Goal: Transaction & Acquisition: Obtain resource

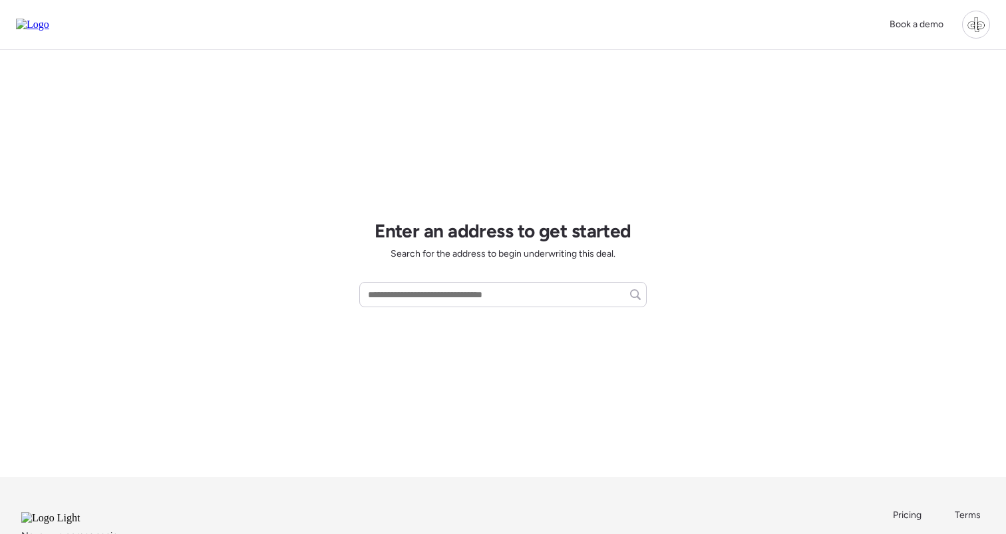
click at [974, 23] on div at bounding box center [976, 25] width 28 height 28
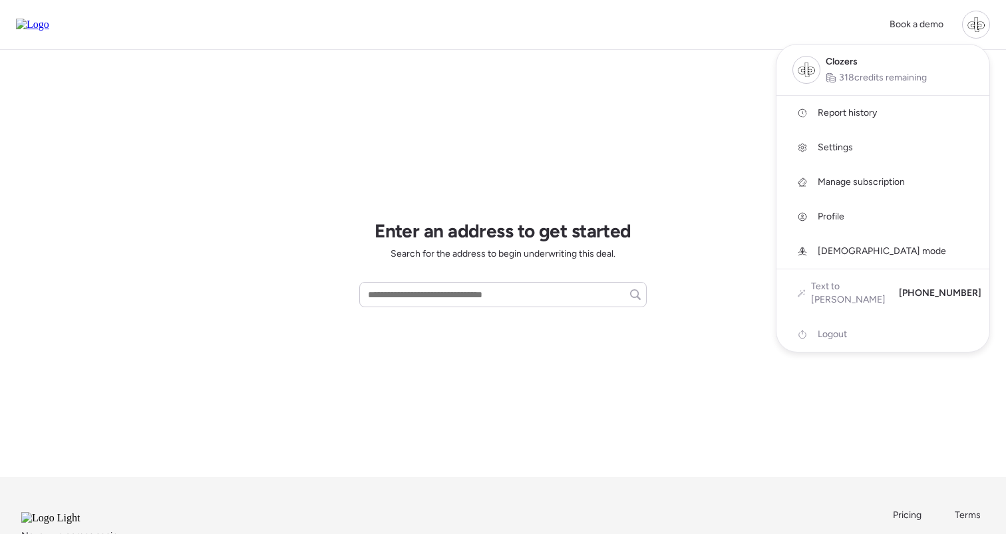
click at [870, 116] on span "Report history" at bounding box center [847, 112] width 59 height 13
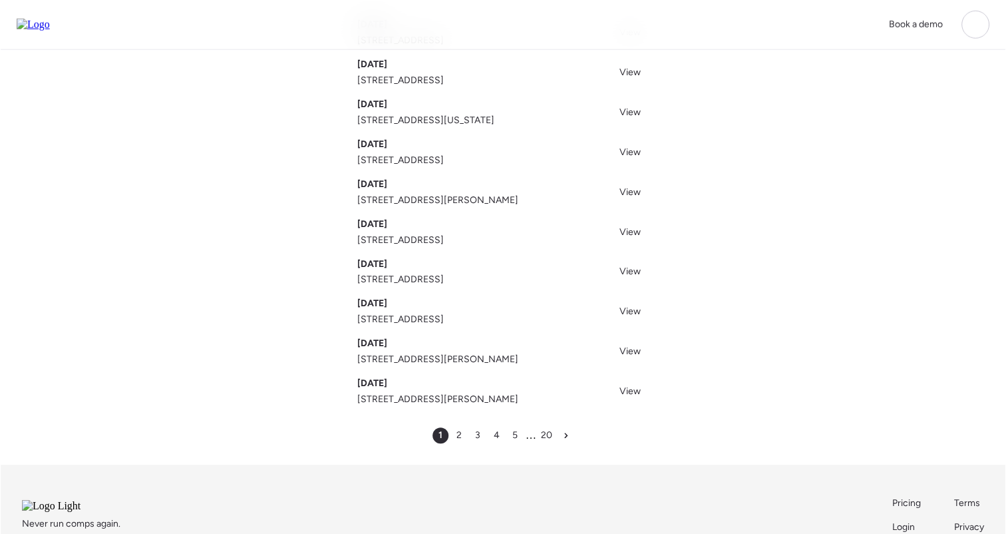
scroll to position [116, 0]
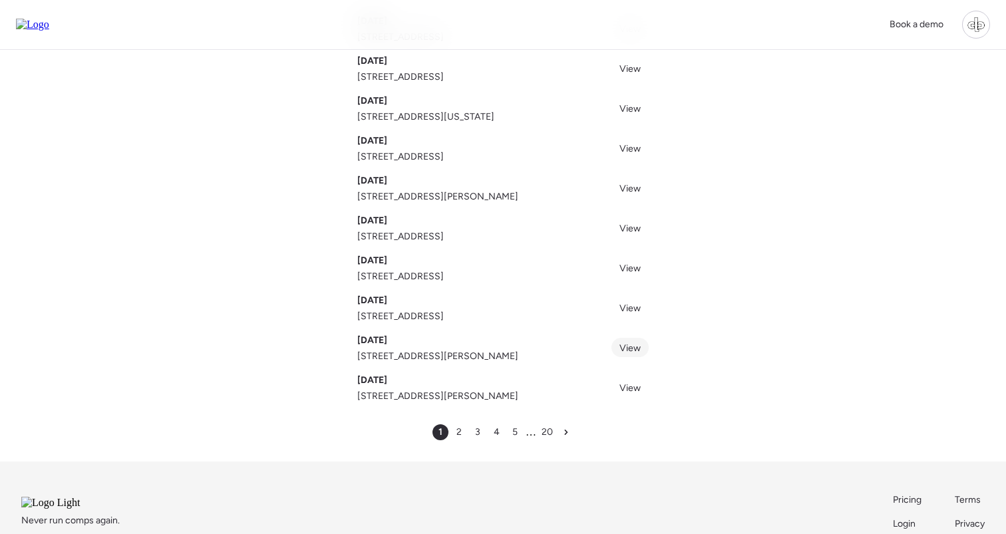
click at [624, 348] on span "View" at bounding box center [630, 348] width 21 height 11
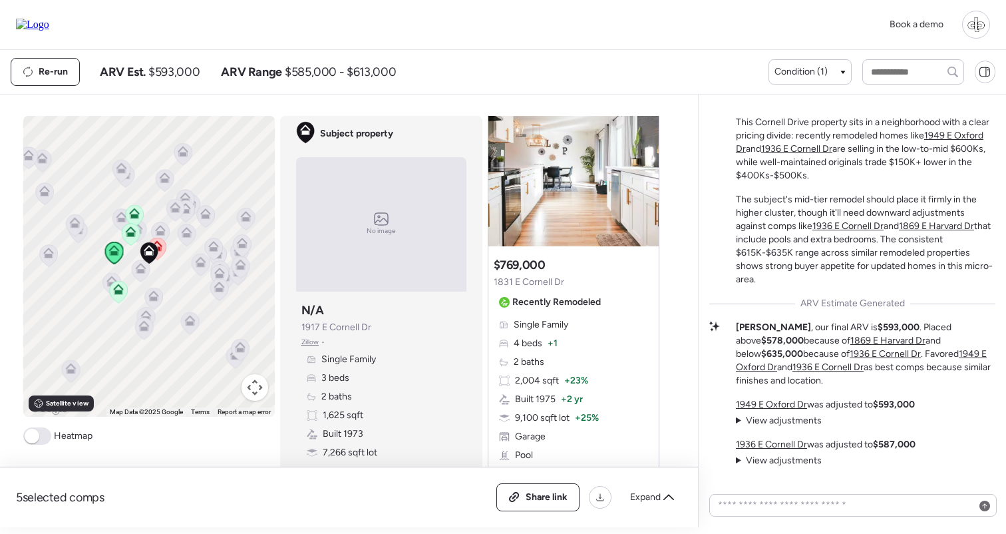
scroll to position [1285, 0]
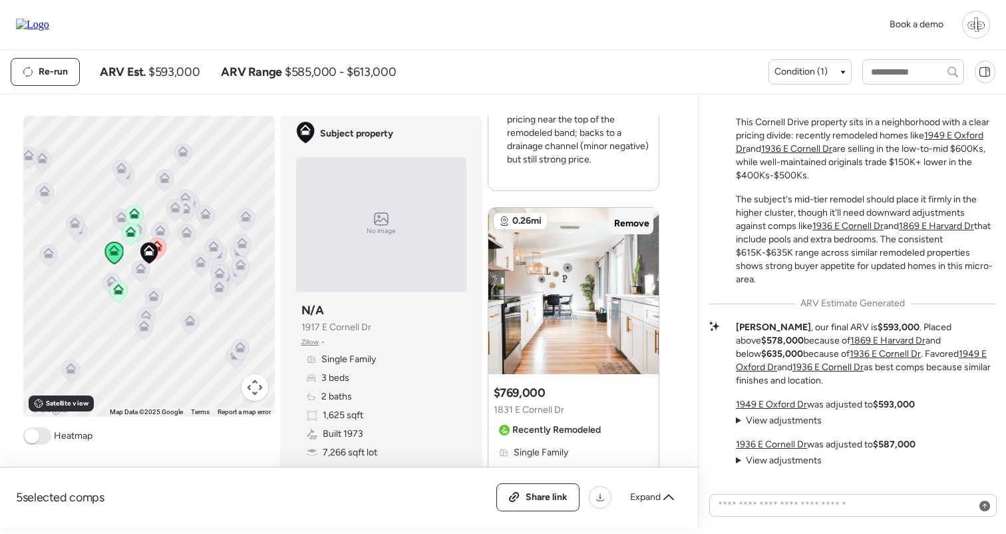
click at [632, 221] on span "Remove" at bounding box center [631, 223] width 35 height 13
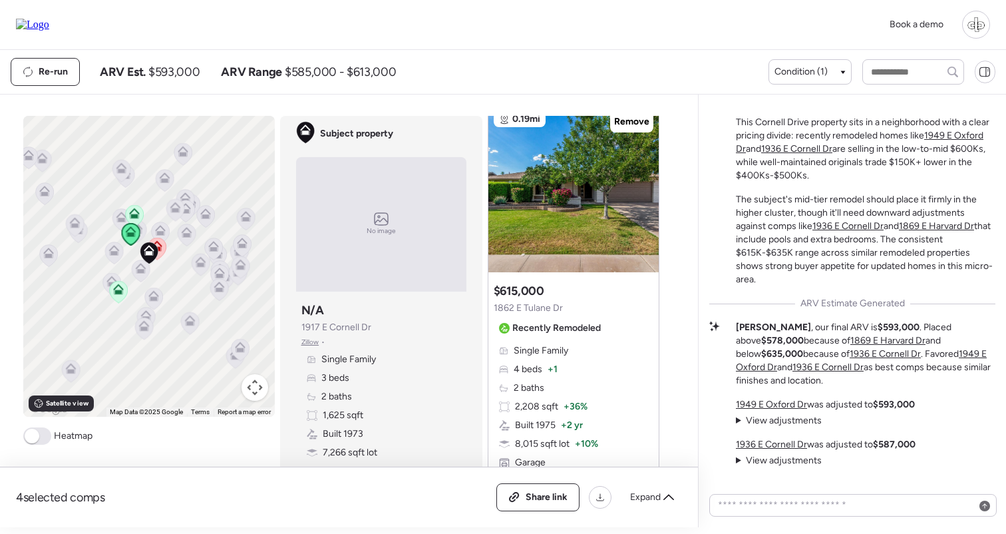
drag, startPoint x: 638, startPoint y: 122, endPoint x: 634, endPoint y: 148, distance: 26.2
click at [638, 122] on span "Remove" at bounding box center [631, 121] width 35 height 13
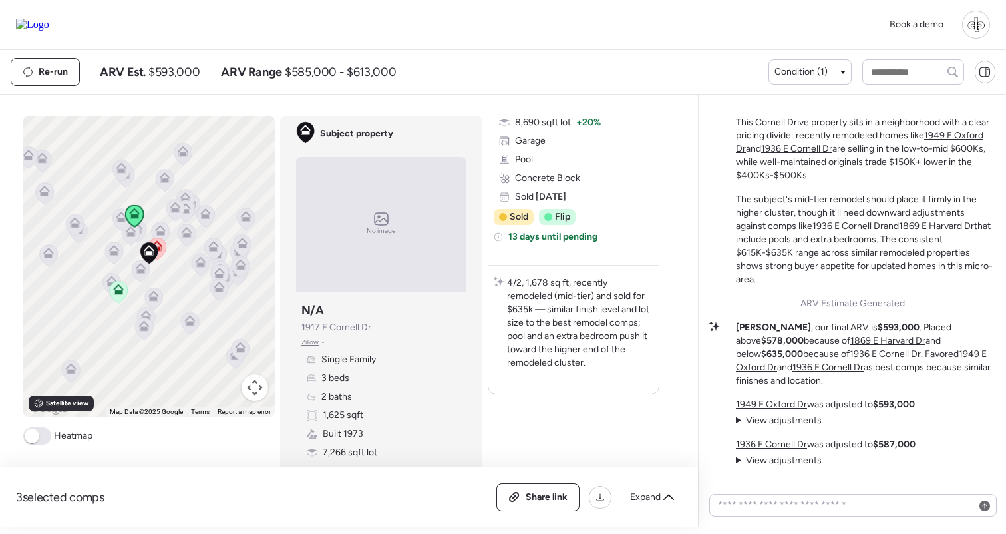
scroll to position [0, 0]
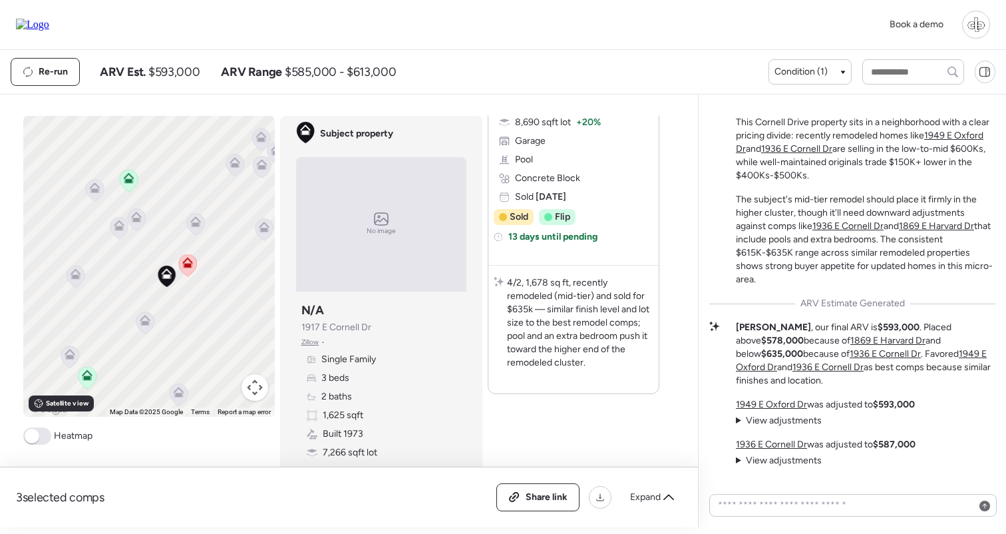
click at [138, 224] on icon at bounding box center [136, 220] width 18 height 22
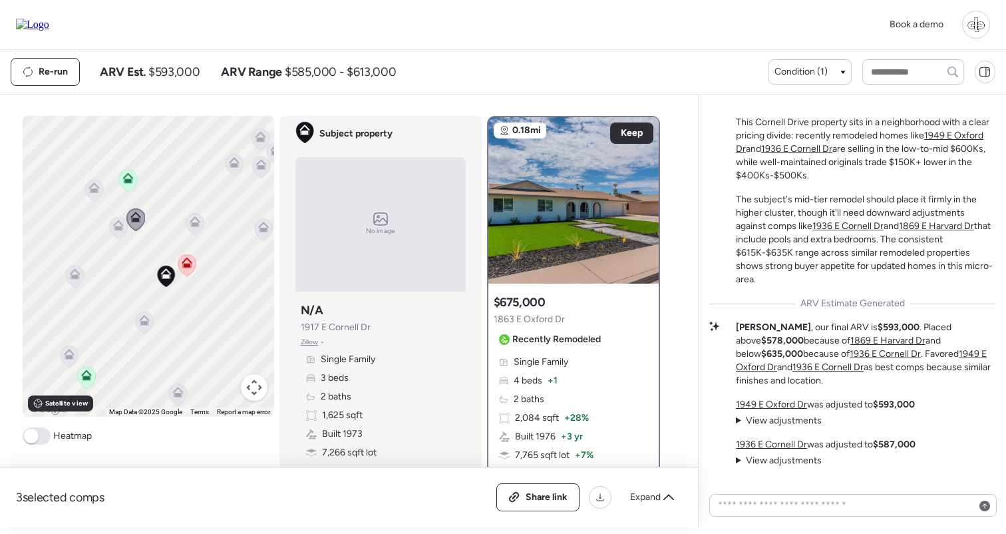
click at [116, 226] on icon at bounding box center [118, 225] width 11 height 11
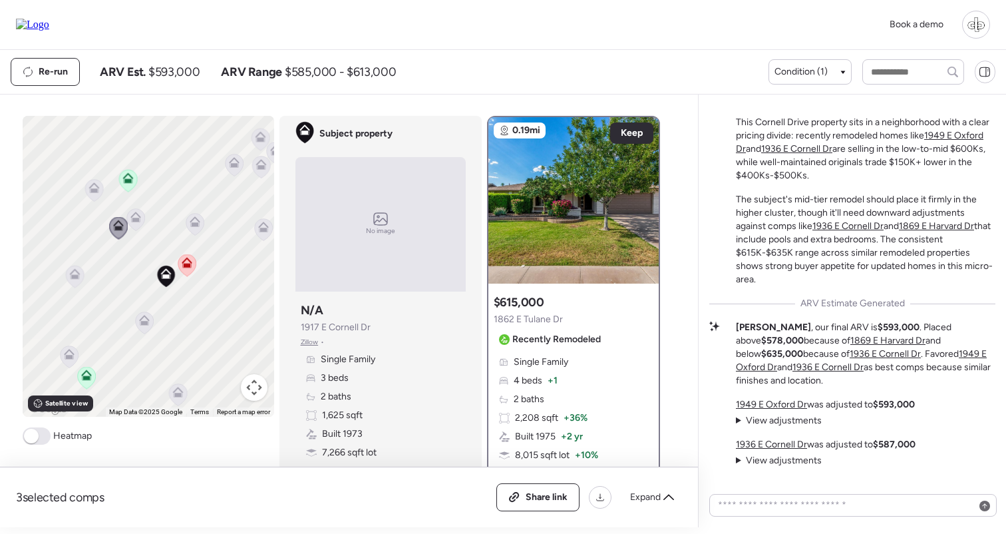
click at [138, 220] on icon at bounding box center [135, 220] width 9 height 4
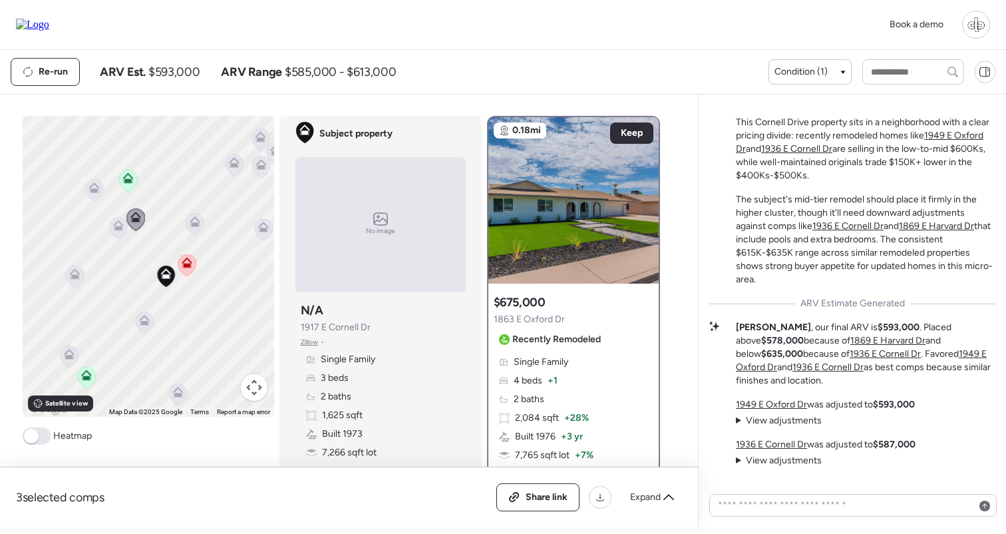
click at [145, 330] on icon at bounding box center [144, 323] width 18 height 22
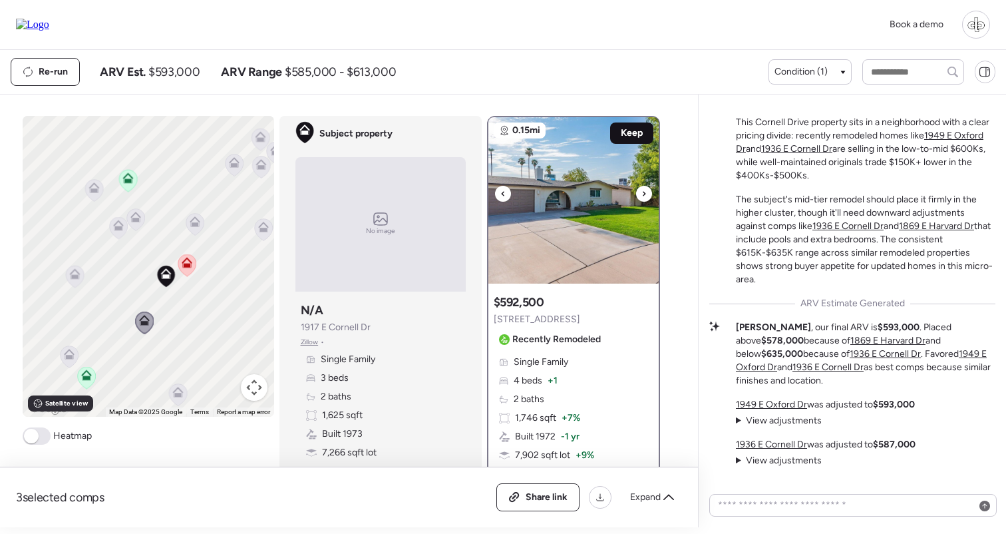
click at [627, 135] on span "Keep" at bounding box center [632, 132] width 22 height 13
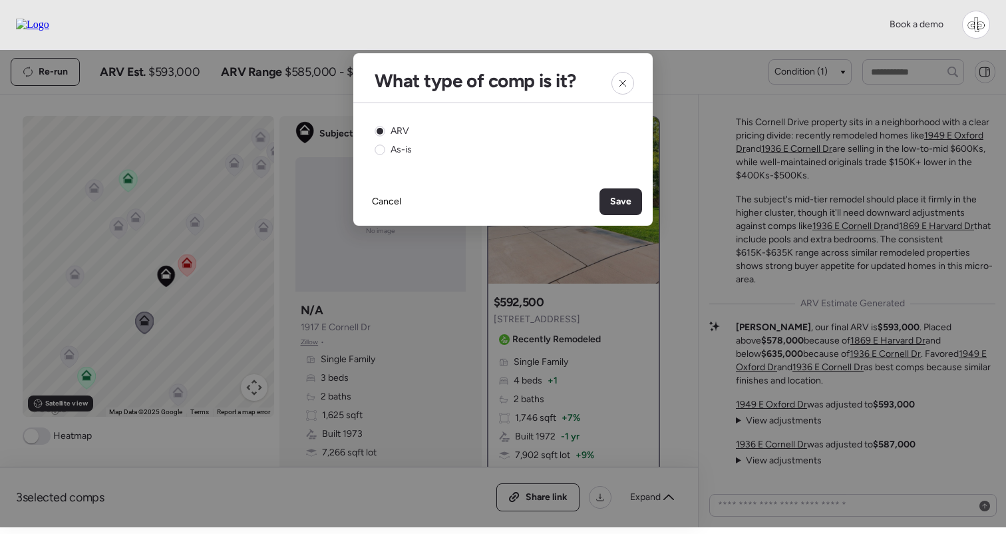
click at [632, 188] on div "Cancel Save" at bounding box center [502, 202] width 299 height 48
click at [632, 188] on div "Save" at bounding box center [621, 201] width 43 height 27
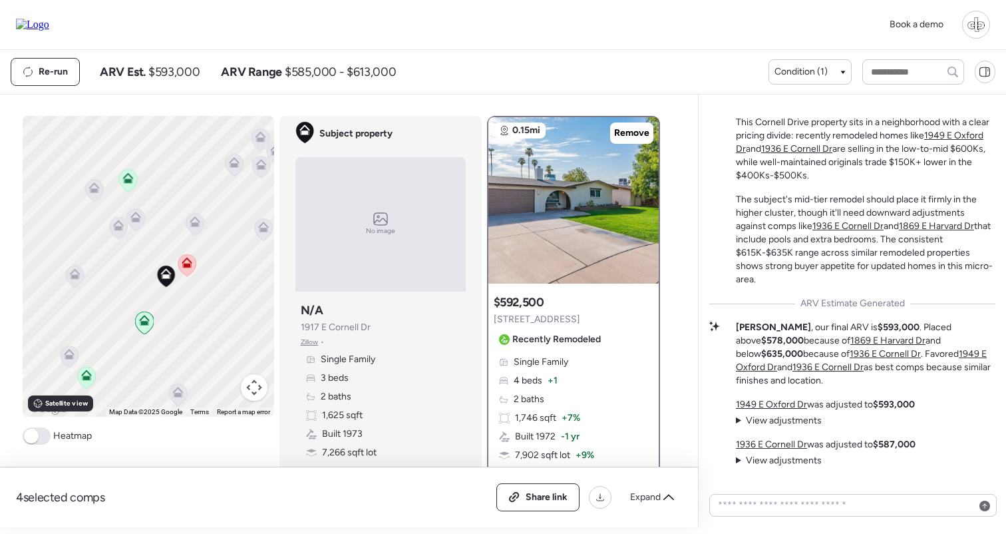
click at [191, 228] on icon at bounding box center [195, 225] width 18 height 22
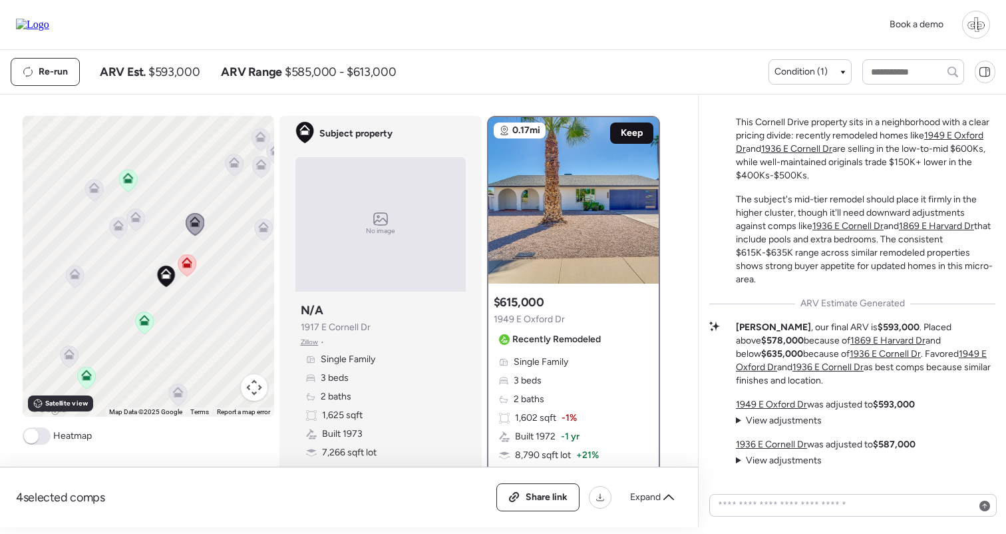
click at [652, 132] on div "Keep" at bounding box center [631, 132] width 43 height 21
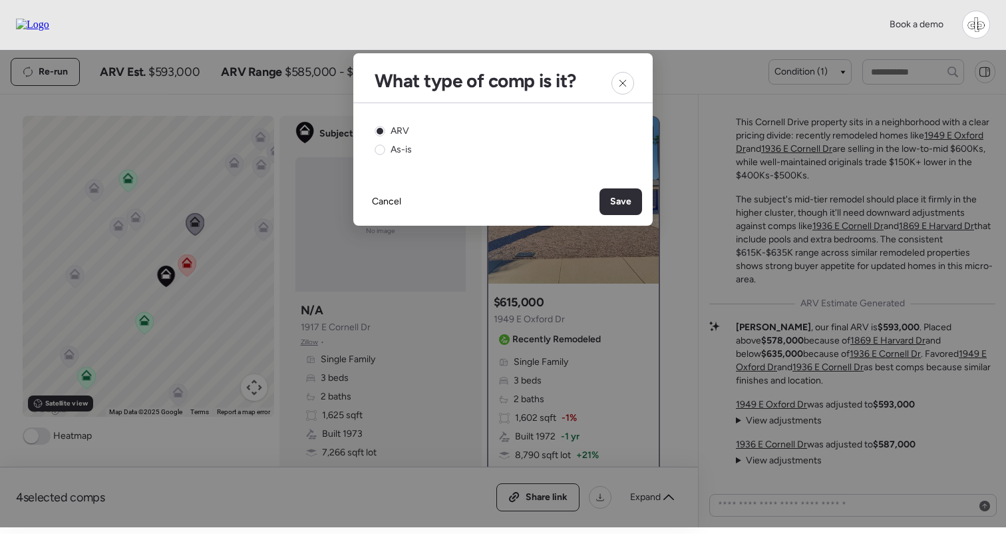
click at [618, 220] on div "Cancel Save" at bounding box center [502, 202] width 299 height 48
click at [620, 206] on span "Save" at bounding box center [620, 201] width 21 height 13
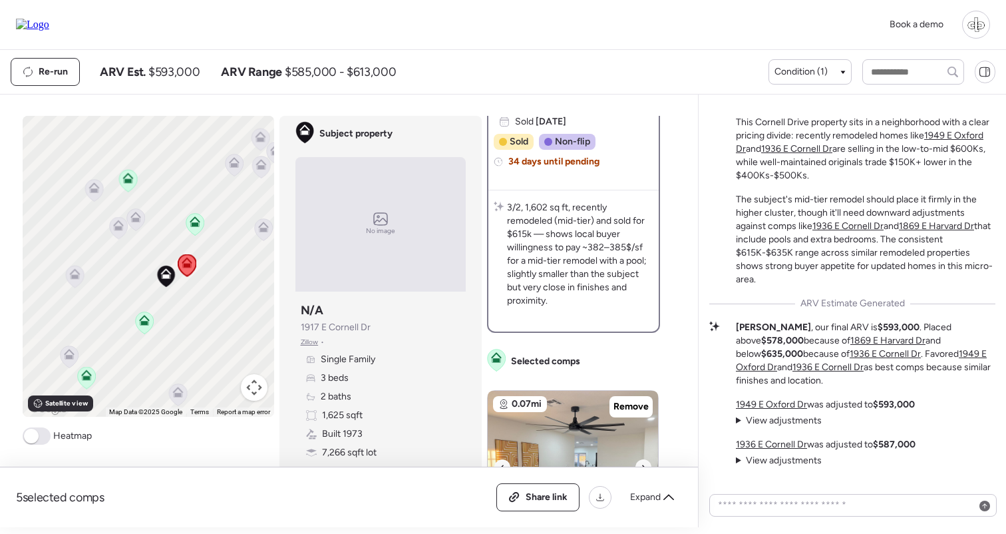
scroll to position [136, 0]
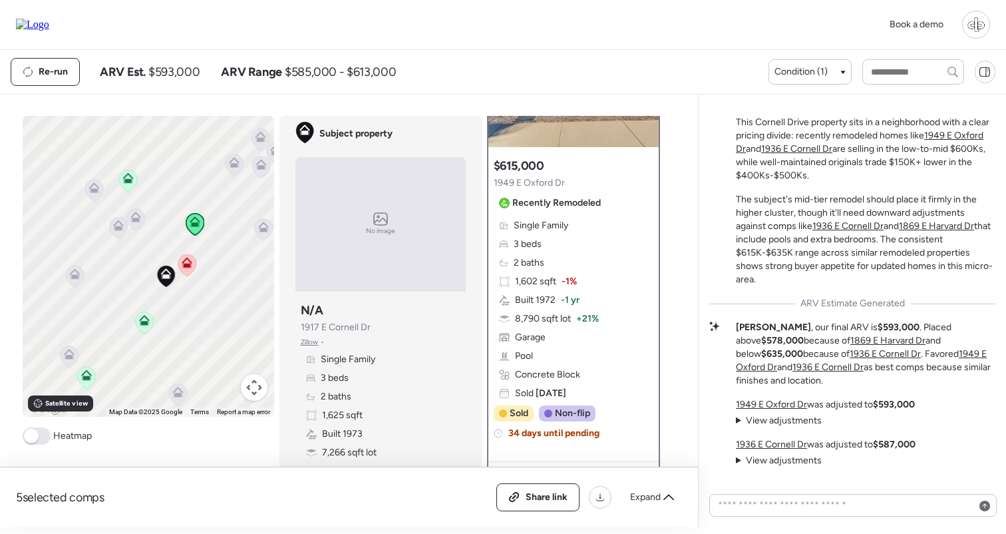
click at [956, 143] on p "This Cornell Drive property sits in a neighborhood with a clear pricing divide:…" at bounding box center [866, 149] width 260 height 67
click at [956, 146] on u "1949 E Oxford Dr" at bounding box center [860, 142] width 248 height 25
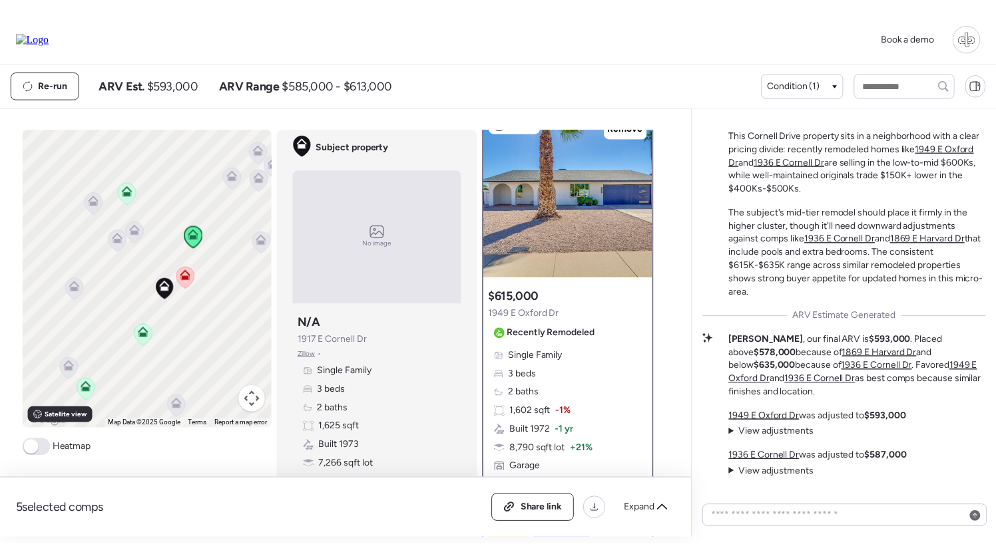
scroll to position [0, 0]
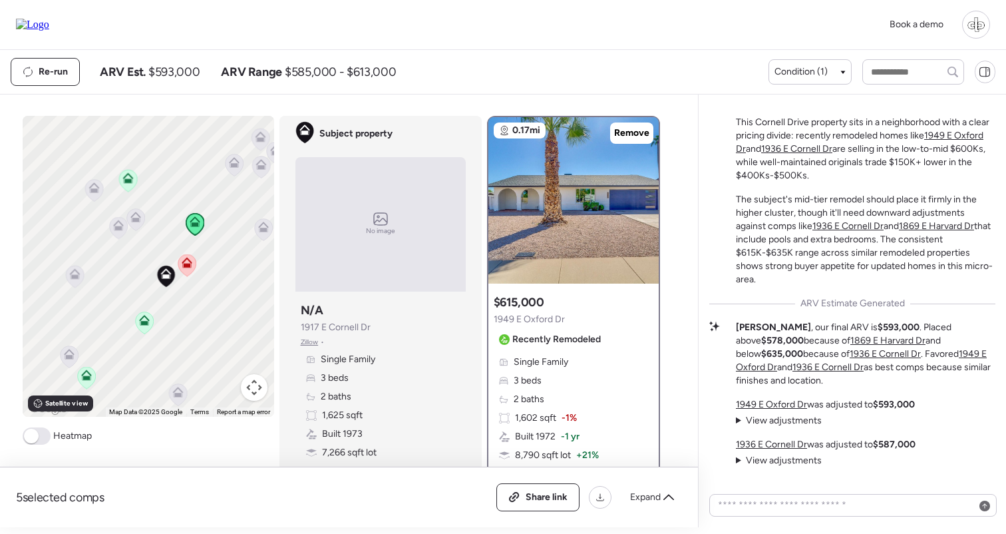
click at [804, 154] on u "1936 E Cornell Dr" at bounding box center [796, 148] width 71 height 11
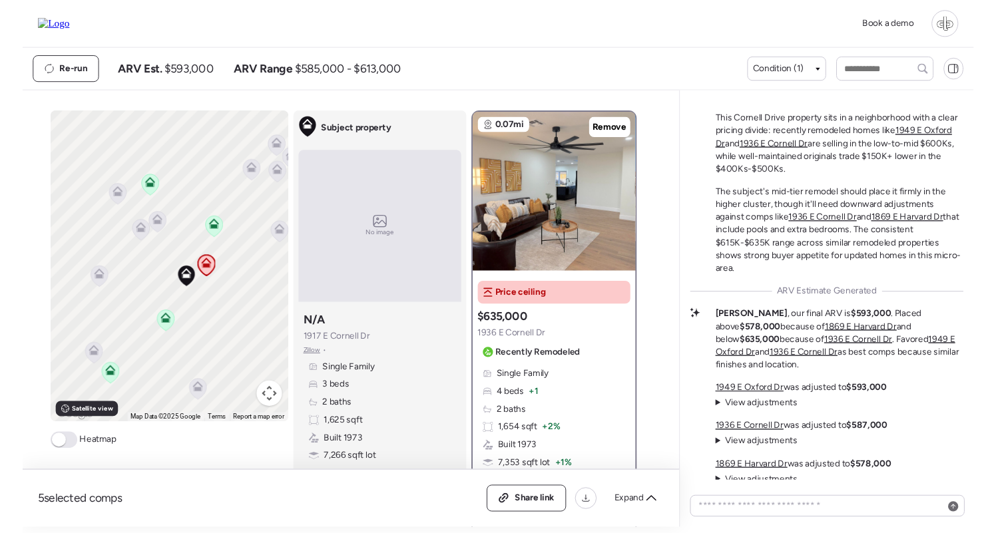
scroll to position [-123, 0]
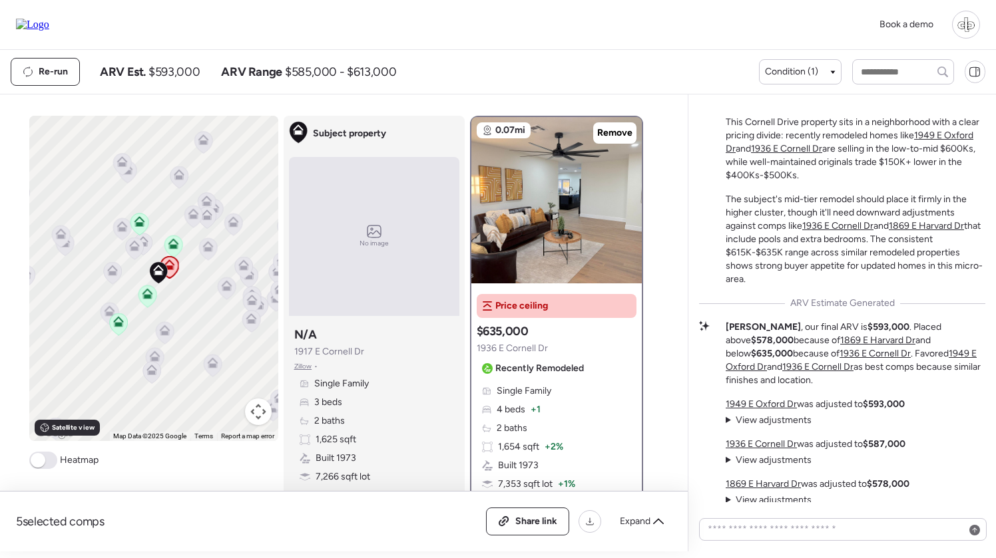
click at [961, 32] on div at bounding box center [966, 25] width 28 height 28
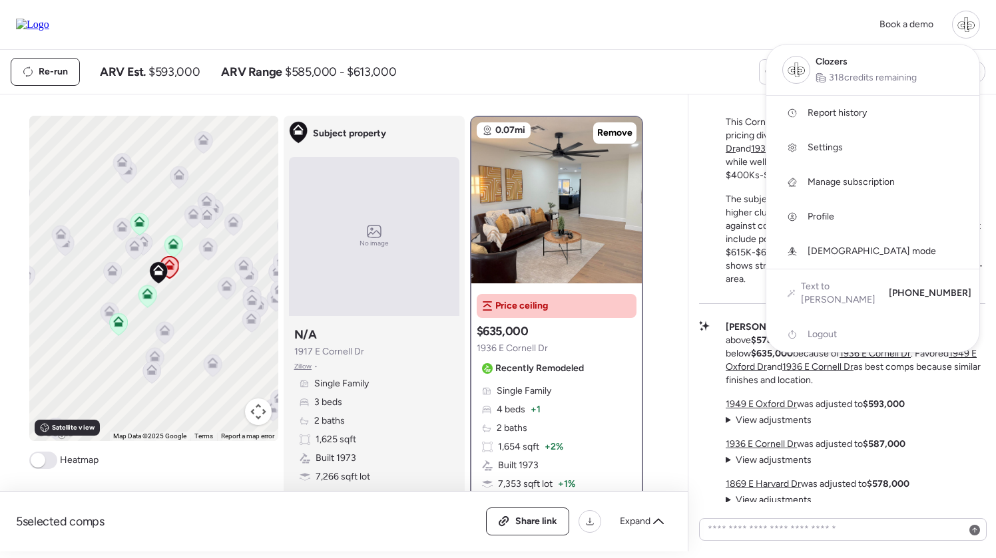
click at [823, 142] on span "Settings" at bounding box center [824, 147] width 35 height 13
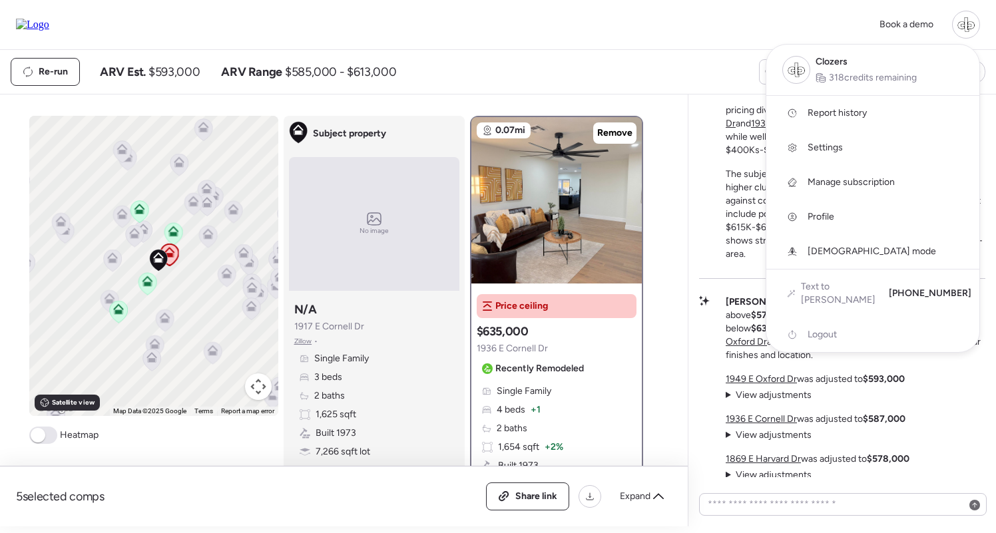
click at [830, 102] on link "Report history" at bounding box center [872, 113] width 213 height 35
click at [711, 250] on div at bounding box center [498, 229] width 996 height 533
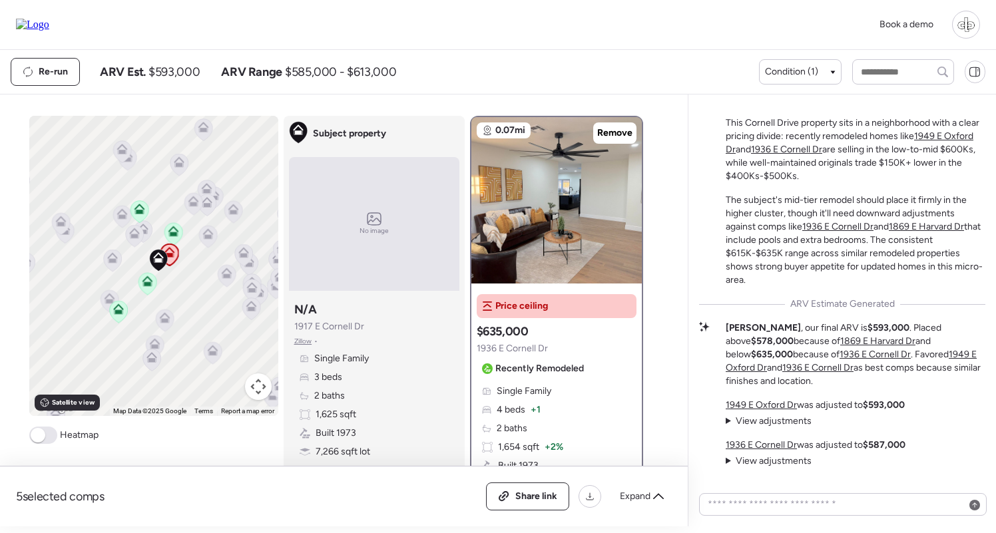
scroll to position [-148, 0]
click at [49, 25] on img at bounding box center [32, 25] width 33 height 12
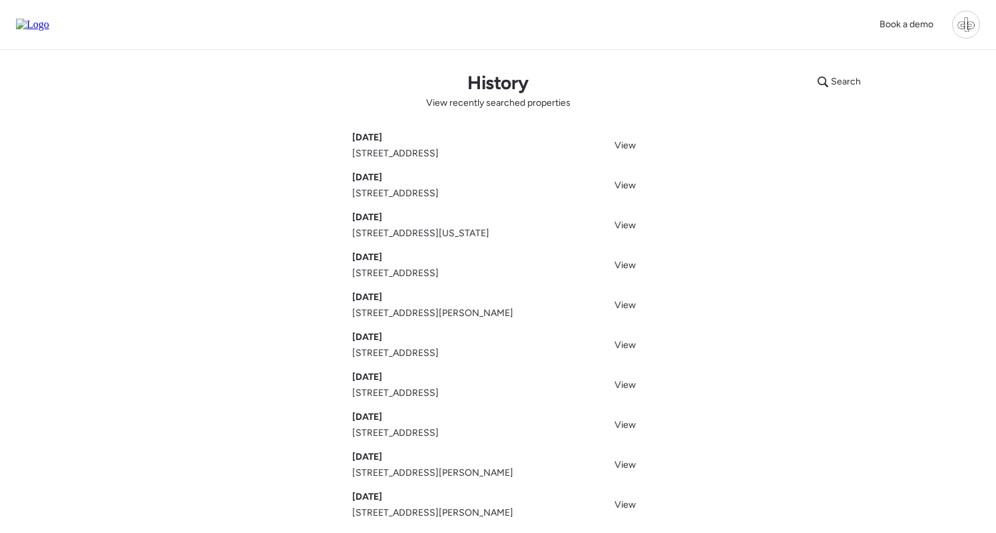
click at [439, 154] on span "[STREET_ADDRESS]" at bounding box center [395, 153] width 87 height 13
copy span "Mesa"
click at [759, 358] on div "Search History View recently searched properties [DATE] [STREET_ADDRESS] View […" at bounding box center [498, 314] width 932 height 528
click at [962, 21] on div at bounding box center [966, 25] width 28 height 28
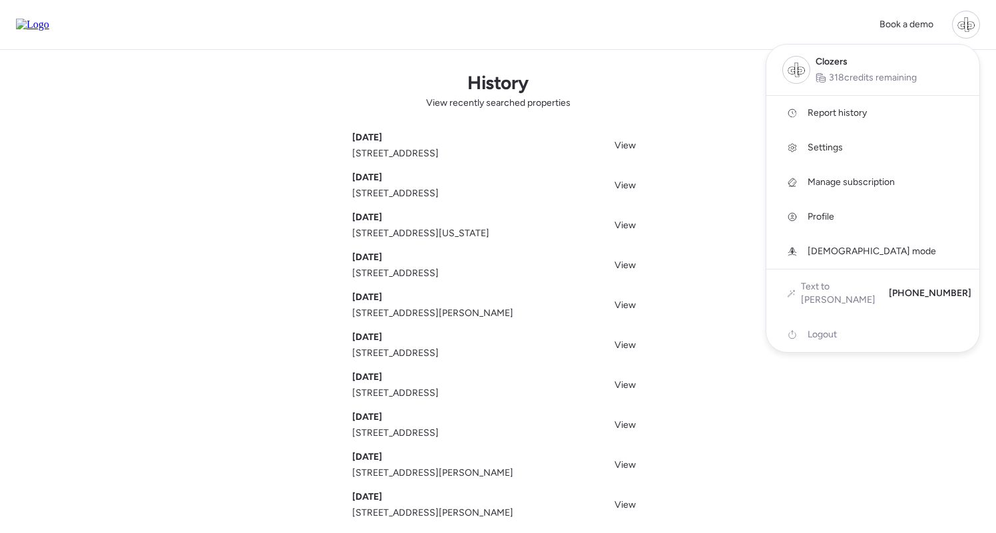
click at [813, 147] on span "Settings" at bounding box center [824, 147] width 35 height 13
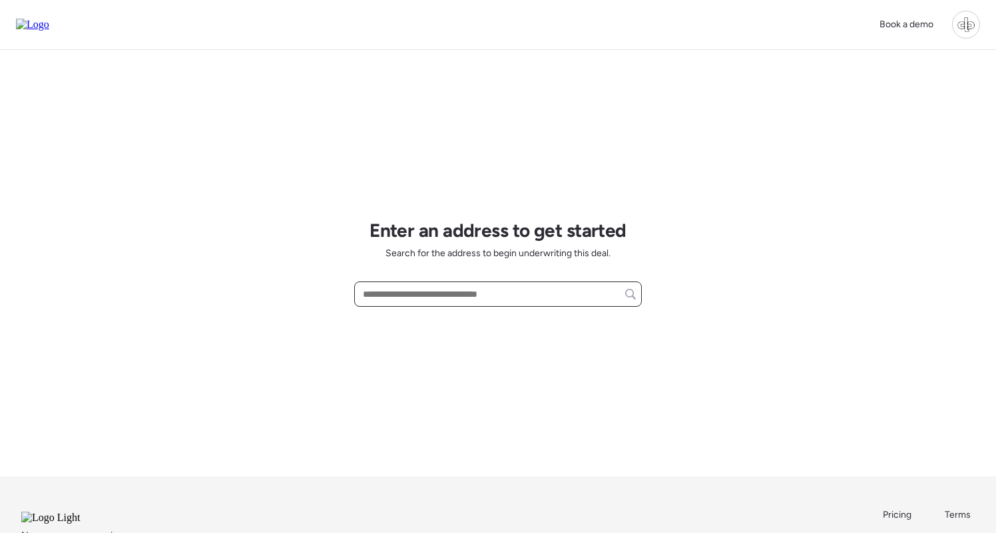
click at [526, 303] on input "text" at bounding box center [498, 294] width 276 height 19
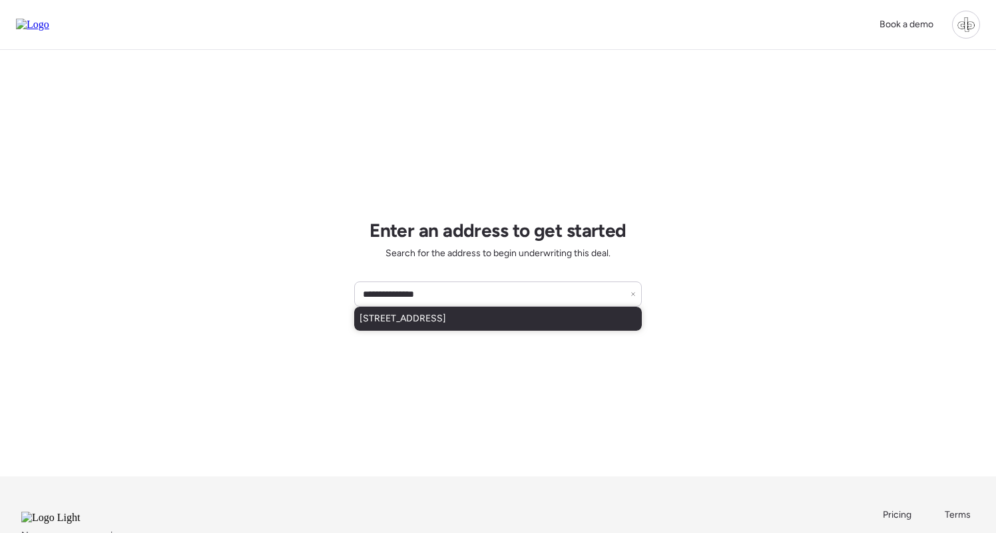
click at [550, 317] on div "[STREET_ADDRESS]" at bounding box center [497, 319] width 287 height 24
type input "**********"
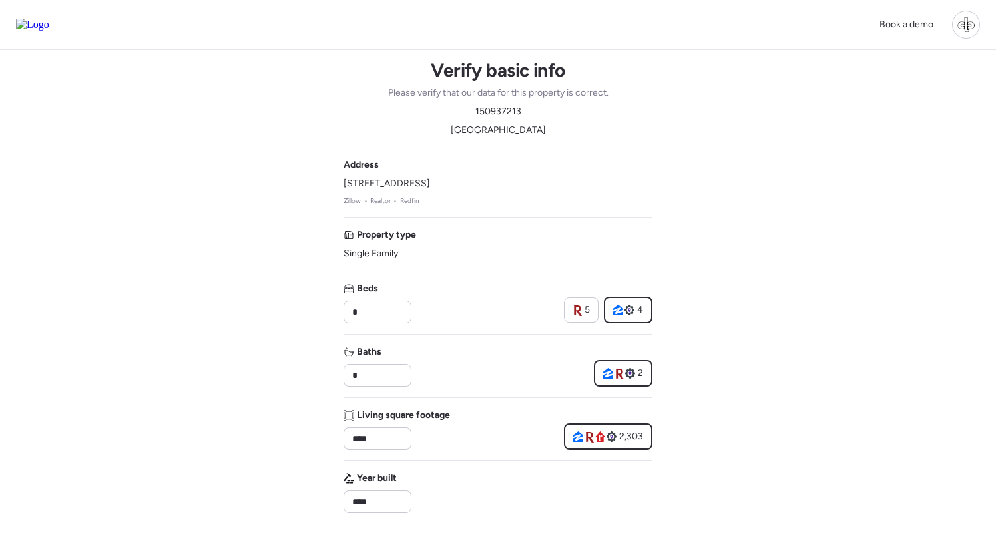
scroll to position [1, 0]
drag, startPoint x: 472, startPoint y: 133, endPoint x: 527, endPoint y: 135, distance: 55.3
click at [527, 135] on div "Verify basic info Please verify that our data for this property is correct. 150…" at bounding box center [498, 98] width 220 height 79
click at [526, 134] on div "Verify basic info Please verify that our data for this property is correct. 150…" at bounding box center [498, 98] width 220 height 79
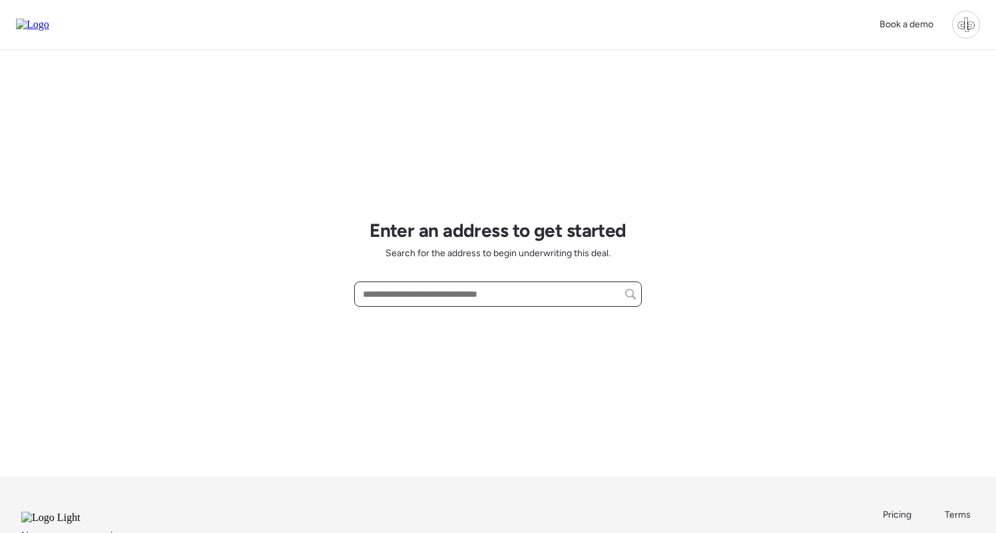
click at [429, 291] on input "text" at bounding box center [498, 294] width 276 height 19
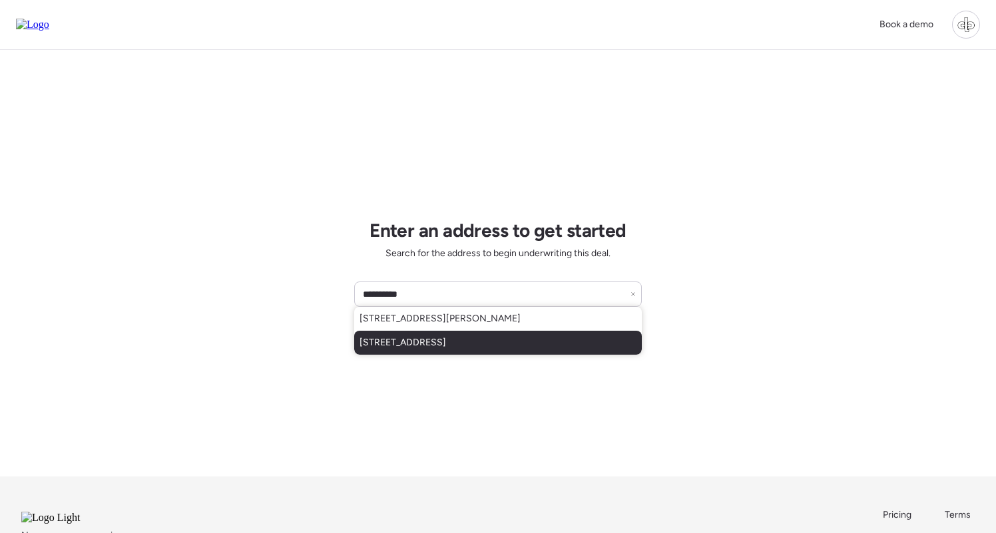
click at [430, 347] on span "[STREET_ADDRESS]" at bounding box center [402, 342] width 87 height 13
type input "**********"
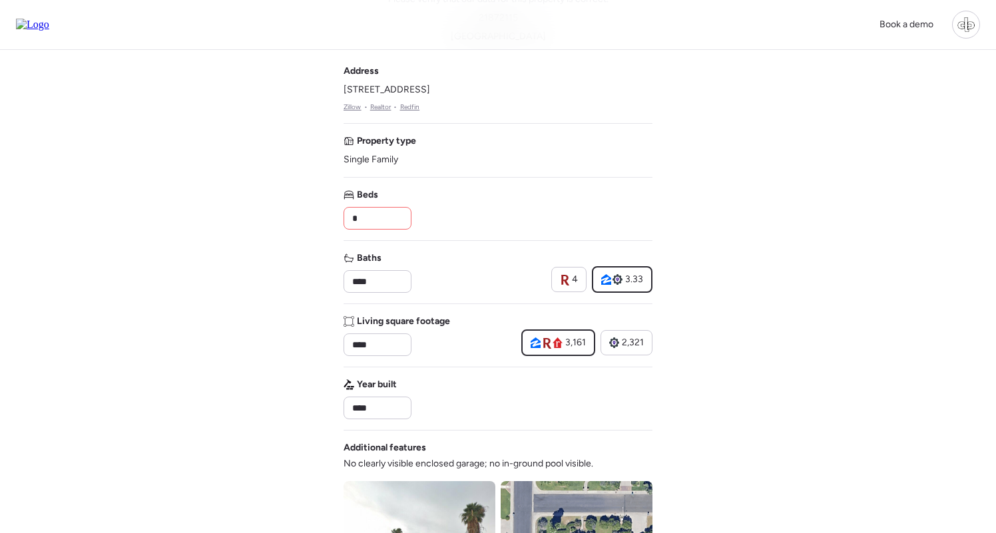
scroll to position [122, 0]
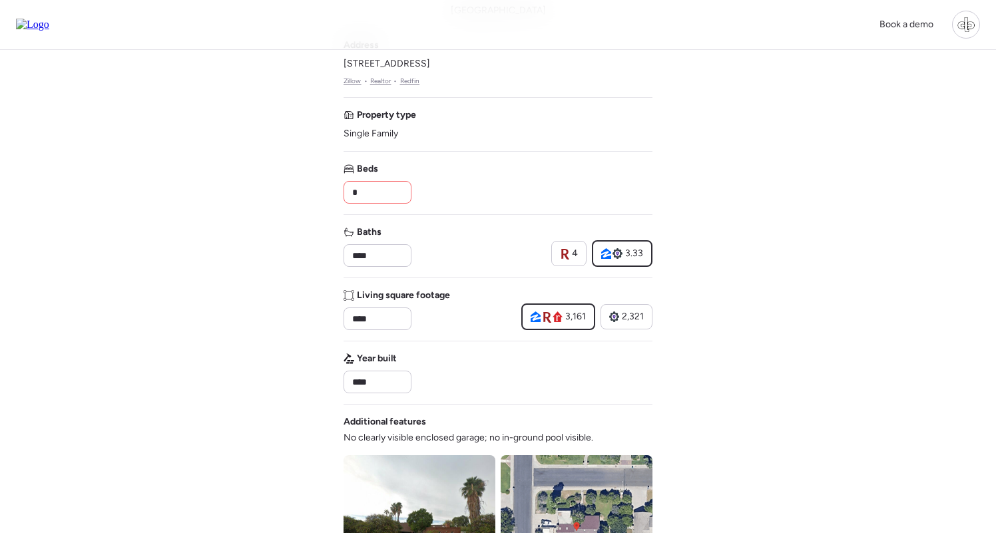
click at [395, 189] on input "*" at bounding box center [377, 192] width 56 height 19
type input "*"
click at [372, 256] on input "****" at bounding box center [377, 255] width 56 height 19
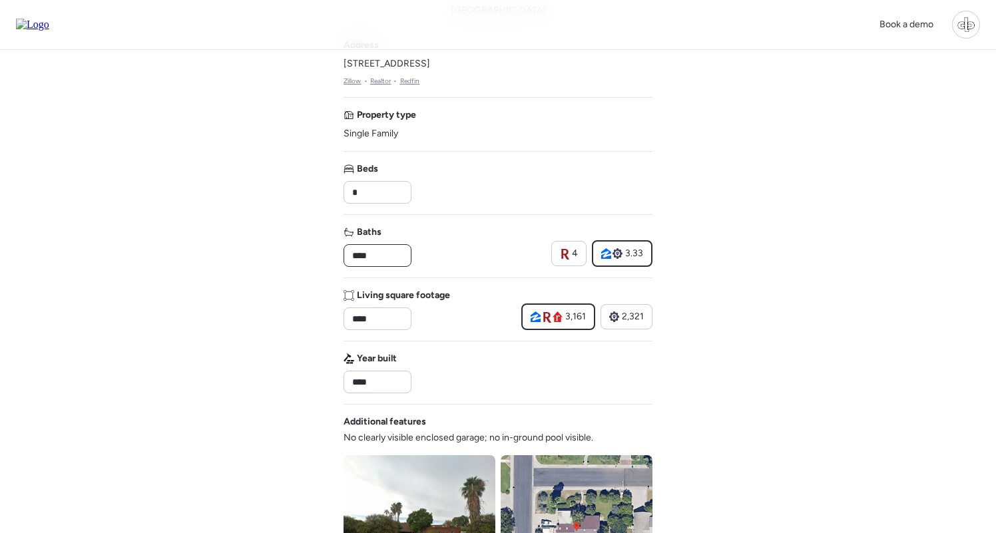
click at [372, 256] on input "****" at bounding box center [377, 255] width 56 height 19
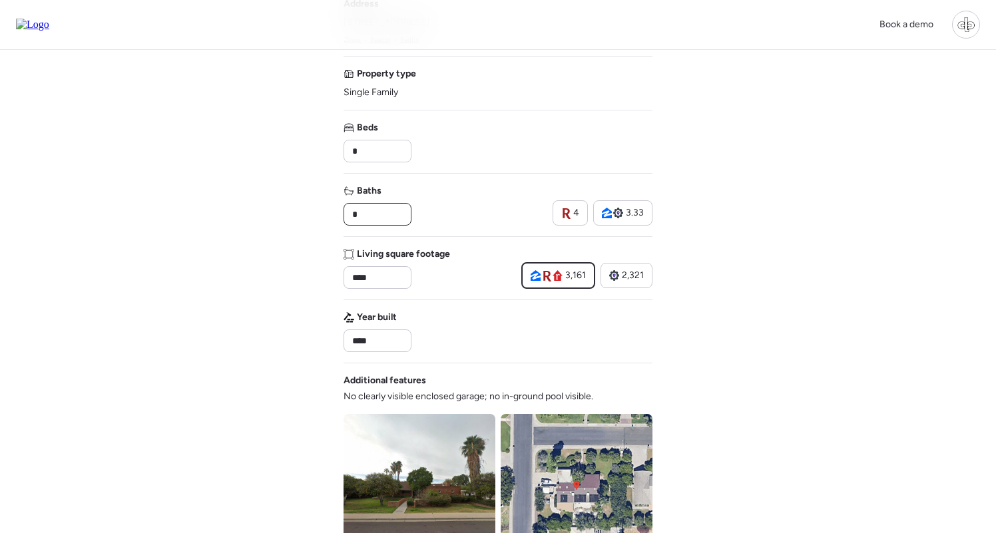
scroll to position [168, 0]
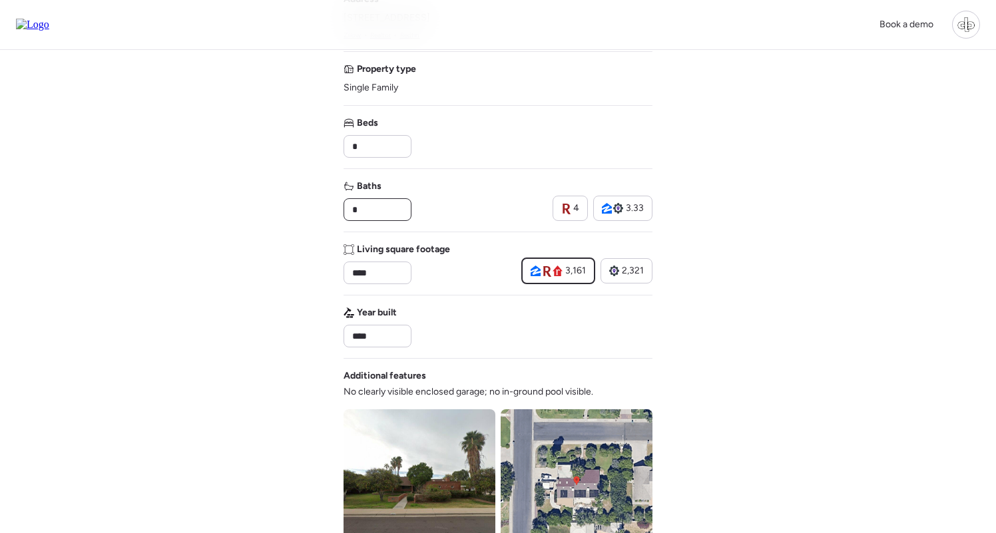
type input "*"
click at [294, 281] on div "Book a demo Verify basic info Please verify that our data for this property is …" at bounding box center [498, 405] width 996 height 1146
click at [370, 278] on input "****" at bounding box center [377, 273] width 56 height 19
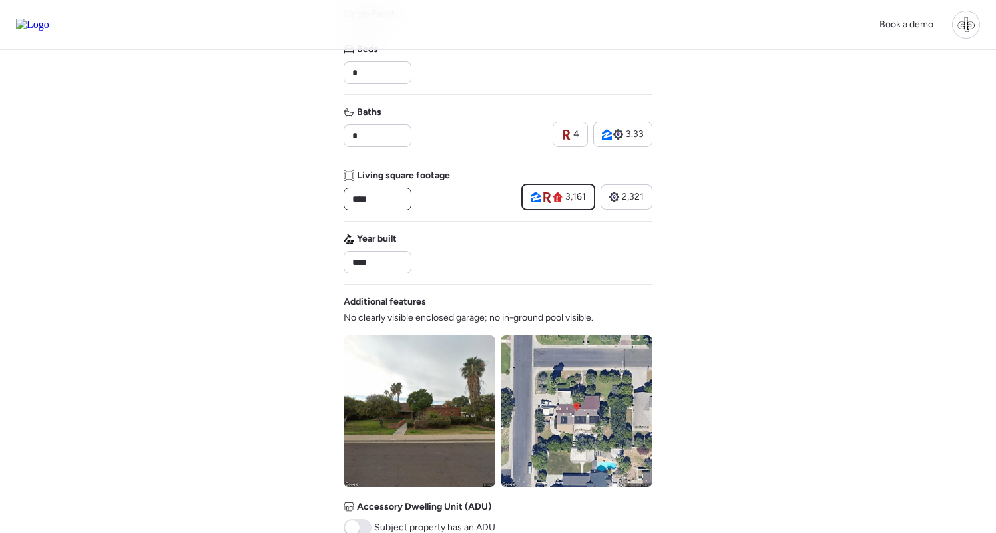
scroll to position [248, 0]
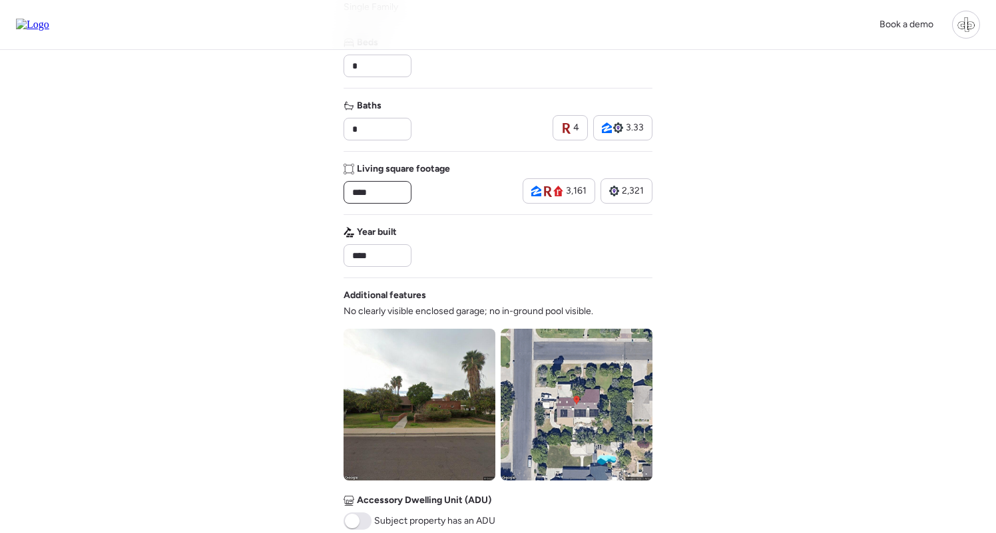
type input "****"
click at [278, 260] on div "Book a demo Verify basic info Please verify that our data for this property is …" at bounding box center [498, 325] width 996 height 1146
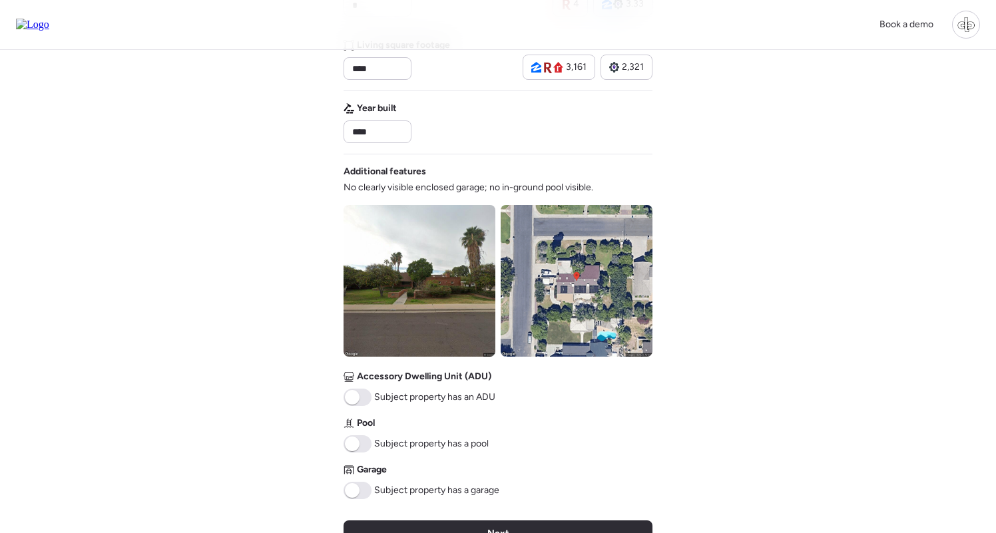
click at [357, 496] on span at bounding box center [352, 490] width 15 height 15
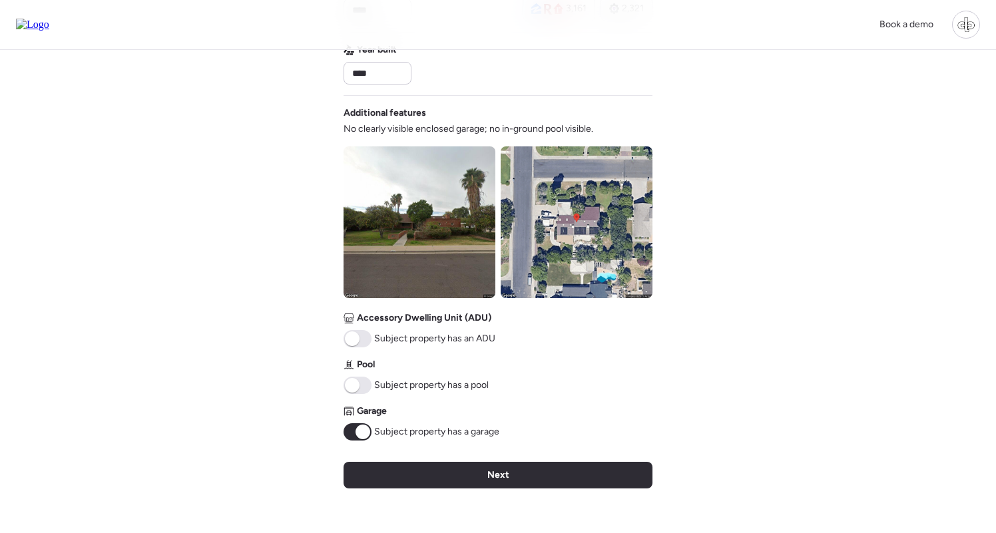
scroll to position [441, 0]
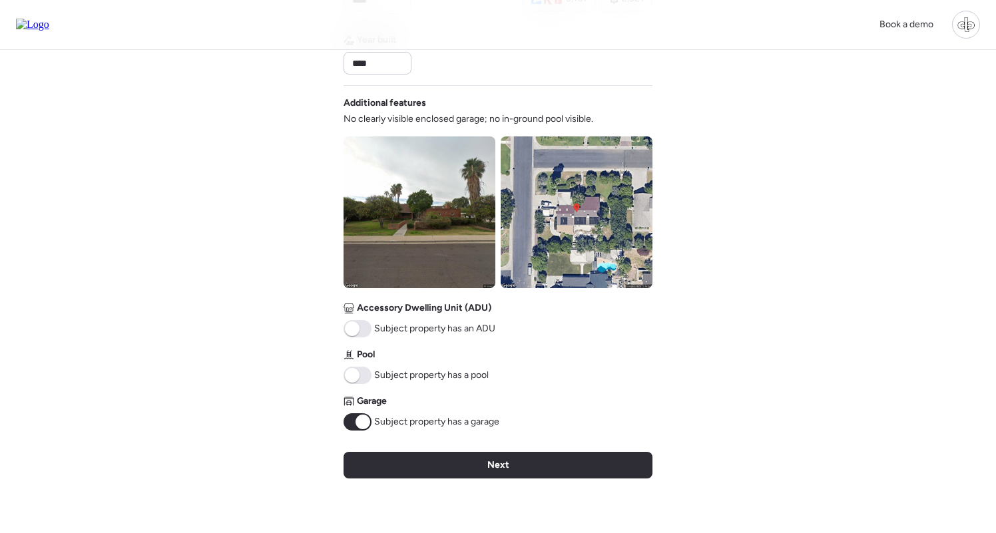
click at [351, 376] on span at bounding box center [352, 375] width 15 height 15
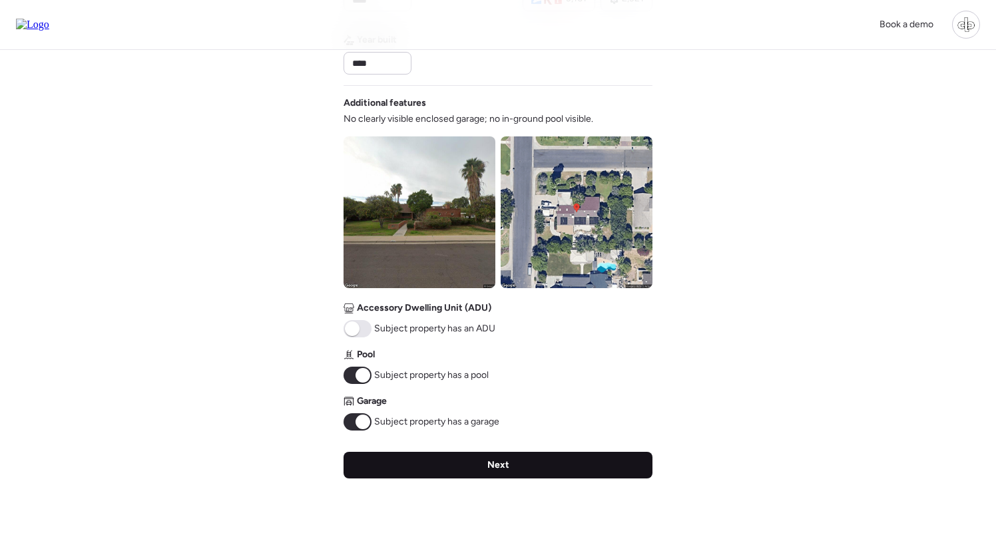
click at [492, 463] on span "Next" at bounding box center [498, 465] width 22 height 13
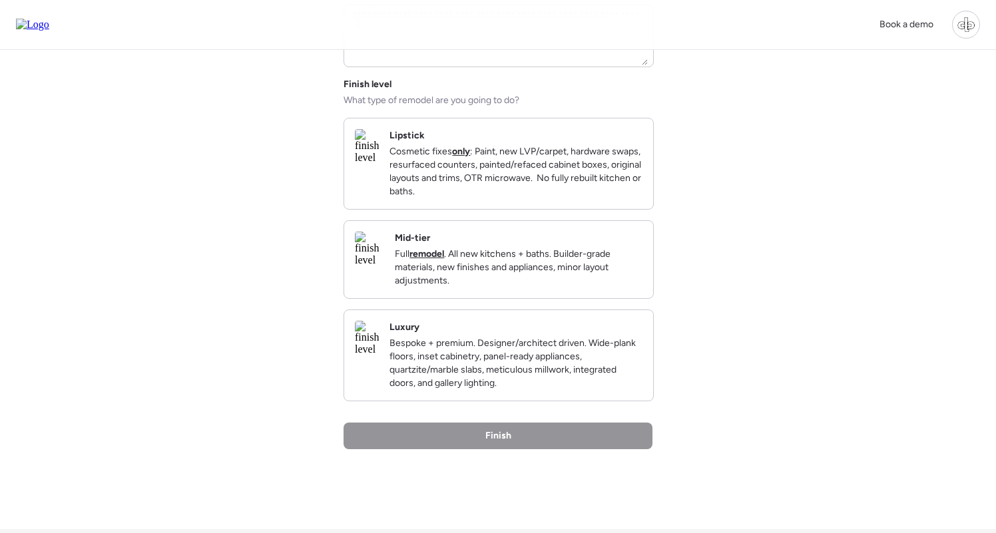
scroll to position [180, 0]
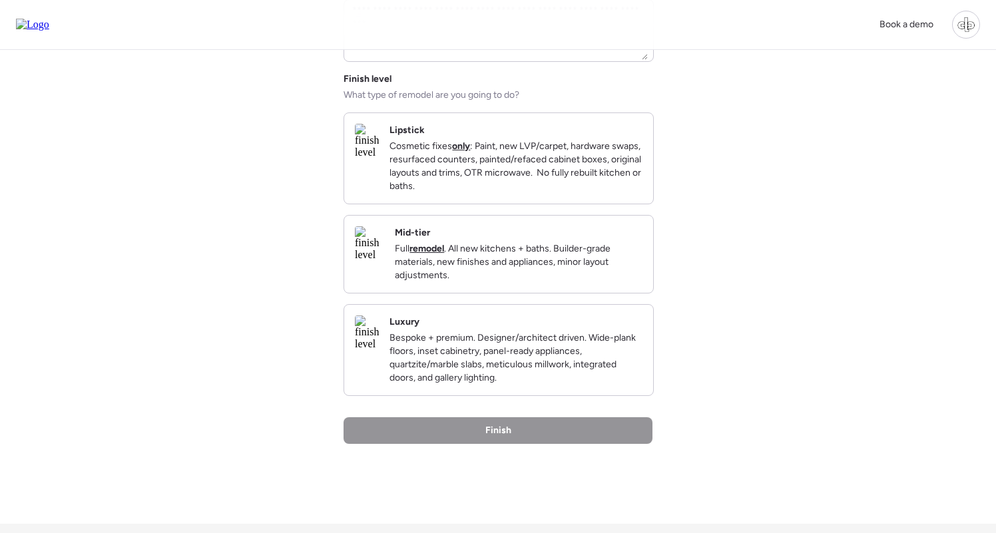
click at [384, 261] on img at bounding box center [369, 243] width 29 height 35
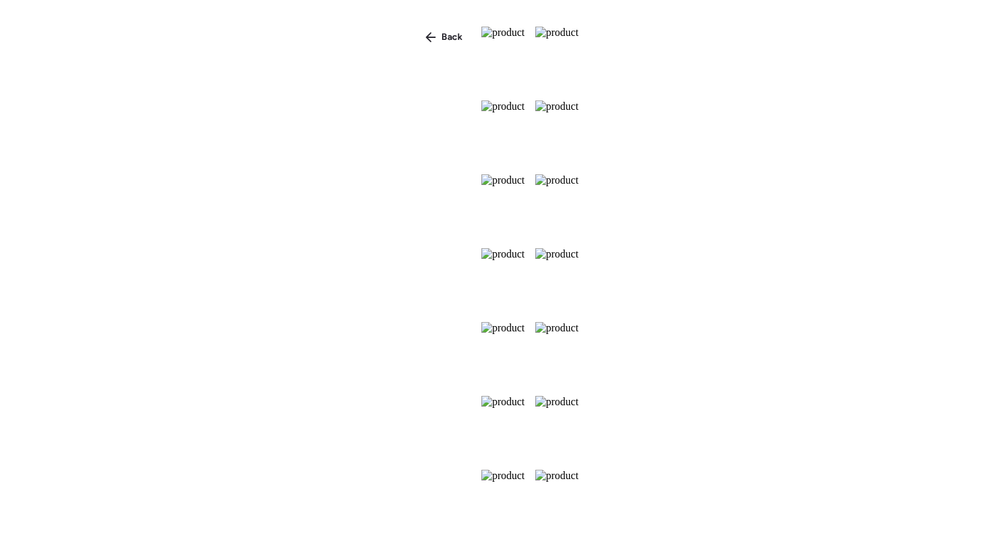
scroll to position [37, 0]
click at [441, 37] on span "Back" at bounding box center [451, 37] width 21 height 13
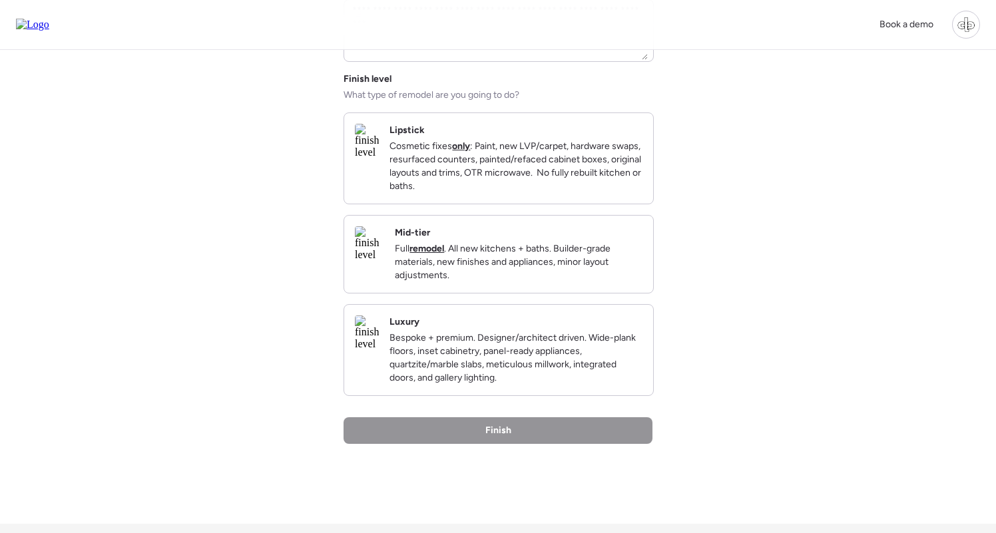
click at [499, 246] on div "Mid-tier Full remodel . All new kitchens + baths. Builder-grade materials, new …" at bounding box center [519, 254] width 248 height 56
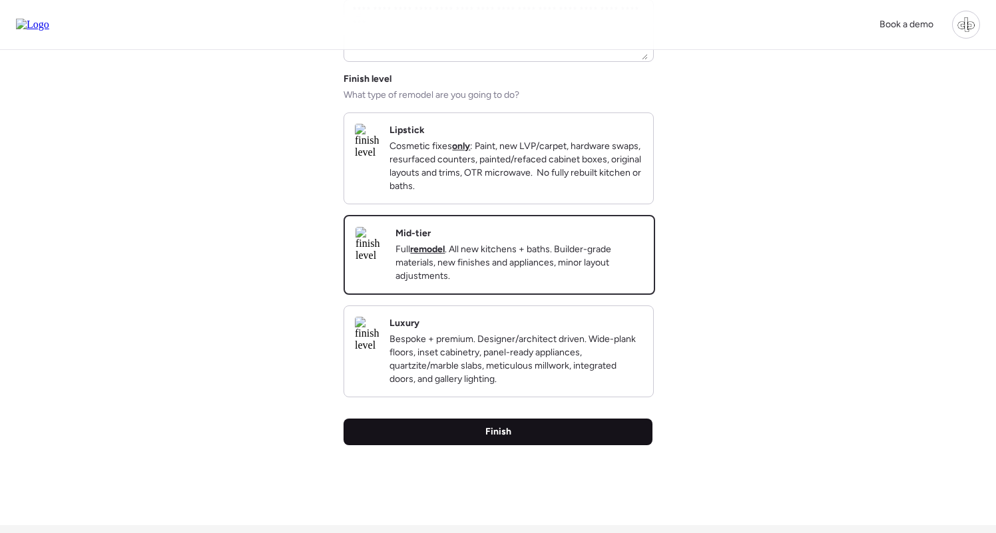
click at [498, 439] on span "Finish" at bounding box center [498, 431] width 26 height 13
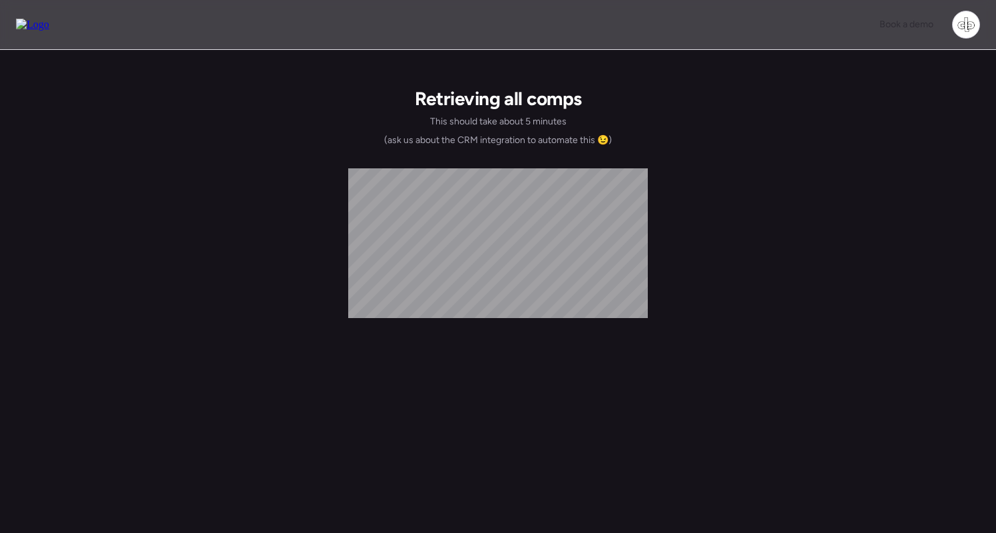
click at [44, 27] on img at bounding box center [32, 25] width 33 height 12
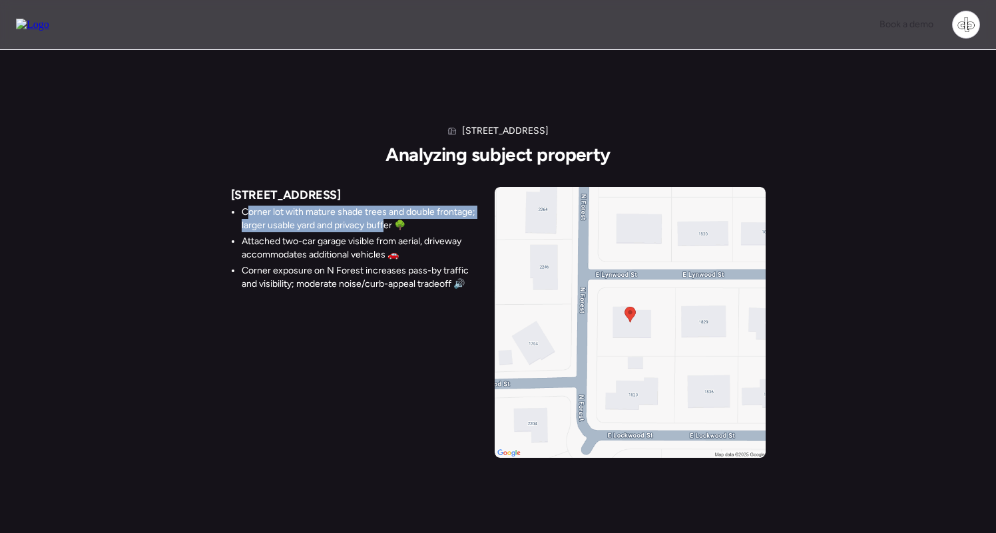
drag, startPoint x: 248, startPoint y: 210, endPoint x: 386, endPoint y: 222, distance: 138.9
click at [386, 222] on li "Corner lot with mature shade trees and double frontage; larger usable yard and …" at bounding box center [363, 219] width 242 height 27
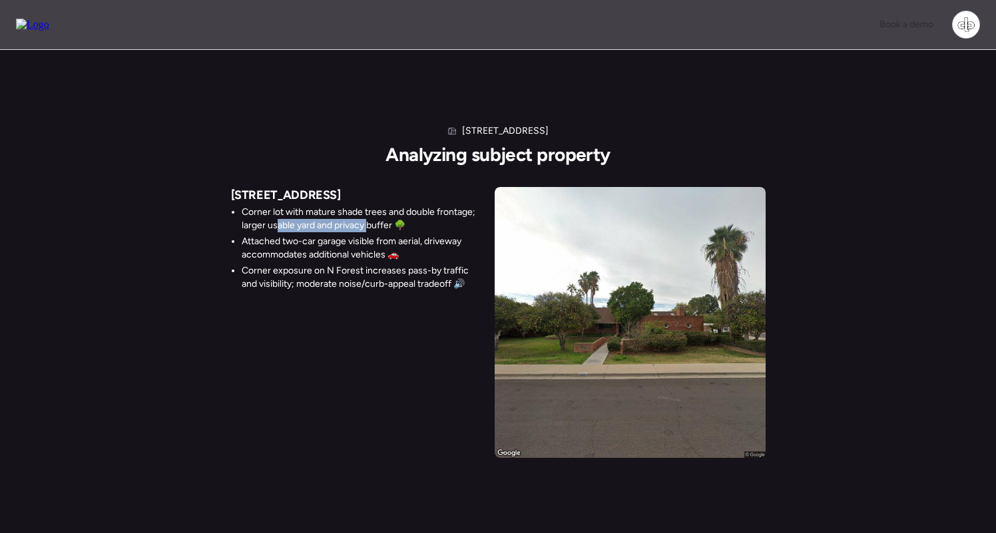
drag, startPoint x: 276, startPoint y: 226, endPoint x: 367, endPoint y: 228, distance: 91.2
click at [367, 228] on li "Corner lot with mature shade trees and double frontage; larger usable yard and …" at bounding box center [363, 219] width 242 height 27
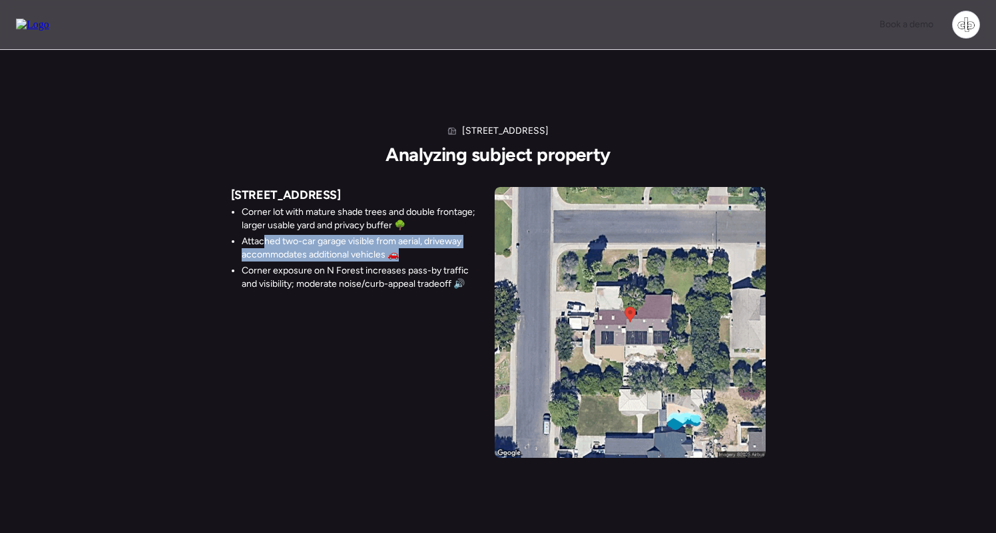
drag, startPoint x: 263, startPoint y: 238, endPoint x: 398, endPoint y: 249, distance: 135.5
click at [399, 249] on li "Attached two-car garage visible from aerial, driveway accommodates additional v…" at bounding box center [363, 248] width 242 height 27
click at [398, 249] on li "Attached two-car garage visible from aerial, driveway accommodates additional v…" at bounding box center [363, 248] width 242 height 27
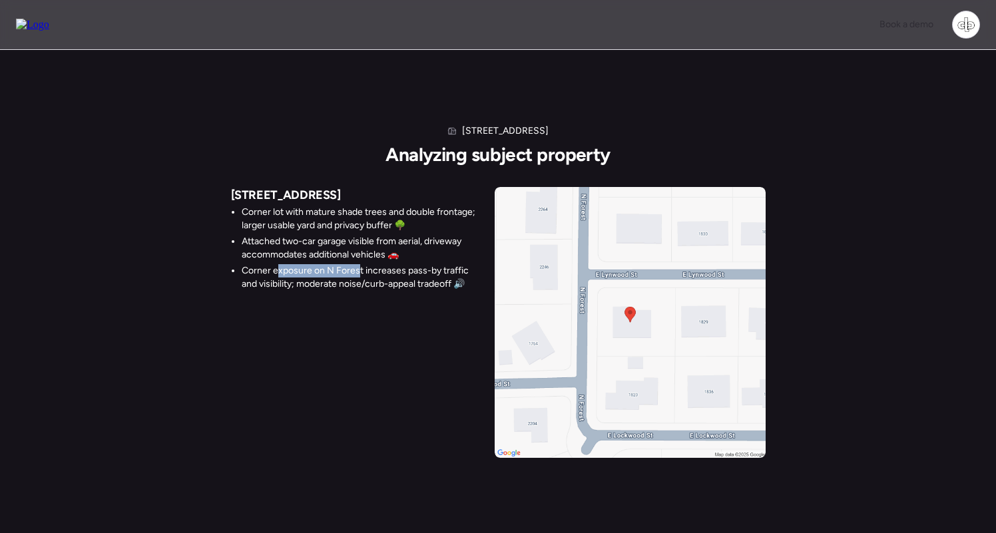
drag, startPoint x: 277, startPoint y: 266, endPoint x: 360, endPoint y: 269, distance: 83.2
click at [360, 269] on li "Corner exposure on N Forest increases pass-by traffic and visibility; moderate …" at bounding box center [363, 277] width 242 height 27
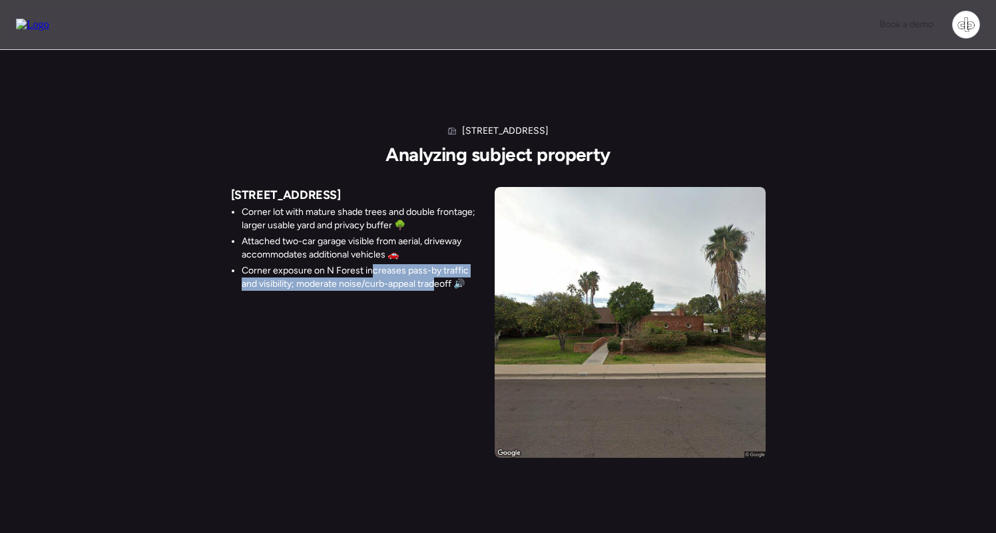
drag, startPoint x: 369, startPoint y: 269, endPoint x: 434, endPoint y: 281, distance: 65.7
click at [434, 281] on li "Corner exposure on N Forest increases pass-by traffic and visibility; moderate …" at bounding box center [363, 277] width 242 height 27
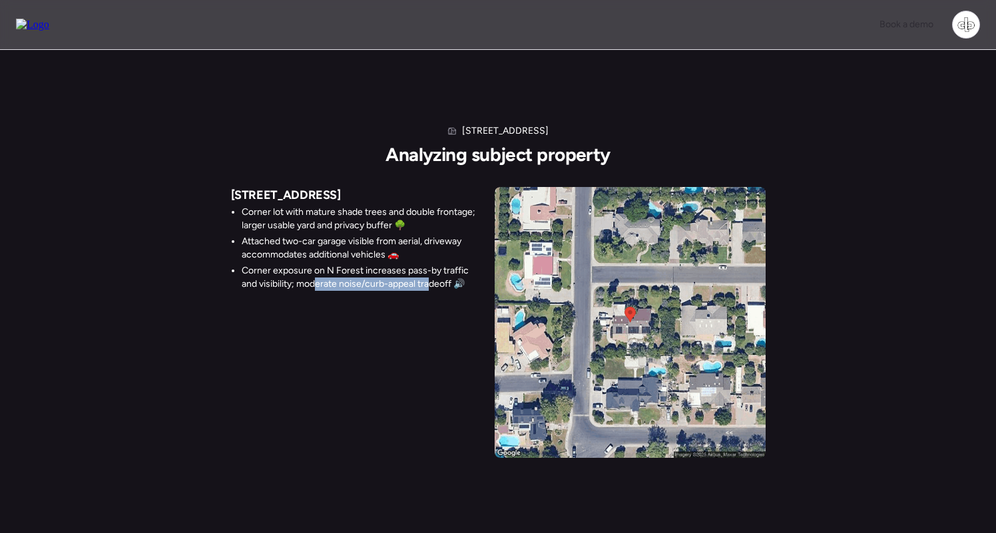
drag, startPoint x: 316, startPoint y: 283, endPoint x: 431, endPoint y: 286, distance: 115.2
click at [431, 286] on li "Corner exposure on N Forest increases pass-by traffic and visibility; moderate …" at bounding box center [363, 277] width 242 height 27
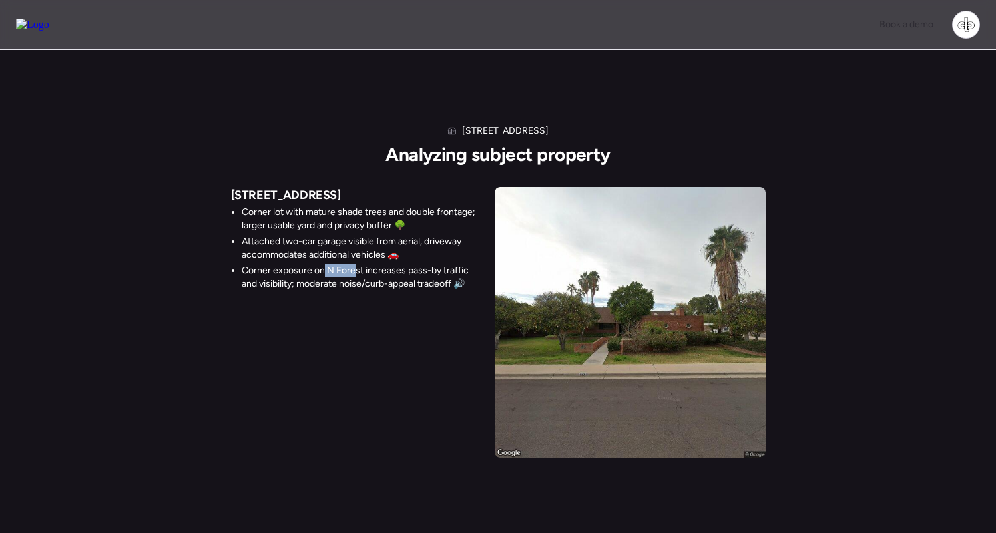
drag, startPoint x: 321, startPoint y: 270, endPoint x: 353, endPoint y: 270, distance: 31.9
click at [353, 270] on li "Corner exposure on N Forest increases pass-by traffic and visibility; moderate …" at bounding box center [363, 277] width 242 height 27
click at [352, 270] on li "Corner exposure on N Forest increases pass-by traffic and visibility; moderate …" at bounding box center [363, 277] width 242 height 27
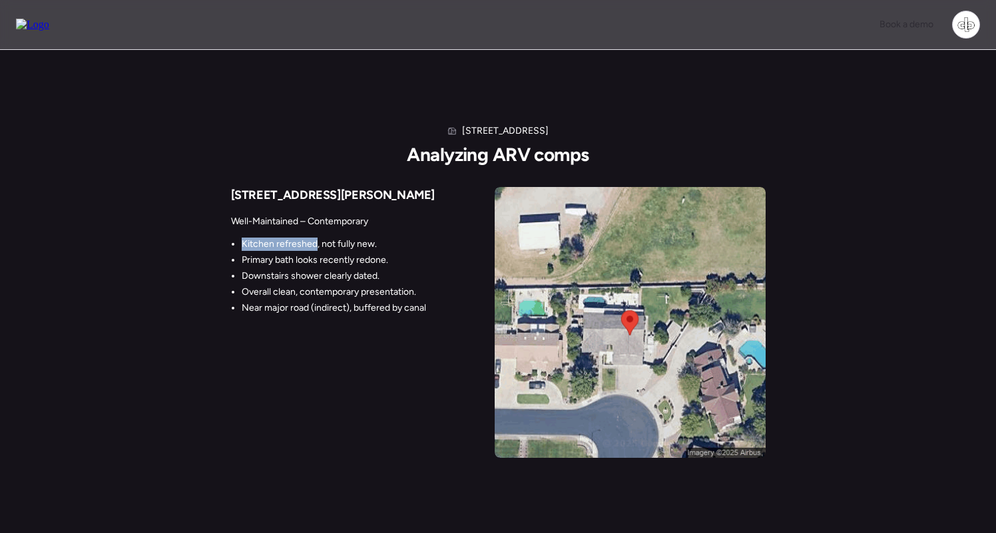
drag, startPoint x: 241, startPoint y: 244, endPoint x: 313, endPoint y: 242, distance: 72.6
click at [313, 242] on li "Kitchen refreshed, not fully new." at bounding box center [334, 244] width 184 height 13
drag, startPoint x: 313, startPoint y: 242, endPoint x: 367, endPoint y: 242, distance: 53.2
click at [365, 242] on li "Kitchen refreshed, not fully new." at bounding box center [334, 244] width 184 height 13
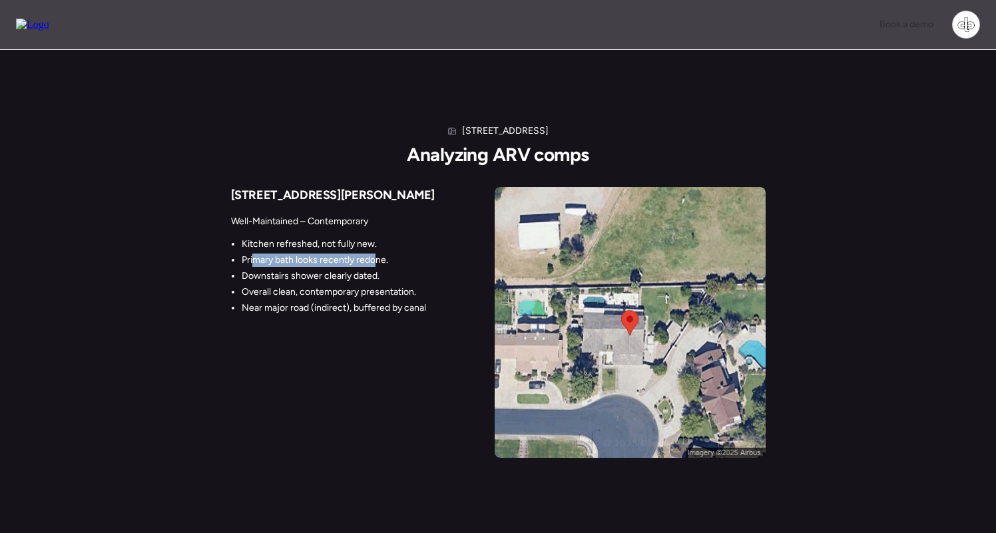
drag, startPoint x: 252, startPoint y: 264, endPoint x: 377, endPoint y: 256, distance: 125.4
click at [377, 256] on li "Primary bath looks recently redone." at bounding box center [334, 260] width 184 height 13
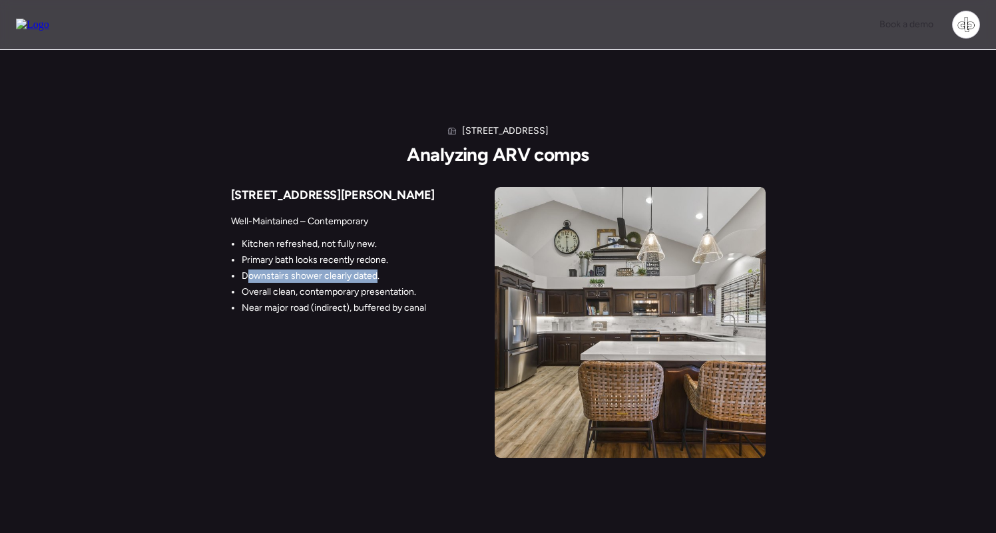
drag, startPoint x: 252, startPoint y: 276, endPoint x: 374, endPoint y: 274, distance: 122.5
click at [374, 274] on li "Downstairs shower clearly dated." at bounding box center [334, 276] width 184 height 13
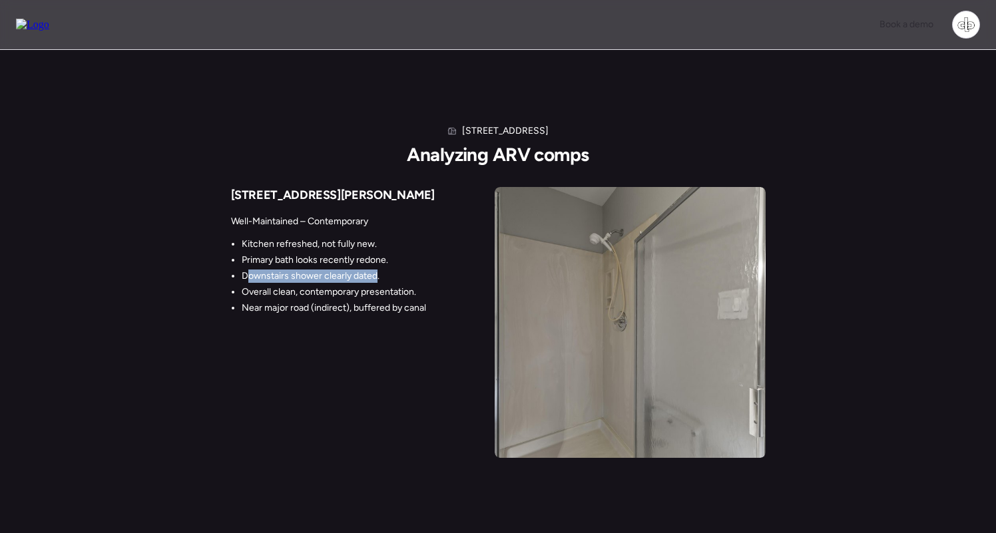
click at [374, 274] on li "Downstairs shower clearly dated." at bounding box center [334, 276] width 184 height 13
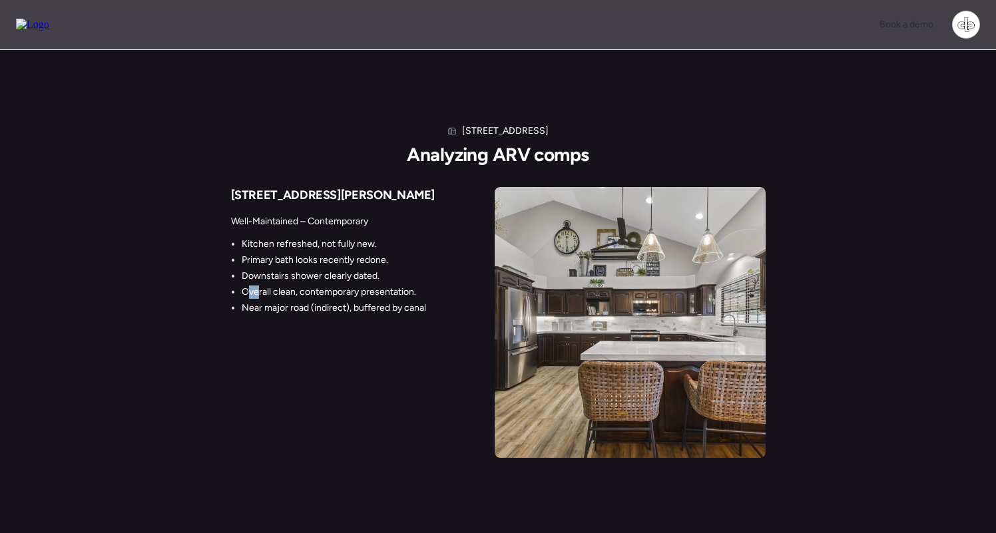
drag, startPoint x: 249, startPoint y: 291, endPoint x: 260, endPoint y: 291, distance: 10.6
click at [259, 291] on li "Overall clean, contemporary presentation." at bounding box center [334, 291] width 184 height 13
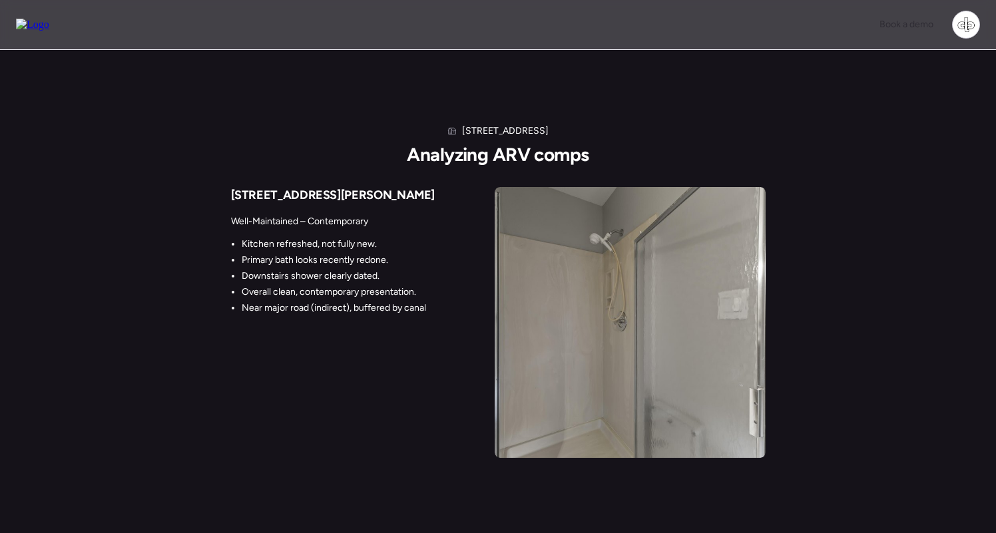
click at [340, 250] on li "Kitchen refreshed, not fully new." at bounding box center [334, 244] width 184 height 13
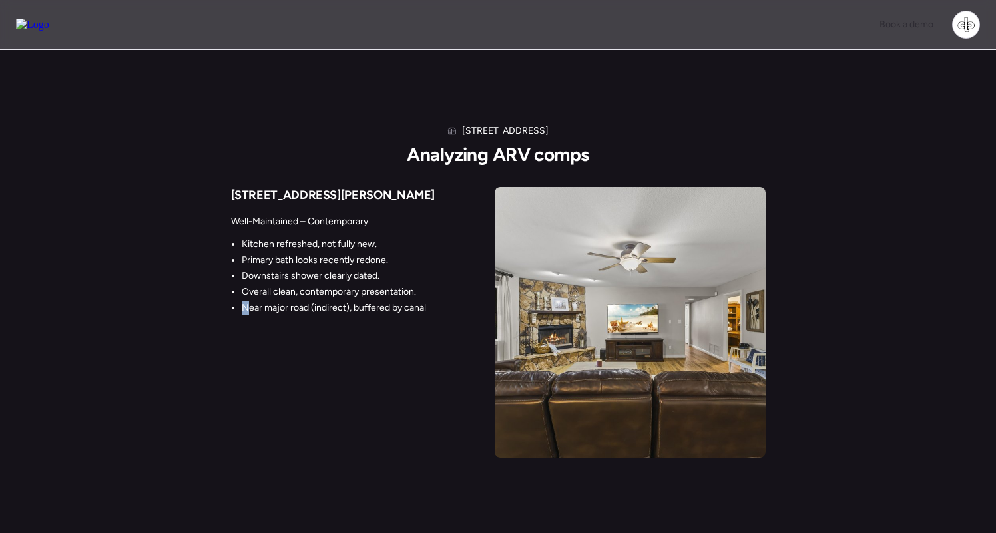
drag, startPoint x: 245, startPoint y: 307, endPoint x: 401, endPoint y: 300, distance: 156.5
click at [401, 300] on ul "Kitchen refreshed, not fully new. Primary bath looks recently redone. Downstair…" at bounding box center [328, 276] width 195 height 77
drag, startPoint x: 363, startPoint y: 304, endPoint x: 410, endPoint y: 304, distance: 47.2
click at [410, 304] on li "Near major road (indirect), buffered by canal" at bounding box center [334, 307] width 184 height 13
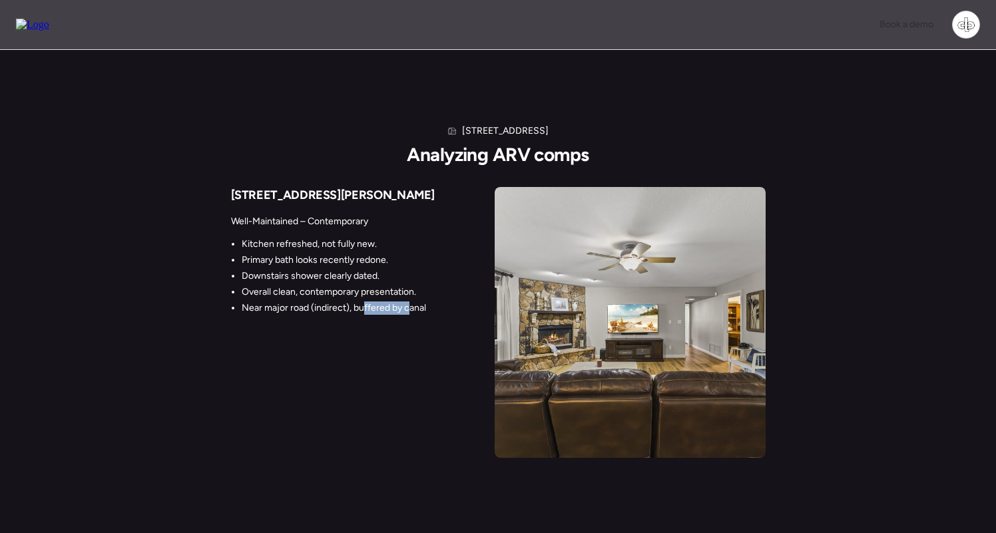
click at [410, 304] on li "Near major road (indirect), buffered by canal" at bounding box center [334, 307] width 184 height 13
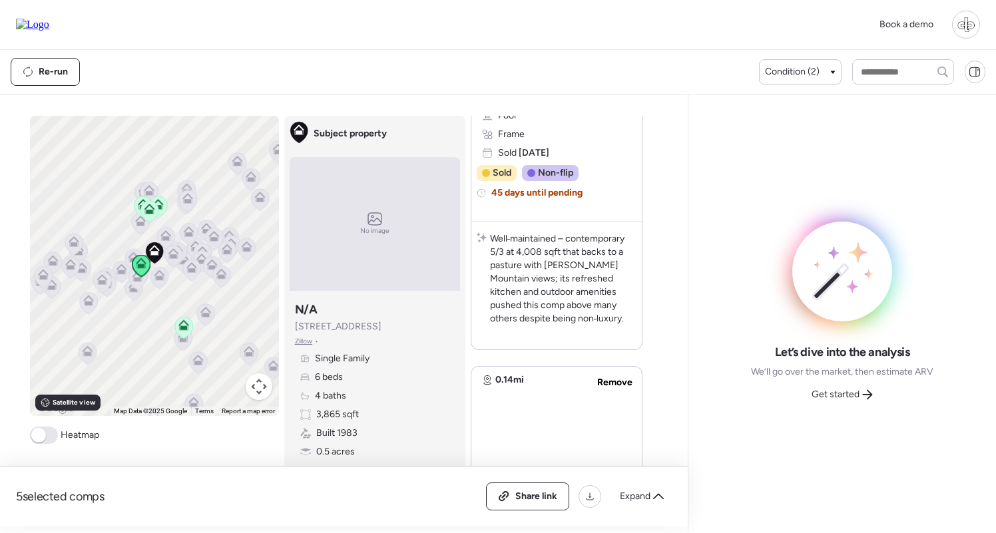
scroll to position [675, 0]
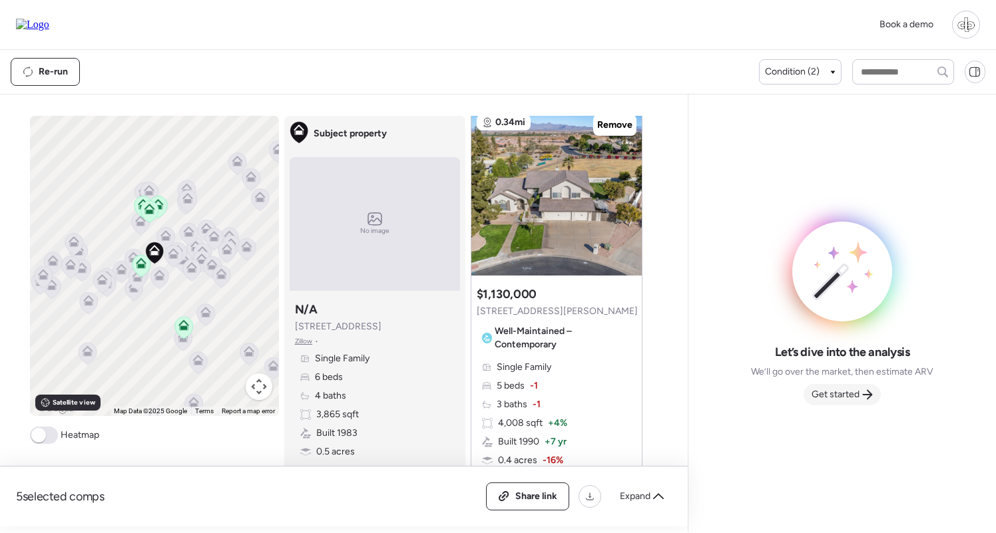
click at [832, 390] on span "Get started" at bounding box center [835, 394] width 48 height 13
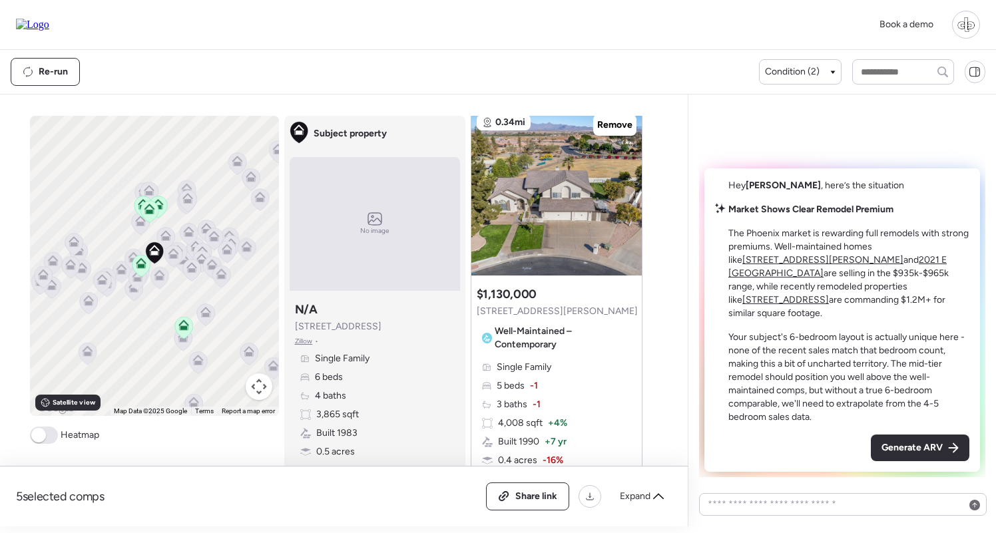
click at [903, 217] on div "Market Shows Clear Remodel Premium The Phoenix market is rewarding full remodel…" at bounding box center [848, 313] width 241 height 221
drag, startPoint x: 775, startPoint y: 240, endPoint x: 878, endPoint y: 241, distance: 103.8
click at [878, 241] on div "Market Shows Clear Remodel Premium The Phoenix market is rewarding full remodel…" at bounding box center [848, 313] width 241 height 221
click at [878, 241] on p "The Phoenix market is rewarding full remodels with strong premiums. Well-mainta…" at bounding box center [848, 273] width 241 height 93
drag, startPoint x: 783, startPoint y: 257, endPoint x: 864, endPoint y: 257, distance: 80.5
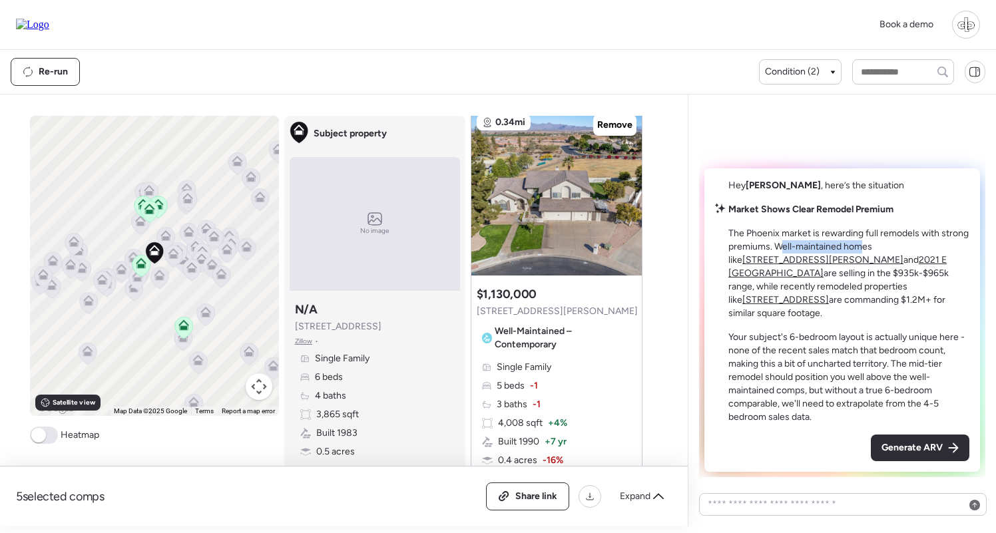
click at [864, 257] on p "The Phoenix market is rewarding full remodels with strong premiums. Well-mainta…" at bounding box center [848, 273] width 241 height 93
click at [903, 256] on u "[STREET_ADDRESS][PERSON_NAME]" at bounding box center [822, 259] width 161 height 11
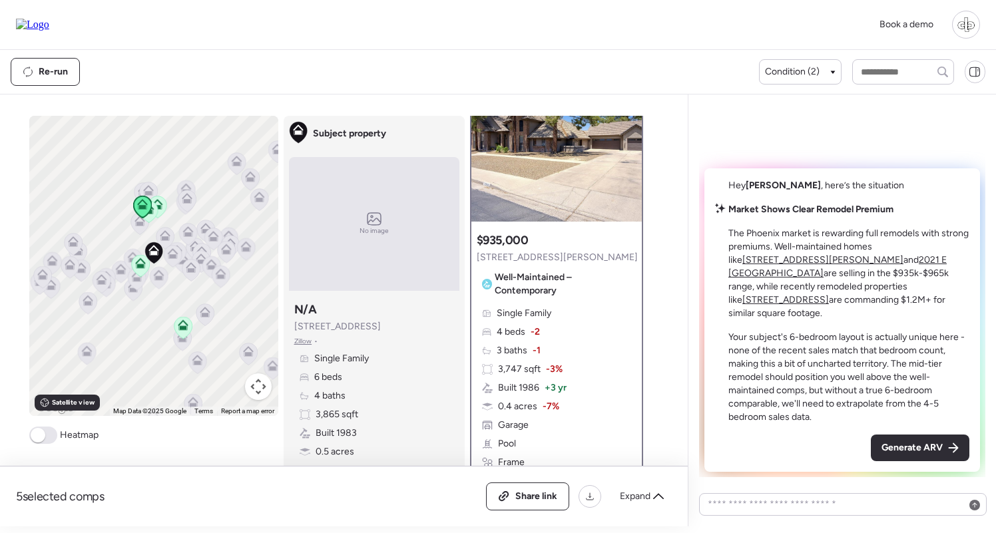
scroll to position [61, 0]
click at [811, 274] on u "2021 E [GEOGRAPHIC_DATA]" at bounding box center [837, 266] width 218 height 25
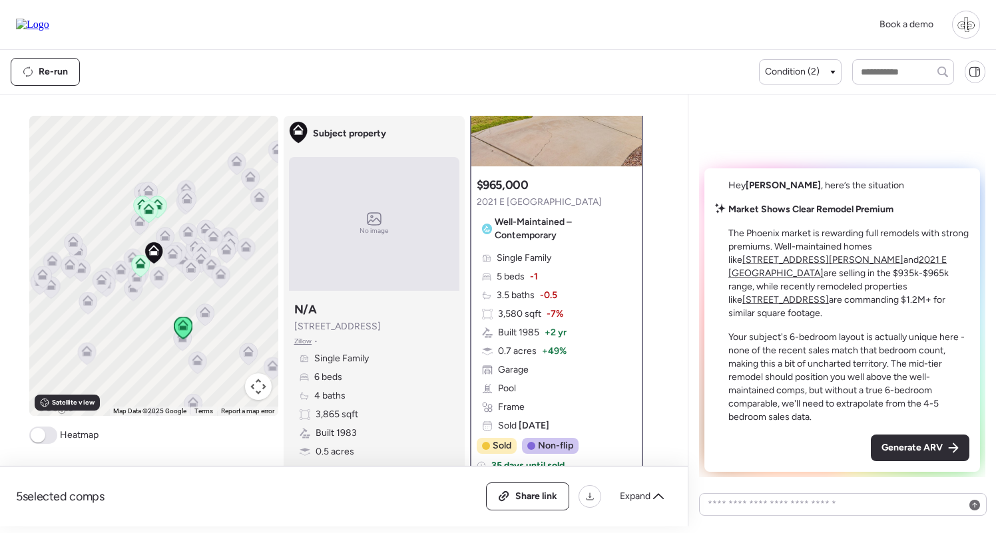
scroll to position [115, 0]
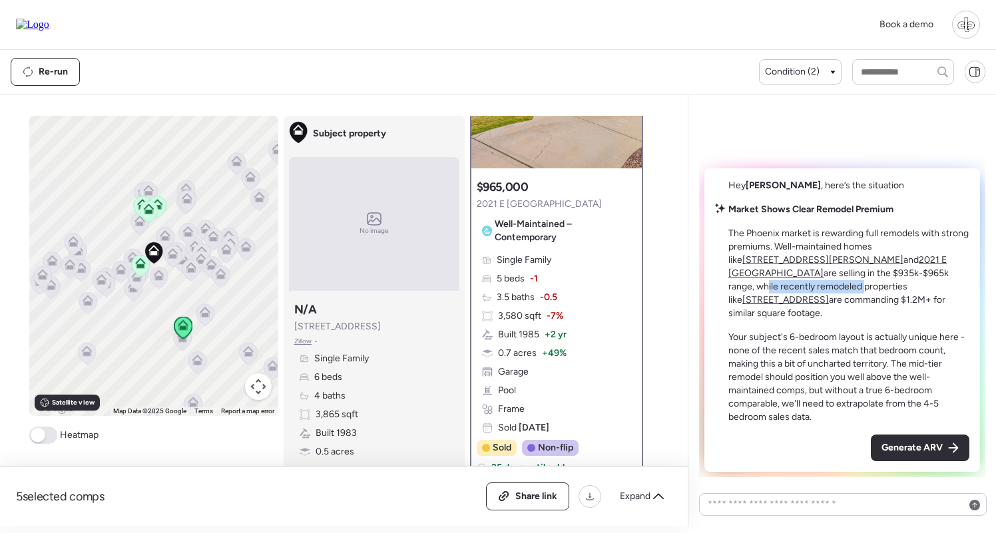
drag, startPoint x: 763, startPoint y: 287, endPoint x: 861, endPoint y: 287, distance: 97.8
click at [861, 288] on p "The Phoenix market is rewarding full remodels with strong premiums. Well-mainta…" at bounding box center [848, 273] width 241 height 93
click at [861, 287] on p "The Phoenix market is rewarding full remodels with strong premiums. Well-mainta…" at bounding box center [848, 273] width 241 height 93
click at [829, 294] on u "[STREET_ADDRESS]" at bounding box center [785, 299] width 87 height 11
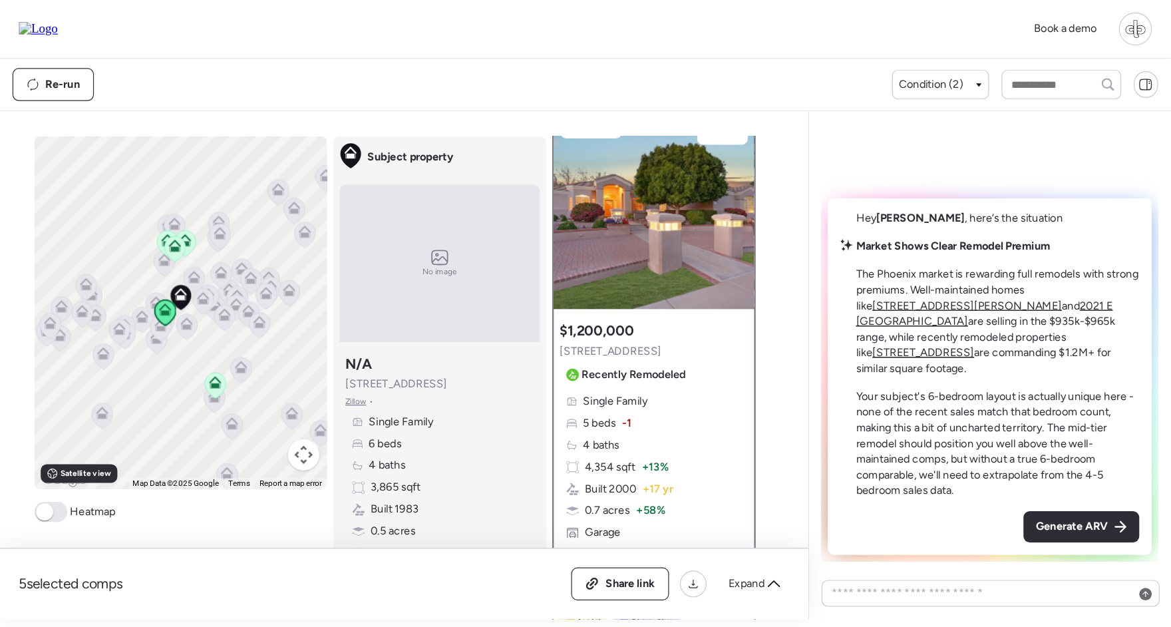
scroll to position [7, 0]
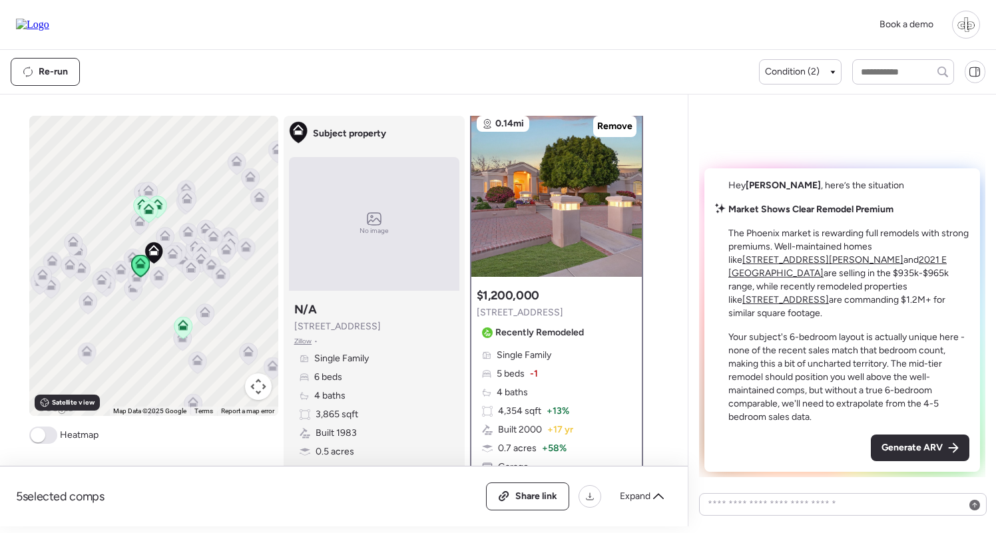
click at [443, 345] on div "Subject property N/A [STREET_ADDRESS] • Single Family 6 beds 4 baths 3,865 sqft…" at bounding box center [374, 408] width 170 height 224
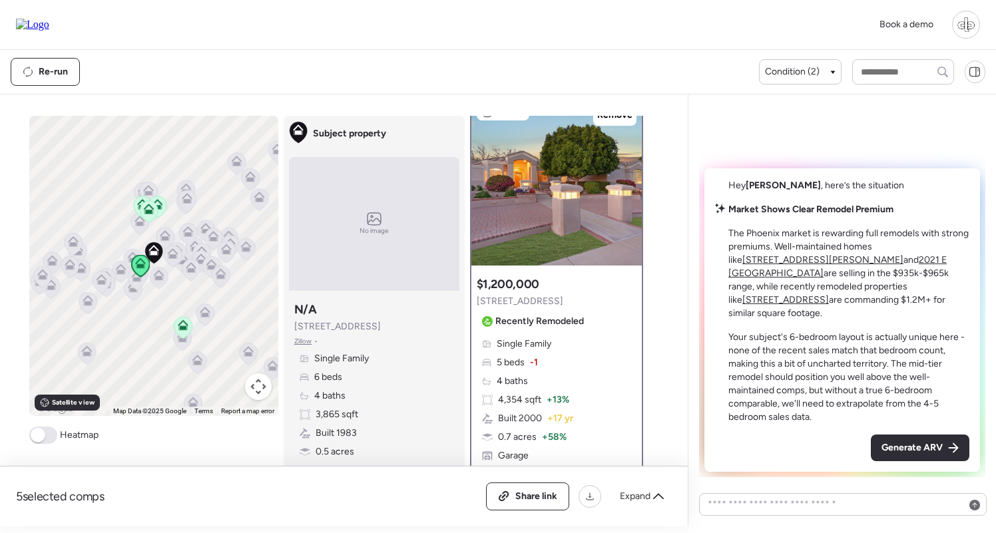
scroll to position [13, 0]
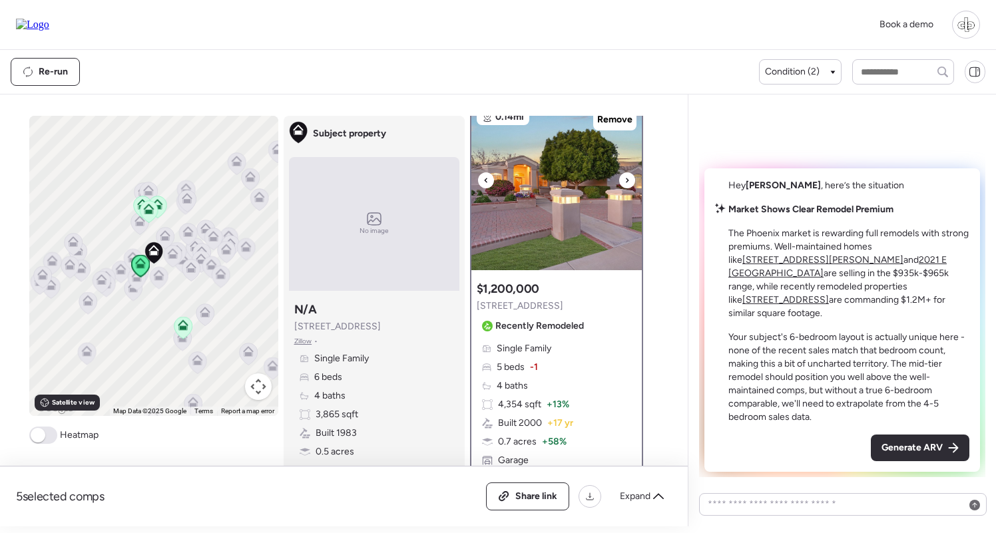
click at [562, 206] on img at bounding box center [556, 187] width 170 height 166
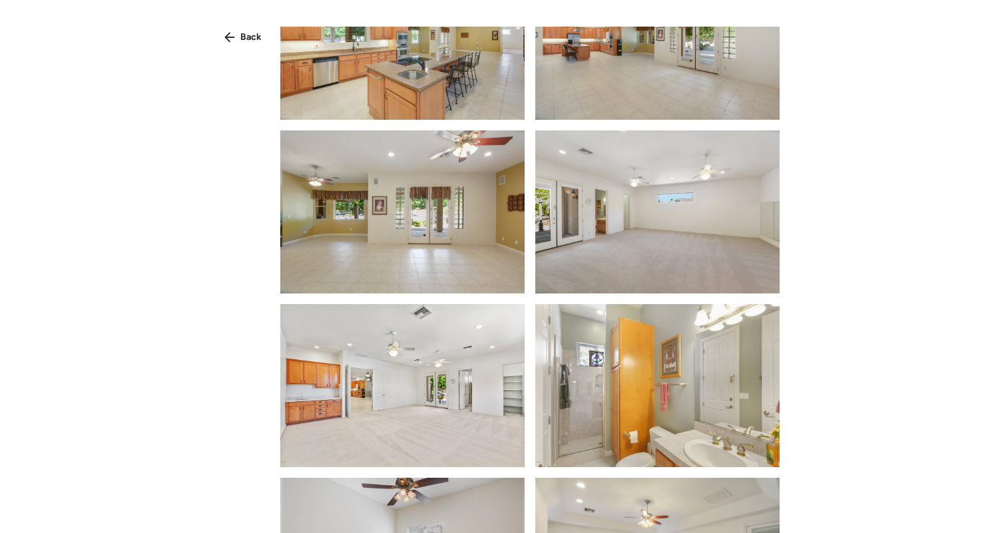
scroll to position [1133, 0]
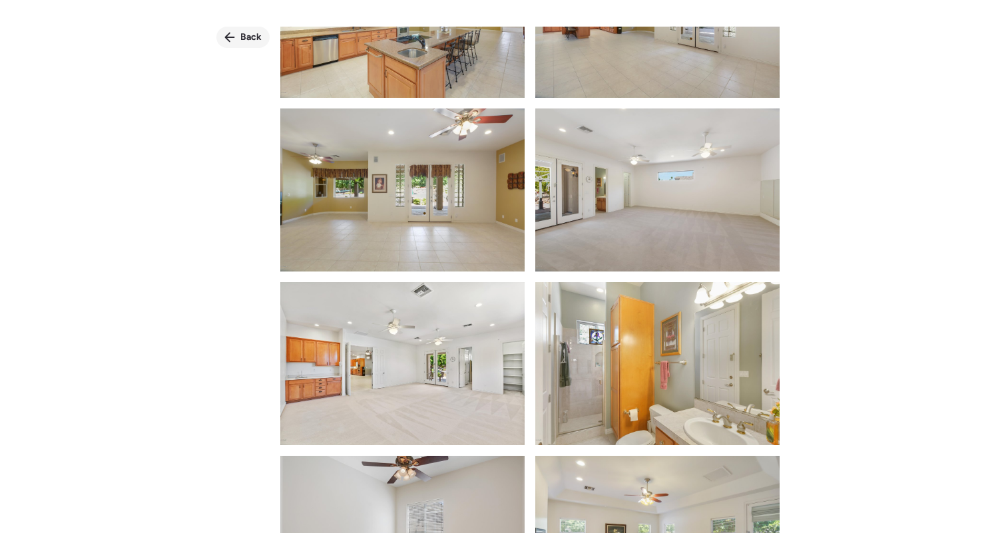
click at [238, 31] on div "Back" at bounding box center [242, 37] width 53 height 21
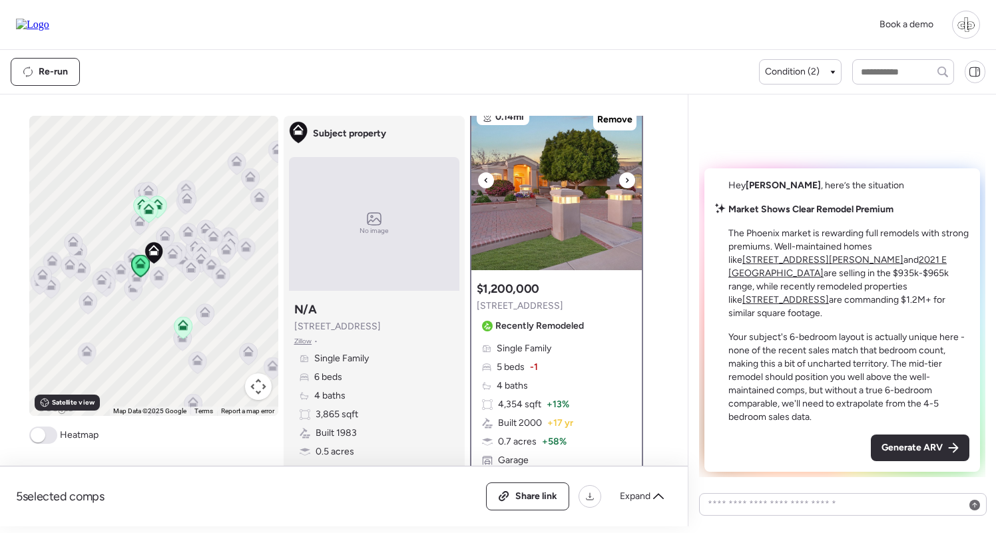
click at [565, 220] on img at bounding box center [556, 187] width 170 height 166
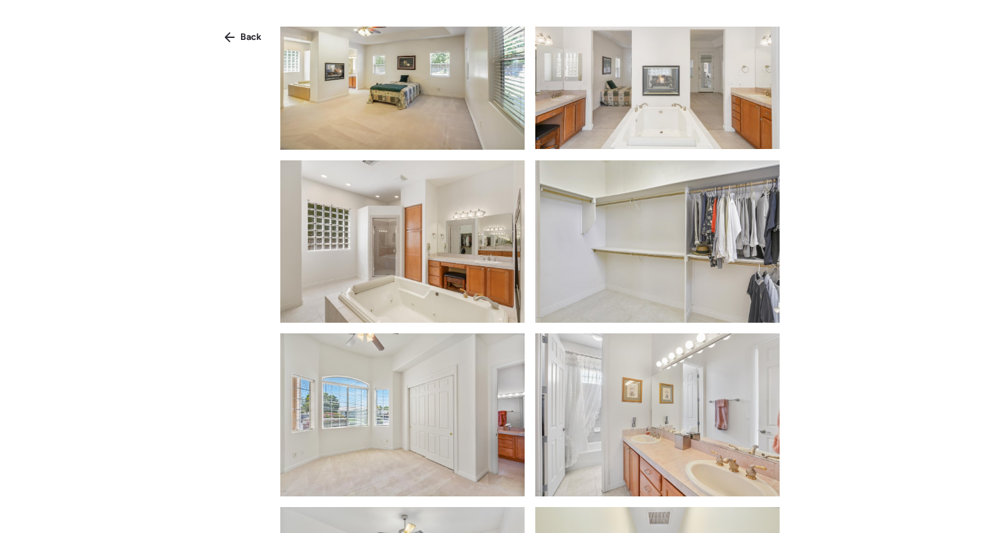
scroll to position [1775, 0]
click at [248, 34] on span "Back" at bounding box center [250, 37] width 21 height 13
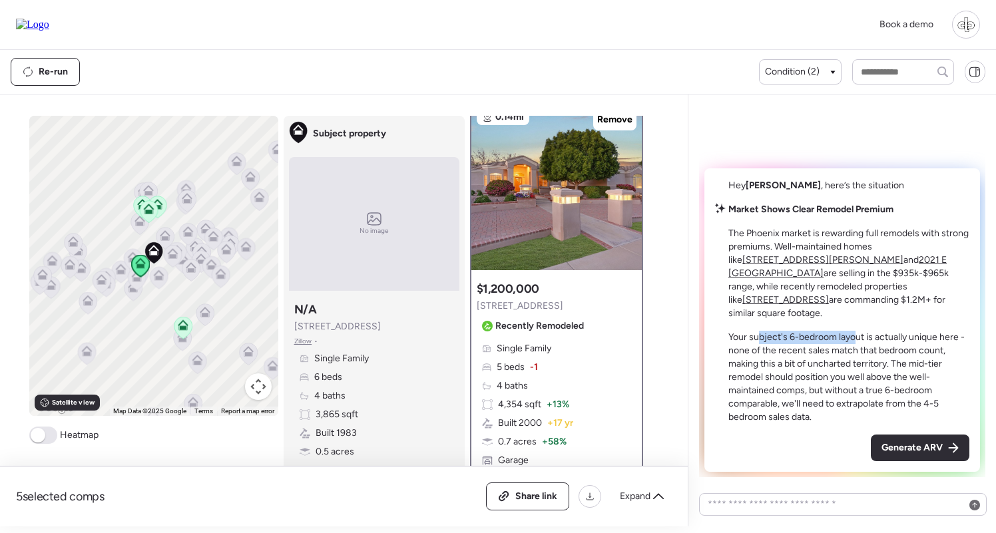
drag, startPoint x: 760, startPoint y: 336, endPoint x: 852, endPoint y: 333, distance: 92.6
click at [852, 333] on p "Your subject's 6-bedroom layout is actually unique here - none of the recent sa…" at bounding box center [848, 377] width 241 height 93
drag, startPoint x: 852, startPoint y: 333, endPoint x: 934, endPoint y: 331, distance: 81.9
click at [934, 331] on div "Market Shows Clear Remodel Premium The Phoenix market is rewarding full remodel…" at bounding box center [848, 313] width 241 height 221
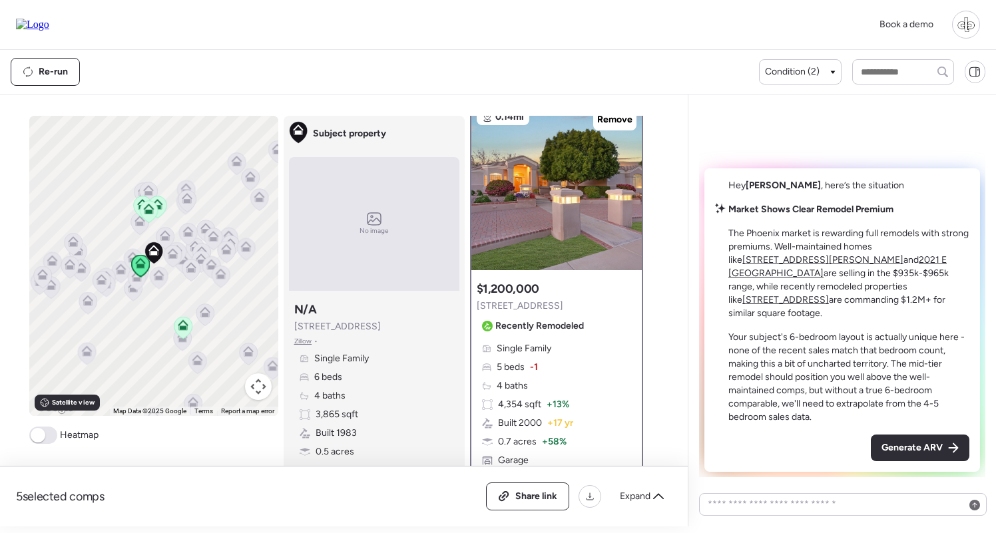
click at [934, 331] on p "Your subject's 6-bedroom layout is actually unique here - none of the recent sa…" at bounding box center [848, 377] width 241 height 93
drag, startPoint x: 779, startPoint y: 353, endPoint x: 926, endPoint y: 353, distance: 146.4
click at [926, 353] on p "Your subject's 6-bedroom layout is actually unique here - none of the recent sa…" at bounding box center [848, 377] width 241 height 93
drag, startPoint x: 750, startPoint y: 363, endPoint x: 888, endPoint y: 359, distance: 138.5
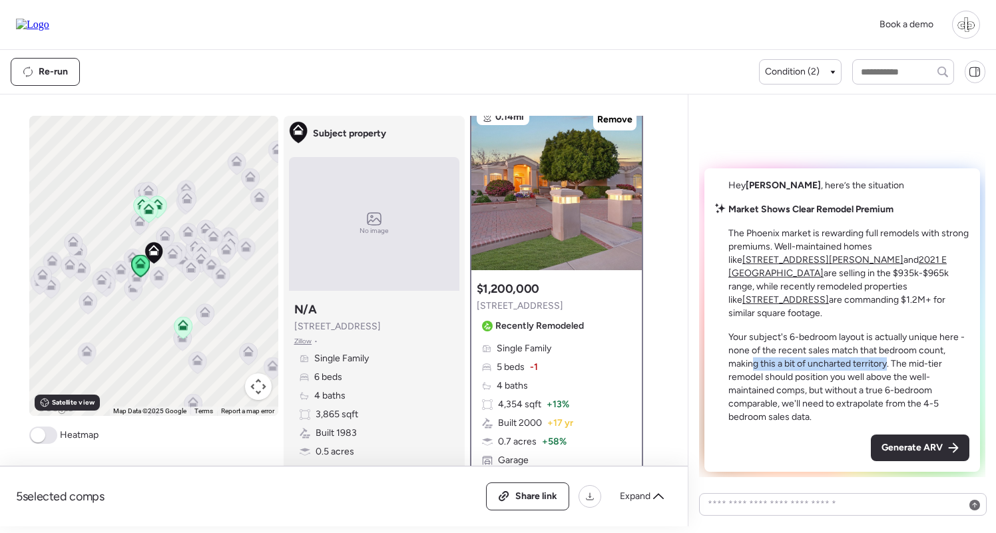
click at [888, 359] on p "Your subject's 6-bedroom layout is actually unique here - none of the recent sa…" at bounding box center [848, 377] width 241 height 93
drag, startPoint x: 757, startPoint y: 374, endPoint x: 914, endPoint y: 383, distance: 157.3
click at [914, 383] on p "Your subject's 6-bedroom layout is actually unique here - none of the recent sa…" at bounding box center [848, 377] width 241 height 93
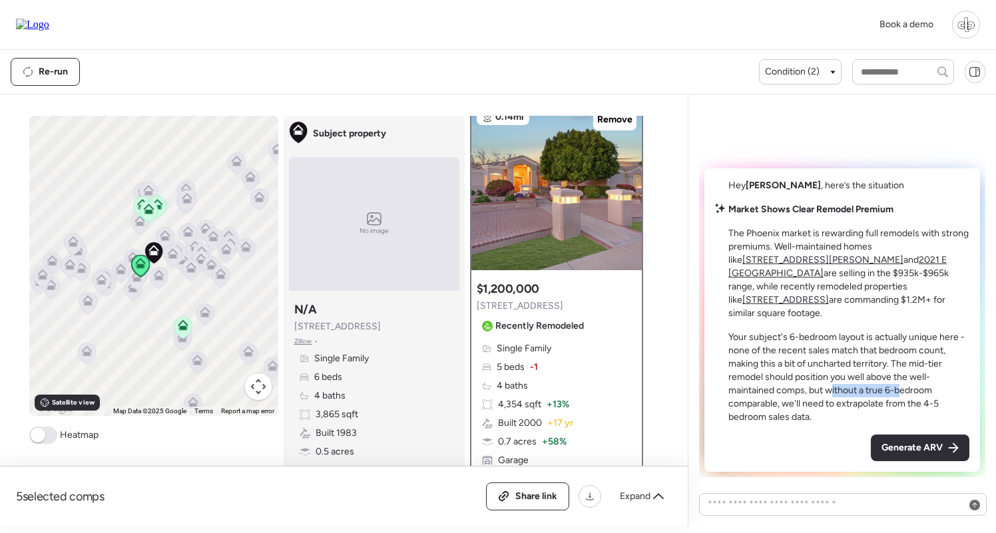
drag, startPoint x: 833, startPoint y: 387, endPoint x: 904, endPoint y: 389, distance: 71.2
click at [904, 389] on p "Your subject's 6-bedroom layout is actually unique here - none of the recent sa…" at bounding box center [848, 377] width 241 height 93
click at [902, 389] on p "Your subject's 6-bedroom layout is actually unique here - none of the recent sa…" at bounding box center [848, 377] width 241 height 93
drag, startPoint x: 793, startPoint y: 403, endPoint x: 892, endPoint y: 413, distance: 98.9
click at [892, 413] on p "Your subject's 6-bedroom layout is actually unique here - none of the recent sa…" at bounding box center [848, 377] width 241 height 93
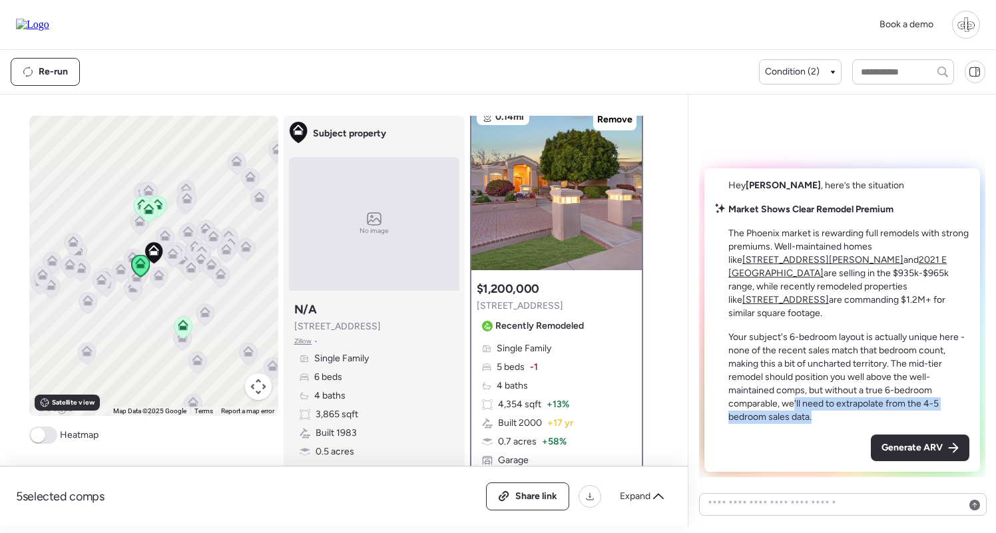
click at [892, 413] on p "Your subject's 6-bedroom layout is actually unique here - none of the recent sa…" at bounding box center [848, 377] width 241 height 93
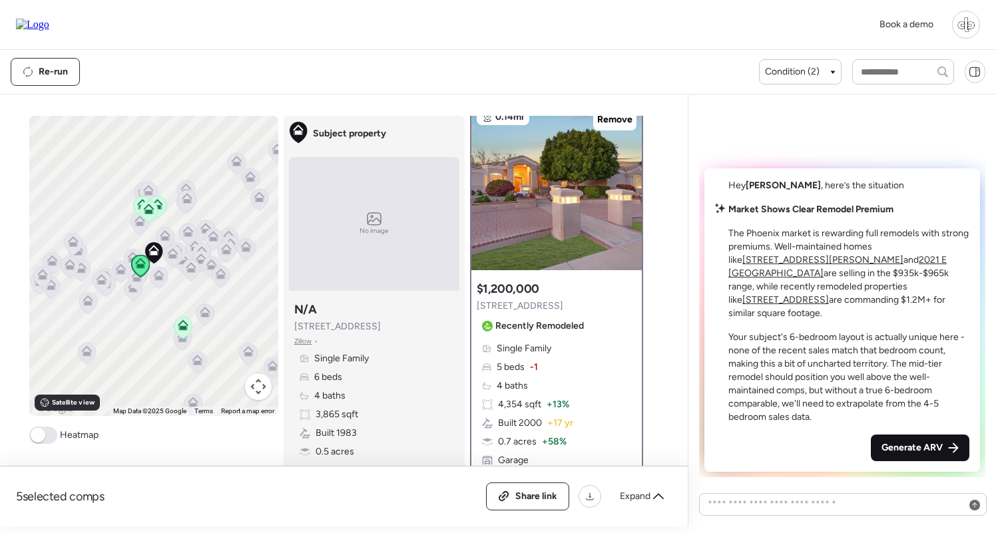
click at [915, 447] on span "Generate ARV" at bounding box center [911, 447] width 61 height 13
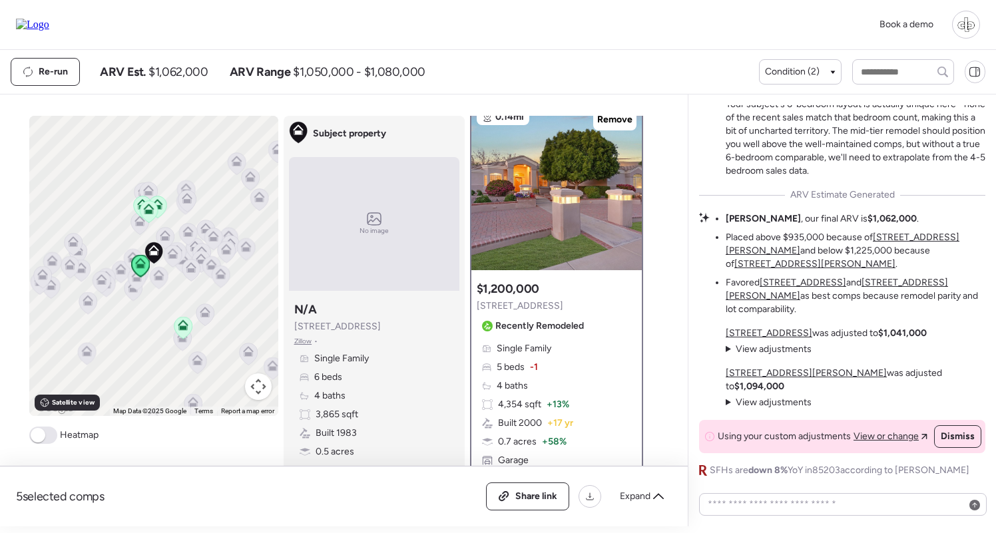
drag, startPoint x: 818, startPoint y: 258, endPoint x: 862, endPoint y: 258, distance: 44.6
click at [867, 224] on strong "$1,062,000" at bounding box center [891, 218] width 49 height 11
drag, startPoint x: 826, startPoint y: 258, endPoint x: 856, endPoint y: 258, distance: 30.6
click at [867, 224] on strong "$1,062,000" at bounding box center [891, 218] width 49 height 11
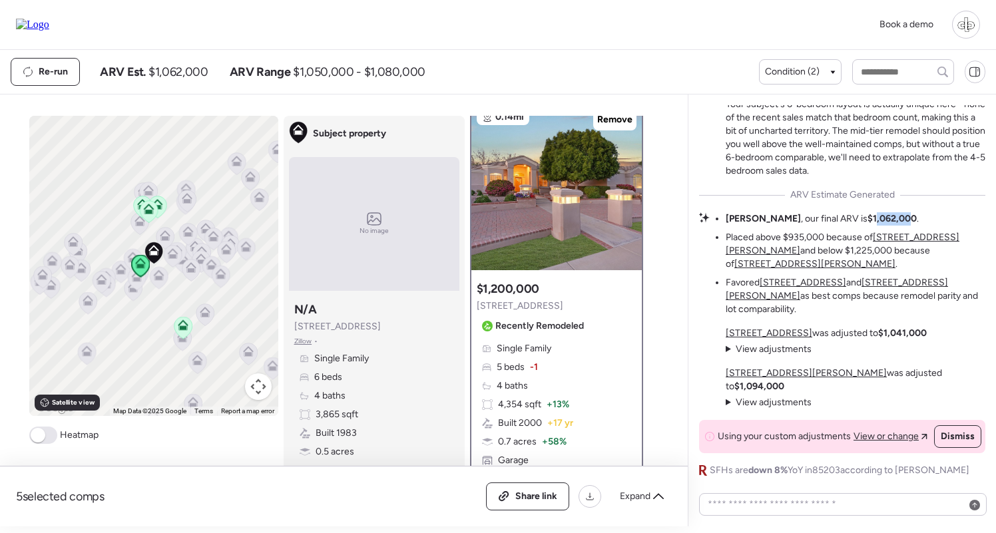
click at [867, 224] on strong "$1,062,000" at bounding box center [891, 218] width 49 height 11
click at [781, 355] on span "View adjustments" at bounding box center [773, 348] width 76 height 11
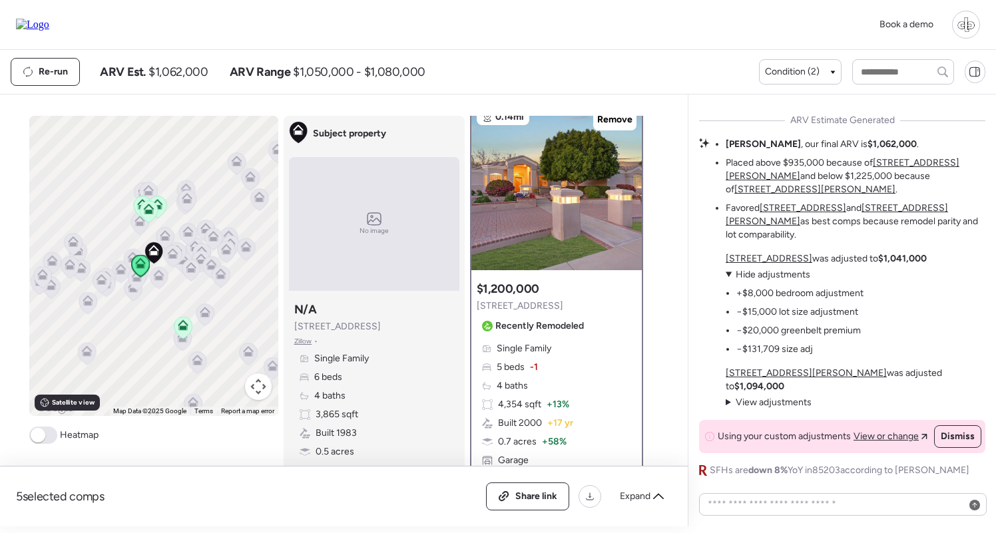
click at [779, 400] on span "View adjustments" at bounding box center [773, 402] width 76 height 11
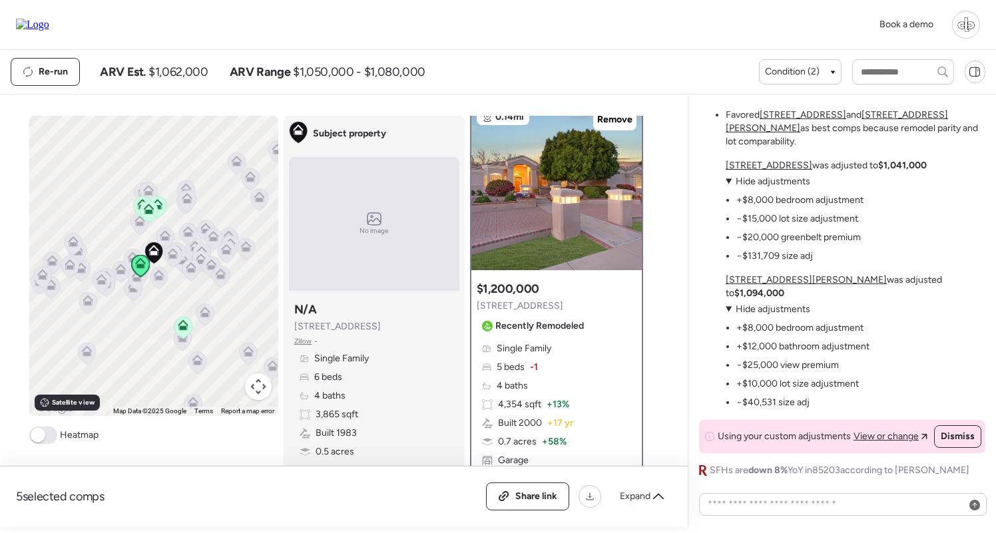
click at [761, 171] on u "[STREET_ADDRESS]" at bounding box center [768, 165] width 87 height 11
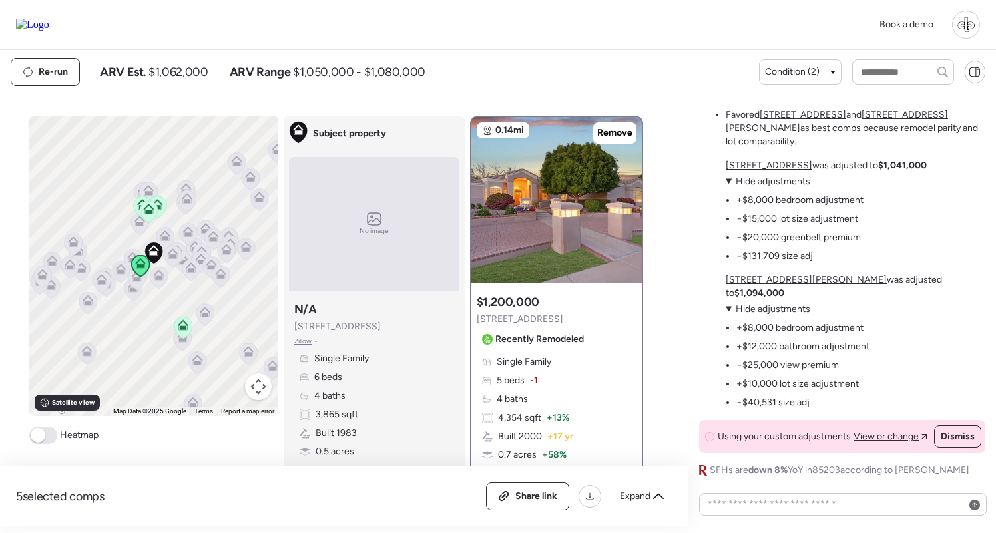
drag, startPoint x: 853, startPoint y: 178, endPoint x: 916, endPoint y: 177, distance: 63.2
click at [916, 177] on div "[STREET_ADDRESS] was adjusted to $1,041,000 View adjustments Hide adjustments +…" at bounding box center [855, 284] width 260 height 250
drag, startPoint x: 742, startPoint y: 214, endPoint x: 791, endPoint y: 216, distance: 48.6
click at [790, 207] on li "+$8,000 bedroom adjustment" at bounding box center [799, 200] width 127 height 13
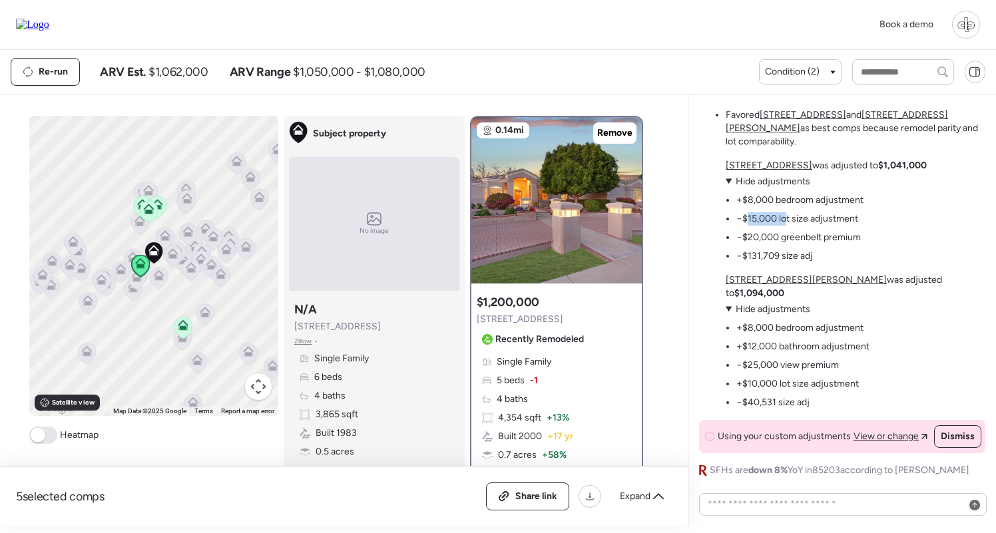
drag, startPoint x: 745, startPoint y: 234, endPoint x: 785, endPoint y: 234, distance: 39.9
click at [785, 226] on li "−$15,000 lot size adjustment" at bounding box center [797, 218] width 122 height 13
click at [748, 244] on li "−$20,000 greenbelt premium" at bounding box center [798, 237] width 124 height 13
drag, startPoint x: 745, startPoint y: 272, endPoint x: 785, endPoint y: 272, distance: 39.3
click at [785, 263] on li "−$131,709 size adj" at bounding box center [774, 256] width 77 height 13
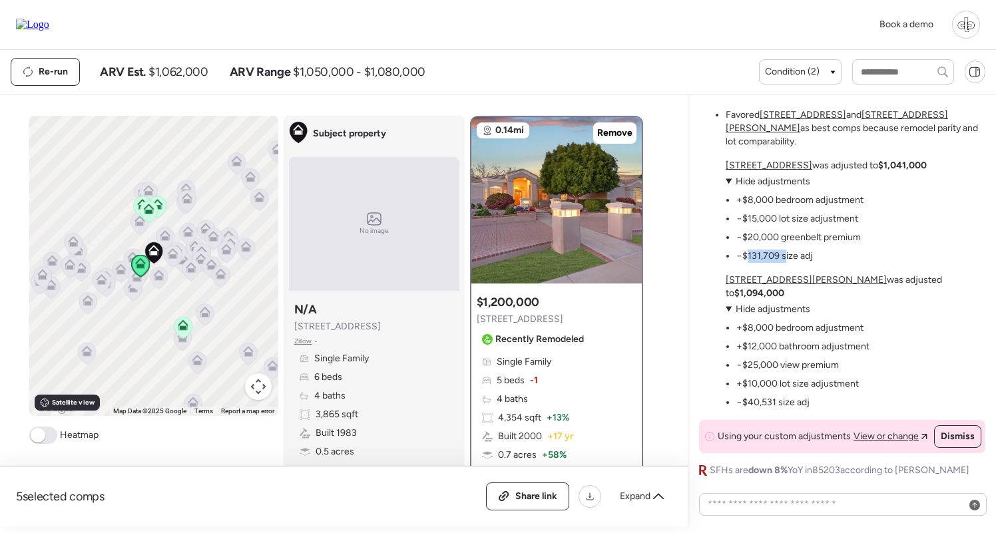
click at [785, 263] on li "−$131,709 size adj" at bounding box center [774, 256] width 77 height 13
drag, startPoint x: 857, startPoint y: 176, endPoint x: 909, endPoint y: 179, distance: 52.0
click at [909, 179] on div "[STREET_ADDRESS] was adjusted to $1,041,000 View adjustments Hide adjustments +…" at bounding box center [855, 284] width 260 height 250
click at [504, 188] on img at bounding box center [556, 200] width 170 height 166
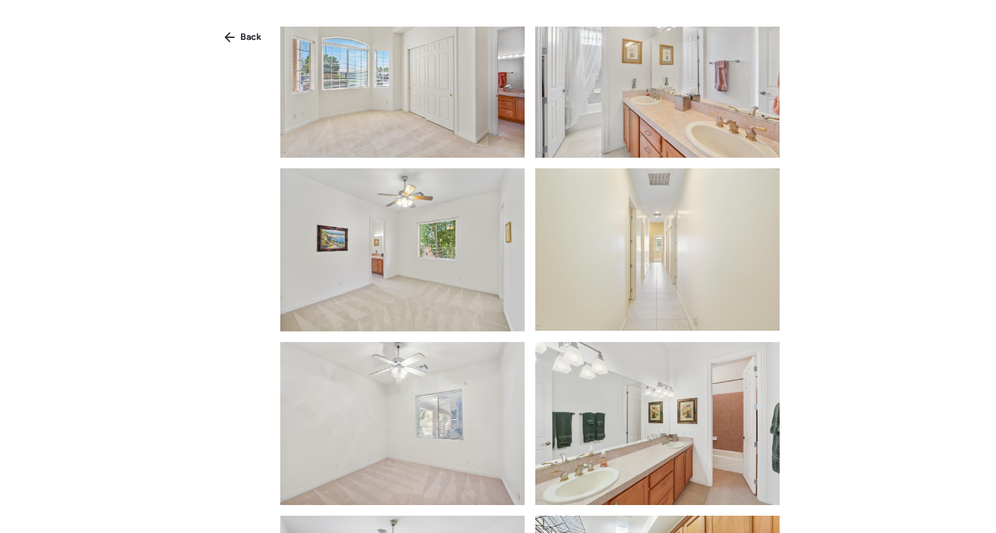
scroll to position [2114, 0]
click at [644, 397] on img at bounding box center [657, 424] width 244 height 163
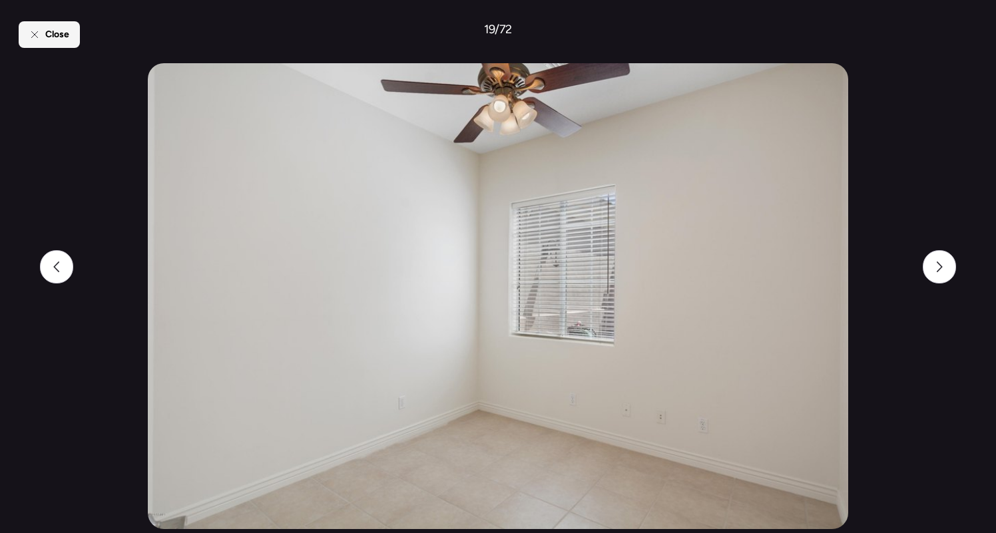
click at [39, 36] on icon at bounding box center [34, 34] width 11 height 11
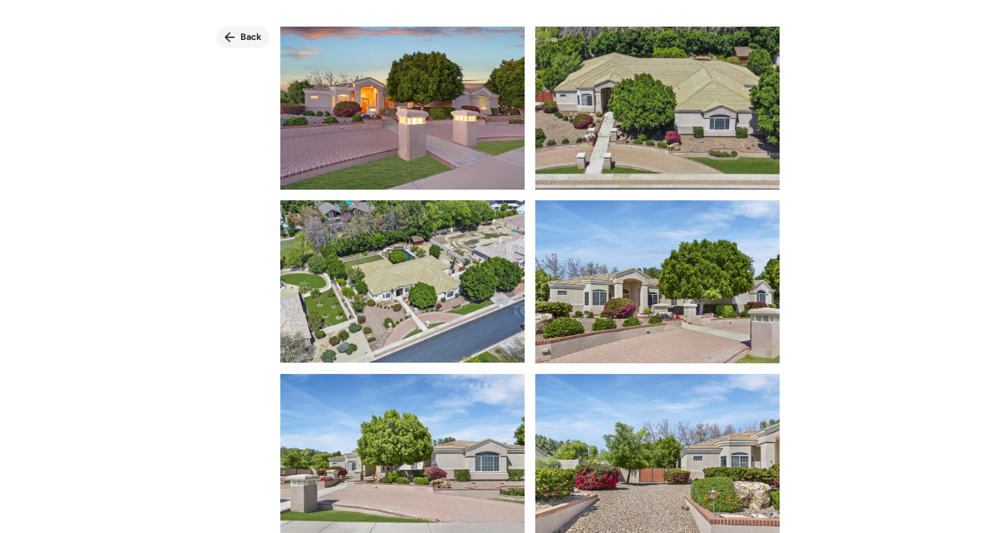
click at [239, 36] on div "Back" at bounding box center [242, 37] width 53 height 21
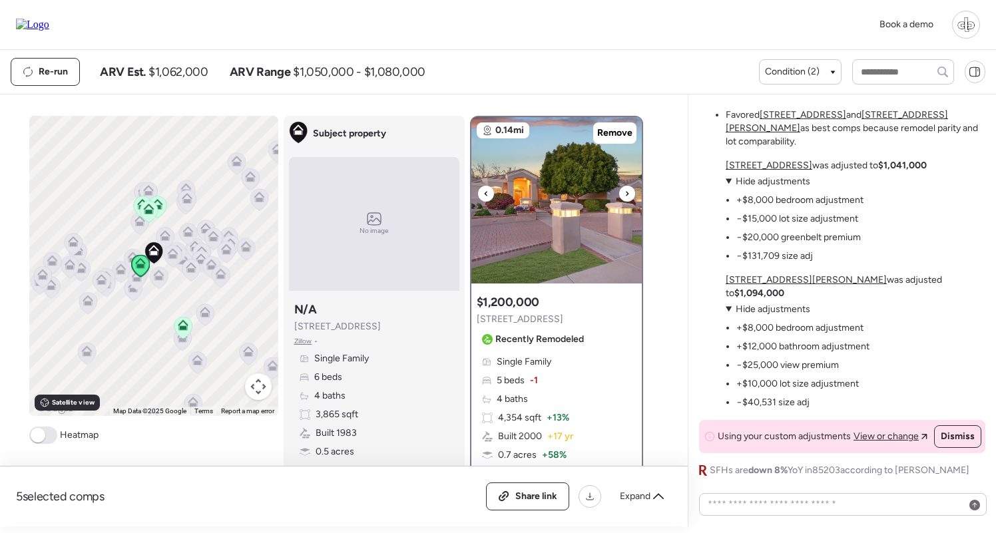
scroll to position [153, 0]
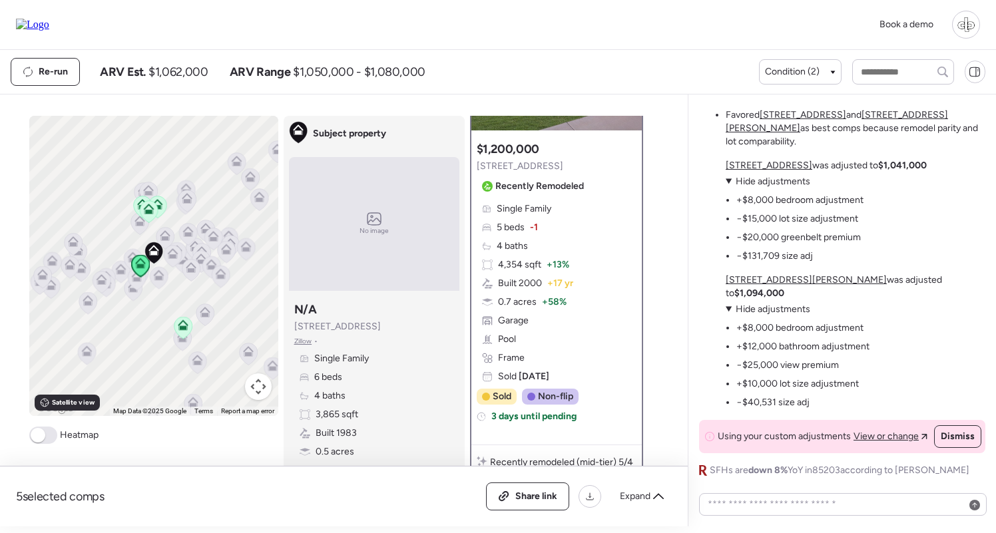
click at [517, 266] on span "4,354 sqft" at bounding box center [519, 264] width 43 height 13
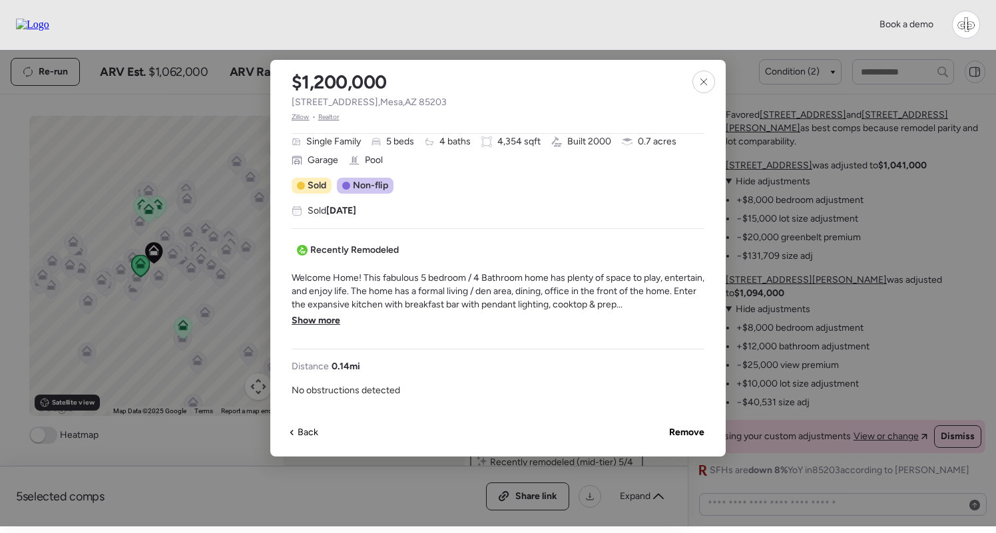
scroll to position [288, 0]
click at [309, 323] on span "Show more" at bounding box center [315, 318] width 49 height 13
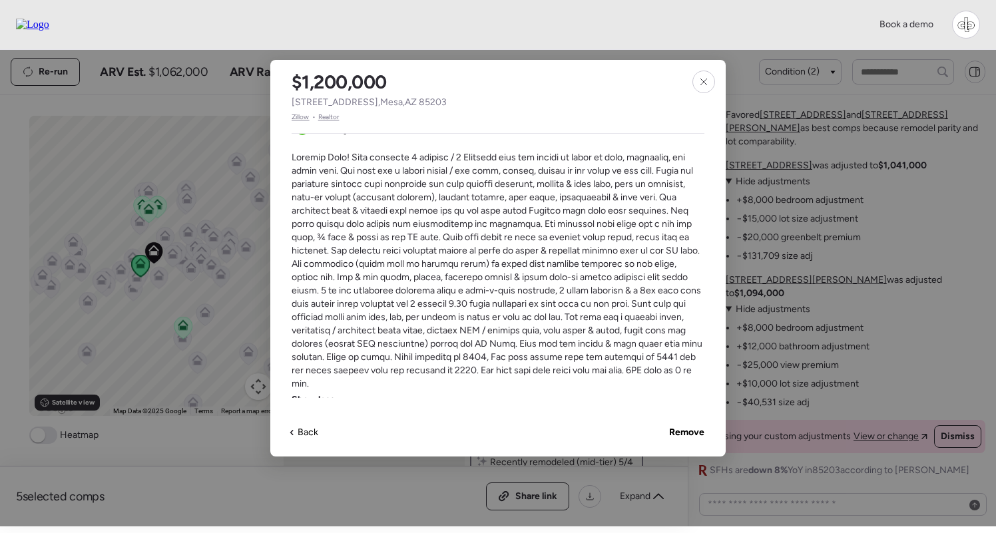
scroll to position [419, 0]
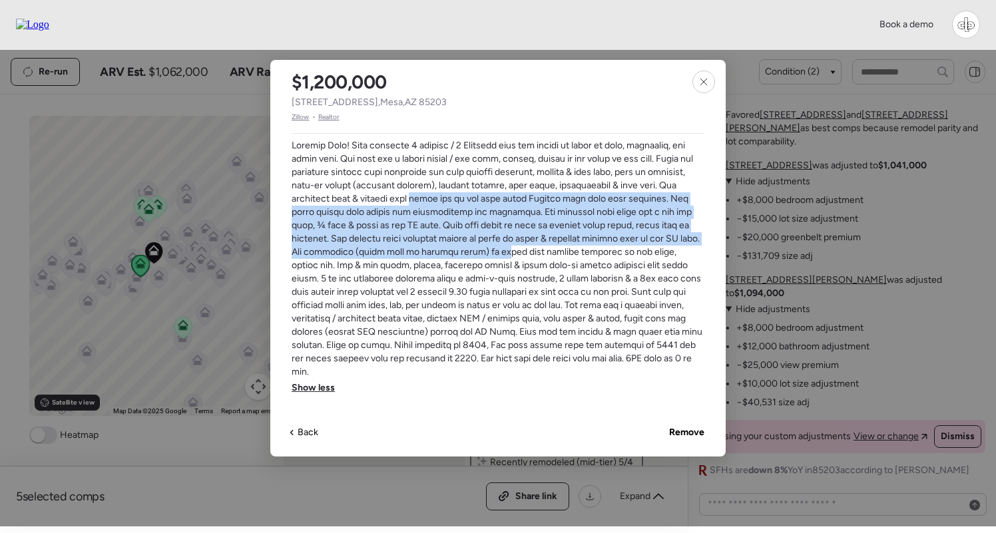
drag, startPoint x: 455, startPoint y: 192, endPoint x: 522, endPoint y: 249, distance: 88.4
click at [522, 249] on span at bounding box center [497, 259] width 413 height 240
drag, startPoint x: 522, startPoint y: 249, endPoint x: 622, endPoint y: 94, distance: 184.0
click at [523, 246] on span at bounding box center [497, 259] width 413 height 240
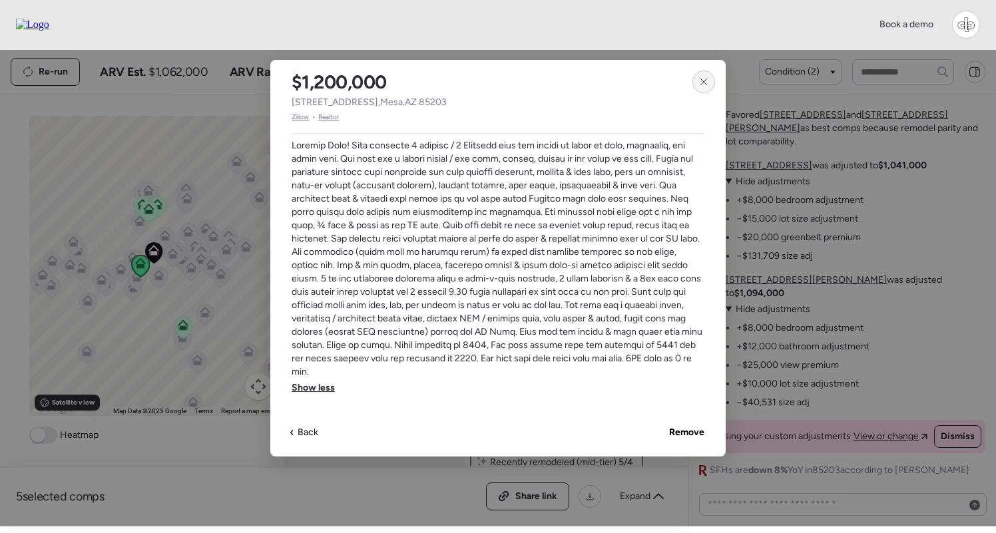
click at [701, 79] on icon at bounding box center [703, 82] width 11 height 11
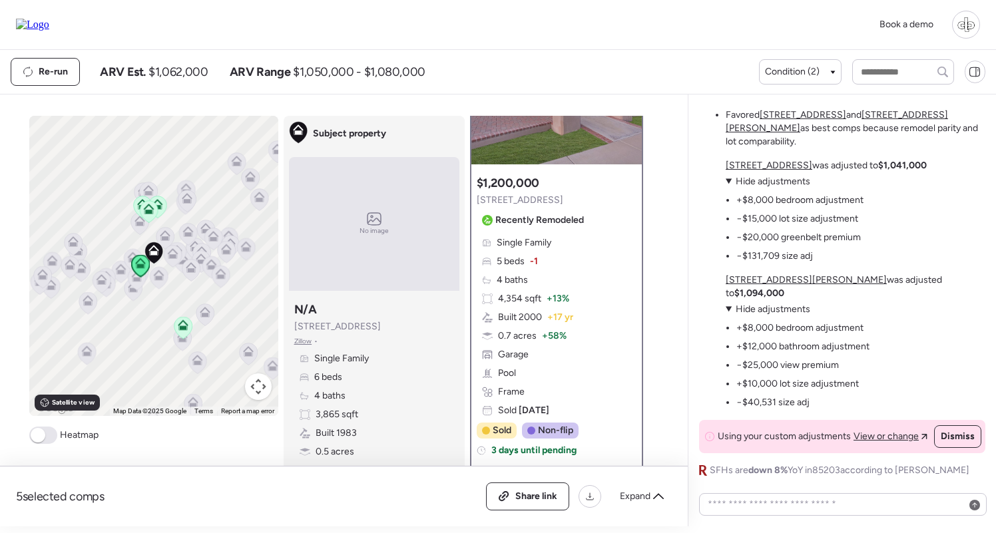
scroll to position [118, 0]
click at [161, 281] on icon at bounding box center [159, 278] width 18 height 22
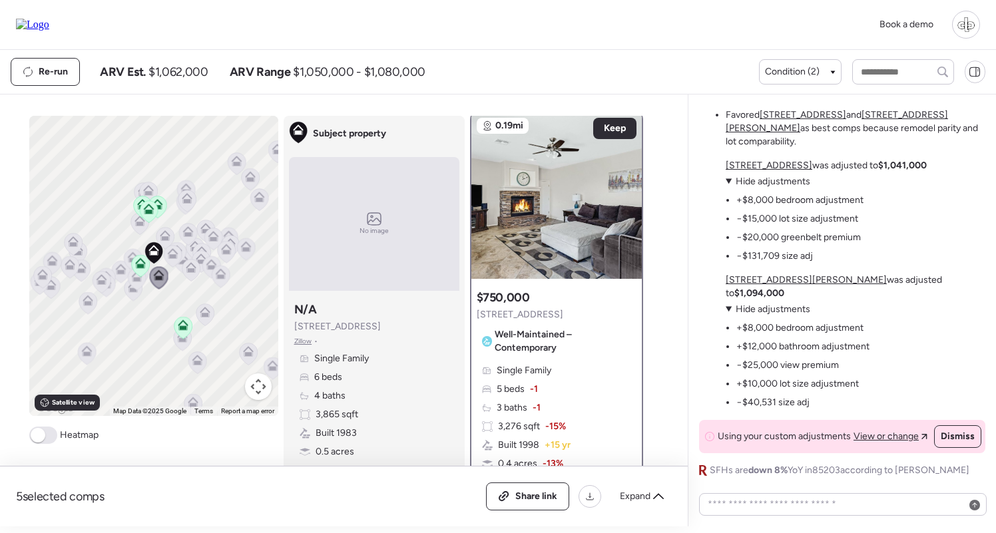
scroll to position [0, 0]
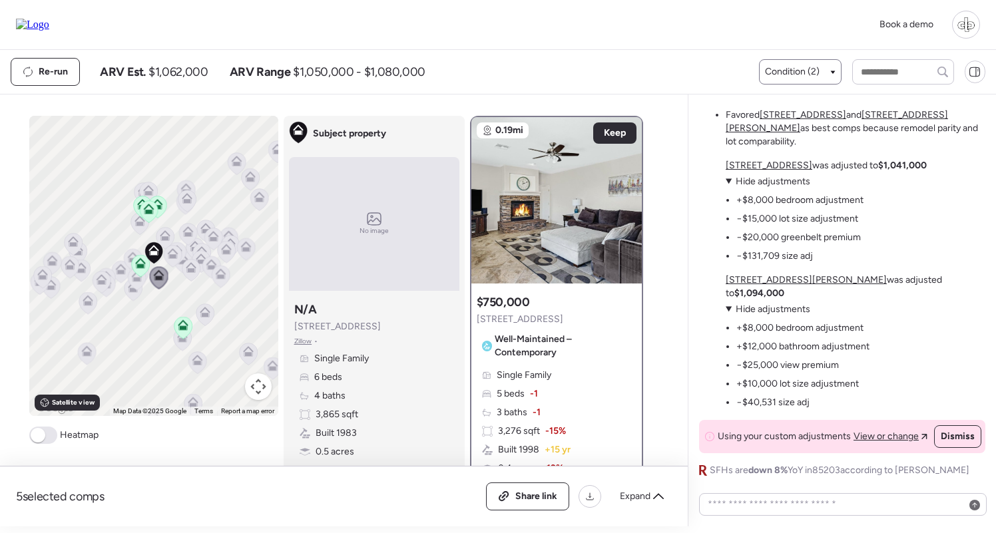
click at [807, 69] on span "Condition (2)" at bounding box center [792, 71] width 55 height 13
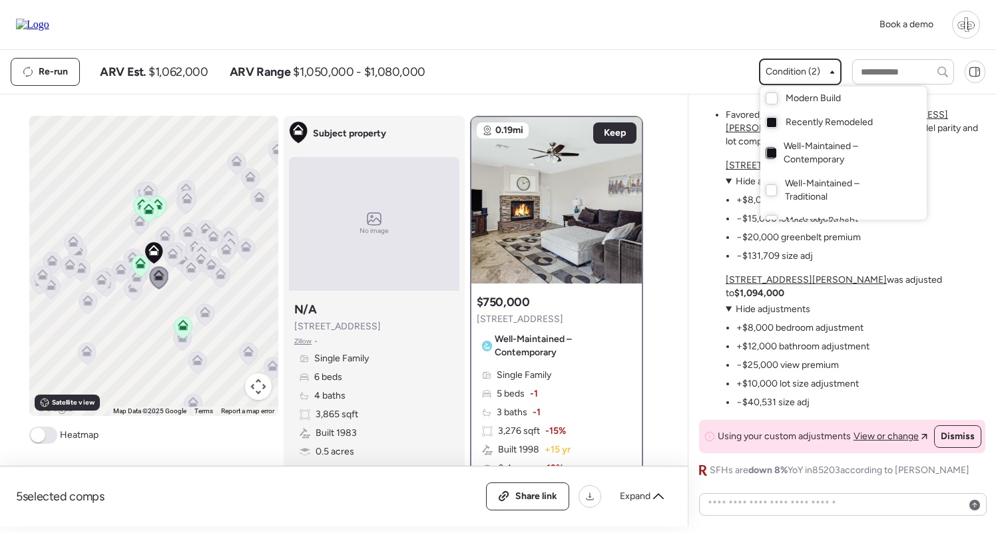
click at [767, 152] on div at bounding box center [771, 152] width 9 height 9
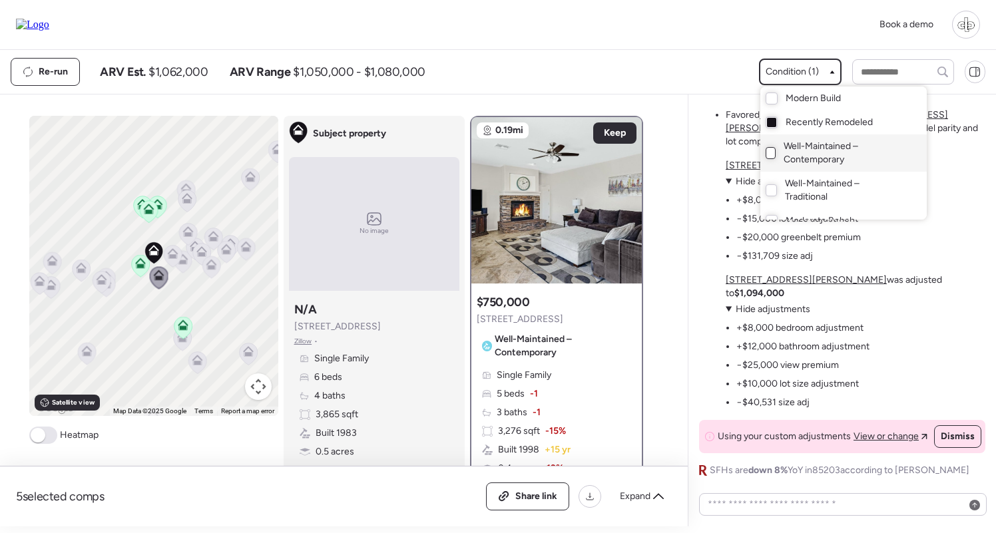
click at [366, 101] on div at bounding box center [498, 229] width 996 height 533
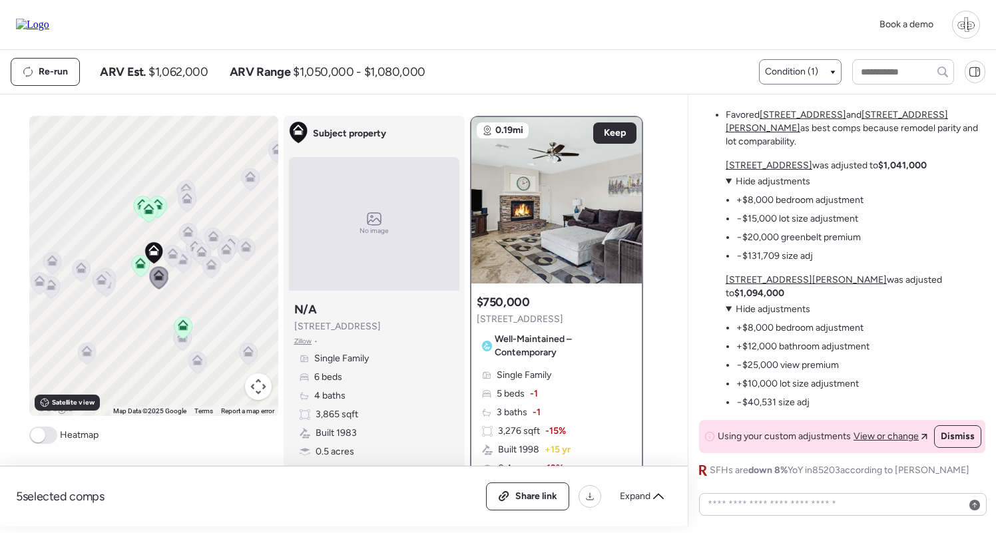
click at [142, 260] on icon at bounding box center [140, 263] width 11 height 11
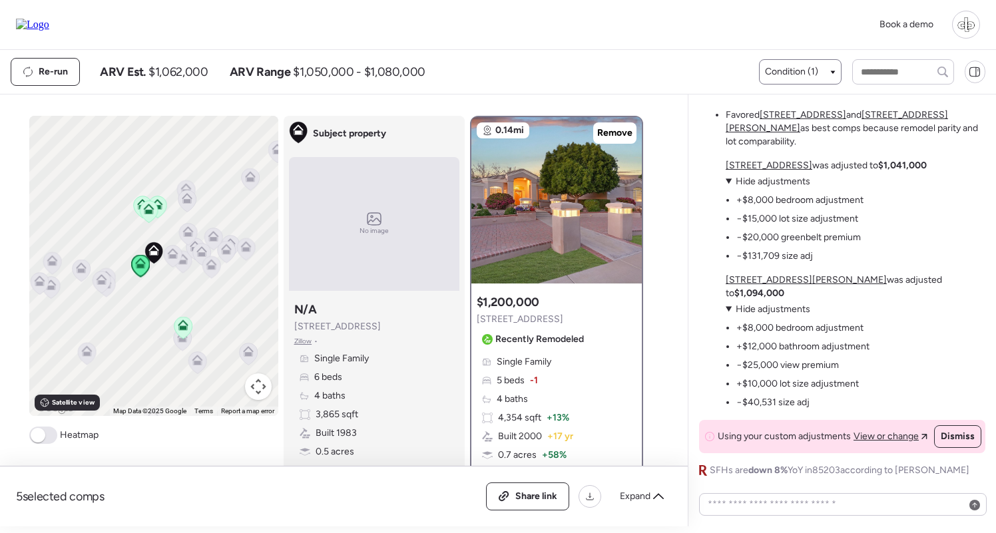
click at [151, 208] on icon at bounding box center [148, 207] width 10 height 6
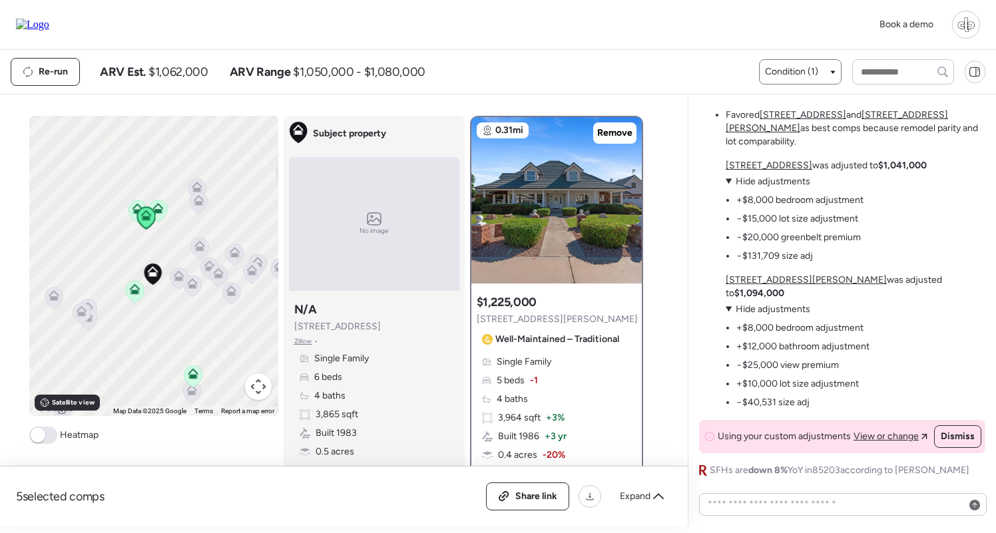
click at [158, 212] on icon at bounding box center [157, 211] width 9 height 4
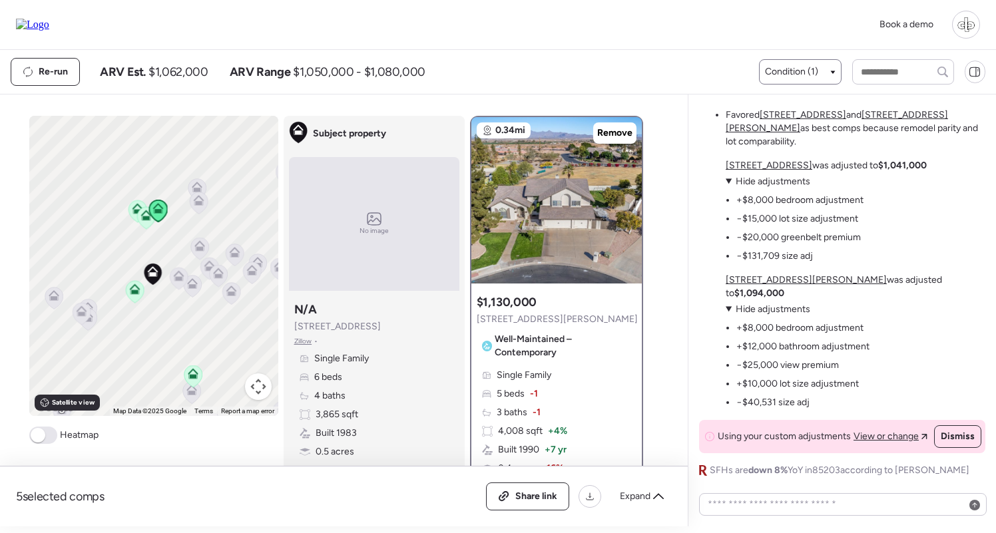
click at [200, 250] on icon at bounding box center [199, 248] width 9 height 4
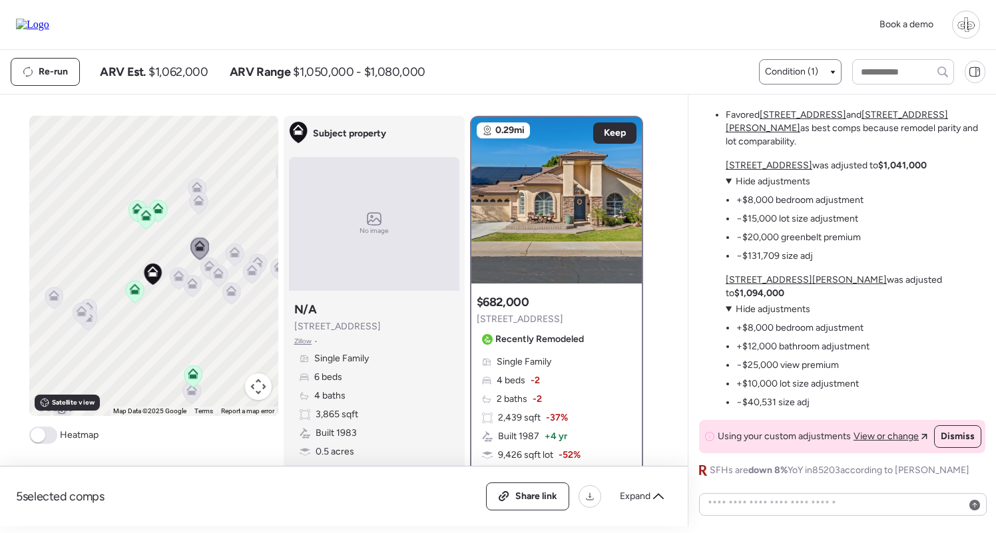
click at [179, 281] on icon at bounding box center [179, 279] width 18 height 22
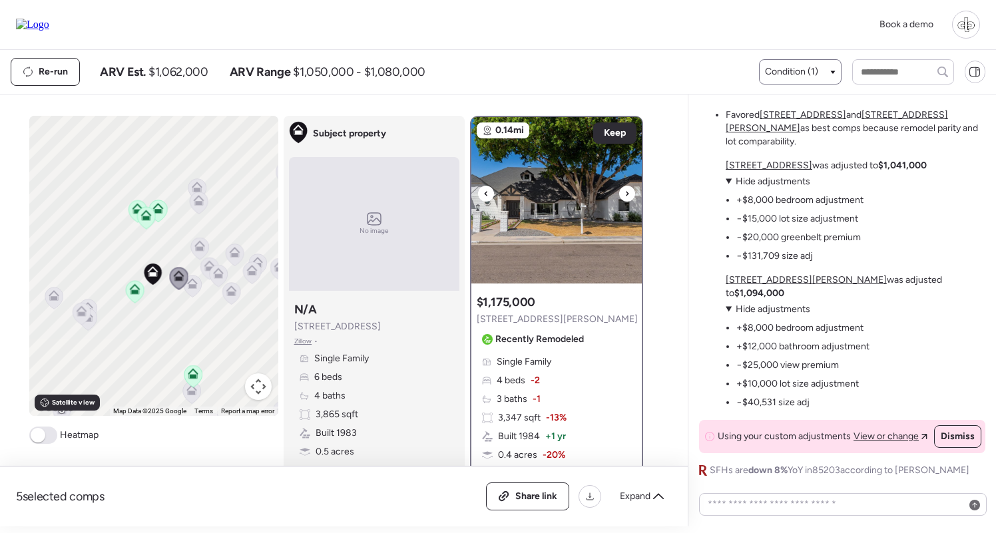
click at [561, 200] on img at bounding box center [556, 200] width 170 height 166
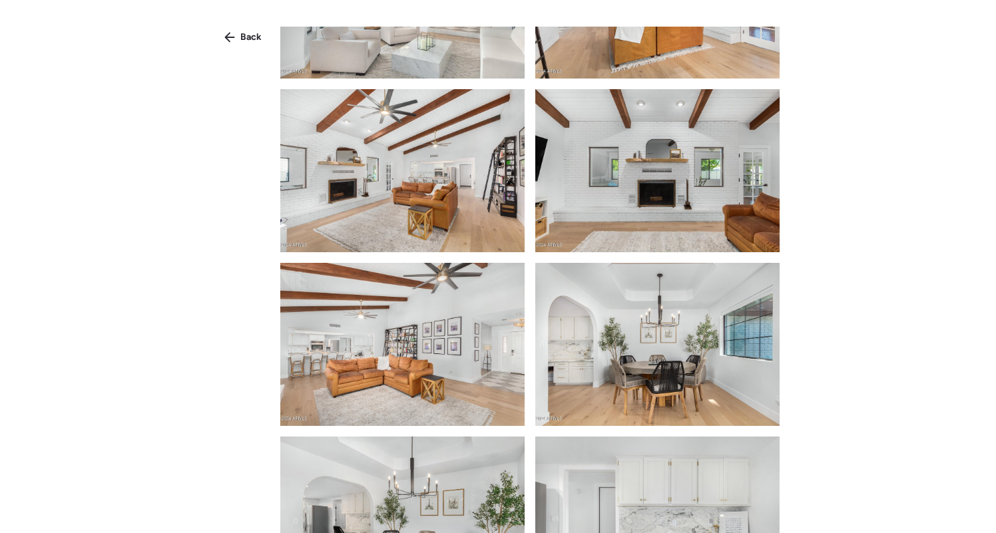
scroll to position [630, 0]
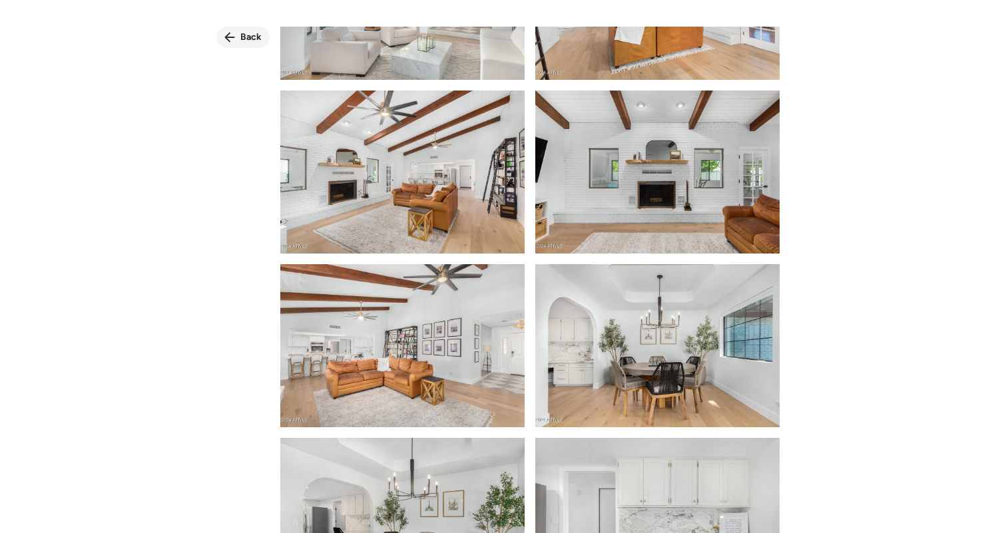
click at [252, 39] on span "Back" at bounding box center [250, 37] width 21 height 13
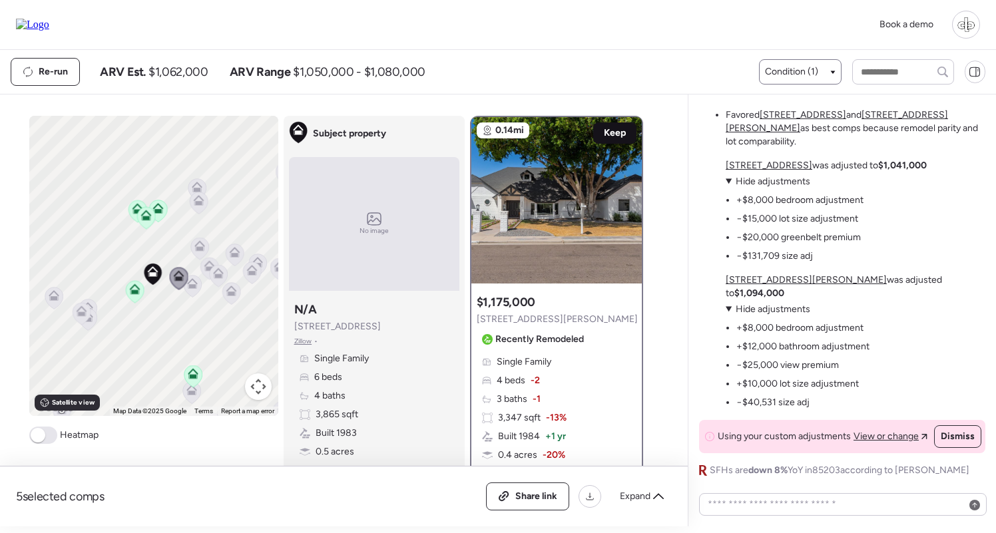
click at [613, 138] on span "Keep" at bounding box center [615, 132] width 22 height 13
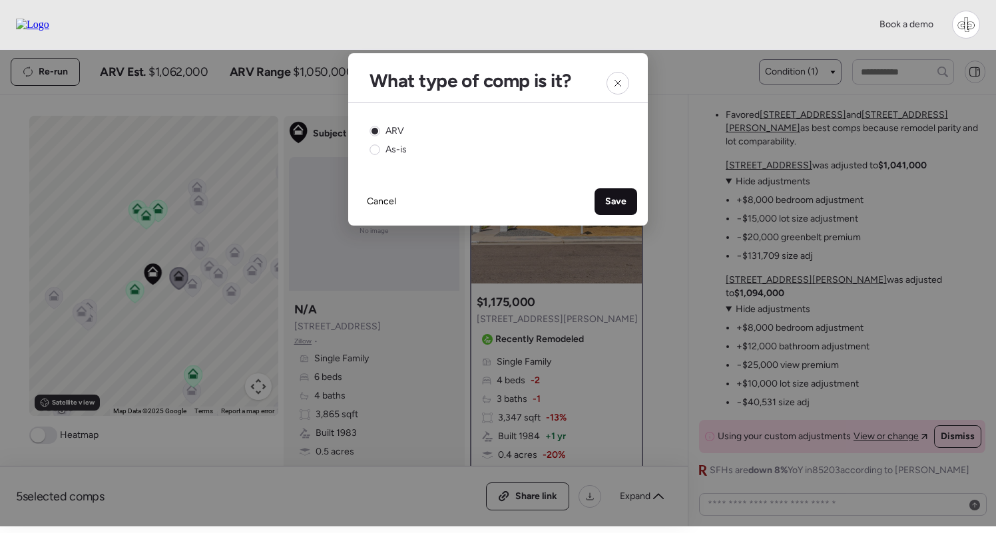
click at [618, 194] on div "Save" at bounding box center [615, 201] width 43 height 27
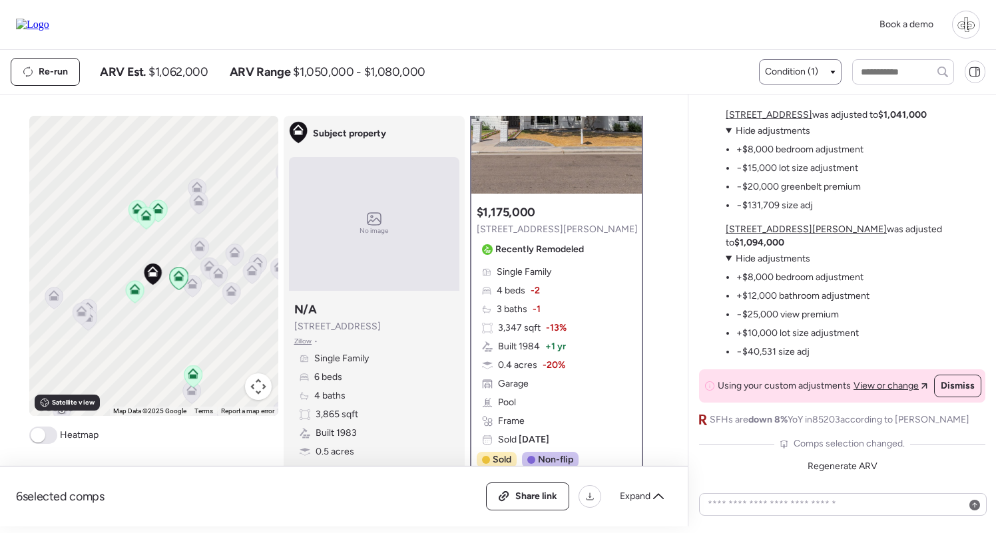
scroll to position [108, 0]
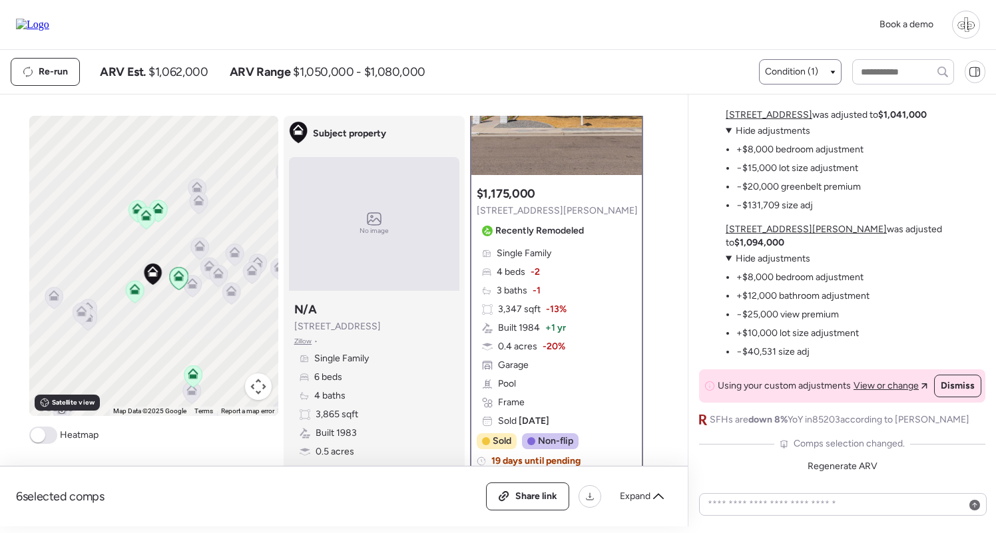
click at [194, 292] on icon at bounding box center [192, 286] width 18 height 22
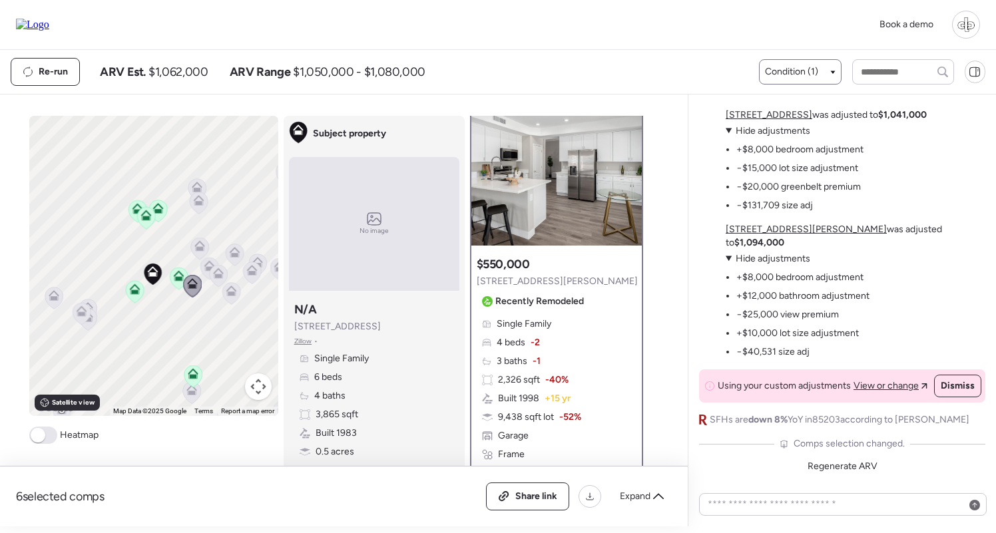
scroll to position [45, 0]
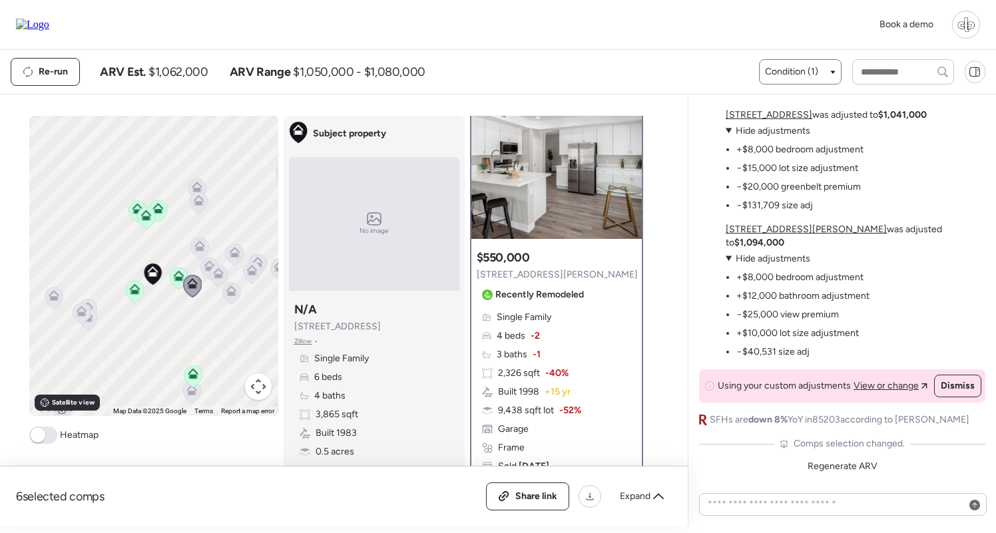
click at [176, 276] on icon at bounding box center [178, 275] width 11 height 11
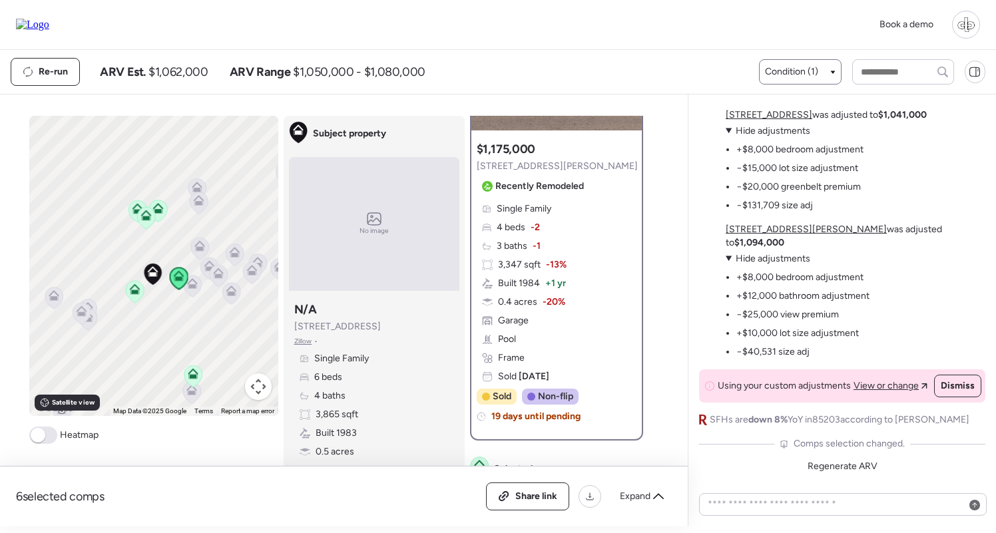
scroll to position [163, 0]
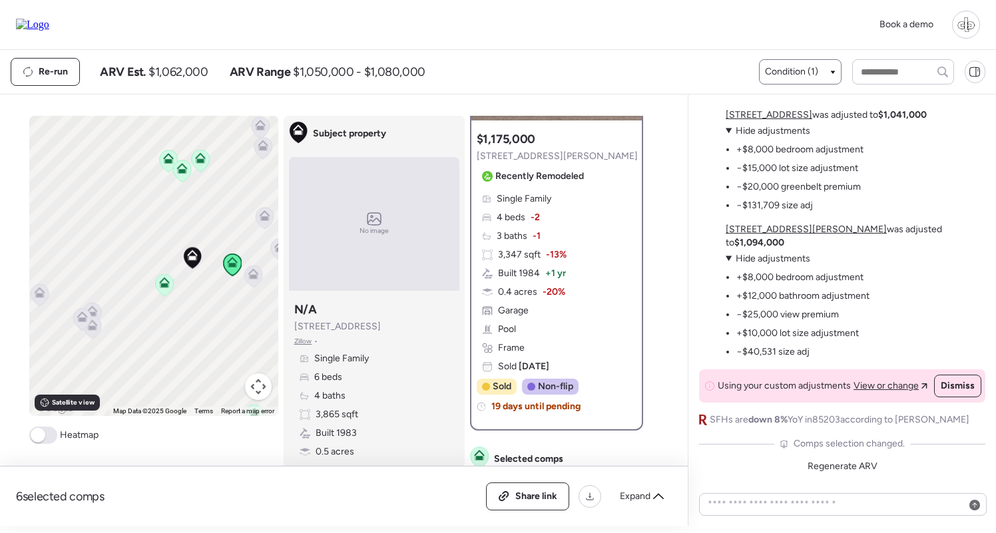
click at [80, 317] on icon at bounding box center [82, 316] width 11 height 11
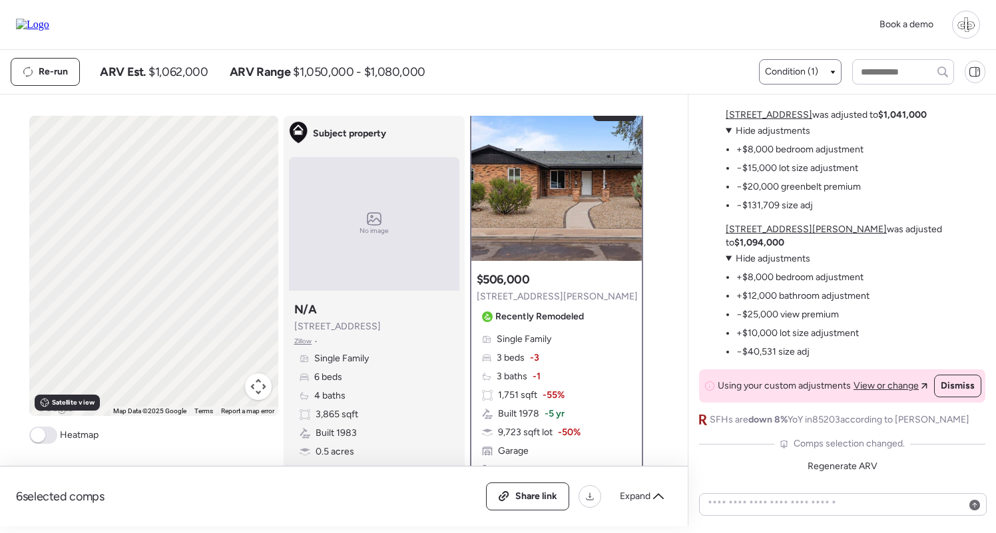
scroll to position [0, 0]
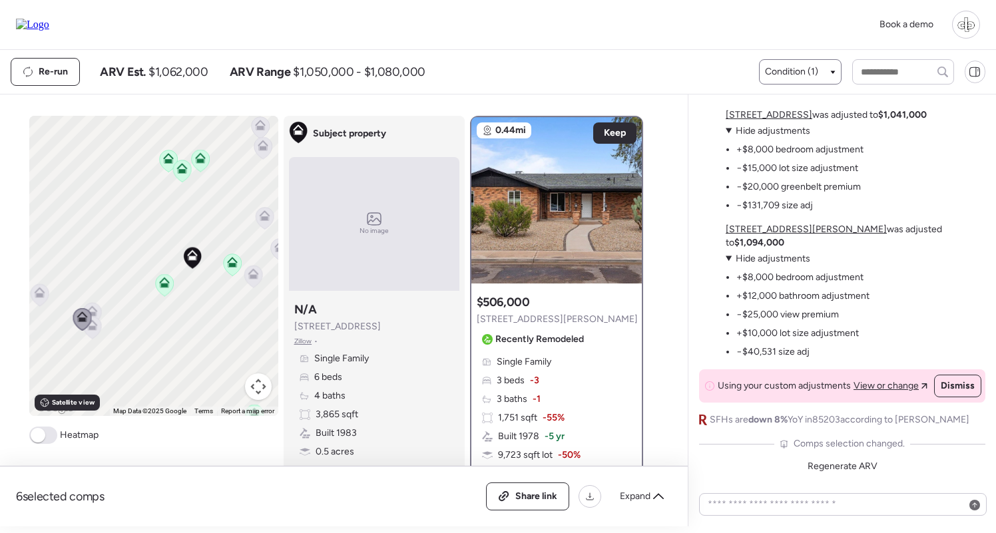
click at [94, 310] on icon at bounding box center [92, 308] width 10 height 6
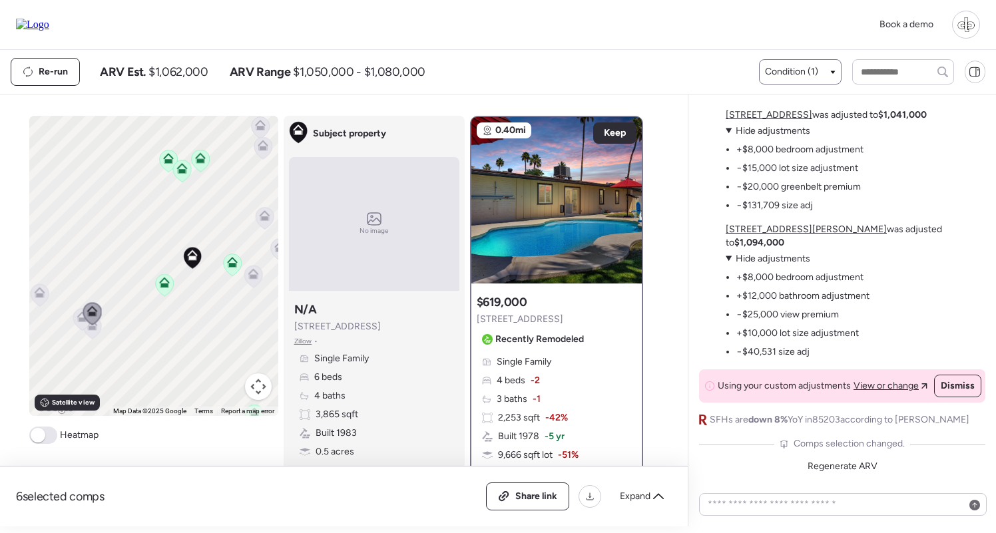
click at [96, 339] on div at bounding box center [92, 328] width 19 height 25
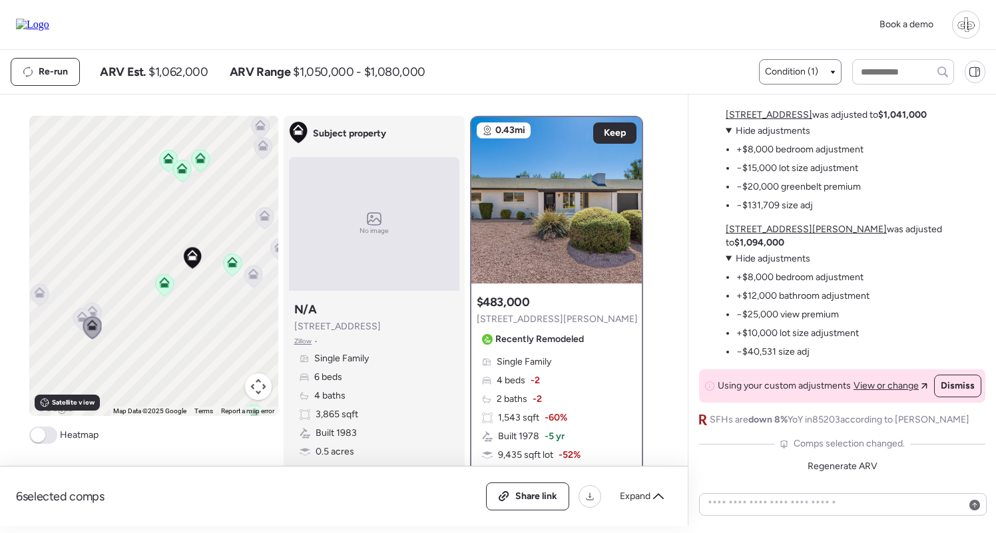
click at [41, 299] on icon at bounding box center [40, 295] width 18 height 22
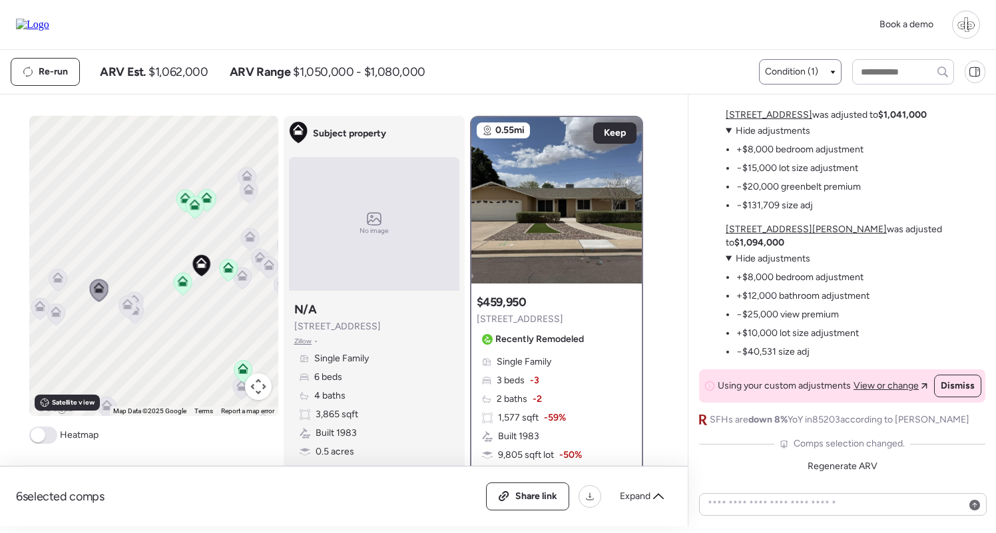
click at [226, 271] on icon at bounding box center [228, 270] width 9 height 4
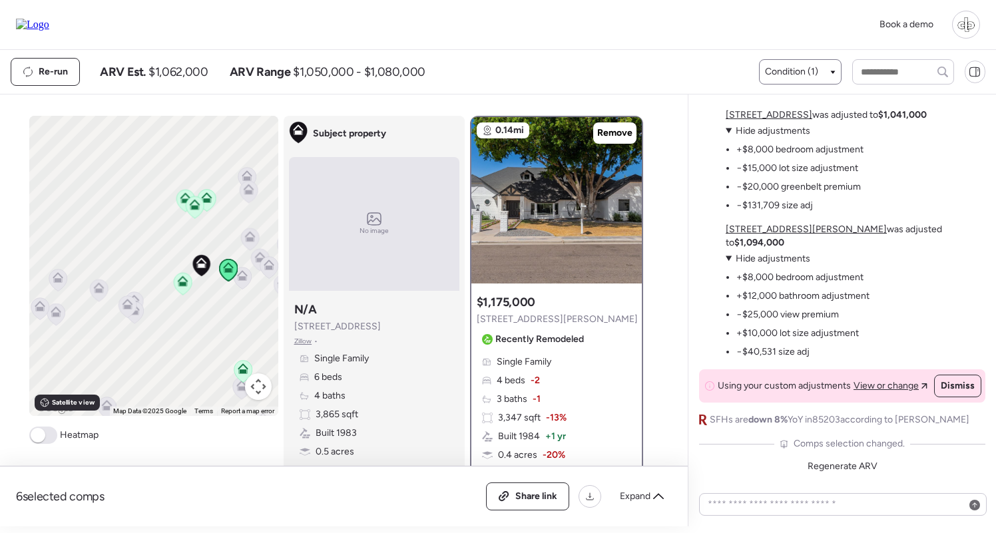
click at [182, 287] on icon at bounding box center [183, 284] width 18 height 22
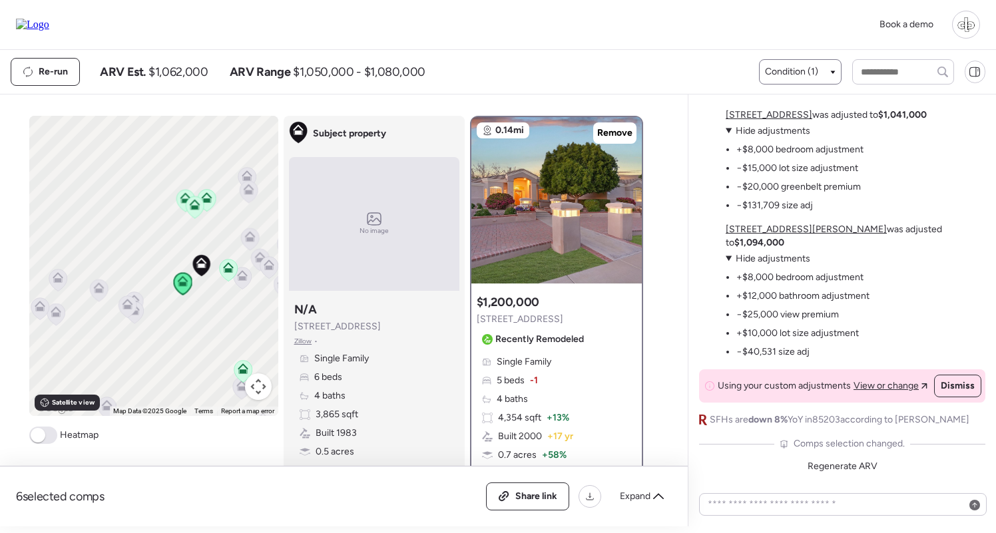
click at [191, 212] on icon at bounding box center [195, 207] width 18 height 22
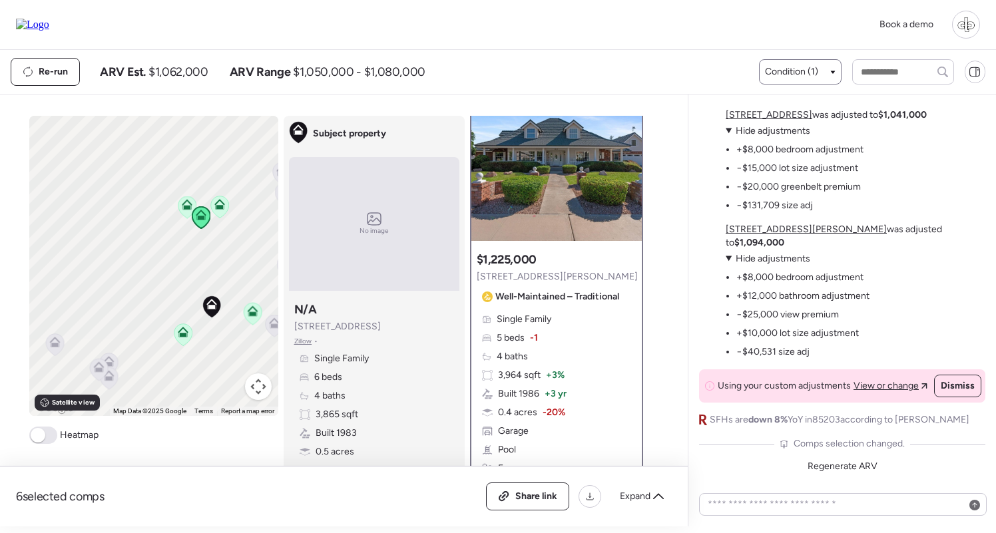
scroll to position [27, 0]
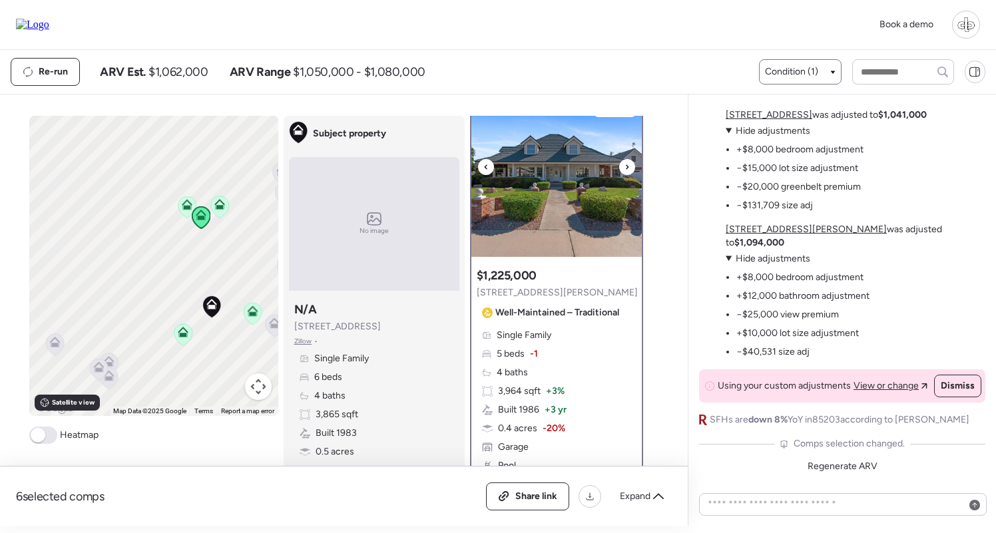
click at [576, 204] on img at bounding box center [556, 174] width 170 height 166
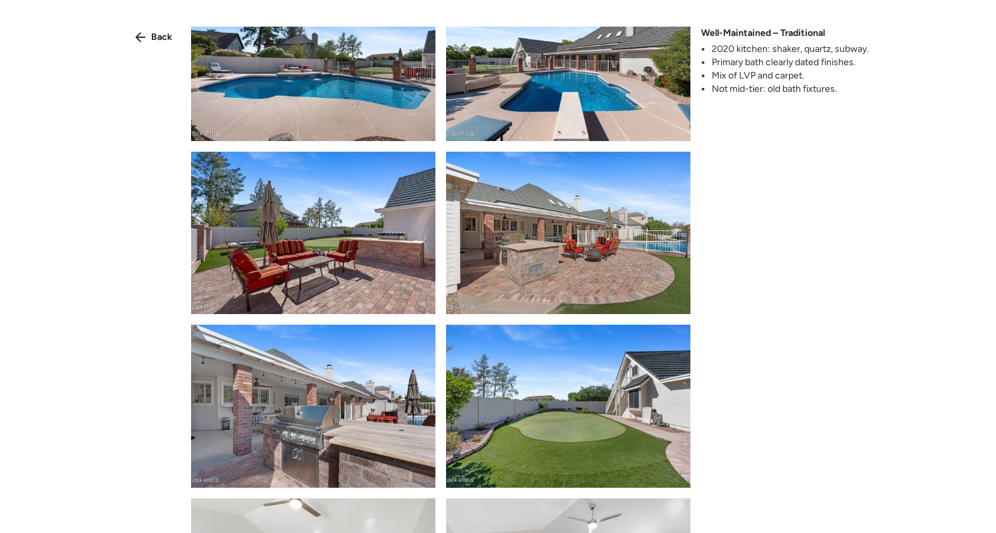
scroll to position [1976, 0]
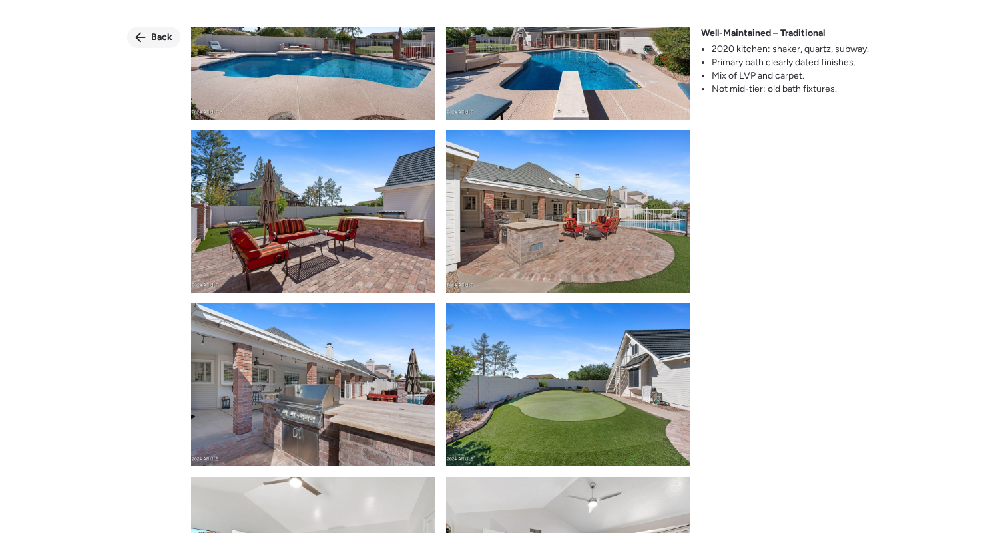
click at [154, 40] on span "Back" at bounding box center [161, 37] width 21 height 13
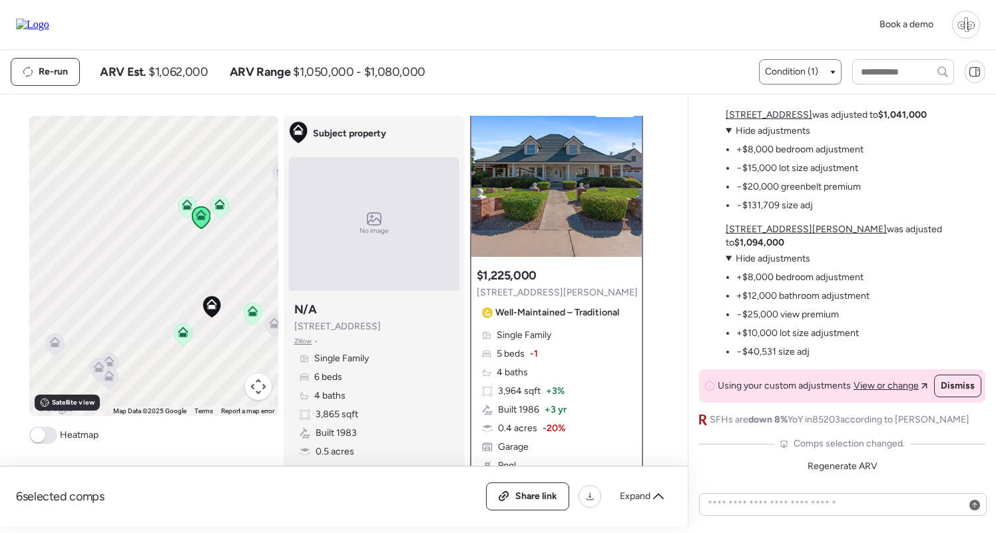
click at [558, 369] on div "Single Family 5 beds -1 4 baths 3,964 sqft + 3% Built 1986 + 3 yr 0.4 acres -20…" at bounding box center [556, 419] width 160 height 181
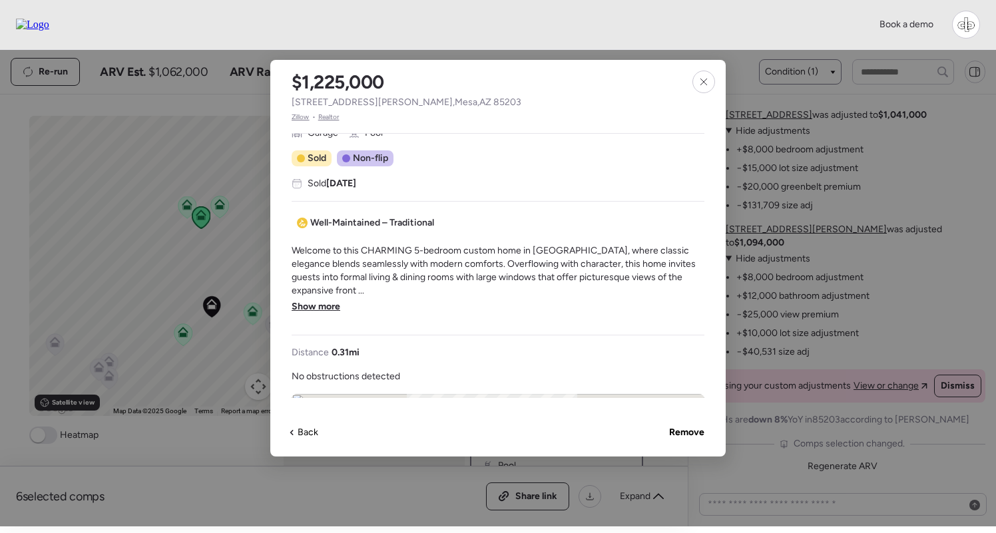
scroll to position [314, 0]
click at [318, 299] on span "Show more" at bounding box center [315, 305] width 49 height 13
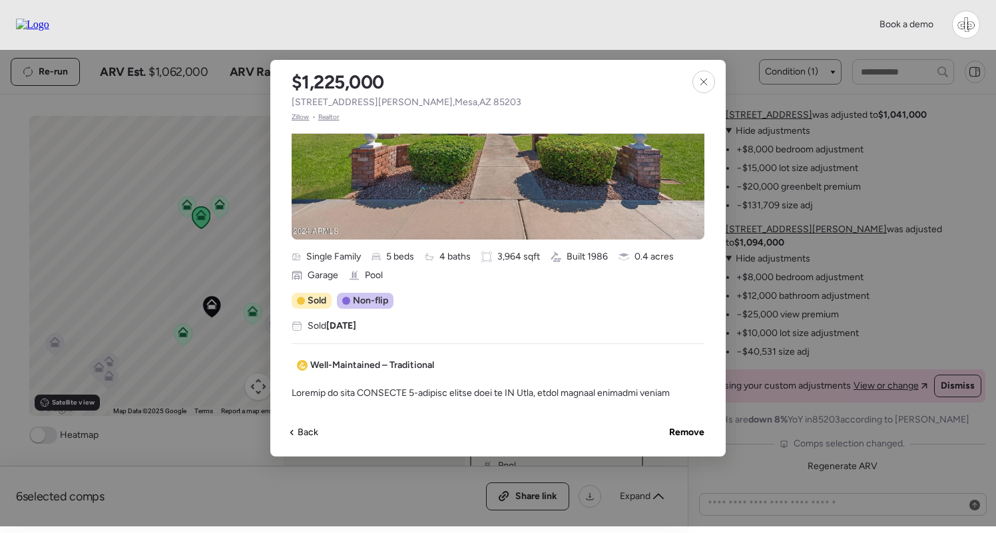
scroll to position [0, 0]
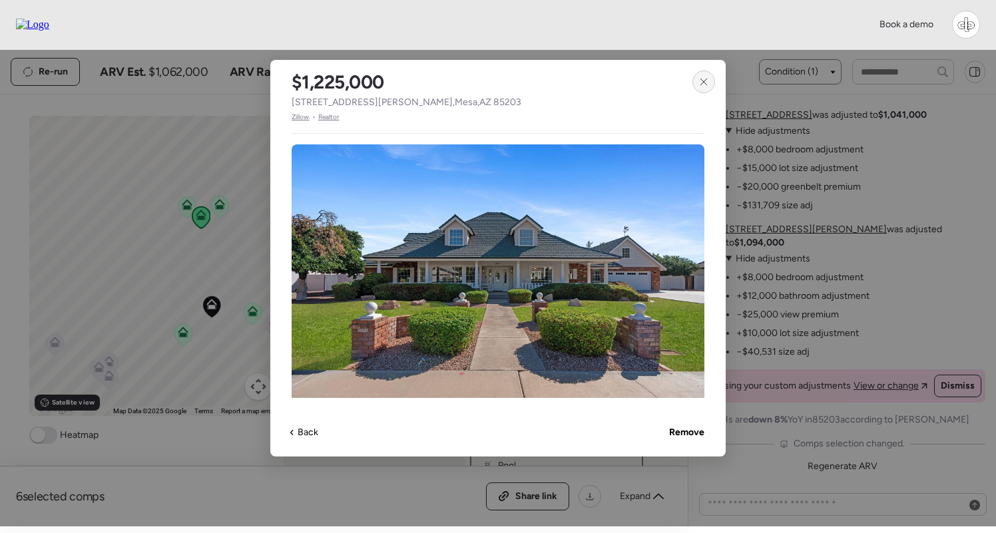
click at [703, 78] on icon at bounding box center [703, 82] width 11 height 11
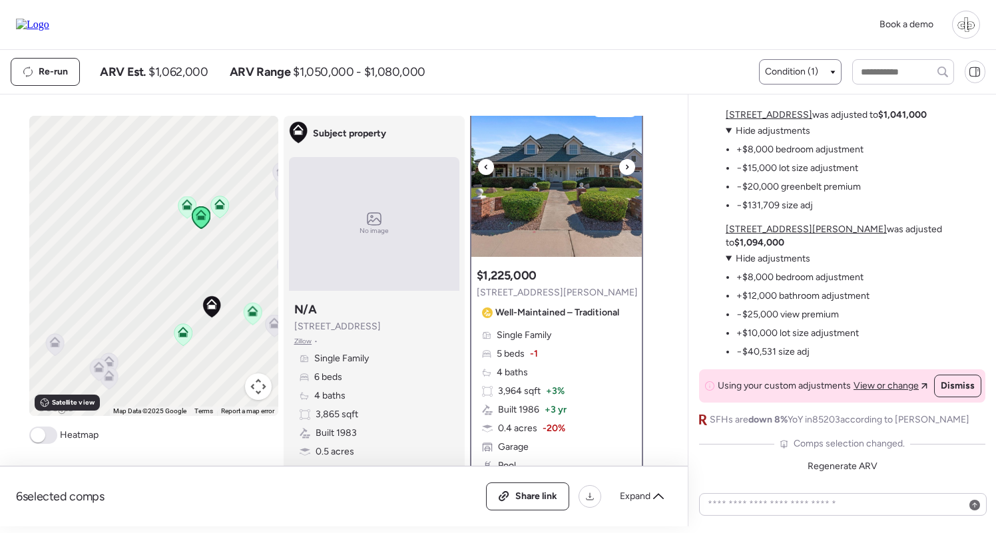
click at [566, 196] on img at bounding box center [556, 174] width 170 height 166
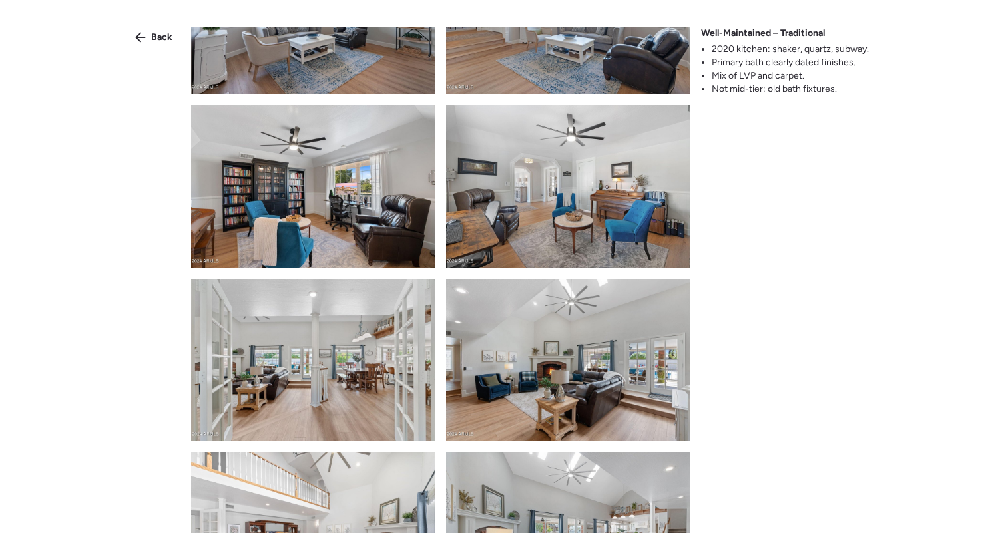
scroll to position [460, 0]
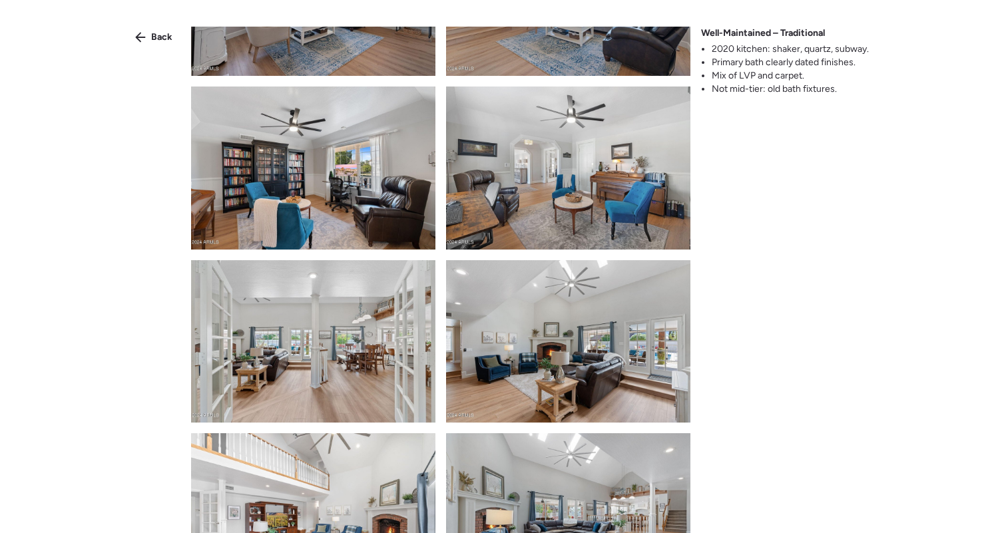
click at [566, 196] on img at bounding box center [568, 168] width 244 height 162
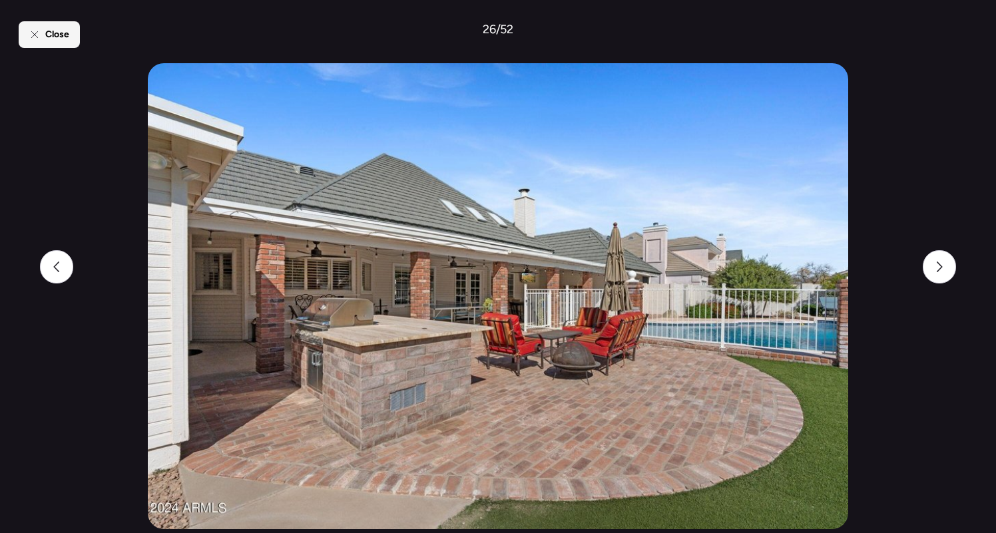
click at [51, 33] on span "Close" at bounding box center [57, 34] width 24 height 13
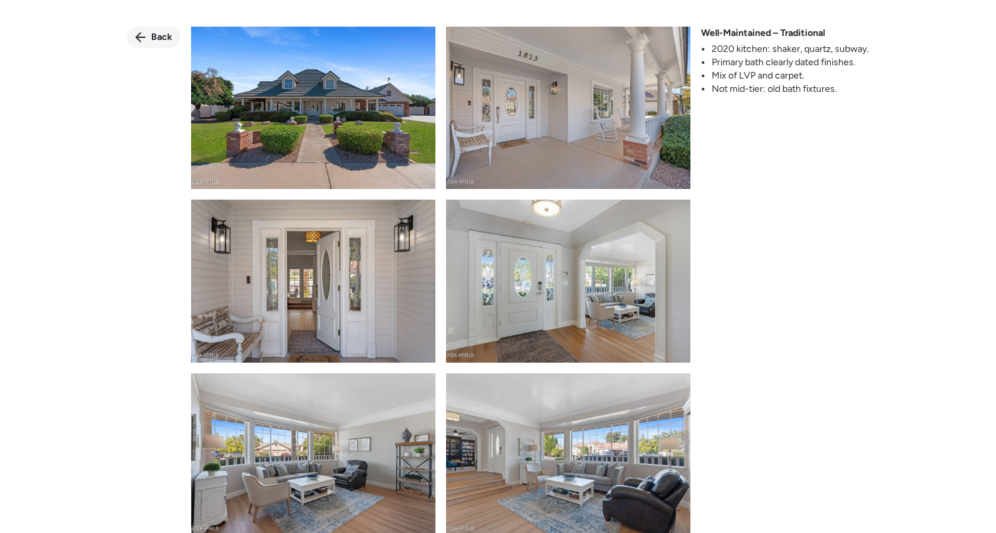
click at [151, 38] on div "Back" at bounding box center [153, 37] width 53 height 21
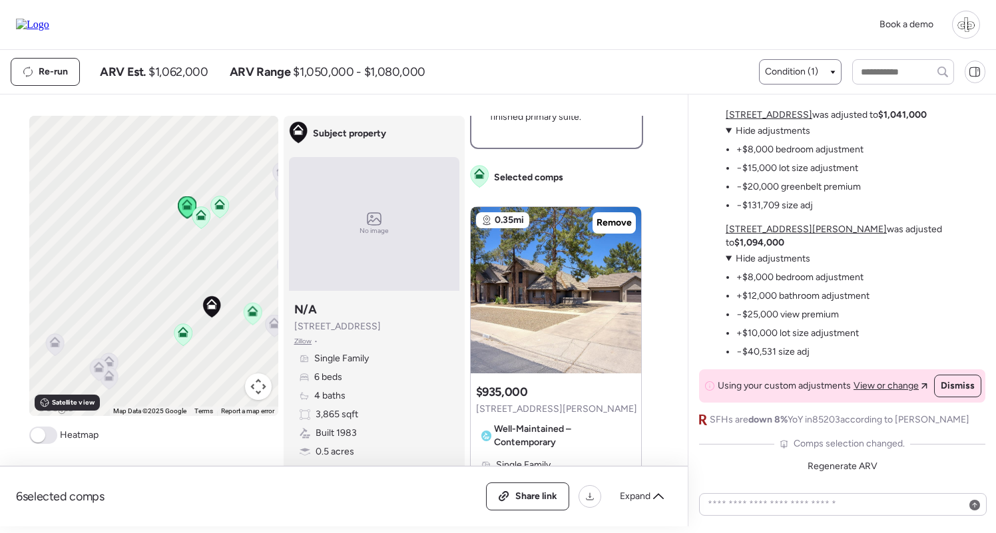
scroll to position [222, 0]
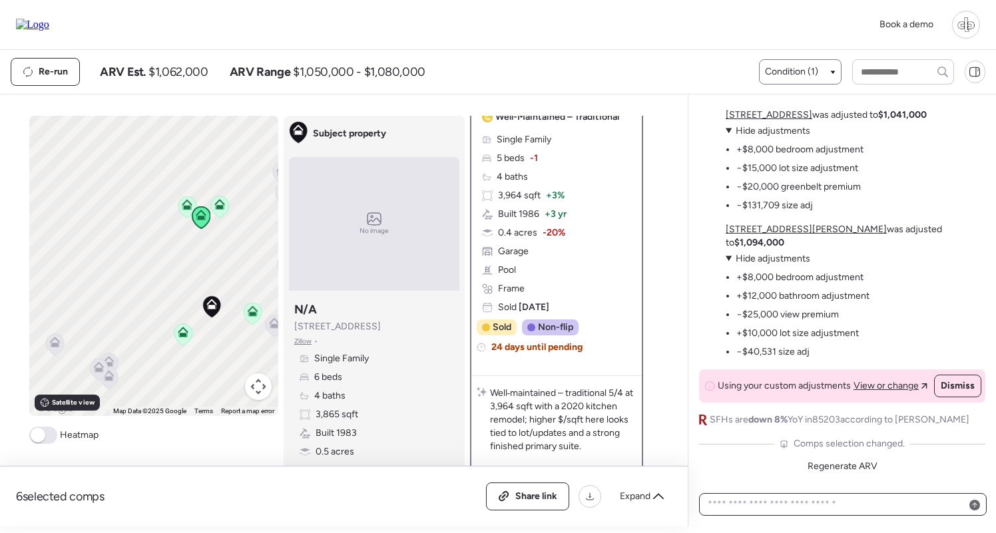
click at [839, 508] on textarea at bounding box center [843, 504] width 276 height 19
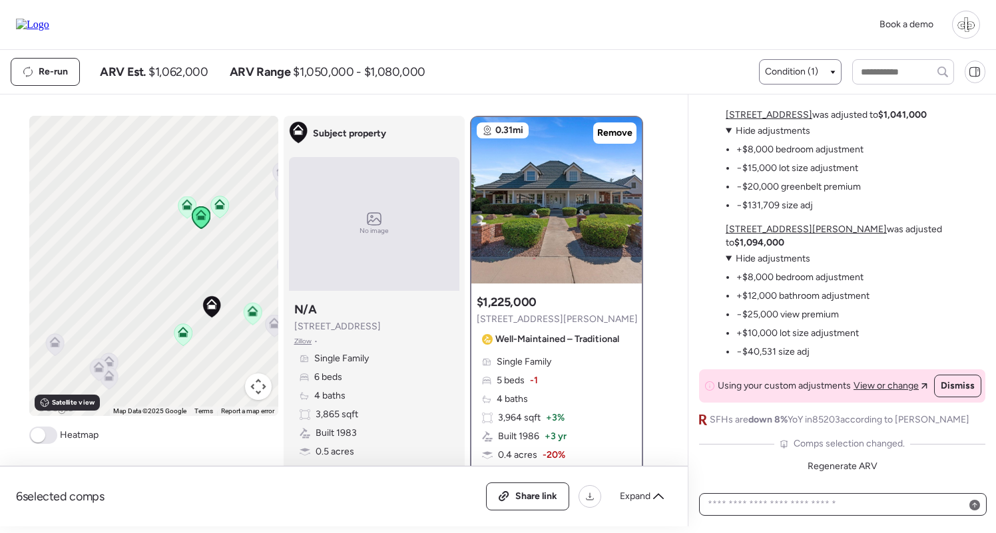
scroll to position [0, 0]
click at [255, 319] on icon at bounding box center [253, 314] width 18 height 22
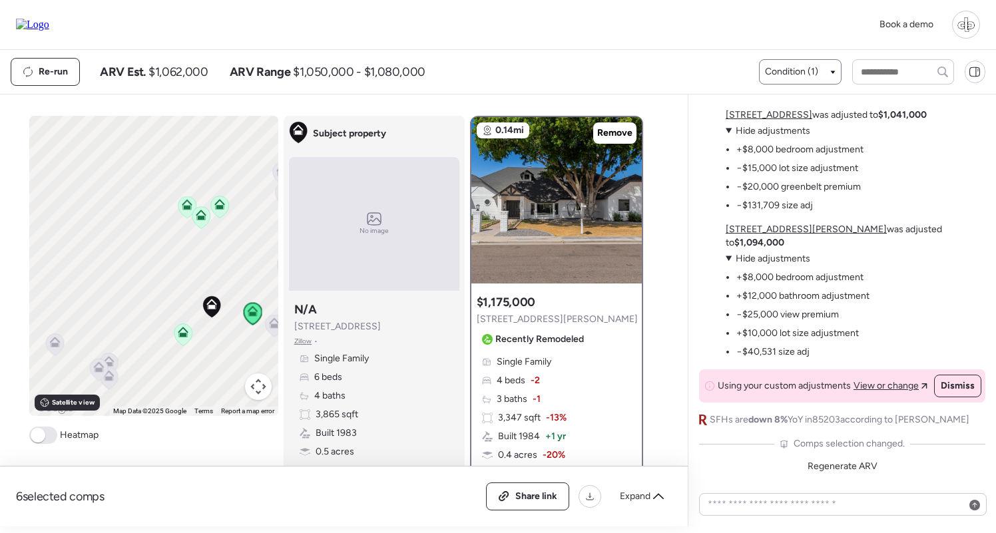
click at [180, 334] on icon at bounding box center [182, 335] width 9 height 4
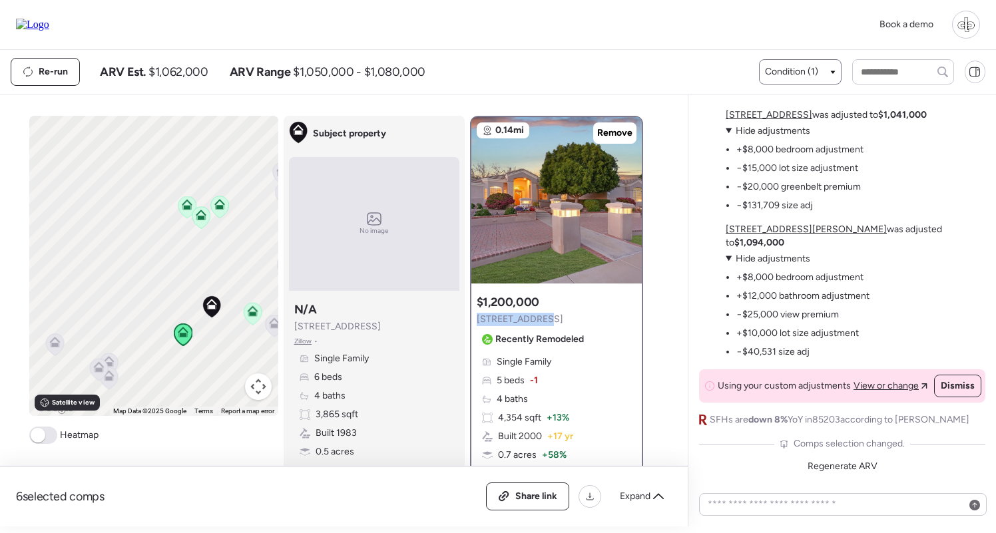
drag, startPoint x: 538, startPoint y: 321, endPoint x: 476, endPoint y: 324, distance: 61.9
click at [476, 324] on div "Suggested comp $1,200,000 [STREET_ADDRESS] Recently Remodeled" at bounding box center [532, 322] width 112 height 56
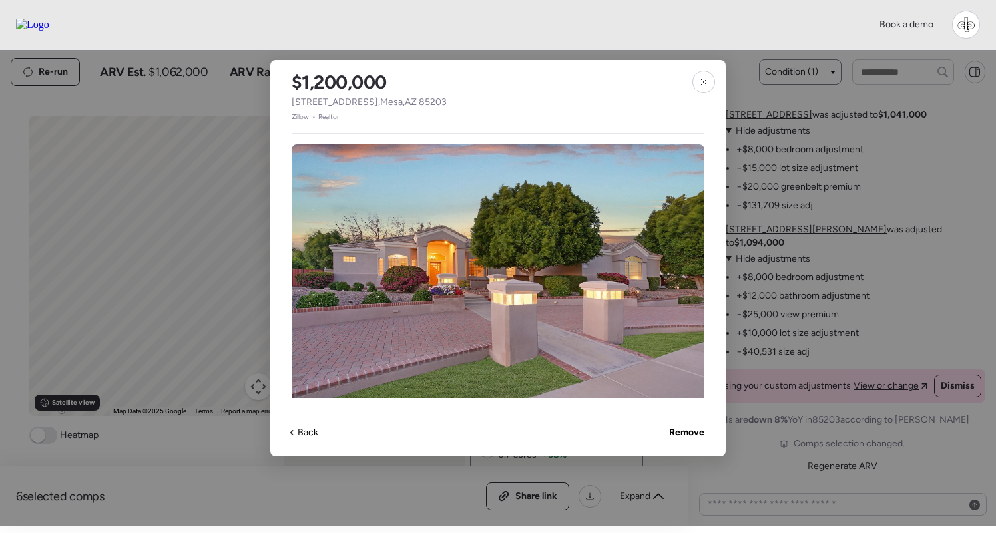
copy span "[STREET_ADDRESS]"
click at [701, 80] on icon at bounding box center [703, 82] width 6 height 6
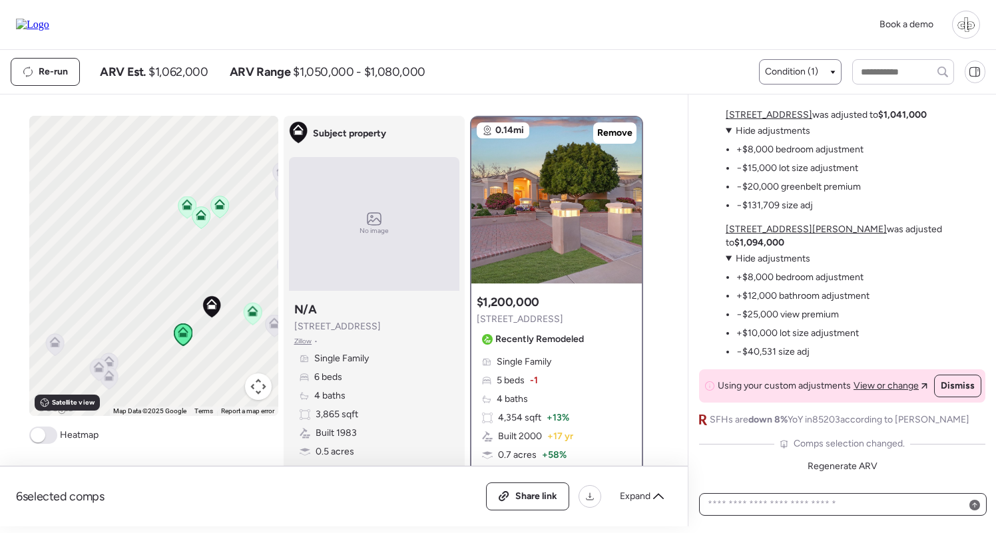
click at [769, 498] on textarea at bounding box center [843, 504] width 276 height 19
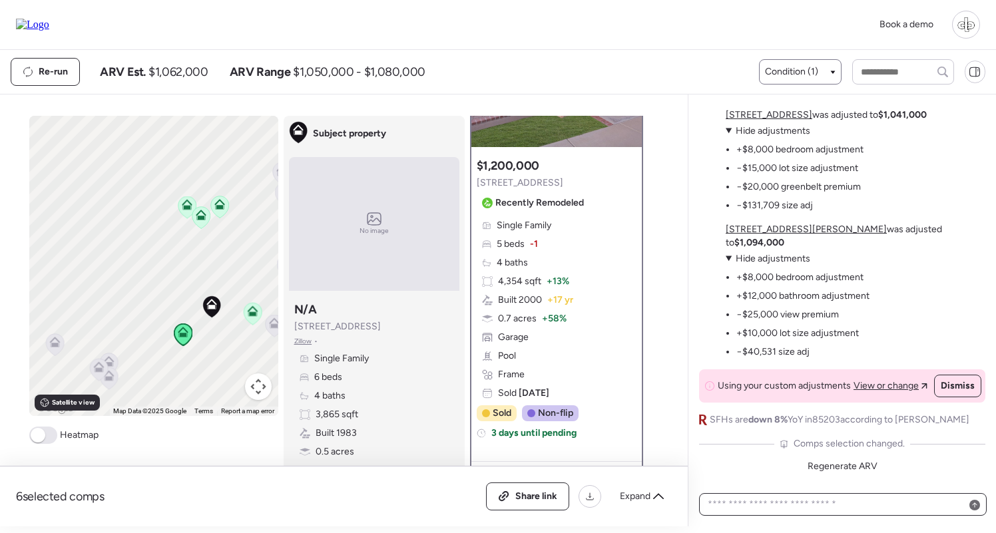
scroll to position [134, 0]
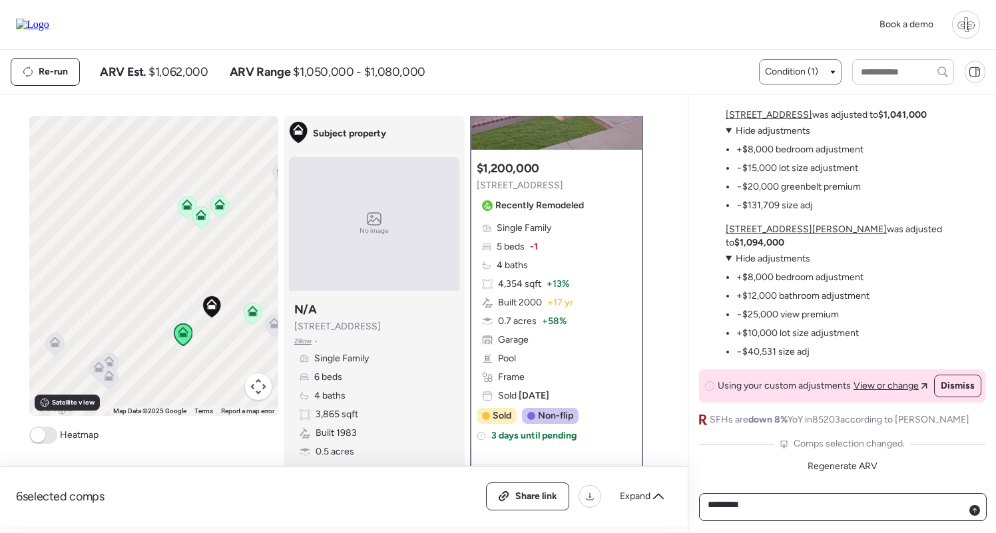
type textarea "****"
paste textarea "**********"
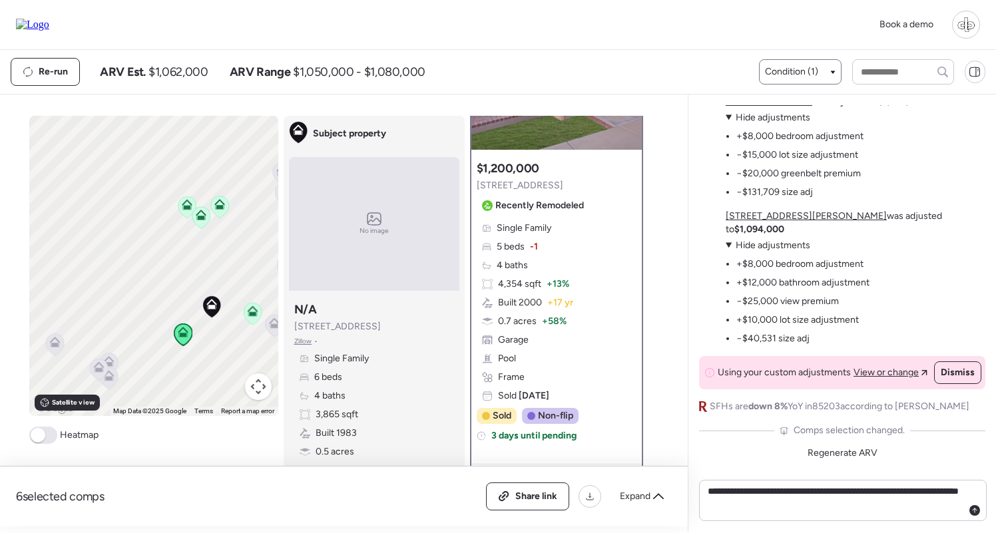
click at [254, 315] on icon at bounding box center [252, 313] width 9 height 4
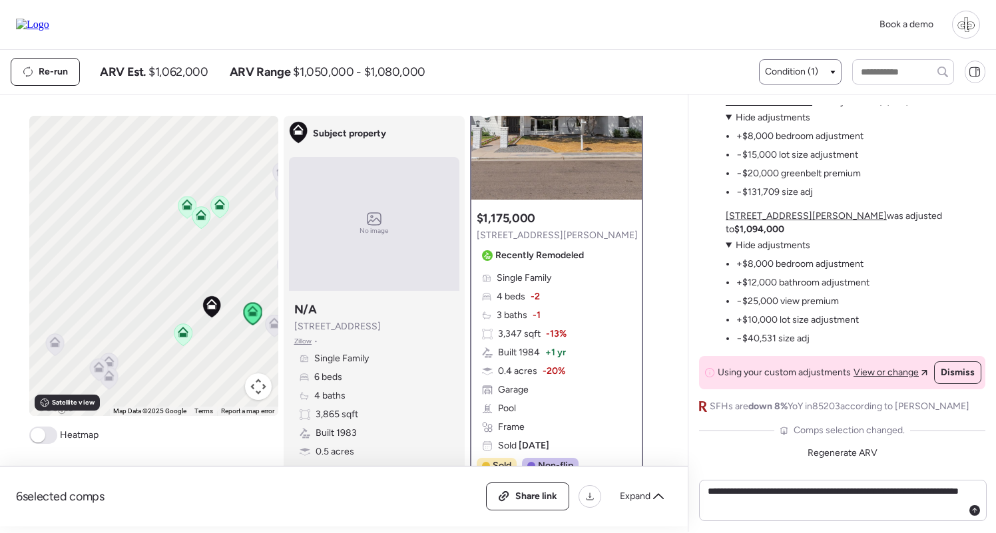
scroll to position [85, 0]
click at [789, 509] on textarea "**********" at bounding box center [843, 500] width 276 height 37
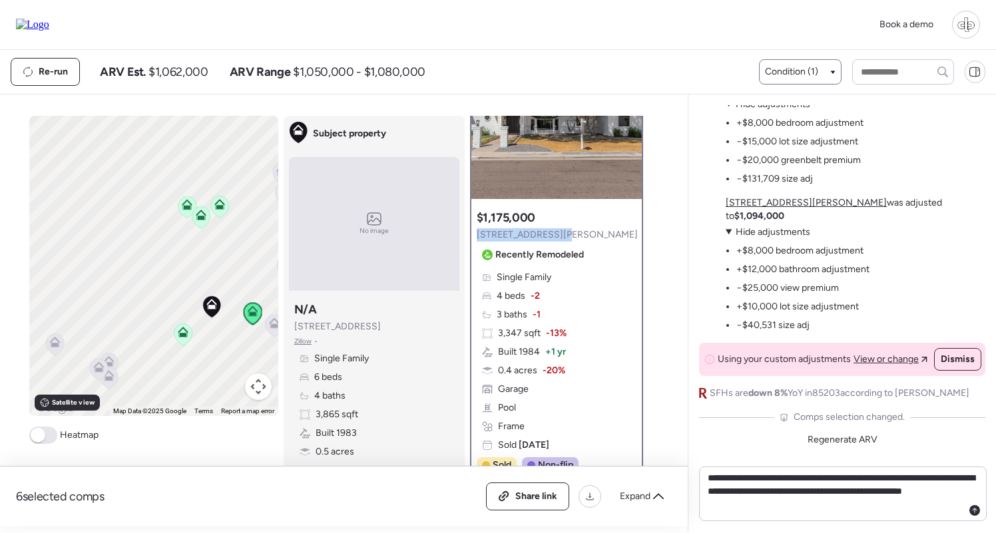
drag, startPoint x: 568, startPoint y: 234, endPoint x: 477, endPoint y: 234, distance: 91.2
click at [477, 234] on div "Suggested comp $1,175,000 [STREET_ADDRESS][PERSON_NAME] Recently Remodeled" at bounding box center [556, 238] width 161 height 56
copy span "[STREET_ADDRESS][PERSON_NAME]"
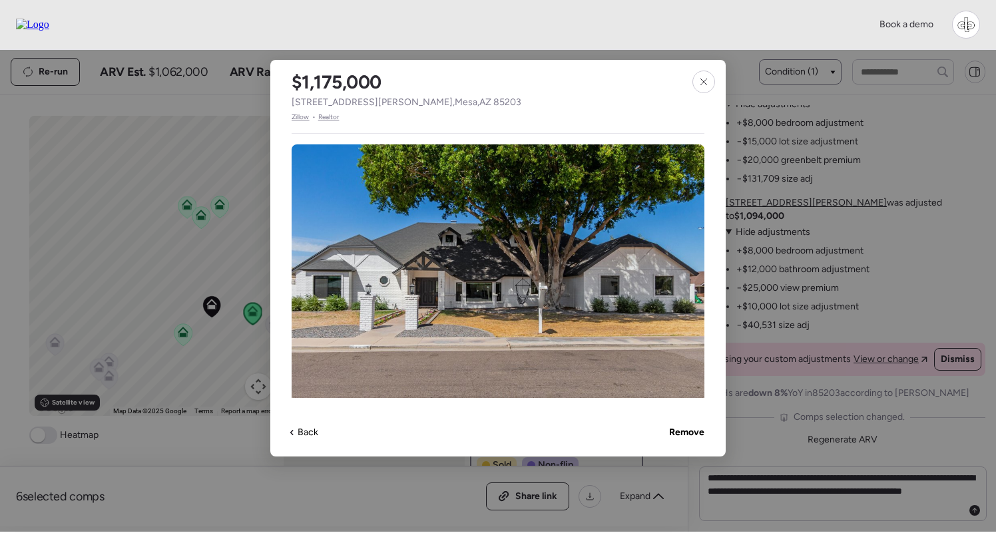
drag, startPoint x: 707, startPoint y: 77, endPoint x: 744, endPoint y: 149, distance: 81.0
click at [707, 77] on icon at bounding box center [703, 82] width 11 height 11
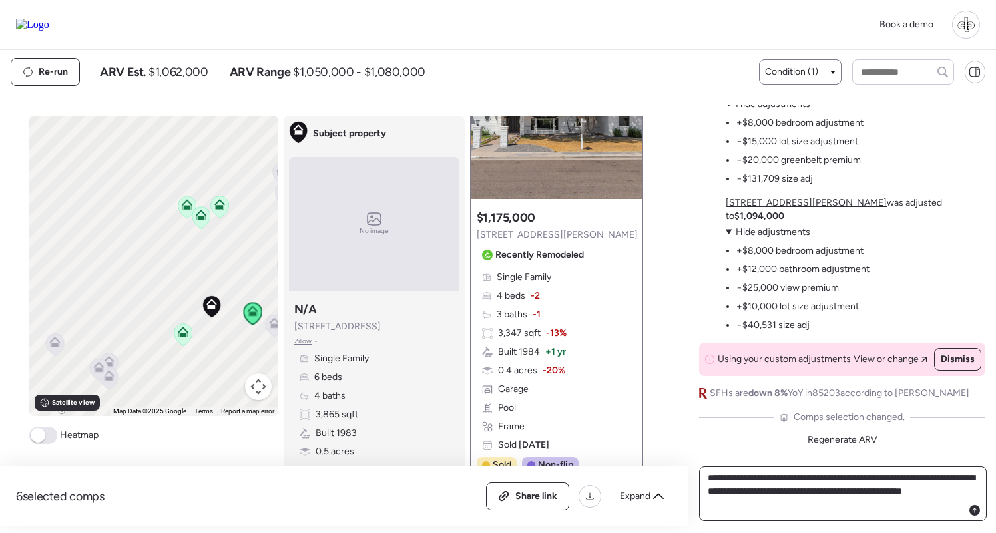
click at [787, 505] on textarea "**********" at bounding box center [843, 493] width 276 height 51
paste textarea "**********"
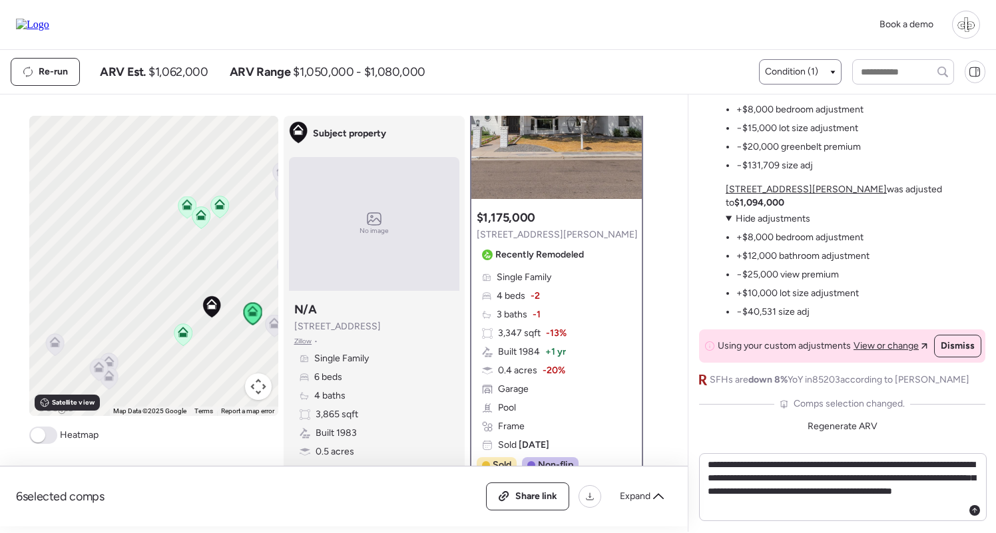
click at [222, 203] on icon at bounding box center [219, 202] width 10 height 6
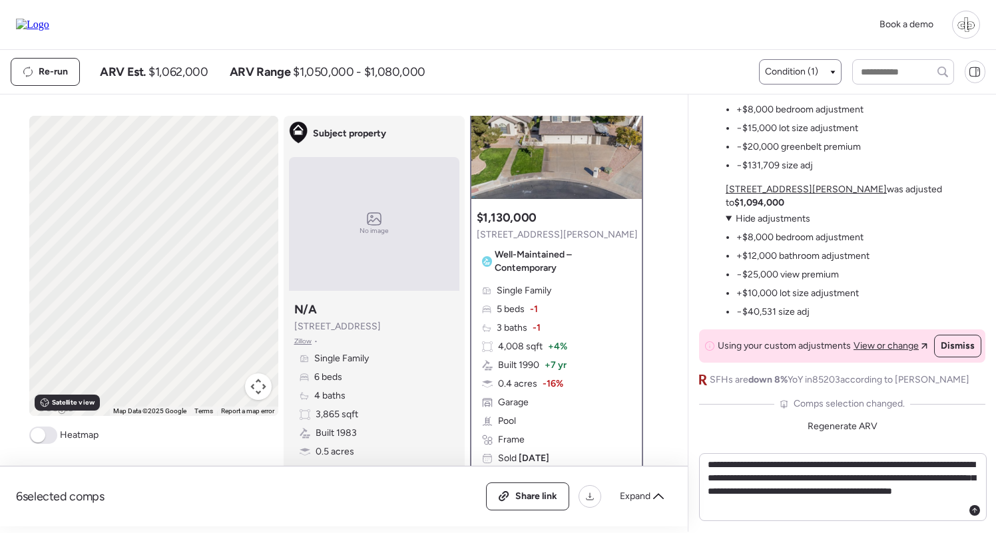
scroll to position [0, 0]
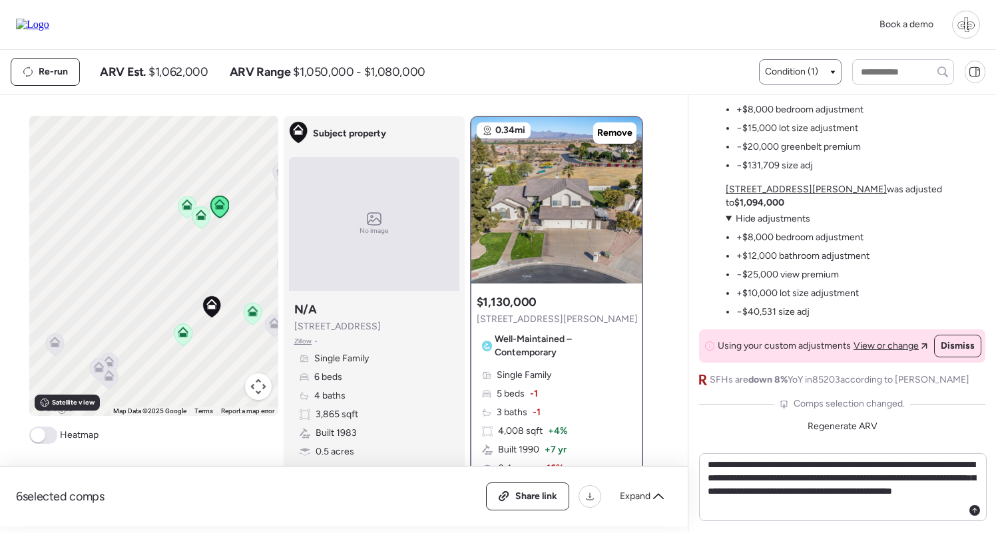
click at [203, 218] on icon at bounding box center [200, 218] width 9 height 4
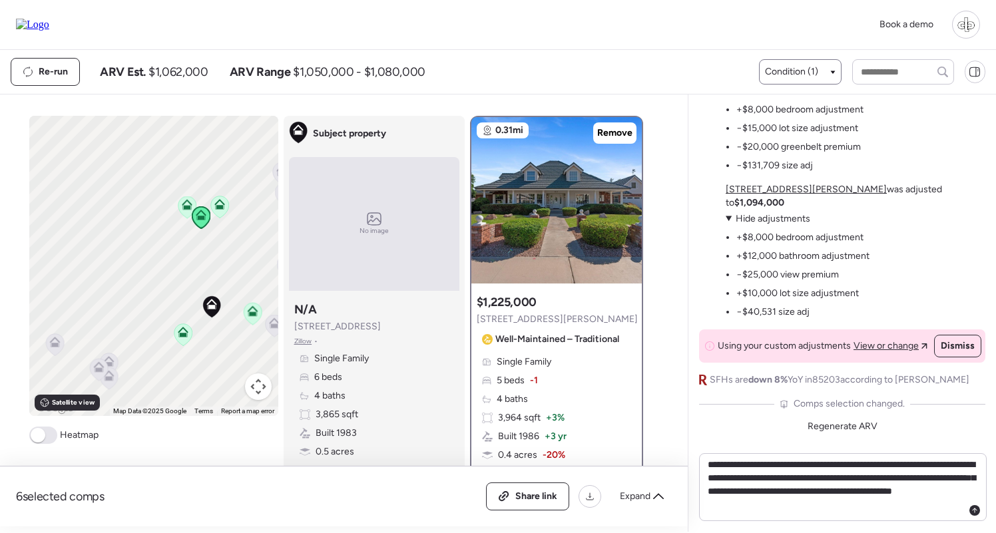
click at [184, 206] on icon at bounding box center [187, 204] width 11 height 11
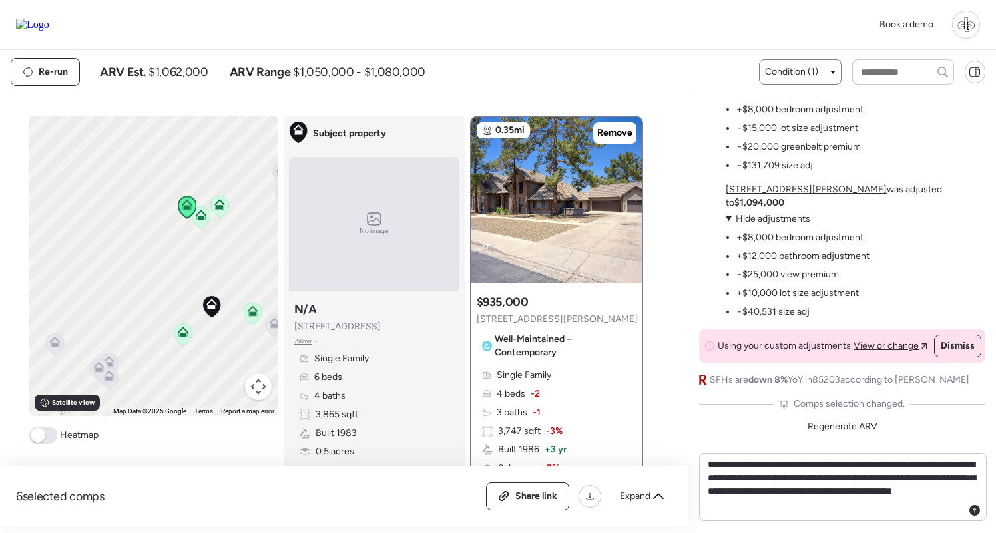
scroll to position [105, 0]
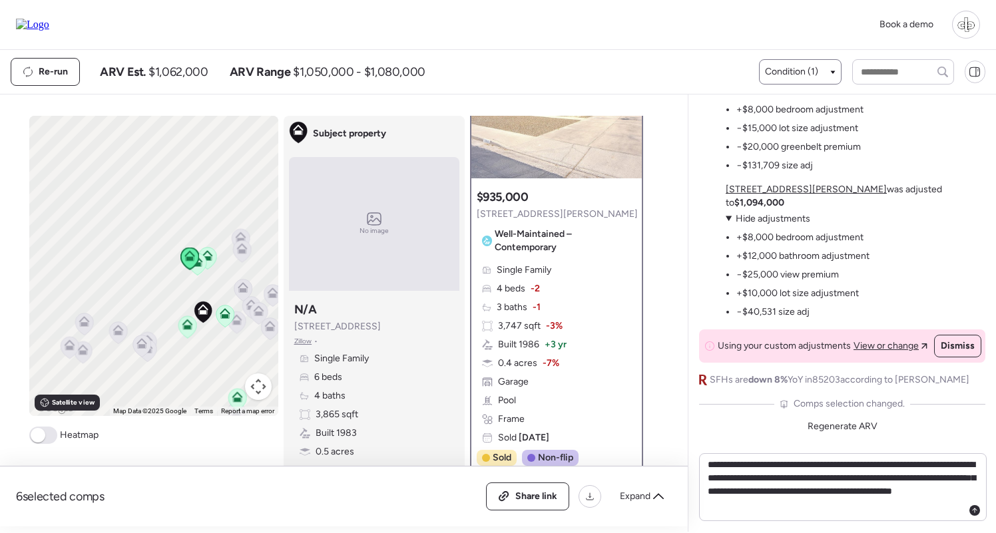
drag, startPoint x: 252, startPoint y: 250, endPoint x: 219, endPoint y: 250, distance: 33.3
click at [219, 250] on div "To navigate, press the arrow keys. To activate drag with keyboard, press Alt + …" at bounding box center [153, 266] width 249 height 300
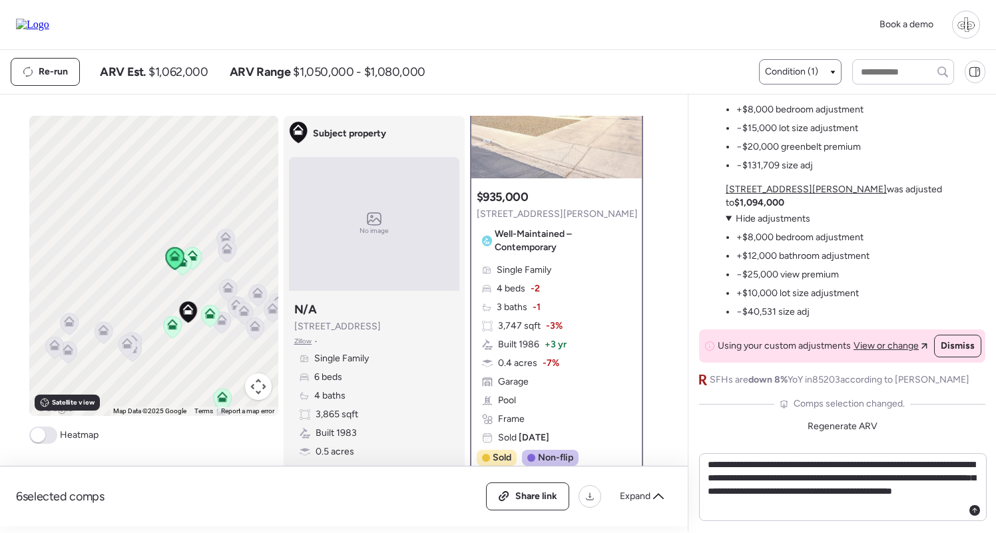
click at [222, 236] on icon at bounding box center [225, 235] width 10 height 6
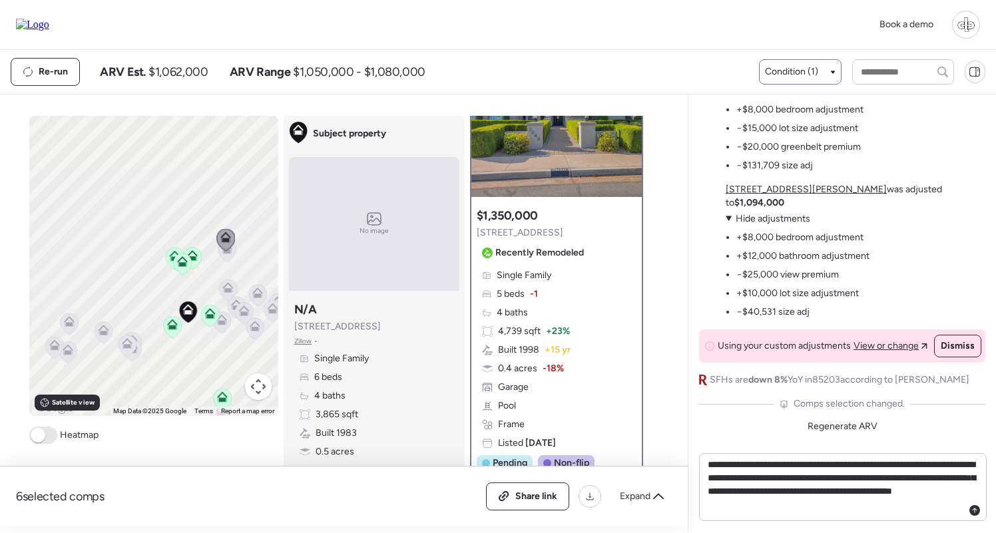
scroll to position [89, 0]
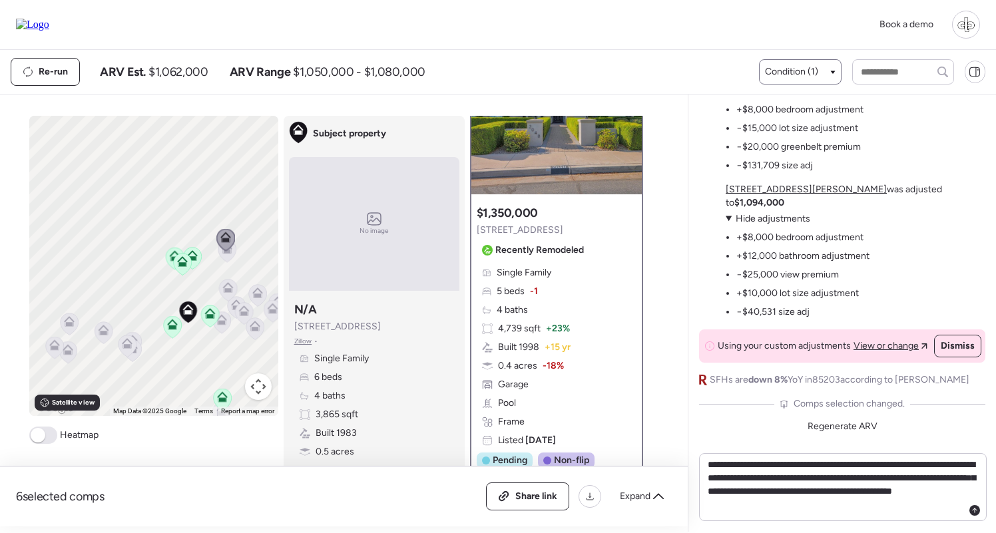
drag, startPoint x: 567, startPoint y: 231, endPoint x: 478, endPoint y: 233, distance: 89.2
click at [478, 233] on div "$1,350,000 [STREET_ADDRESS] Recently Remodeled" at bounding box center [532, 233] width 112 height 56
copy span "[STREET_ADDRESS]"
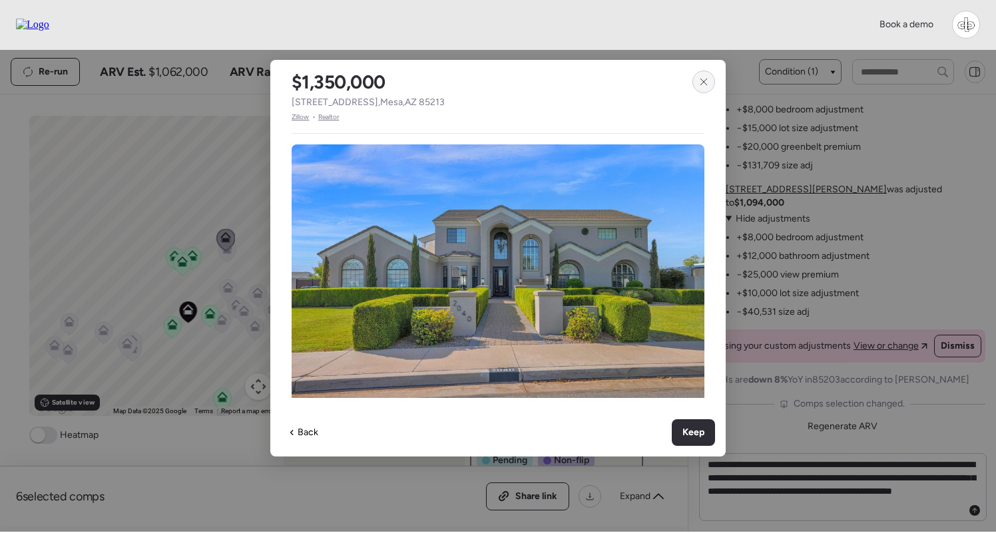
click at [708, 81] on icon at bounding box center [703, 82] width 11 height 11
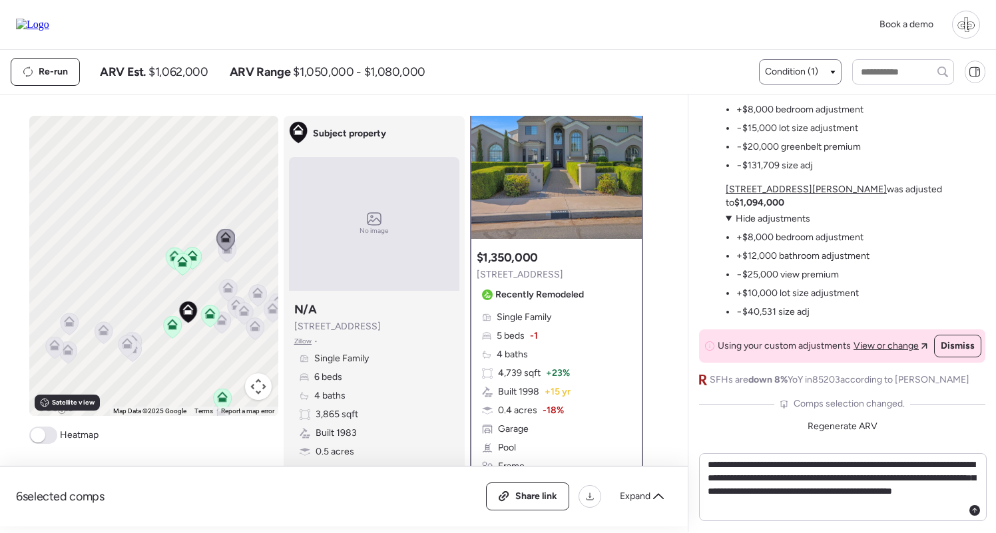
scroll to position [19, 0]
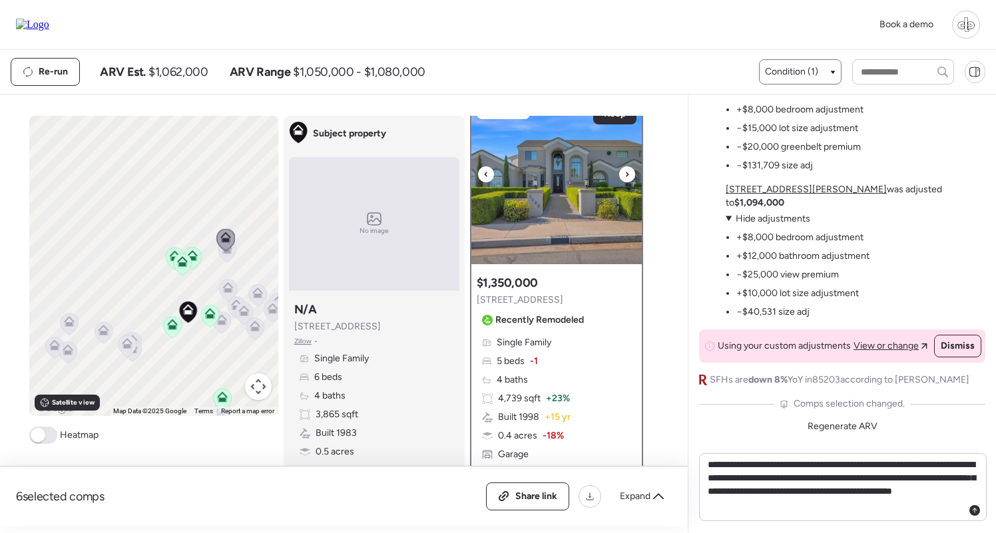
click at [568, 188] on img at bounding box center [556, 181] width 170 height 166
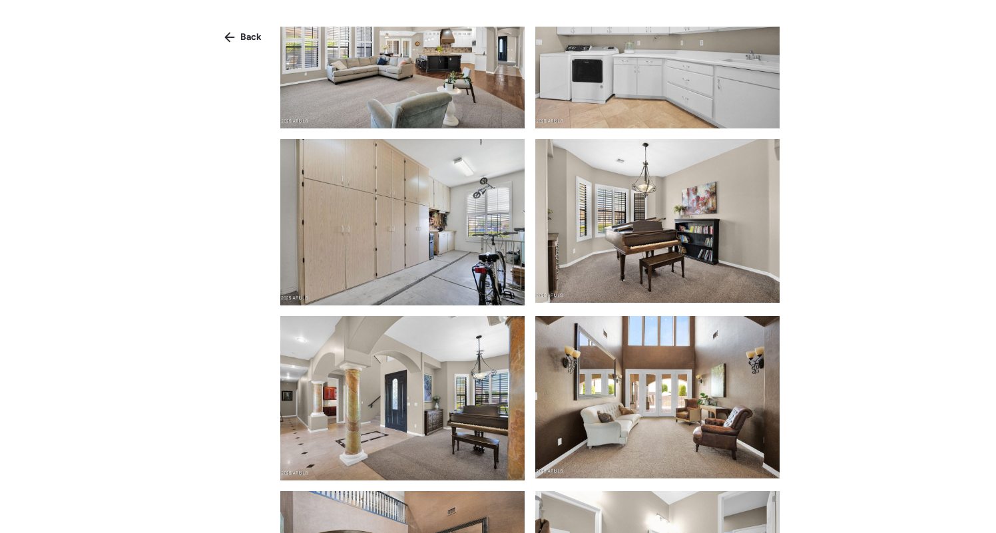
scroll to position [1734, 0]
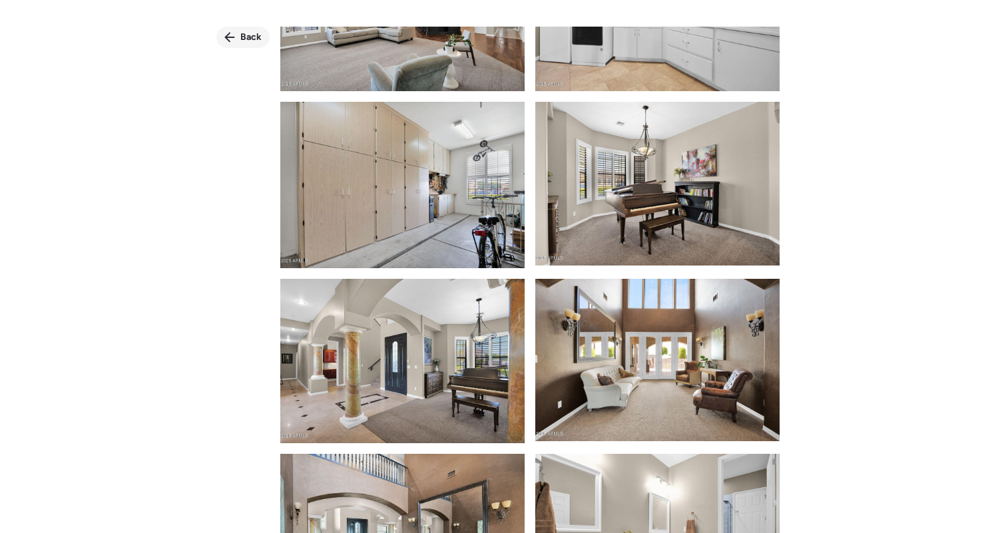
click at [249, 38] on span "Back" at bounding box center [250, 37] width 21 height 13
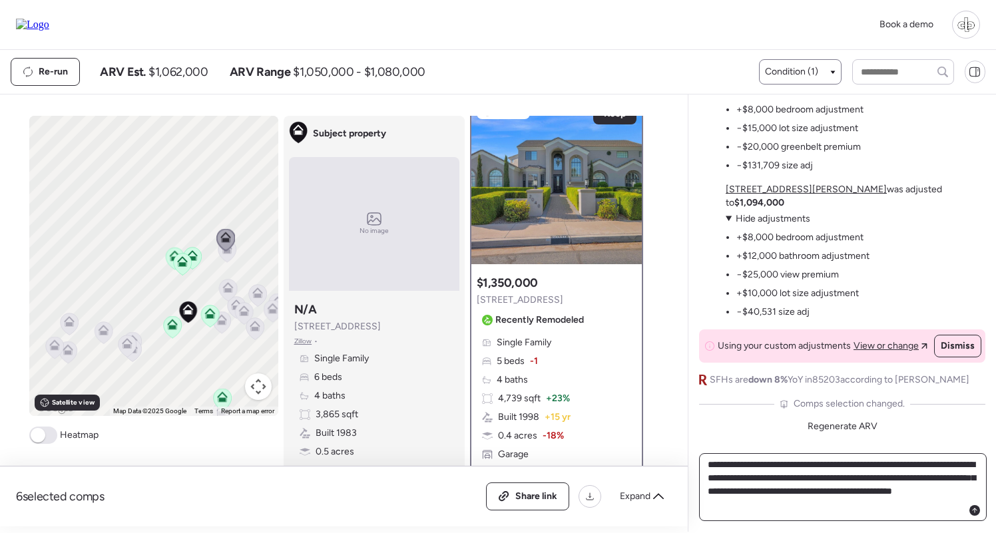
click at [832, 510] on textarea "**********" at bounding box center [843, 487] width 276 height 64
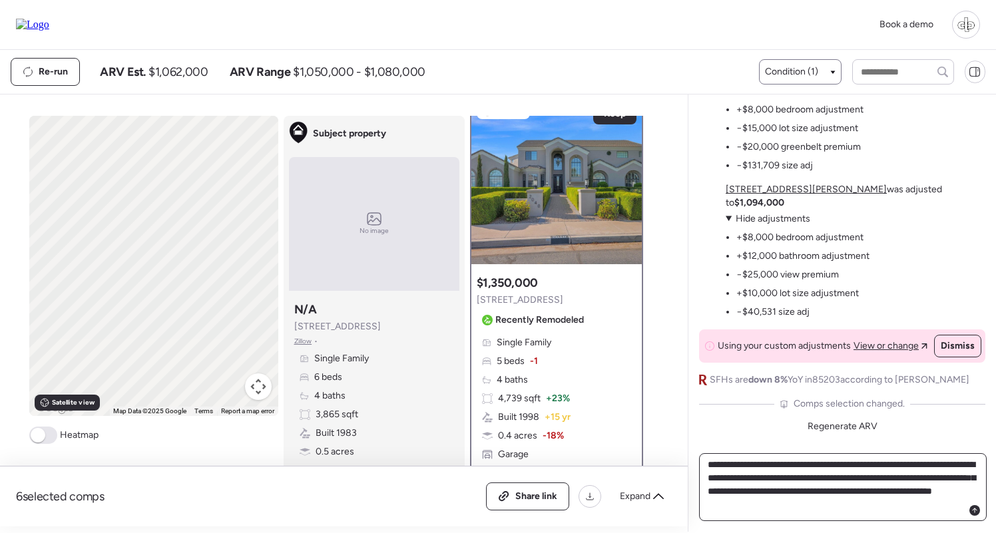
paste textarea "**********"
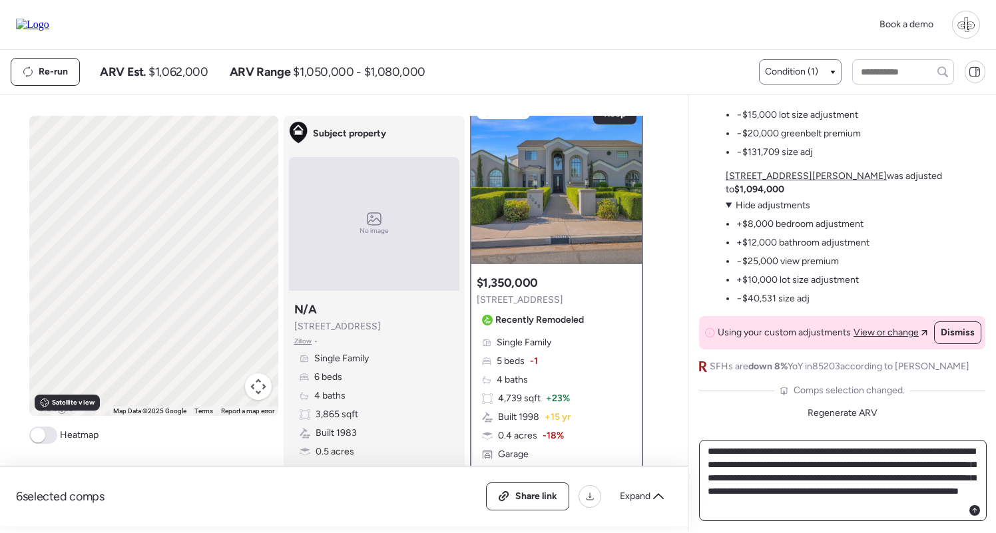
type textarea "**********"
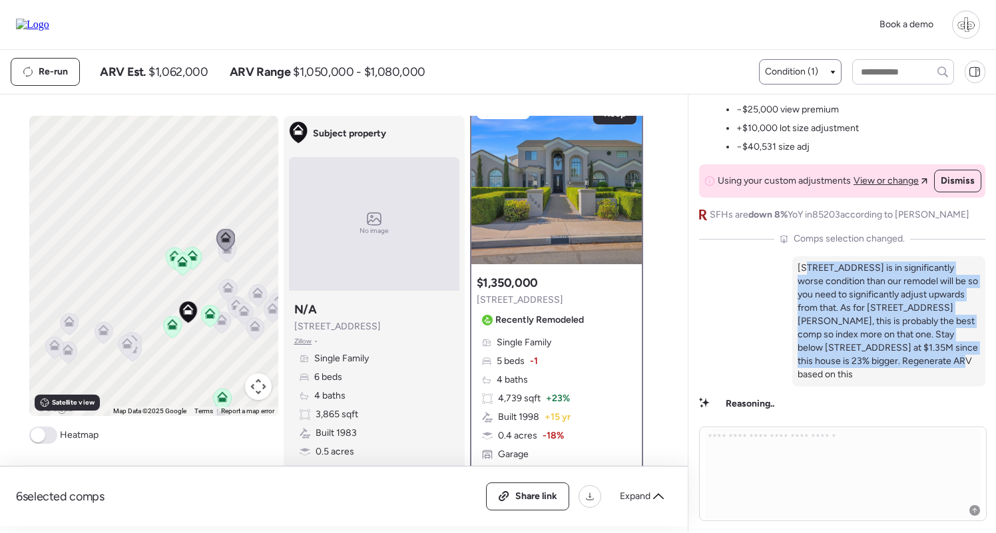
drag, startPoint x: 808, startPoint y: 282, endPoint x: 909, endPoint y: 378, distance: 139.3
click at [909, 378] on p "[STREET_ADDRESS] is in significantly worse condition than our remodel will be s…" at bounding box center [888, 322] width 182 height 120
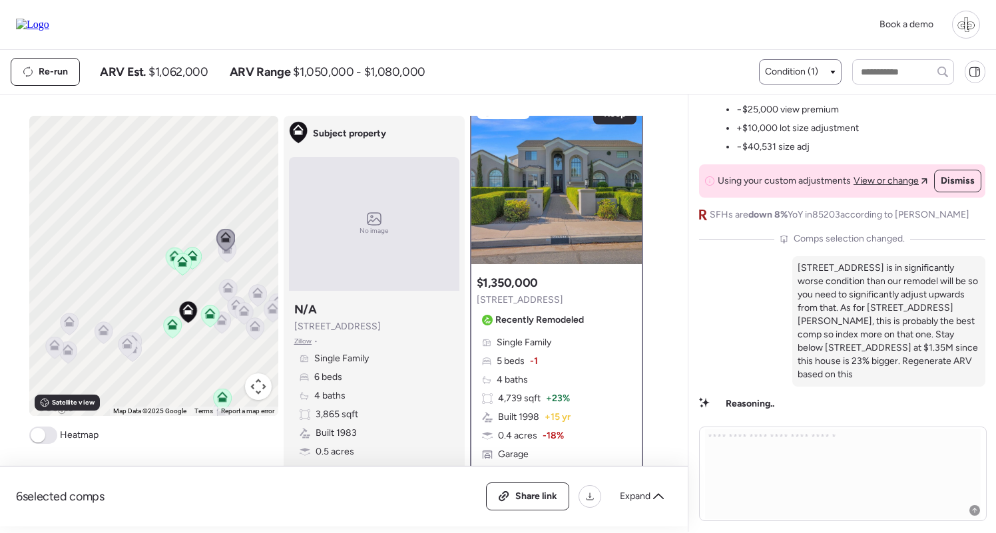
scroll to position [0, 0]
click at [858, 522] on div "Market Shows Clear Remodel Premium The Phoenix market is rewarding full remodel…" at bounding box center [841, 312] width 308 height 437
click at [207, 318] on icon at bounding box center [209, 316] width 9 height 4
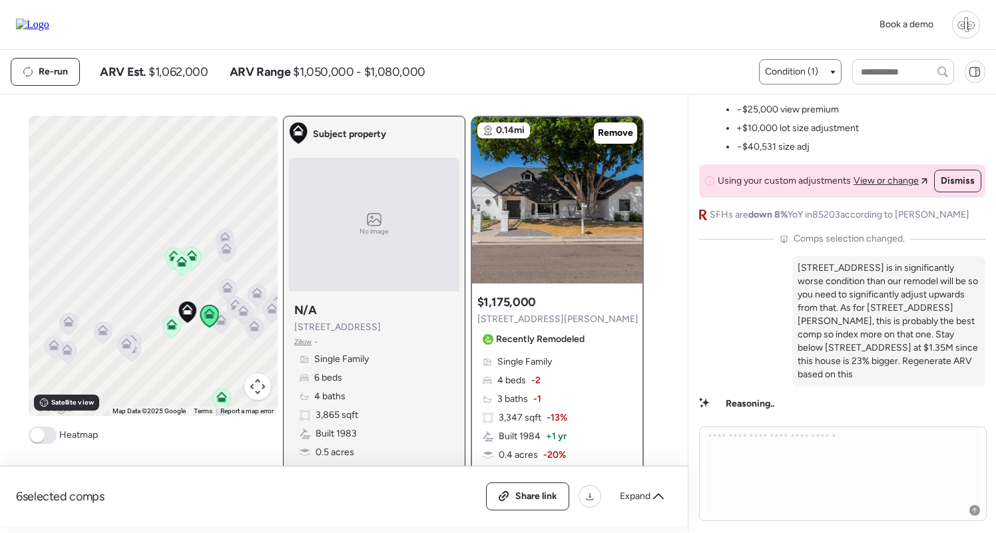
click at [170, 326] on icon at bounding box center [171, 327] width 9 height 4
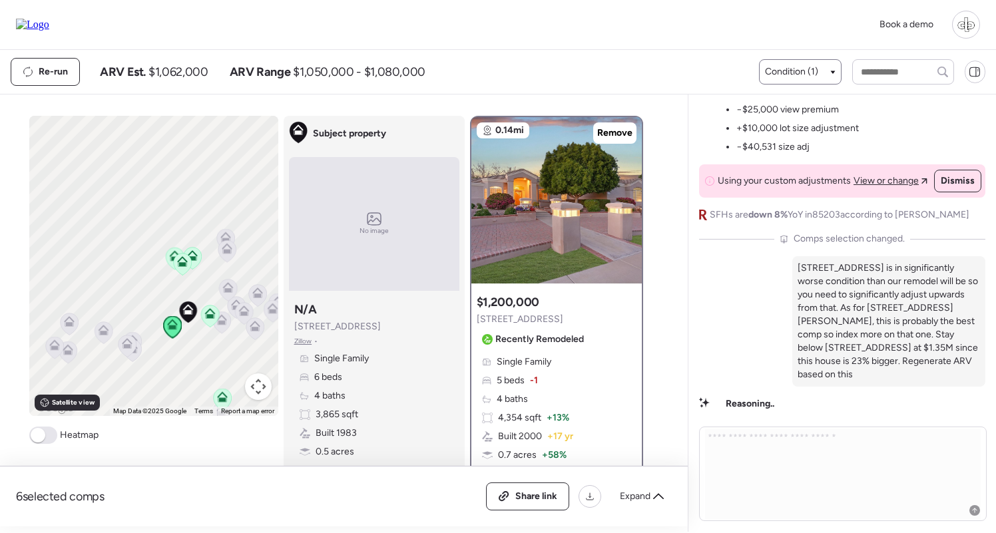
click at [210, 313] on icon at bounding box center [209, 313] width 11 height 11
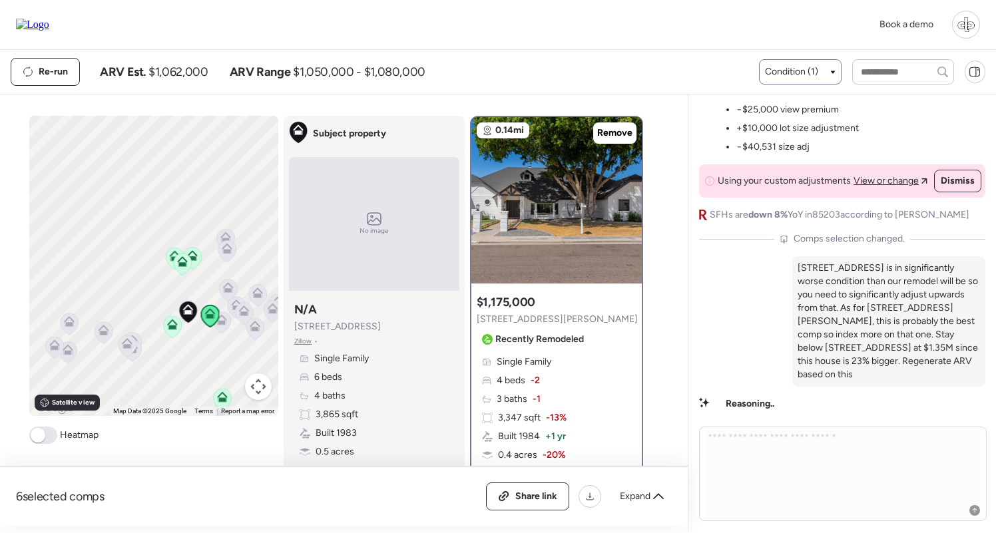
click at [126, 345] on icon at bounding box center [126, 346] width 9 height 4
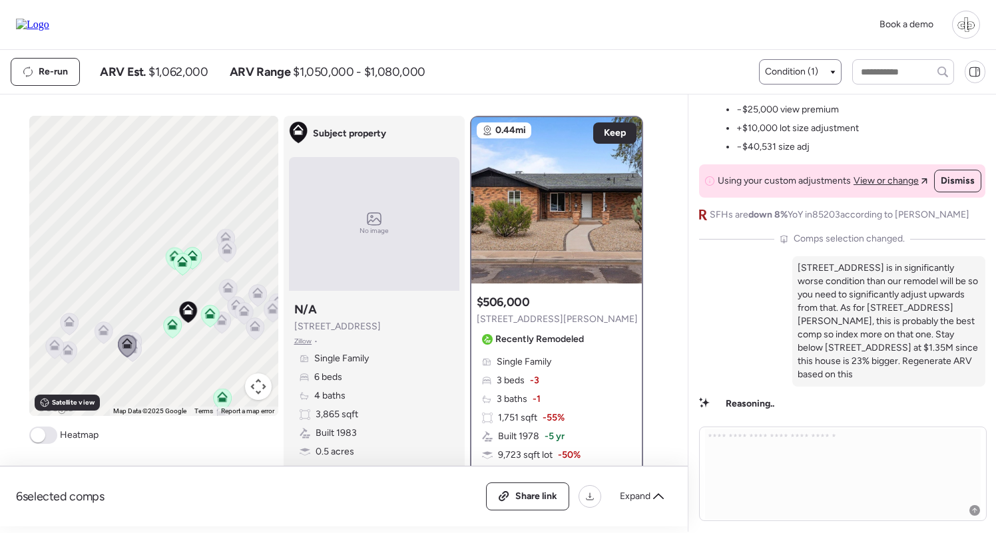
click at [210, 313] on icon at bounding box center [209, 313] width 11 height 11
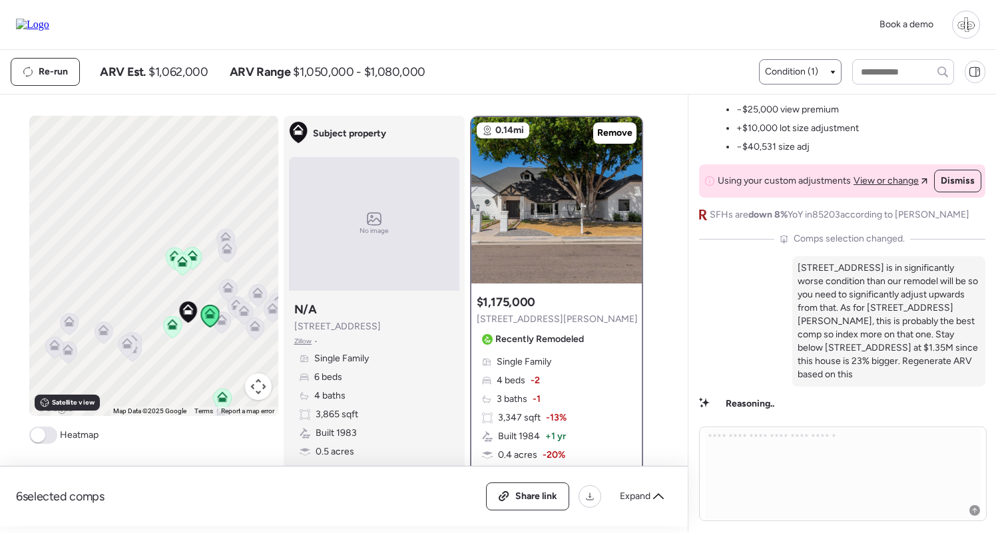
click at [186, 266] on icon at bounding box center [182, 261] width 11 height 11
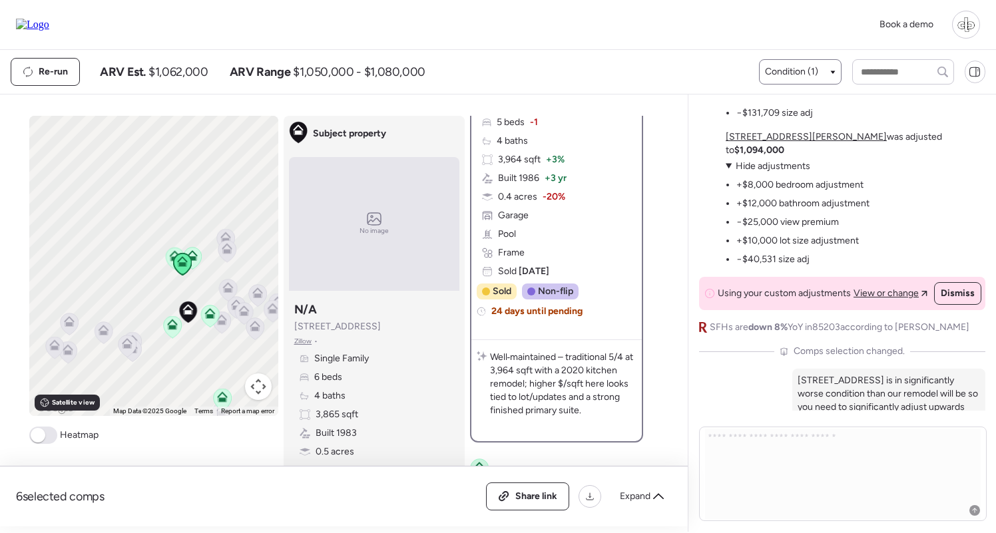
scroll to position [259, 0]
click at [625, 496] on span "Expand" at bounding box center [635, 496] width 31 height 13
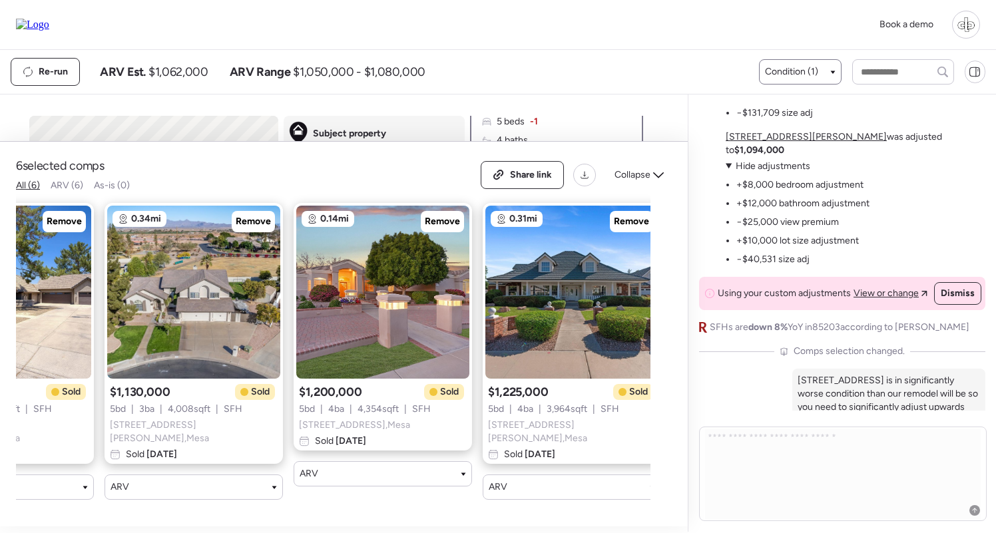
scroll to position [0, 122]
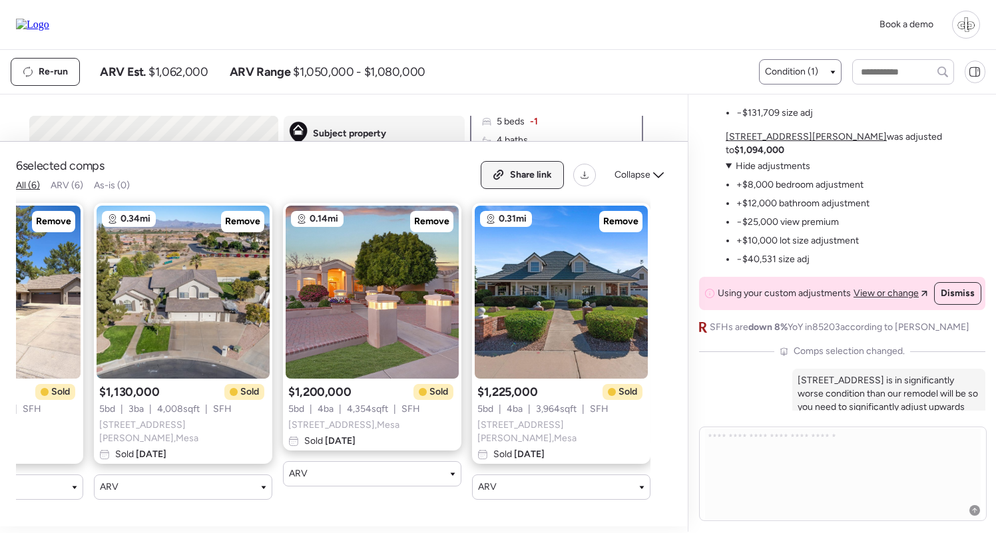
click at [499, 176] on icon at bounding box center [498, 174] width 4 height 4
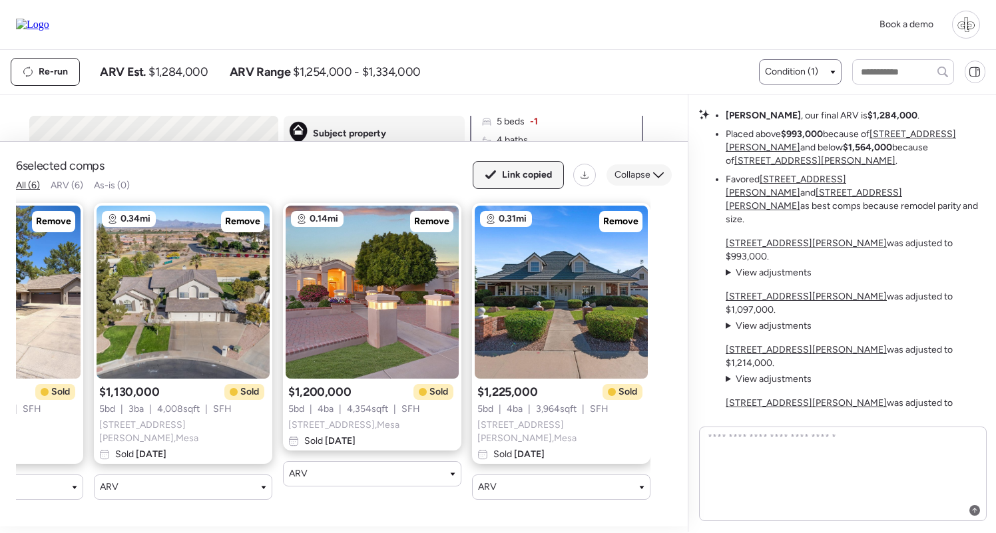
click at [640, 182] on span "Collapse" at bounding box center [632, 174] width 36 height 13
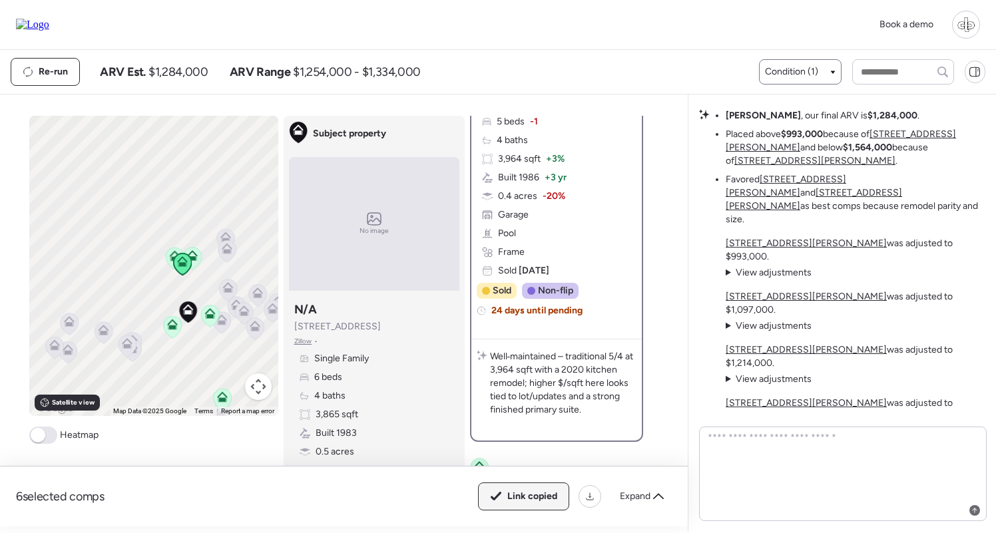
drag, startPoint x: 820, startPoint y: 211, endPoint x: 864, endPoint y: 211, distance: 44.6
click at [864, 122] on li "[PERSON_NAME] , our final ARV is $1,284,000 ." at bounding box center [822, 115] width 194 height 13
click at [815, 480] on textarea at bounding box center [843, 474] width 276 height 91
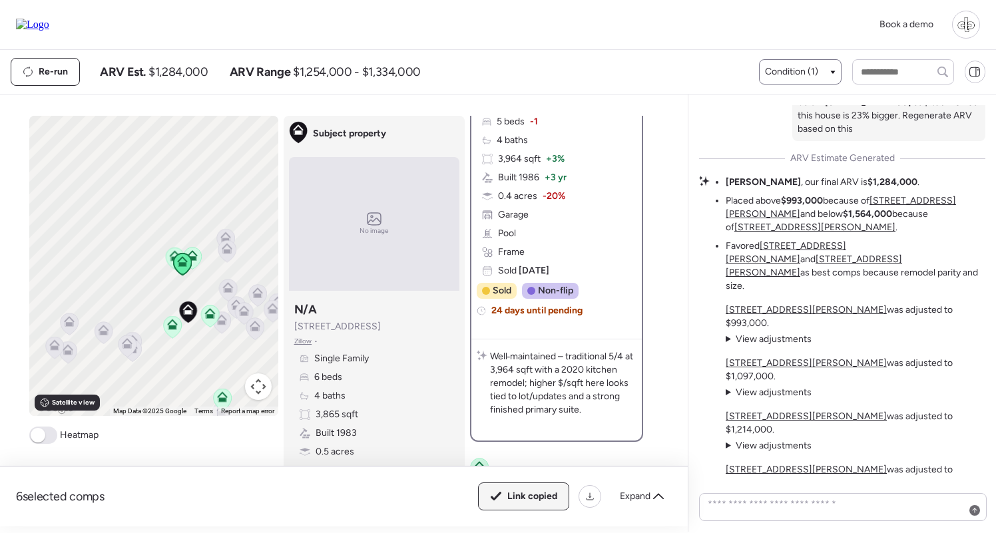
drag, startPoint x: 819, startPoint y: 276, endPoint x: 858, endPoint y: 275, distance: 39.3
click at [867, 188] on strong "$1,284,000" at bounding box center [892, 181] width 50 height 11
drag, startPoint x: 826, startPoint y: 275, endPoint x: 861, endPoint y: 275, distance: 35.3
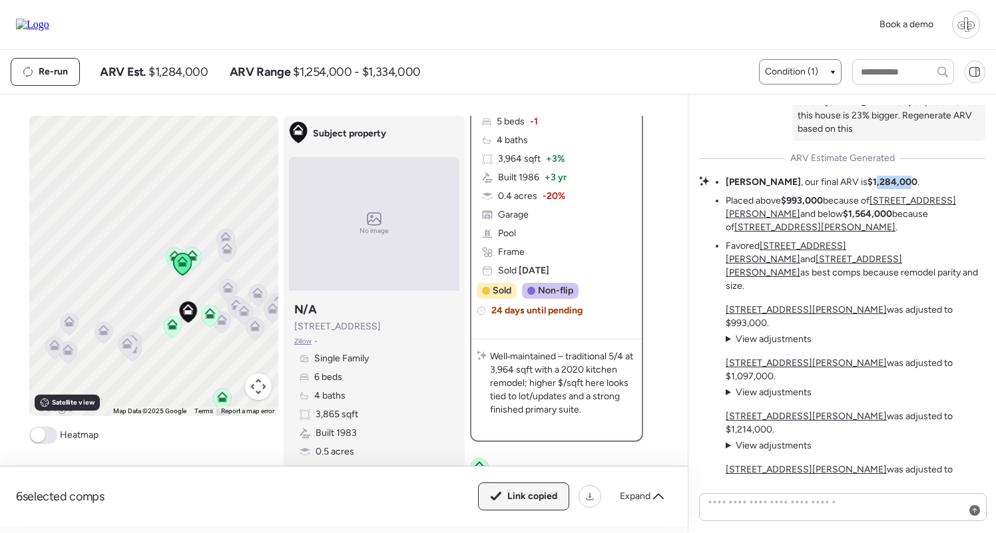
click at [867, 188] on strong "$1,284,000" at bounding box center [892, 181] width 50 height 11
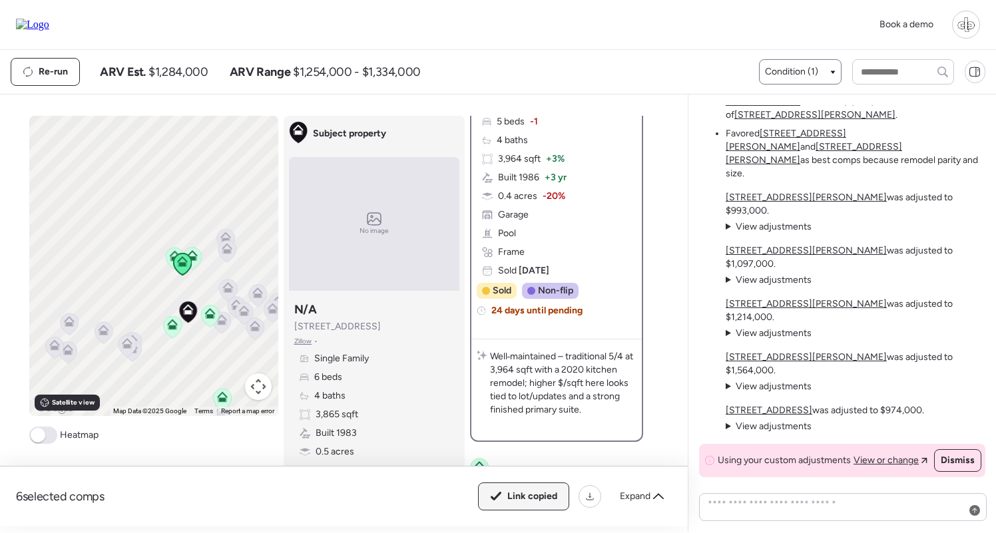
scroll to position [0, 0]
click at [884, 459] on span "View or change" at bounding box center [885, 460] width 65 height 13
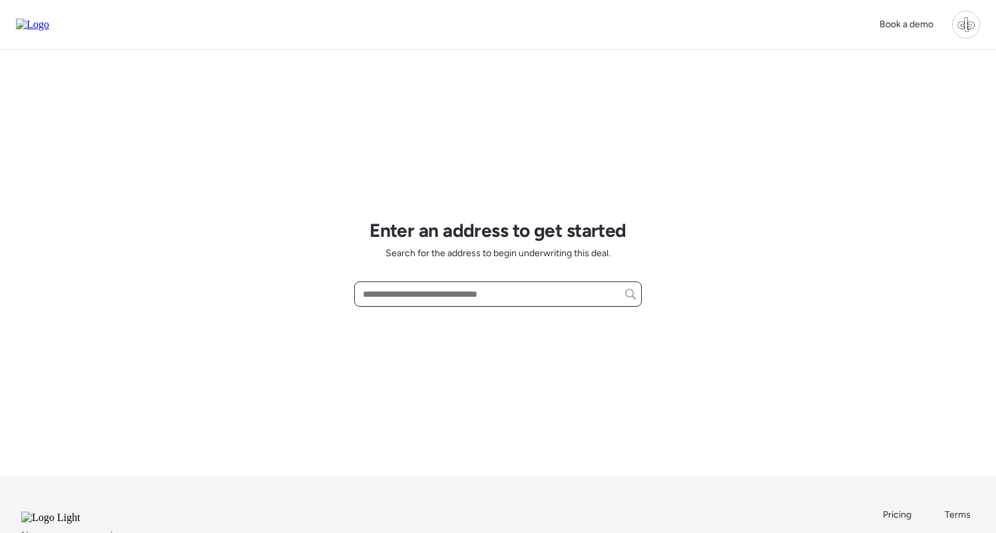
click at [502, 294] on input "text" at bounding box center [498, 294] width 276 height 19
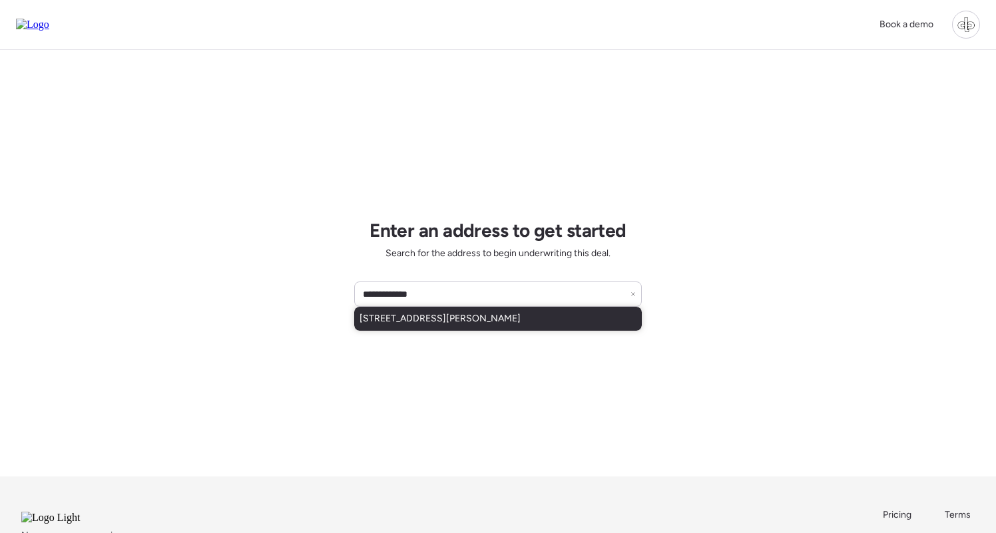
click at [522, 321] on div "[STREET_ADDRESS][PERSON_NAME]" at bounding box center [497, 319] width 287 height 24
type input "**********"
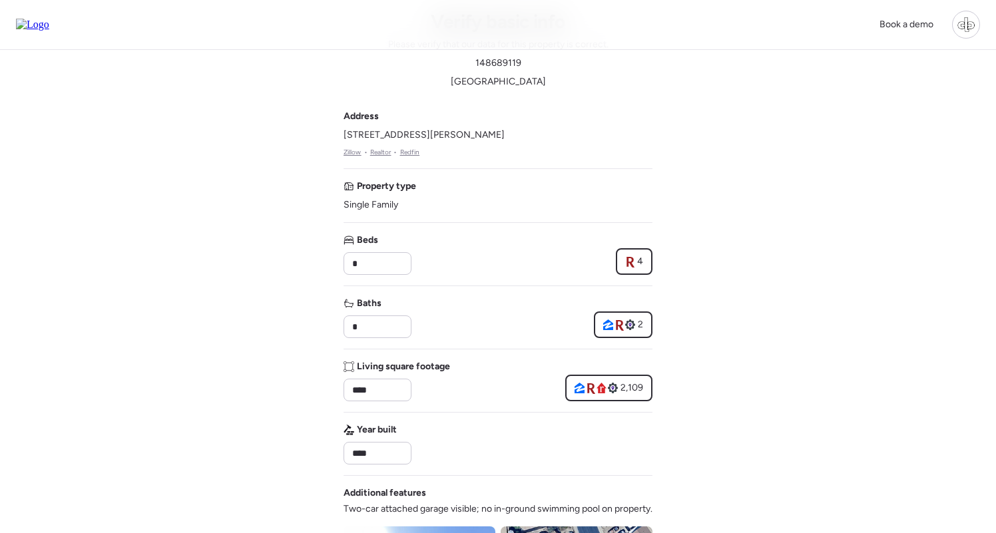
scroll to position [37, 0]
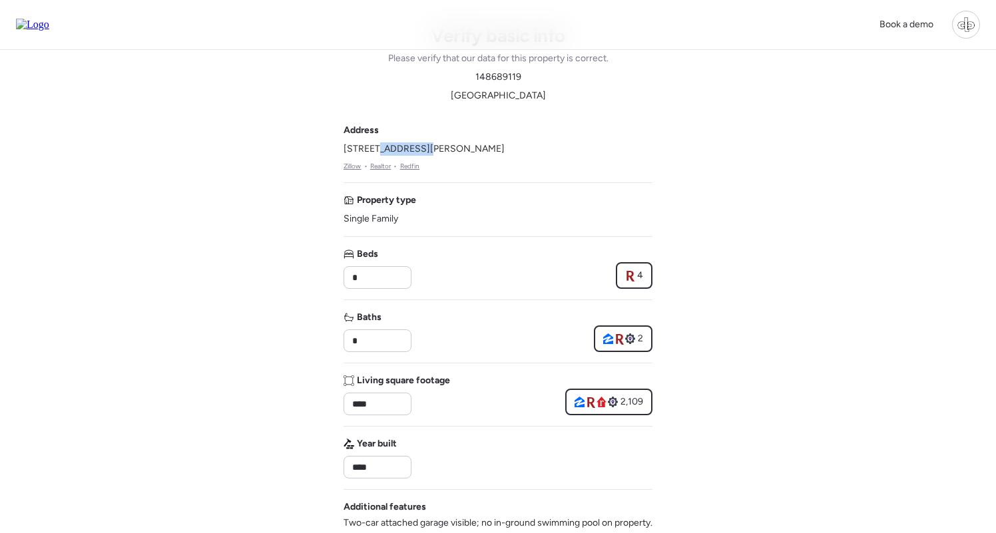
drag, startPoint x: 375, startPoint y: 148, endPoint x: 421, endPoint y: 148, distance: 45.9
click at [421, 148] on span "[STREET_ADDRESS][PERSON_NAME]" at bounding box center [423, 148] width 161 height 13
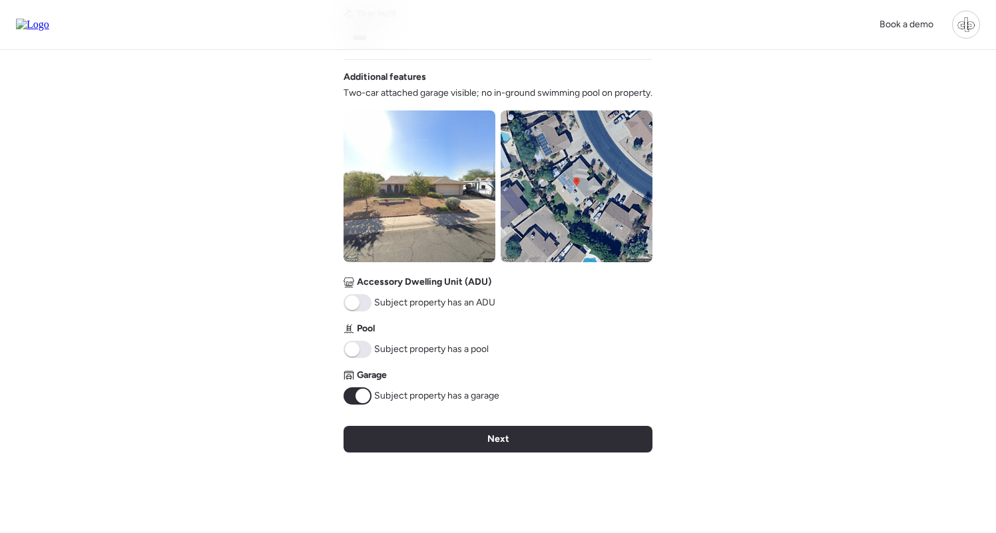
scroll to position [443, 0]
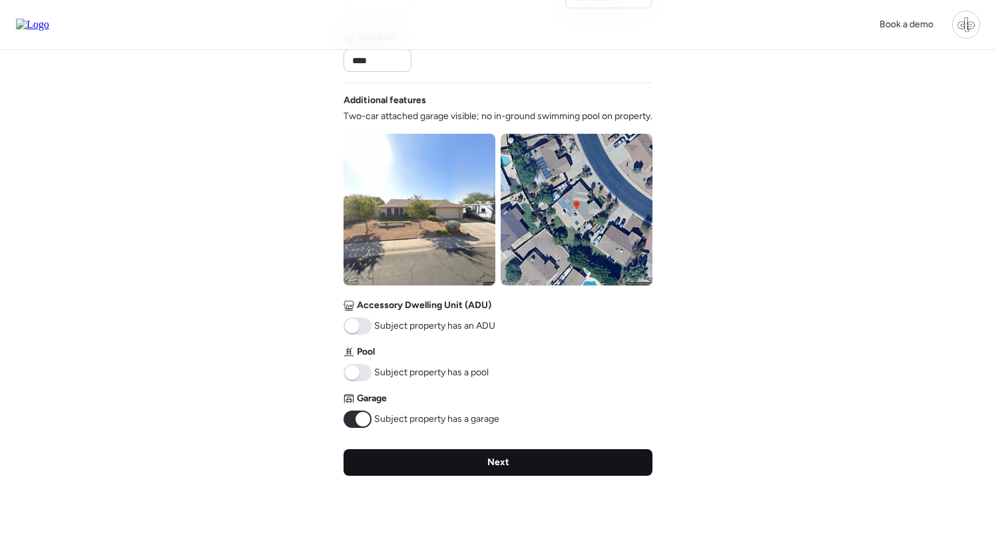
click at [506, 469] on span "Next" at bounding box center [498, 462] width 22 height 13
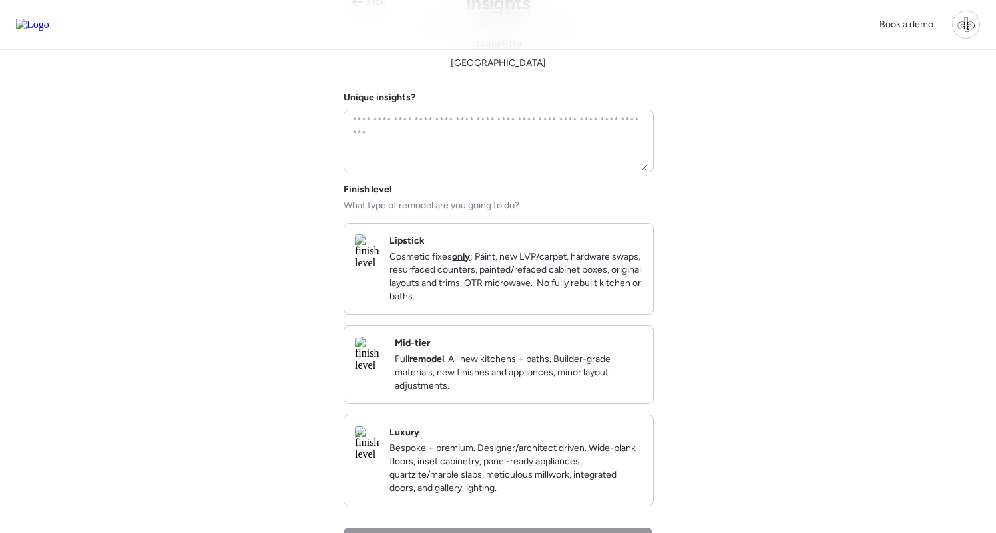
scroll to position [0, 0]
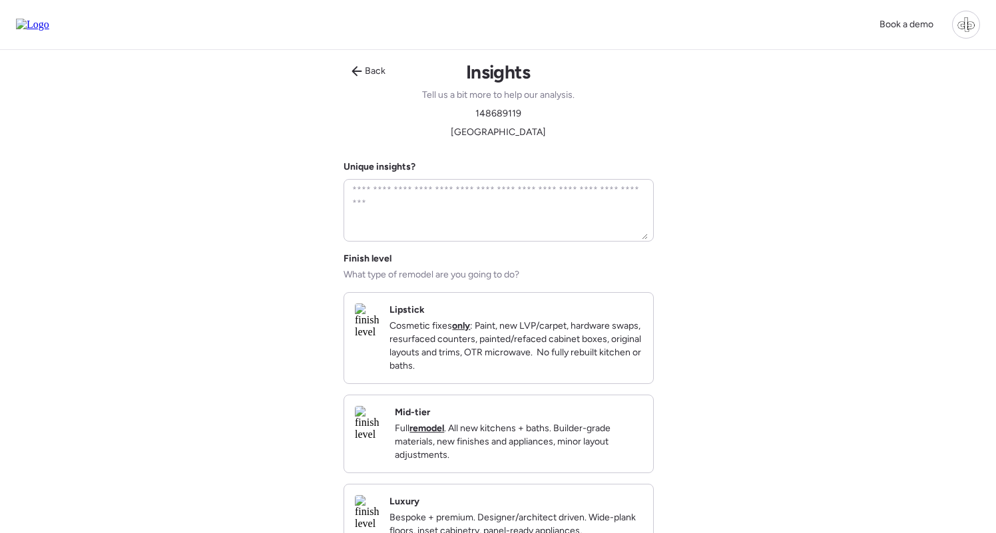
click at [476, 426] on div "Mid-tier Full remodel . All new kitchens + baths. Builder-grade materials, new …" at bounding box center [519, 434] width 248 height 56
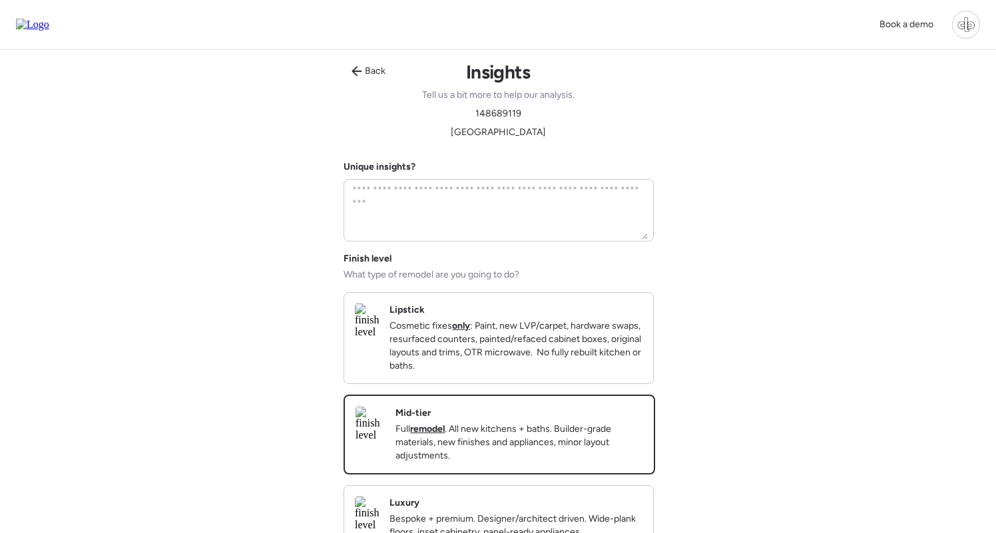
scroll to position [148, 0]
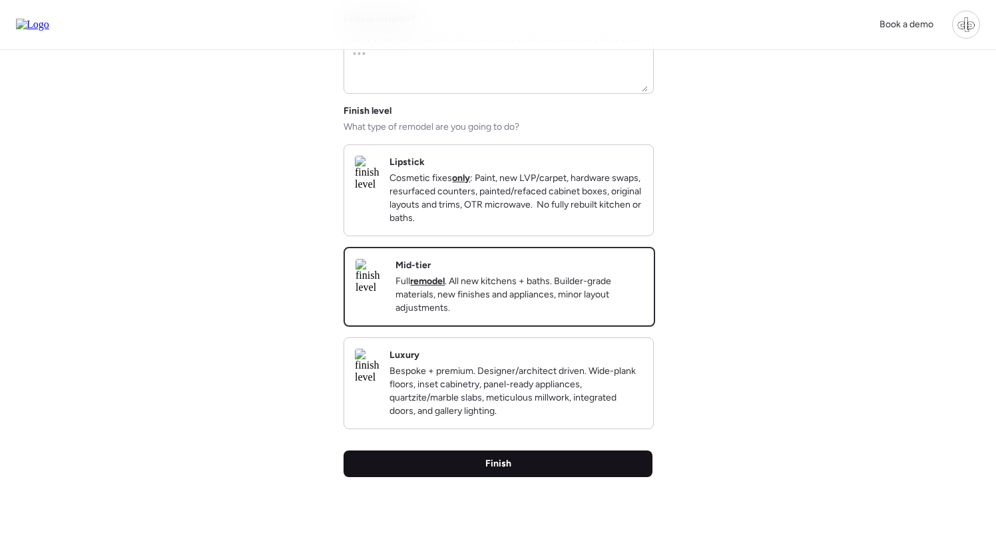
click at [505, 470] on span "Finish" at bounding box center [498, 463] width 26 height 13
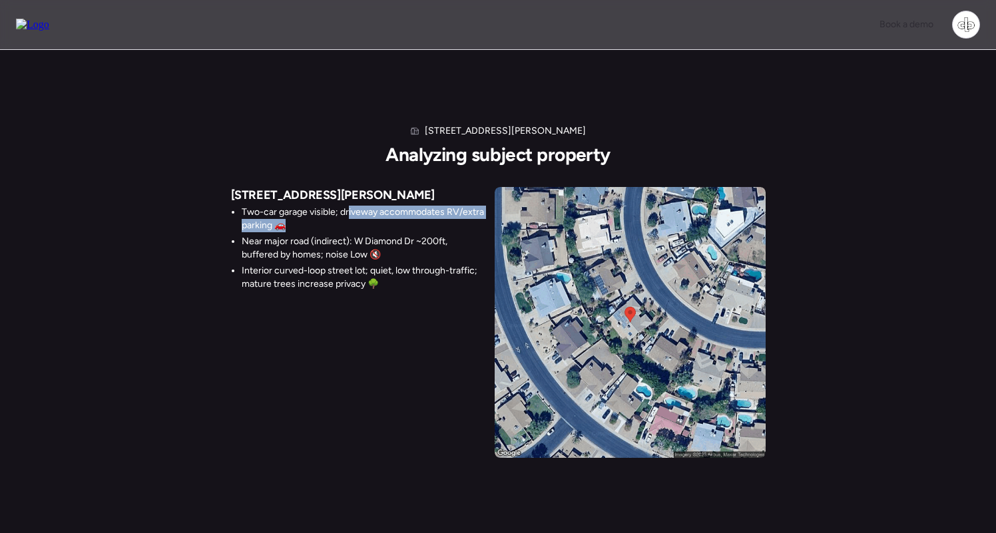
drag, startPoint x: 348, startPoint y: 210, endPoint x: 477, endPoint y: 221, distance: 129.5
click at [478, 220] on li "Two-car garage visible; driveway accommodates RV/extra parking 🚗" at bounding box center [363, 219] width 242 height 27
click at [476, 221] on li "Two-car garage visible; driveway accommodates RV/extra parking 🚗" at bounding box center [363, 219] width 242 height 27
drag, startPoint x: 264, startPoint y: 243, endPoint x: 349, endPoint y: 242, distance: 85.2
click at [349, 242] on li "Near major road (indirect): W Diamond Dr ~200ft, buffered by homes; noise Low 🔇" at bounding box center [363, 248] width 242 height 27
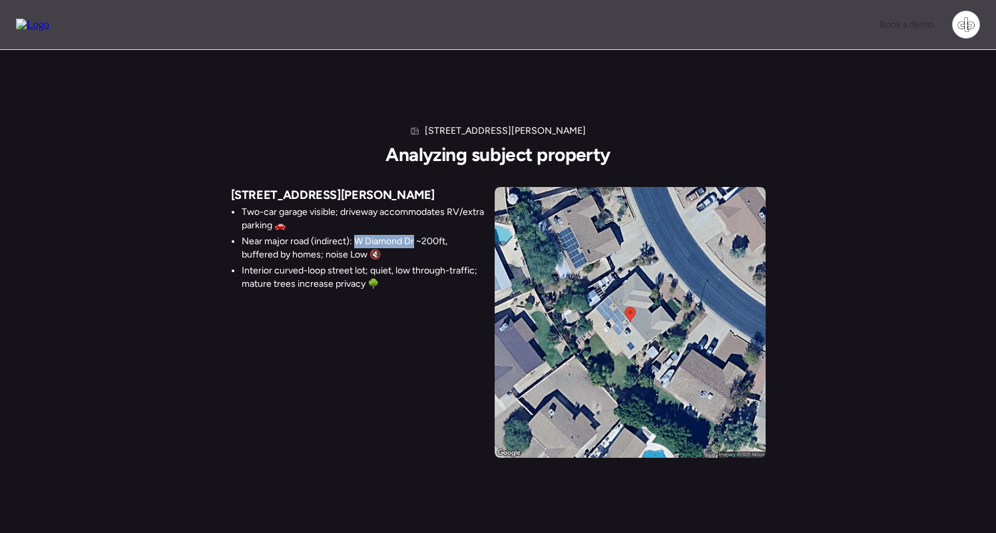
drag, startPoint x: 353, startPoint y: 241, endPoint x: 413, endPoint y: 238, distance: 60.0
click at [415, 238] on li "Near major road (indirect): W Diamond Dr ~200ft, buffered by homes; noise Low 🔇" at bounding box center [363, 248] width 242 height 27
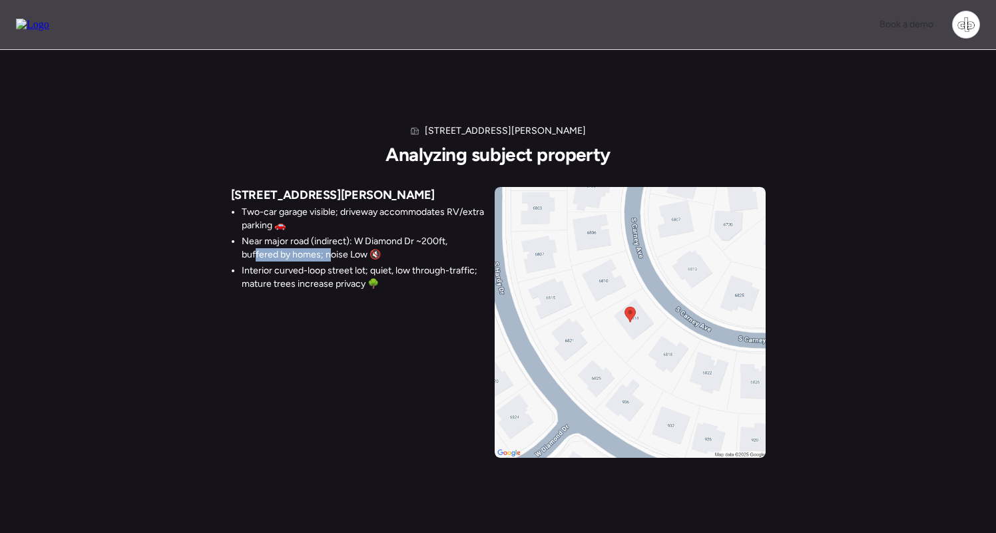
drag, startPoint x: 256, startPoint y: 255, endPoint x: 334, endPoint y: 249, distance: 78.8
click at [334, 249] on li "Near major road (indirect): W Diamond Dr ~200ft, buffered by homes; noise Low 🔇" at bounding box center [363, 248] width 242 height 27
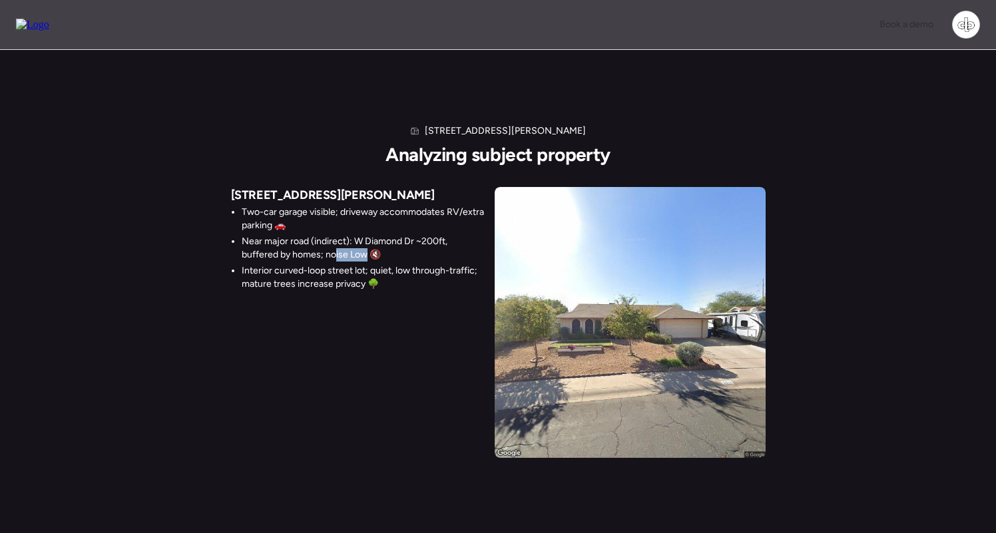
drag, startPoint x: 337, startPoint y: 254, endPoint x: 365, endPoint y: 254, distance: 28.0
click at [365, 254] on li "Near major road (indirect): W Diamond Dr ~200ft, buffered by homes; noise Low 🔇" at bounding box center [363, 248] width 242 height 27
click at [364, 254] on li "Near major road (indirect): W Diamond Dr ~200ft, buffered by homes; noise Low 🔇" at bounding box center [363, 248] width 242 height 27
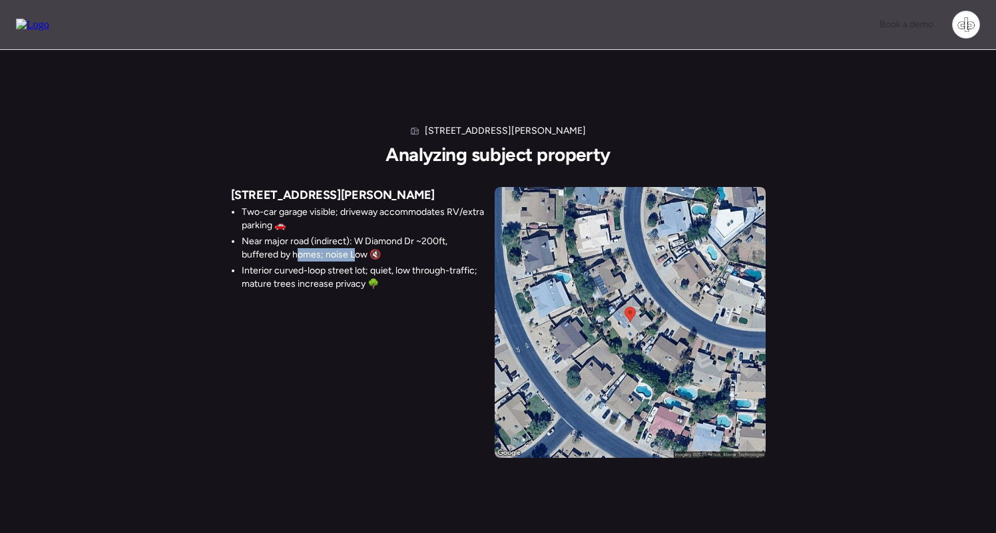
drag, startPoint x: 297, startPoint y: 258, endPoint x: 355, endPoint y: 258, distance: 57.9
click at [355, 258] on li "Near major road (indirect): W Diamond Dr ~200ft, buffered by homes; noise Low 🔇" at bounding box center [363, 248] width 242 height 27
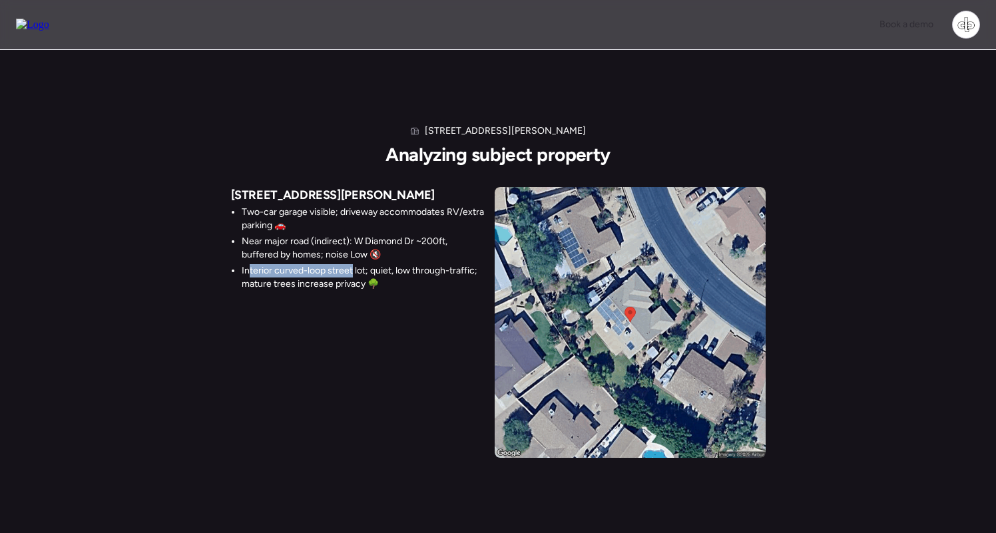
drag, startPoint x: 249, startPoint y: 271, endPoint x: 353, endPoint y: 270, distance: 103.8
click at [353, 270] on li "Interior curved-loop street lot; quiet, low through-traffic; mature trees incre…" at bounding box center [363, 277] width 242 height 27
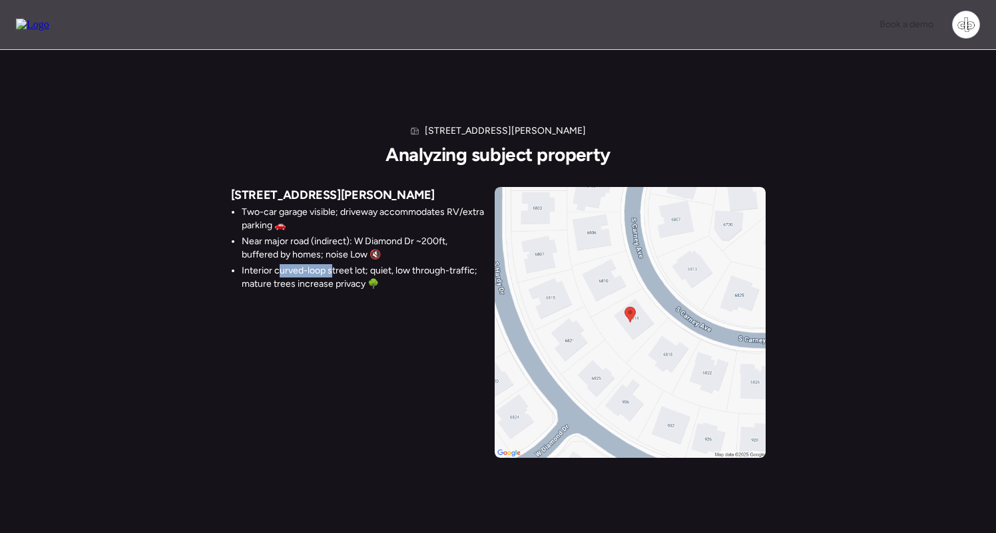
drag, startPoint x: 282, startPoint y: 274, endPoint x: 331, endPoint y: 273, distance: 49.2
click at [331, 273] on li "Interior curved-loop street lot; quiet, low through-traffic; mature trees incre…" at bounding box center [363, 277] width 242 height 27
drag, startPoint x: 331, startPoint y: 273, endPoint x: 361, endPoint y: 270, distance: 29.4
click at [361, 270] on li "Interior curved-loop street lot; quiet, low through-traffic; mature trees incre…" at bounding box center [363, 277] width 242 height 27
click at [397, 270] on li "Interior curved-loop street lot; quiet, low through-traffic; mature trees incre…" at bounding box center [363, 277] width 242 height 27
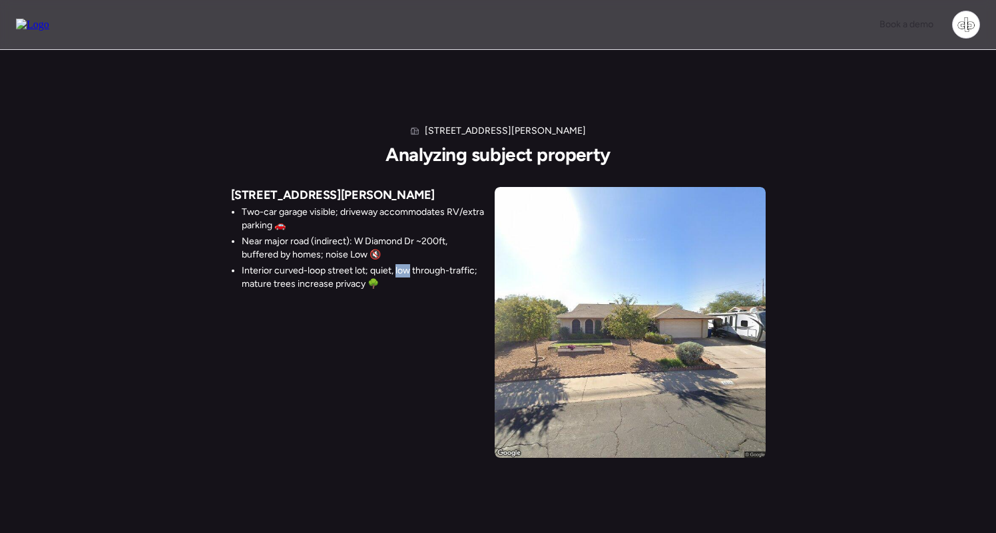
click at [397, 270] on li "Interior curved-loop street lot; quiet, low through-traffic; mature trees incre…" at bounding box center [363, 277] width 242 height 27
drag, startPoint x: 427, startPoint y: 272, endPoint x: 461, endPoint y: 272, distance: 34.6
click at [461, 272] on li "Interior curved-loop street lot; quiet, low through-traffic; mature trees incre…" at bounding box center [363, 277] width 242 height 27
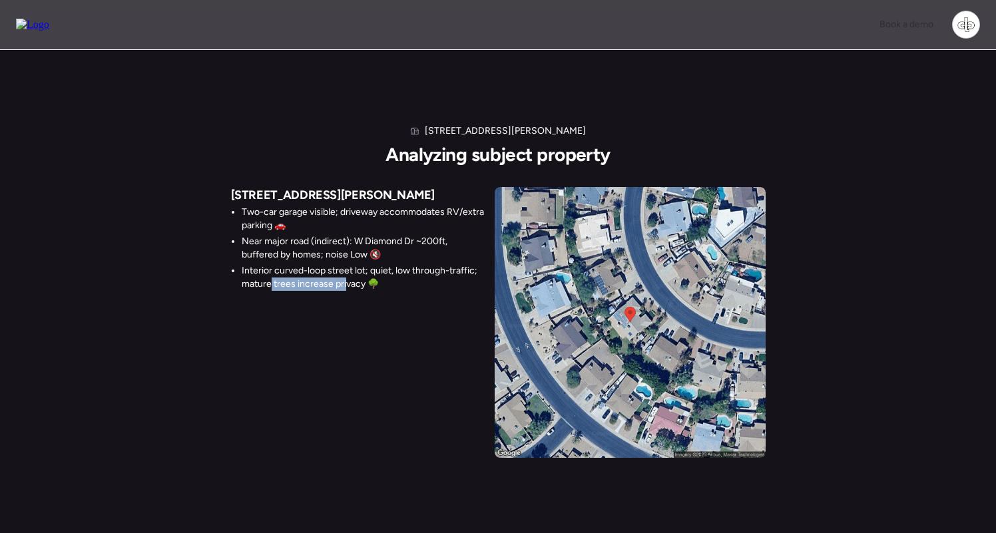
drag, startPoint x: 281, startPoint y: 283, endPoint x: 346, endPoint y: 283, distance: 64.6
click at [346, 283] on li "Interior curved-loop street lot; quiet, low through-traffic; mature trees incre…" at bounding box center [363, 277] width 242 height 27
drag, startPoint x: 346, startPoint y: 283, endPoint x: 482, endPoint y: 344, distance: 149.5
click at [346, 283] on li "Interior curved-loop street lot; quiet, low through-traffic; mature trees incre…" at bounding box center [363, 277] width 242 height 27
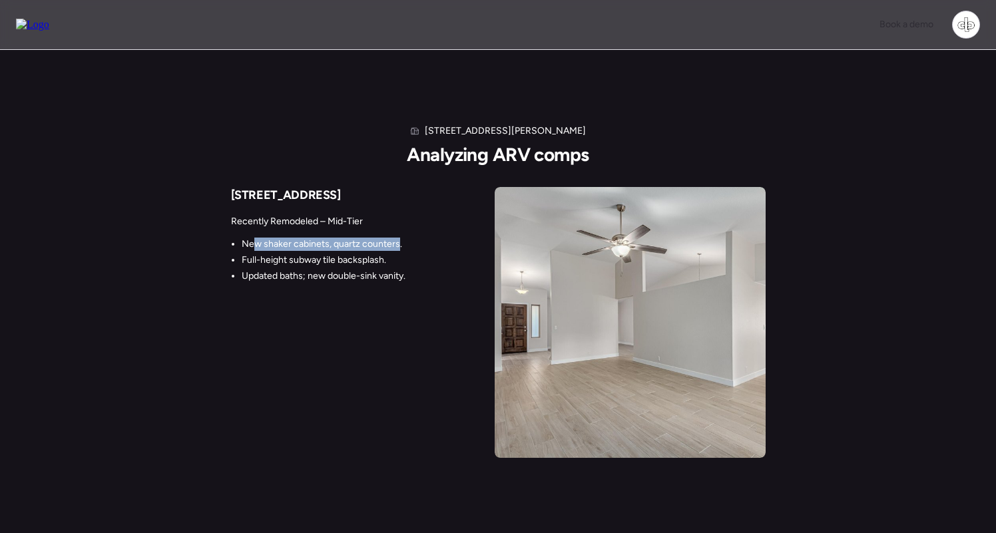
drag, startPoint x: 252, startPoint y: 242, endPoint x: 397, endPoint y: 240, distance: 145.1
click at [397, 240] on li "New shaker cabinets, quartz counters." at bounding box center [348, 244] width 212 height 13
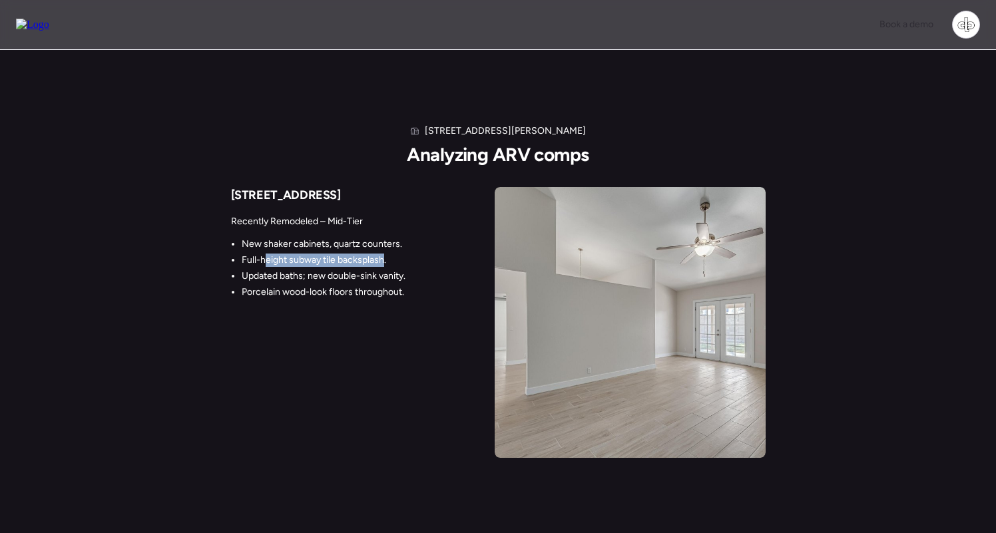
drag, startPoint x: 266, startPoint y: 262, endPoint x: 385, endPoint y: 256, distance: 118.6
click at [385, 256] on li "Full-height subway tile backsplash." at bounding box center [348, 260] width 212 height 13
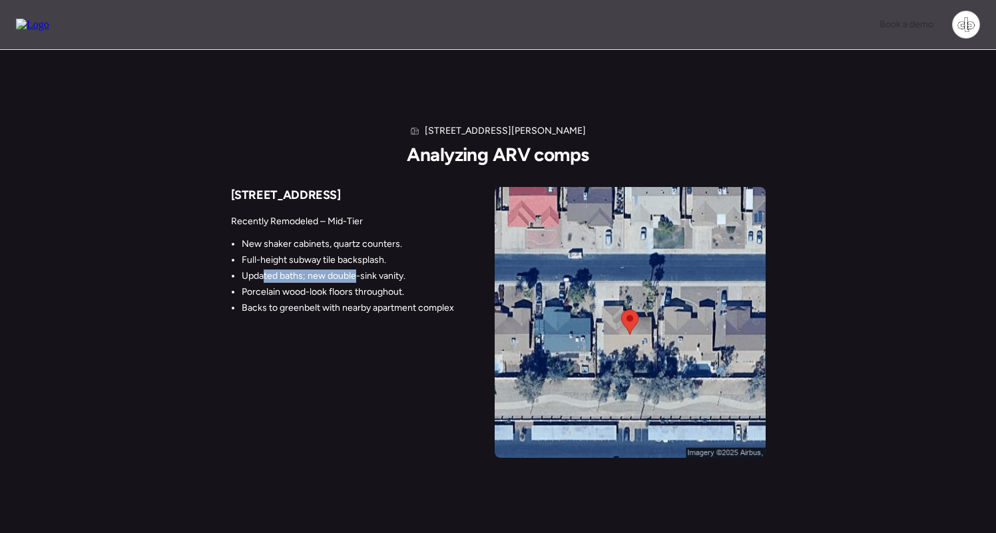
drag, startPoint x: 263, startPoint y: 279, endPoint x: 357, endPoint y: 270, distance: 94.3
click at [357, 270] on li "Updated baths; new double-sink vanity." at bounding box center [348, 276] width 212 height 13
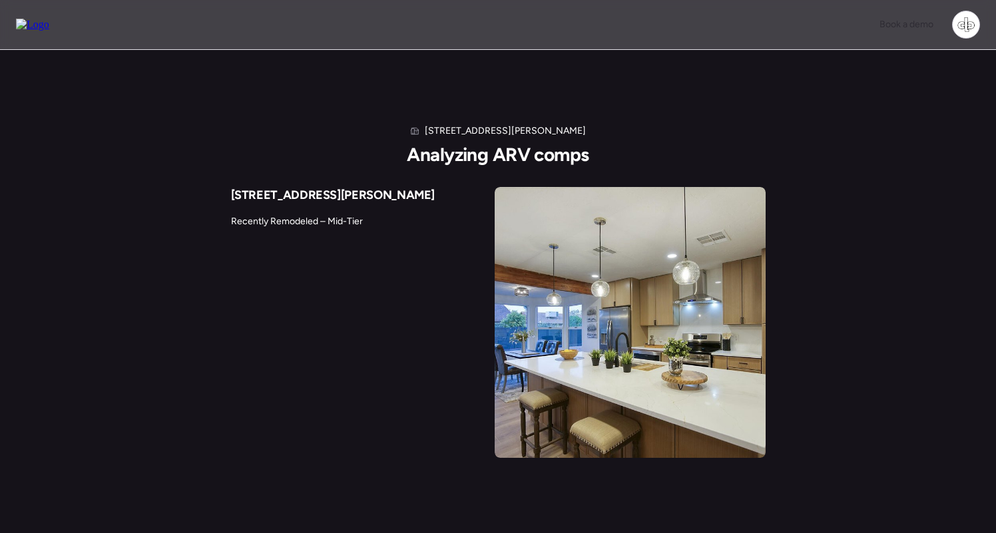
click at [262, 293] on li "Builder-grade appliances, not luxury" at bounding box center [319, 299] width 154 height 13
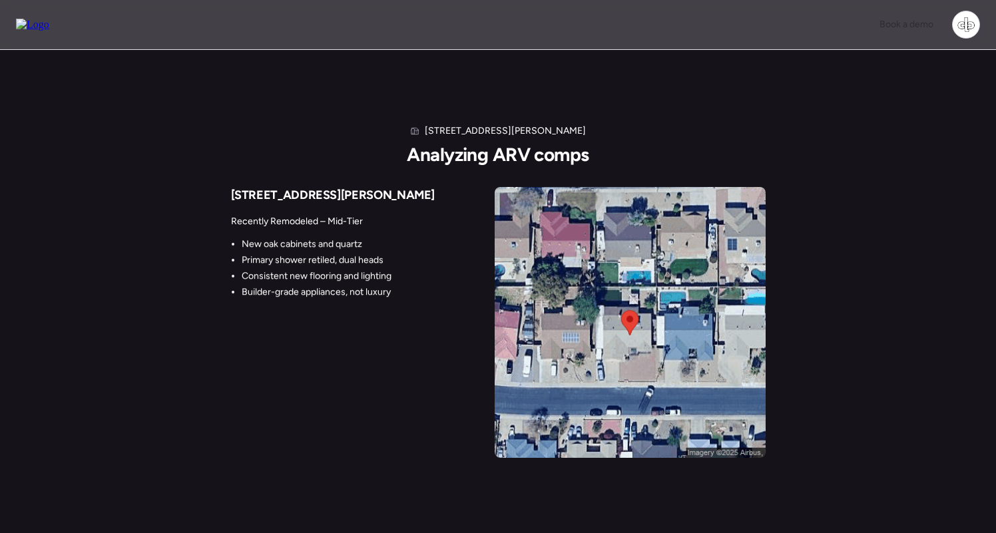
click at [376, 333] on div "918 W Carmen St Recently Remodeled – Mid-Tier New oak cabinets and quartz Prima…" at bounding box center [498, 322] width 534 height 271
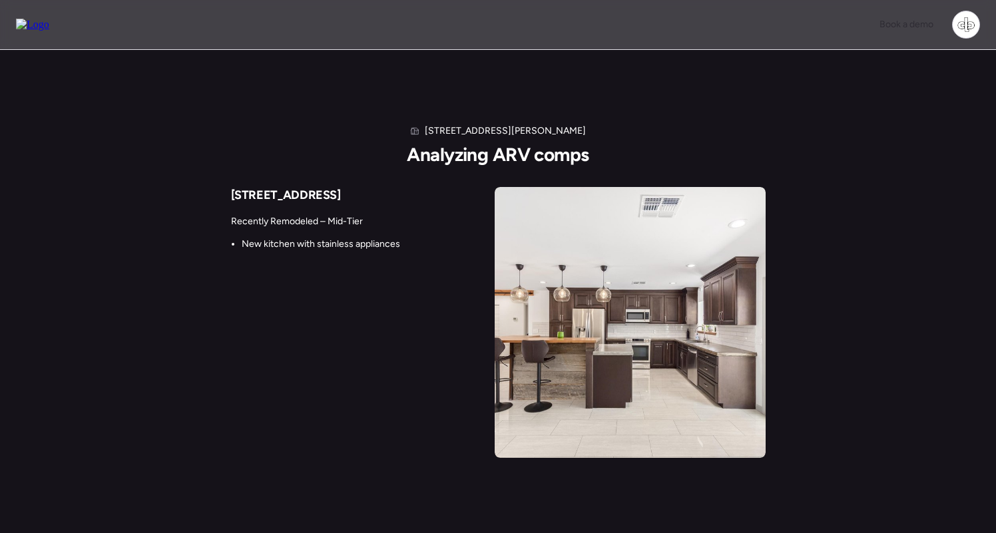
click at [381, 351] on div "905 W Bell De Mar Dr Recently Remodeled – Mid-Tier New kitchen with stainless a…" at bounding box center [498, 322] width 534 height 271
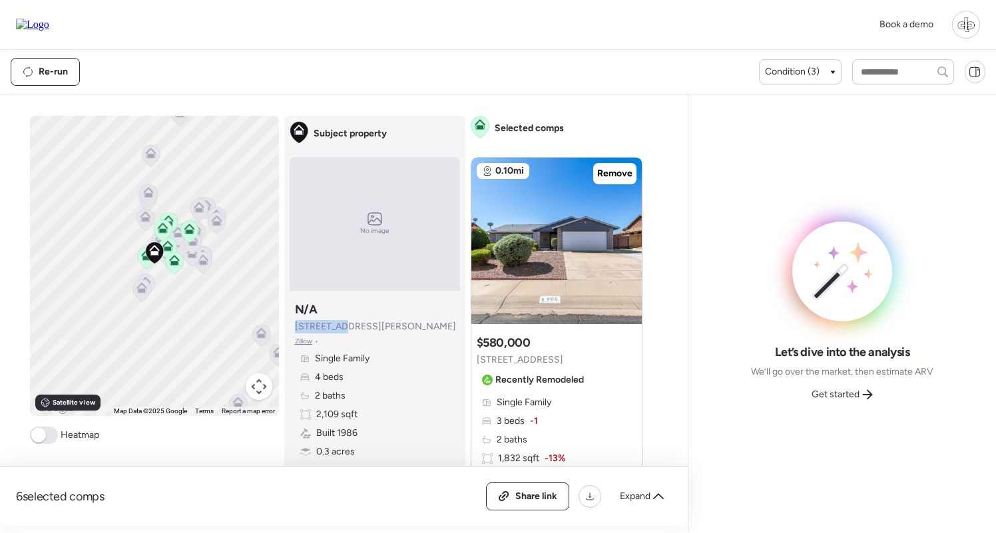
drag, startPoint x: 296, startPoint y: 327, endPoint x: 339, endPoint y: 327, distance: 42.6
click at [339, 327] on span "6814 S Carney Ave" at bounding box center [375, 326] width 161 height 13
drag, startPoint x: 294, startPoint y: 327, endPoint x: 353, endPoint y: 327, distance: 58.6
click at [353, 327] on span "6814 S Carney Ave" at bounding box center [375, 326] width 161 height 13
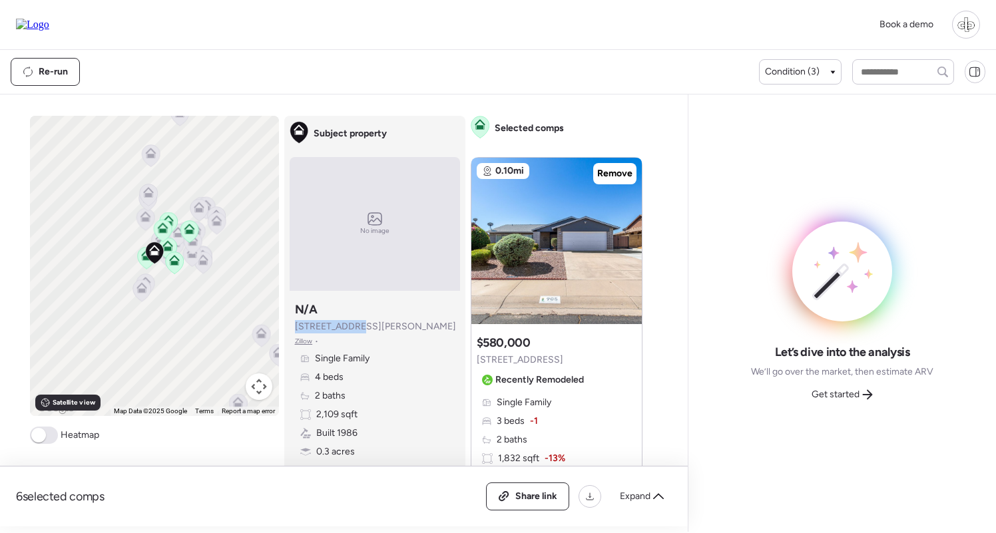
click at [353, 327] on span "6814 S Carney Ave" at bounding box center [375, 326] width 161 height 13
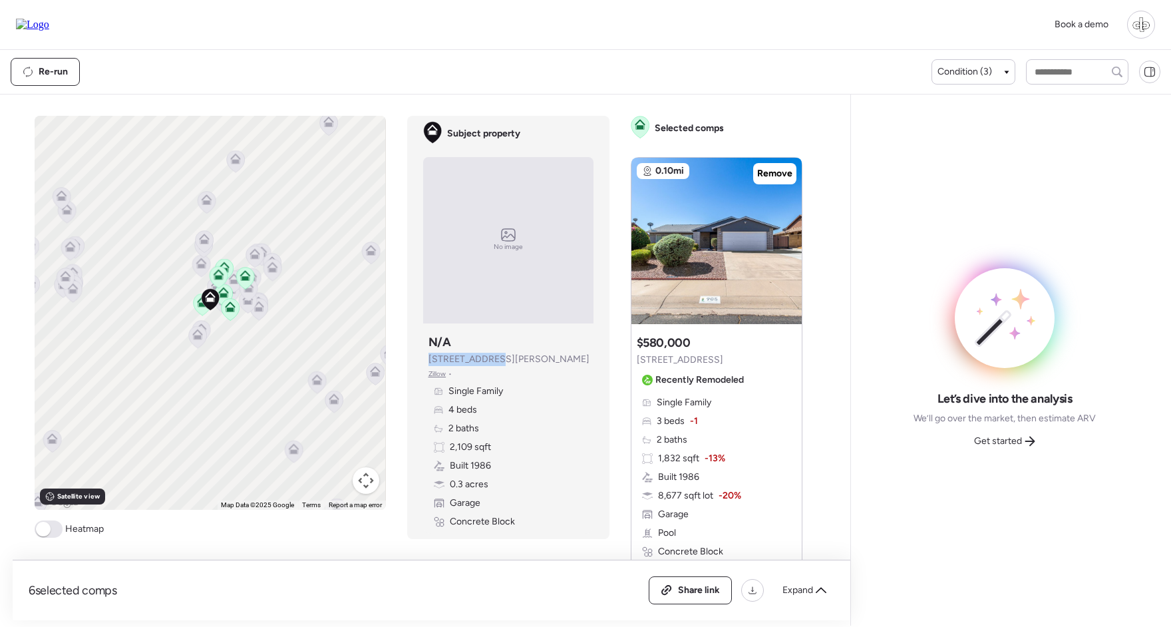
drag, startPoint x: 429, startPoint y: 357, endPoint x: 493, endPoint y: 357, distance: 63.9
click at [493, 357] on span "6814 S Carney Ave" at bounding box center [509, 359] width 161 height 13
drag, startPoint x: 451, startPoint y: 516, endPoint x: 478, endPoint y: 516, distance: 28.0
click at [478, 516] on span "Concrete Block" at bounding box center [482, 521] width 65 height 13
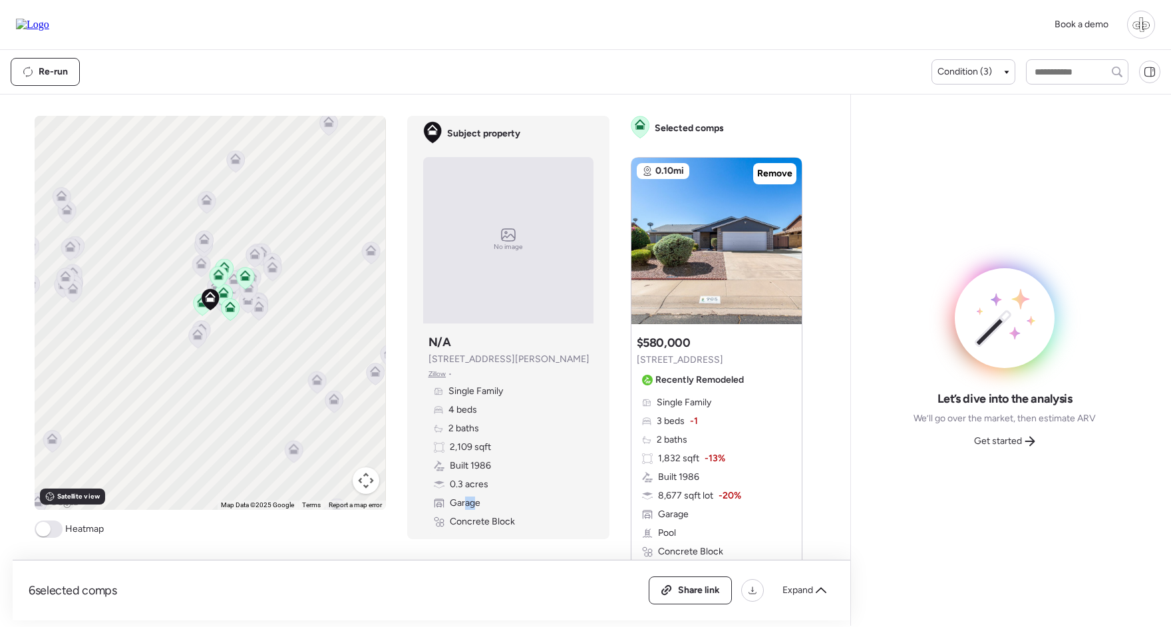
drag, startPoint x: 465, startPoint y: 507, endPoint x: 474, endPoint y: 507, distance: 9.3
click at [474, 507] on span "Garage" at bounding box center [465, 502] width 31 height 13
click at [490, 465] on div "Single Family 4 beds 2 baths 2,109 sqft Built 1986 0.3 acres Garage Concrete Bl…" at bounding box center [509, 457] width 160 height 144
click at [995, 443] on span "Get started" at bounding box center [998, 441] width 48 height 13
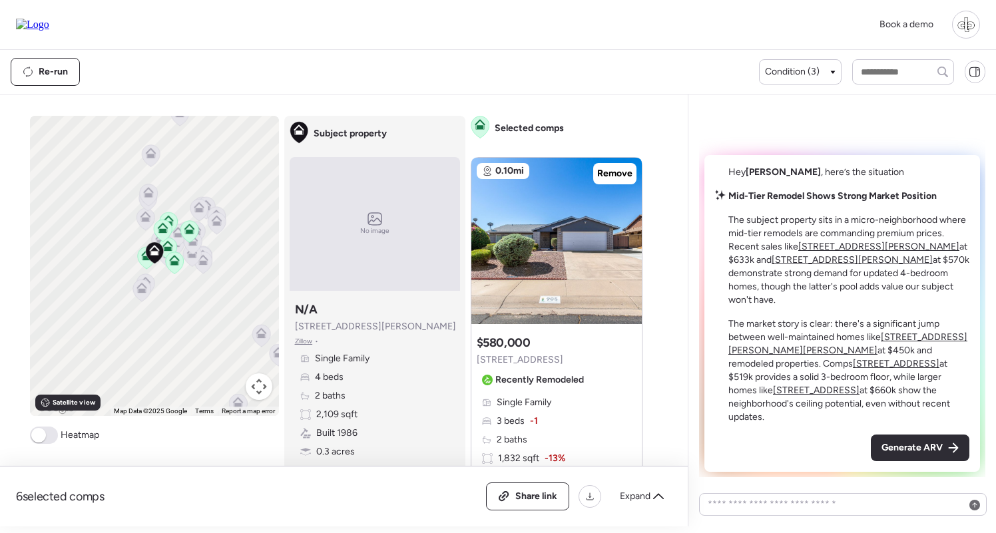
click at [840, 241] on p "The subject property sits in a micro-neighborhood where mid-tier remodels are c…" at bounding box center [848, 260] width 241 height 93
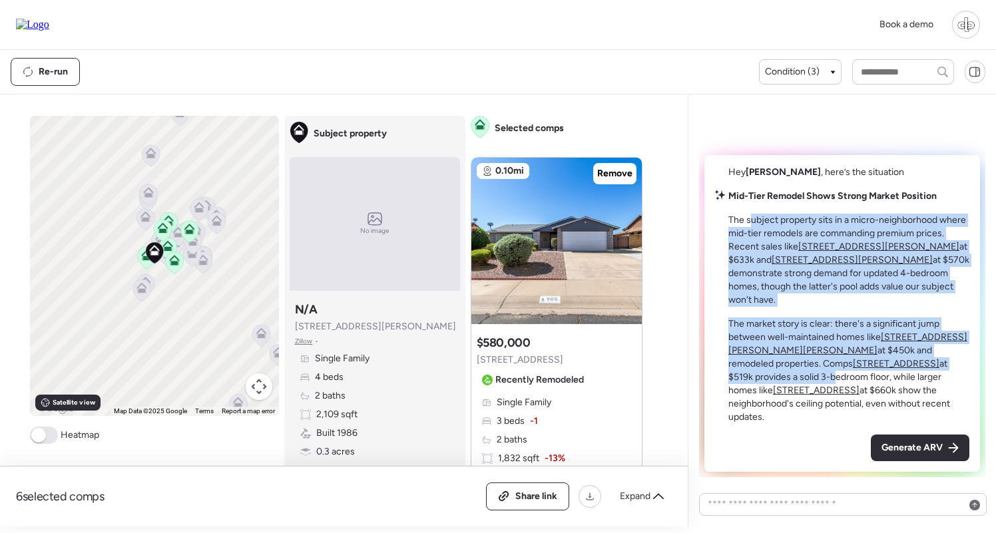
drag, startPoint x: 749, startPoint y: 244, endPoint x: 891, endPoint y: 371, distance: 191.3
click at [891, 371] on div "Mid-Tier Remodel Shows Strong Market Position The subject property sits in a mi…" at bounding box center [848, 307] width 241 height 234
click at [852, 361] on p "The market story is clear: there's a significant jump between well-maintained h…" at bounding box center [848, 370] width 241 height 106
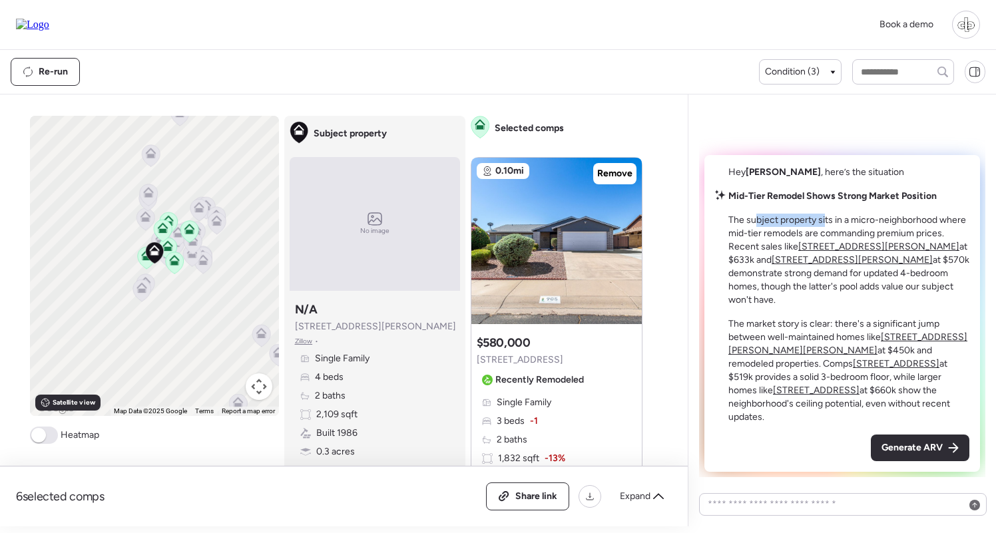
drag, startPoint x: 755, startPoint y: 248, endPoint x: 827, endPoint y: 248, distance: 71.9
click at [827, 248] on p "The subject property sits in a micro-neighborhood where mid-tier remodels are c…" at bounding box center [848, 260] width 241 height 93
drag, startPoint x: 852, startPoint y: 248, endPoint x: 939, endPoint y: 245, distance: 87.2
click at [939, 245] on p "The subject property sits in a micro-neighborhood where mid-tier remodels are c…" at bounding box center [848, 260] width 241 height 93
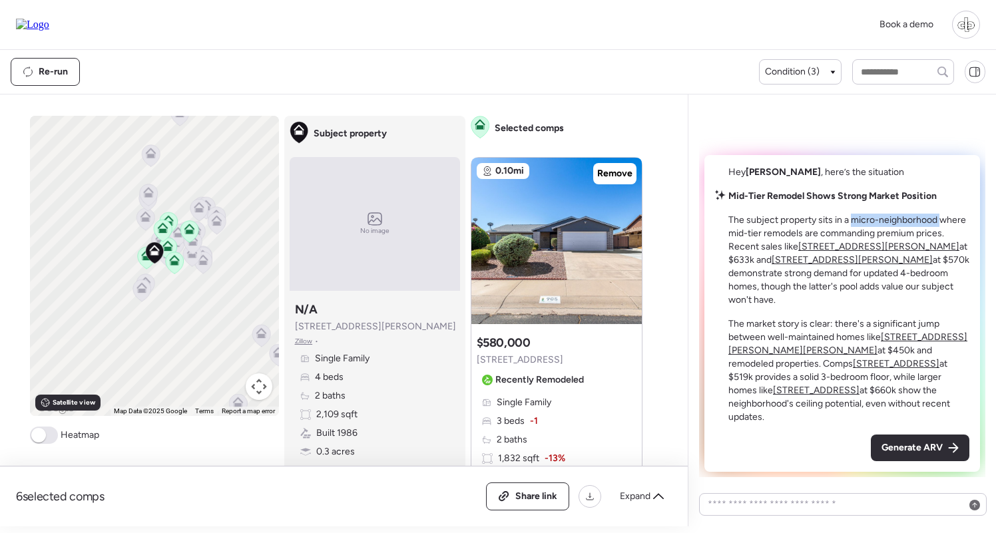
click at [939, 245] on p "The subject property sits in a micro-neighborhood where mid-tier remodels are c…" at bounding box center [848, 260] width 241 height 93
drag, startPoint x: 782, startPoint y: 257, endPoint x: 842, endPoint y: 258, distance: 59.9
click at [842, 258] on p "The subject property sits in a micro-neighborhood where mid-tier remodels are c…" at bounding box center [848, 260] width 241 height 93
click at [841, 258] on p "The subject property sits in a micro-neighborhood where mid-tier remodels are c…" at bounding box center [848, 260] width 241 height 93
drag, startPoint x: 850, startPoint y: 258, endPoint x: 932, endPoint y: 258, distance: 81.9
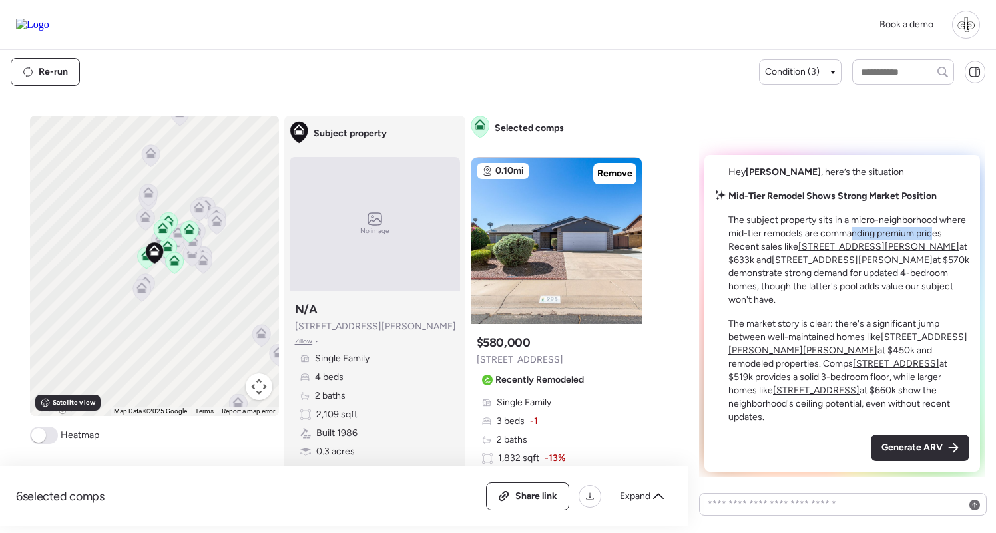
click at [932, 258] on p "The subject property sits in a micro-neighborhood where mid-tier remodels are c…" at bounding box center [848, 260] width 241 height 93
drag, startPoint x: 765, startPoint y: 300, endPoint x: 823, endPoint y: 300, distance: 57.9
click at [823, 300] on p "The subject property sits in a micro-neighborhood where mid-tier remodels are c…" at bounding box center [848, 260] width 241 height 93
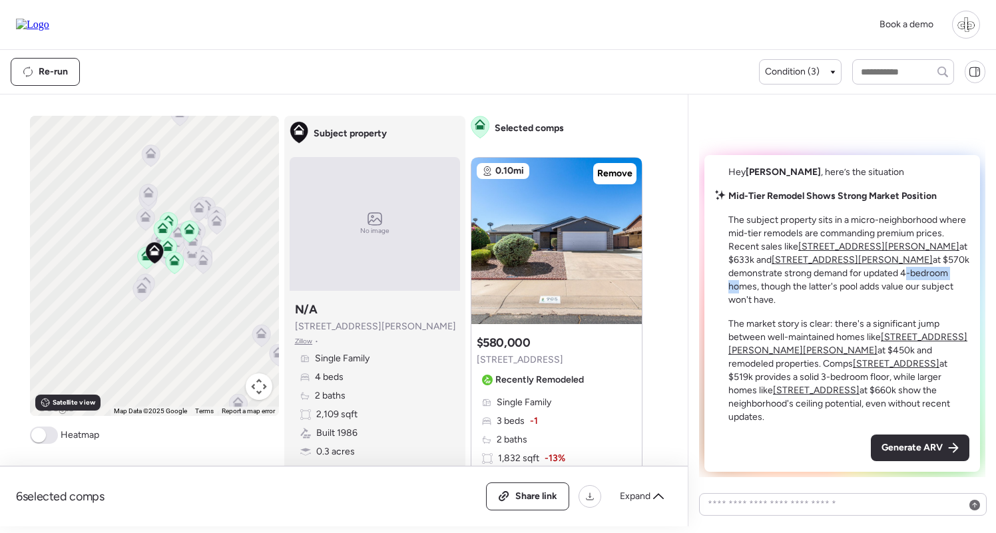
drag, startPoint x: 865, startPoint y: 301, endPoint x: 924, endPoint y: 311, distance: 60.0
click at [924, 307] on p "The subject property sits in a micro-neighborhood where mid-tier remodels are c…" at bounding box center [848, 260] width 241 height 93
drag, startPoint x: 767, startPoint y: 309, endPoint x: 834, endPoint y: 308, distance: 66.6
click at [835, 307] on p "The subject property sits in a micro-neighborhood where mid-tier remodels are c…" at bounding box center [848, 260] width 241 height 93
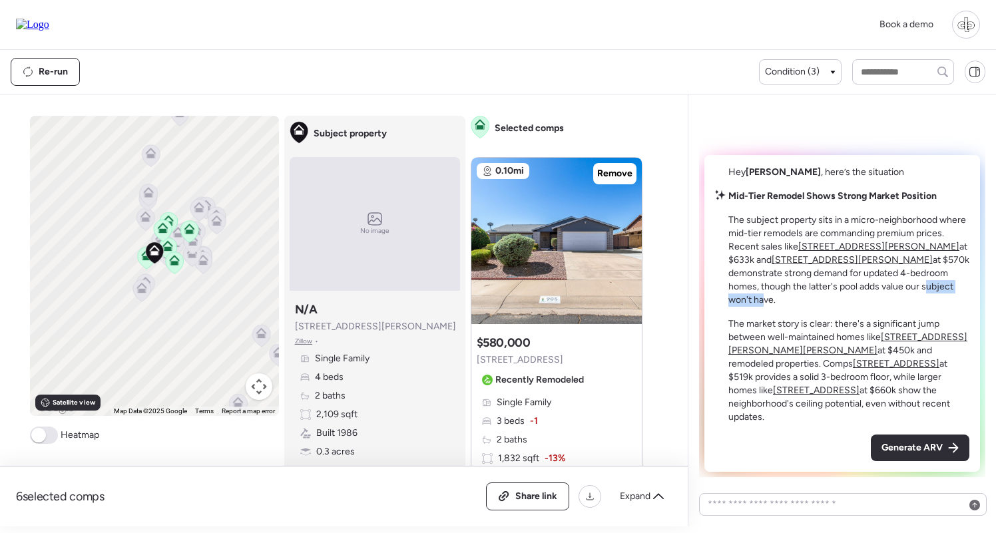
click at [834, 307] on p "The subject property sits in a micro-neighborhood where mid-tier remodels are c…" at bounding box center [848, 260] width 241 height 93
drag, startPoint x: 747, startPoint y: 336, endPoint x: 821, endPoint y: 338, distance: 73.9
click at [821, 338] on p "The market story is clear: there's a significant jump between well-maintained h…" at bounding box center [848, 370] width 241 height 106
drag, startPoint x: 862, startPoint y: 340, endPoint x: 916, endPoint y: 340, distance: 53.9
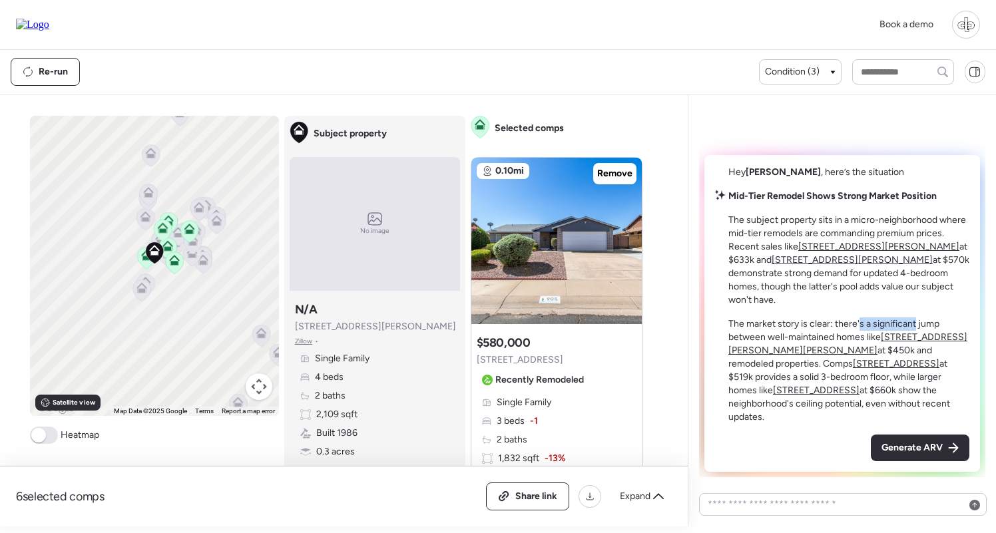
click at [916, 340] on p "The market story is clear: there's a significant jump between well-maintained h…" at bounding box center [848, 370] width 241 height 106
click at [827, 359] on p "The market story is clear: there's a significant jump between well-maintained h…" at bounding box center [848, 370] width 241 height 106
drag, startPoint x: 815, startPoint y: 357, endPoint x: 842, endPoint y: 357, distance: 26.6
click at [831, 357] on p "The market story is clear: there's a significant jump between well-maintained h…" at bounding box center [848, 370] width 241 height 106
click at [914, 354] on u "6534 S Marilyn Ann Dr" at bounding box center [847, 343] width 239 height 25
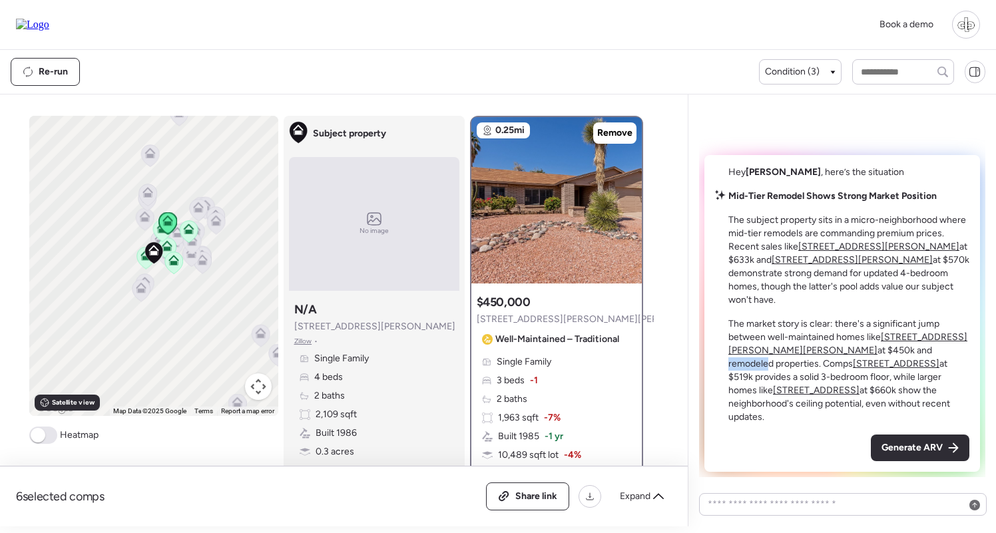
click at [936, 366] on u "813 W Diamond Dr" at bounding box center [895, 363] width 87 height 11
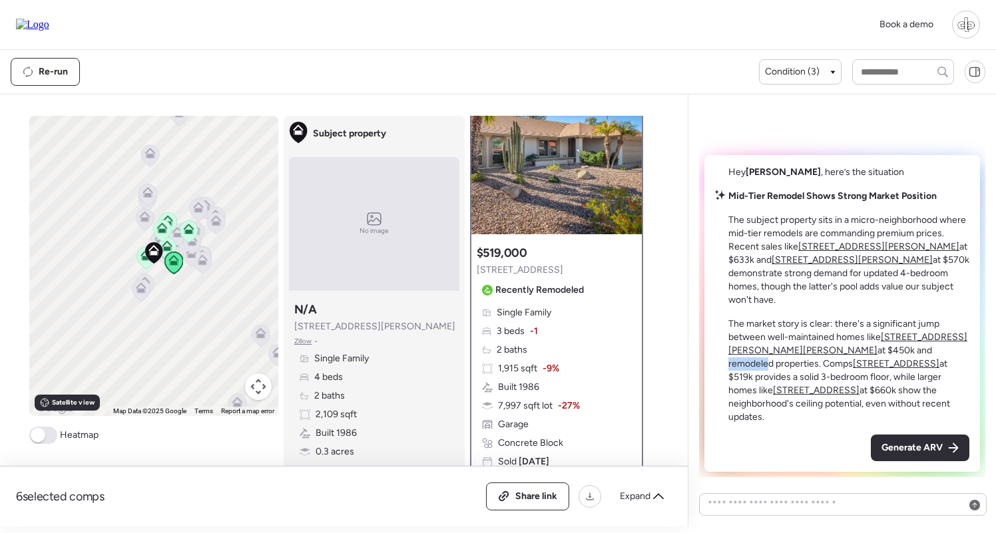
scroll to position [11, 0]
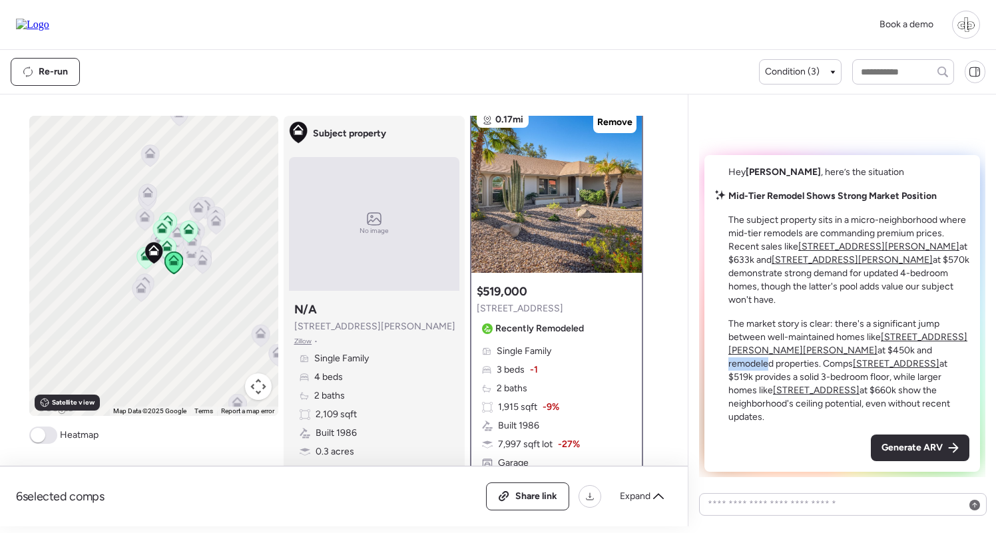
click at [856, 391] on u "944 W Diamond Dr" at bounding box center [816, 390] width 87 height 11
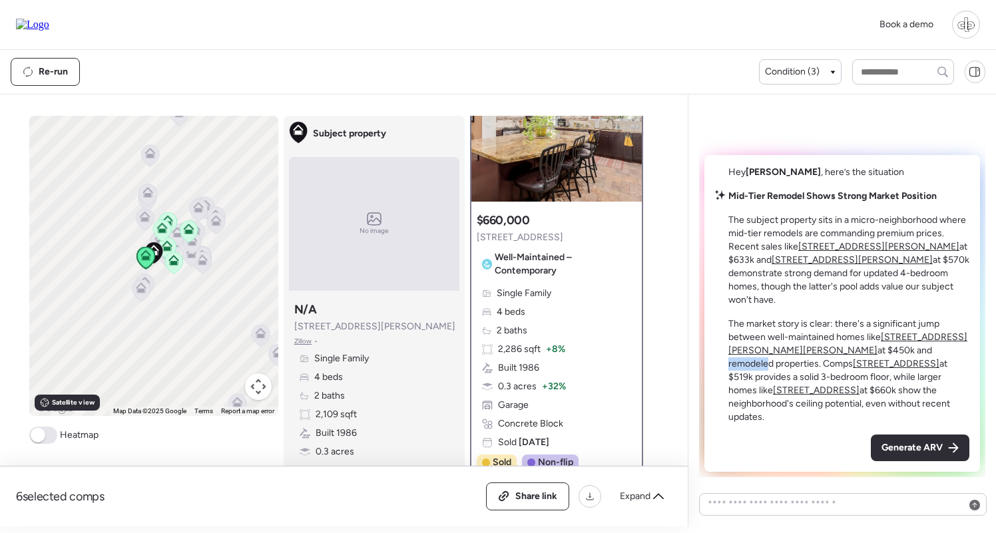
scroll to position [77, 0]
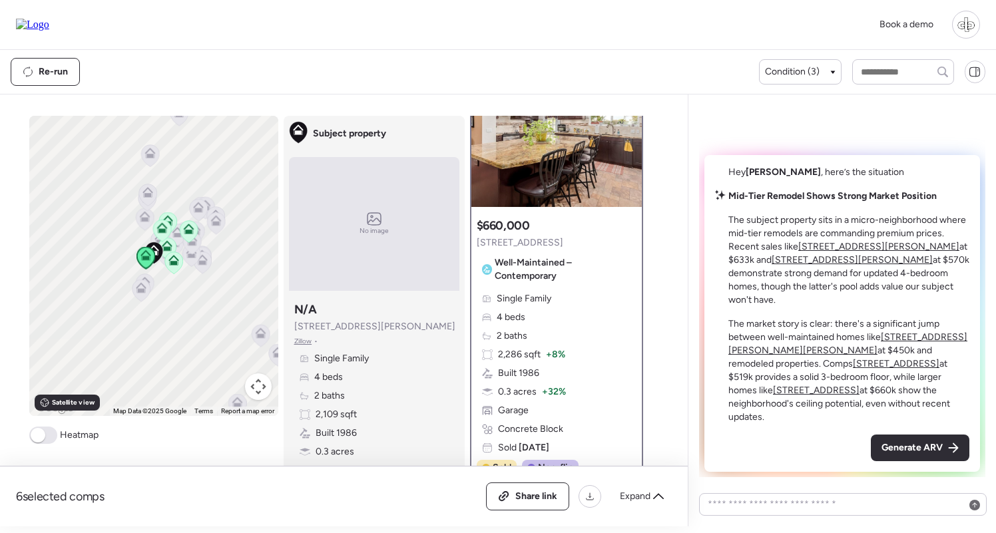
click at [827, 421] on p "The market story is clear: there's a significant jump between well-maintained h…" at bounding box center [848, 370] width 241 height 106
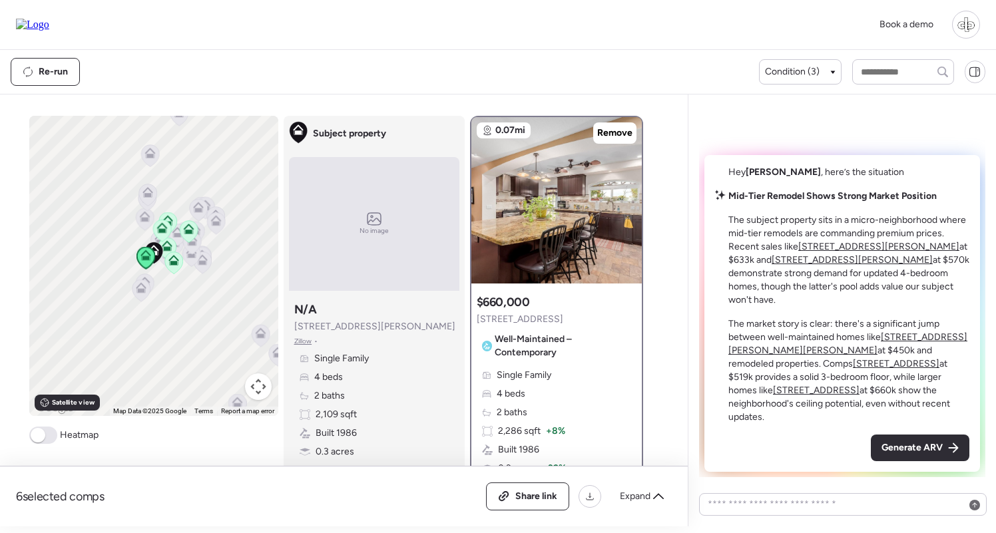
scroll to position [93, 0]
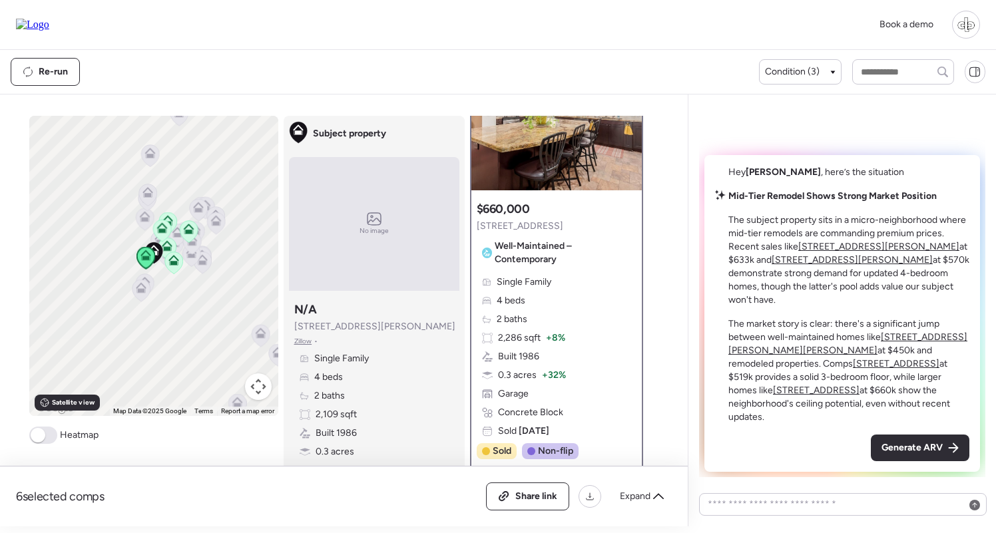
click at [913, 350] on u "6534 S Marilyn Ann Dr" at bounding box center [847, 343] width 239 height 25
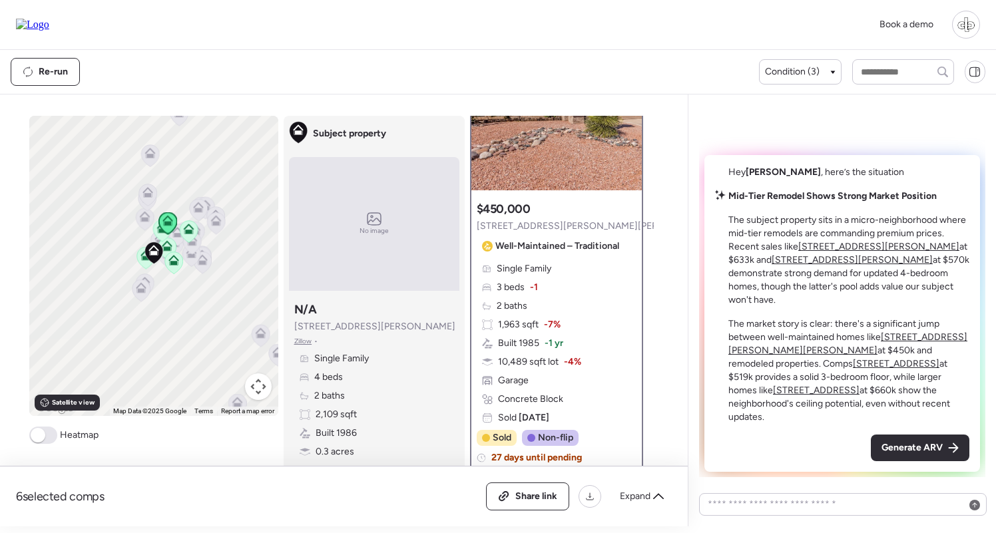
scroll to position [0, 0]
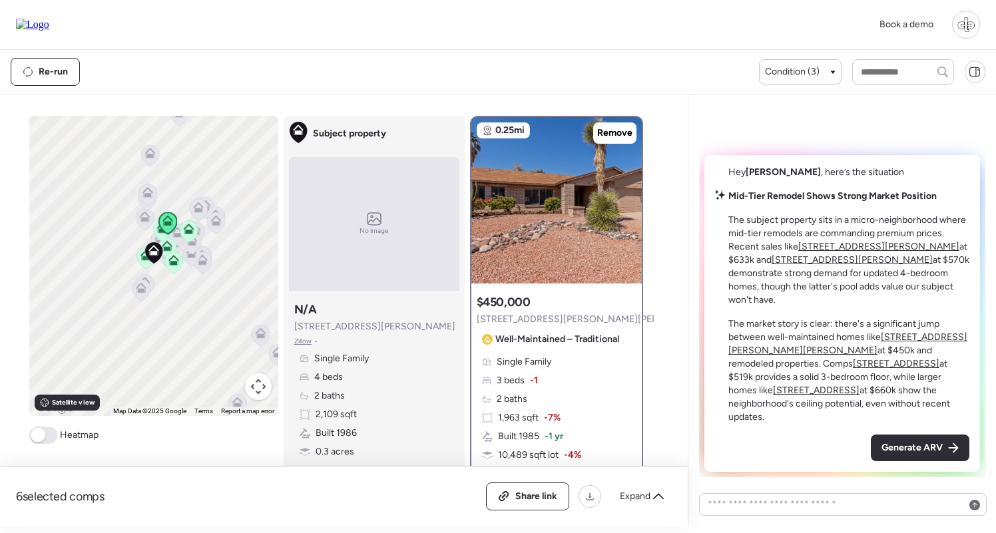
click at [852, 369] on u "813 W Diamond Dr" at bounding box center [895, 363] width 87 height 11
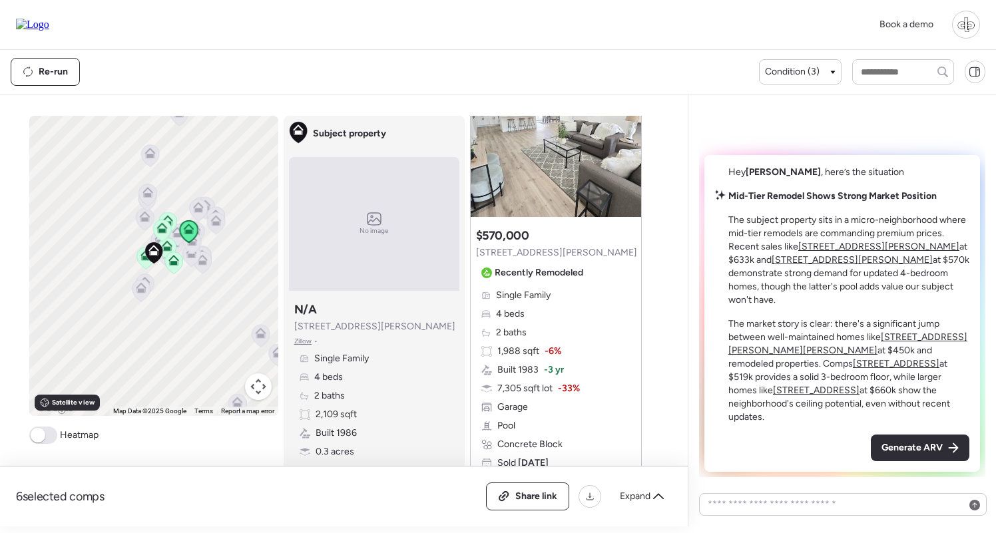
scroll to position [1267, 0]
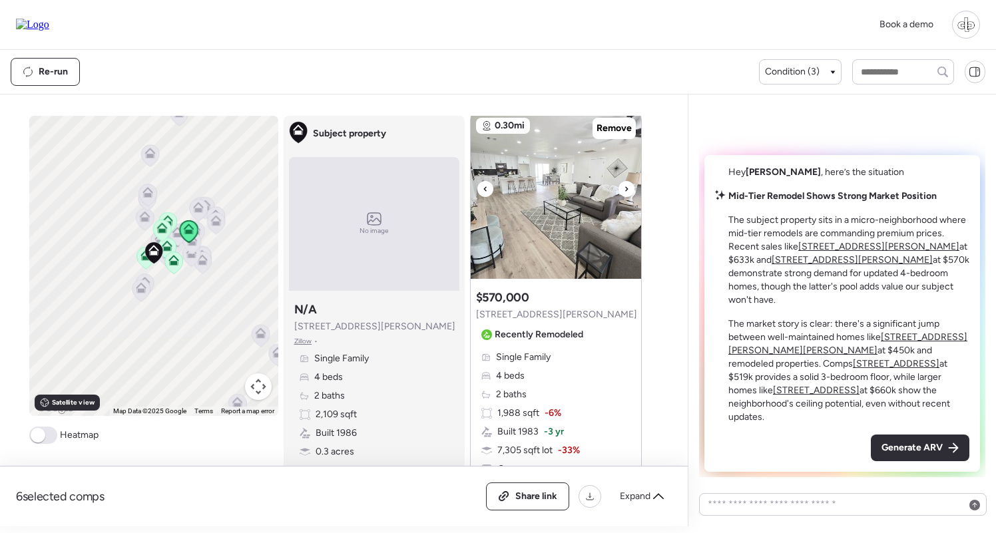
click at [559, 230] on img at bounding box center [555, 195] width 170 height 166
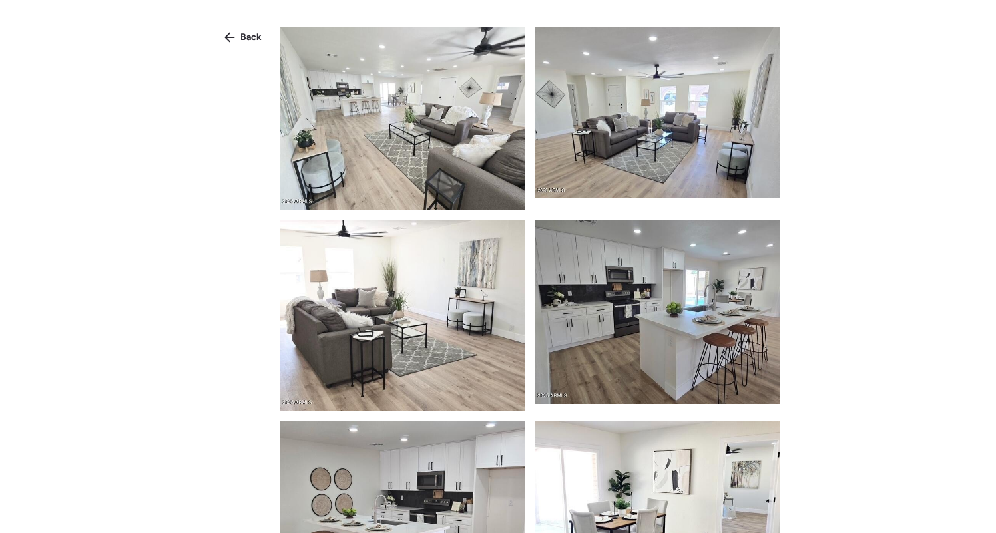
click at [226, 33] on icon at bounding box center [229, 37] width 11 height 11
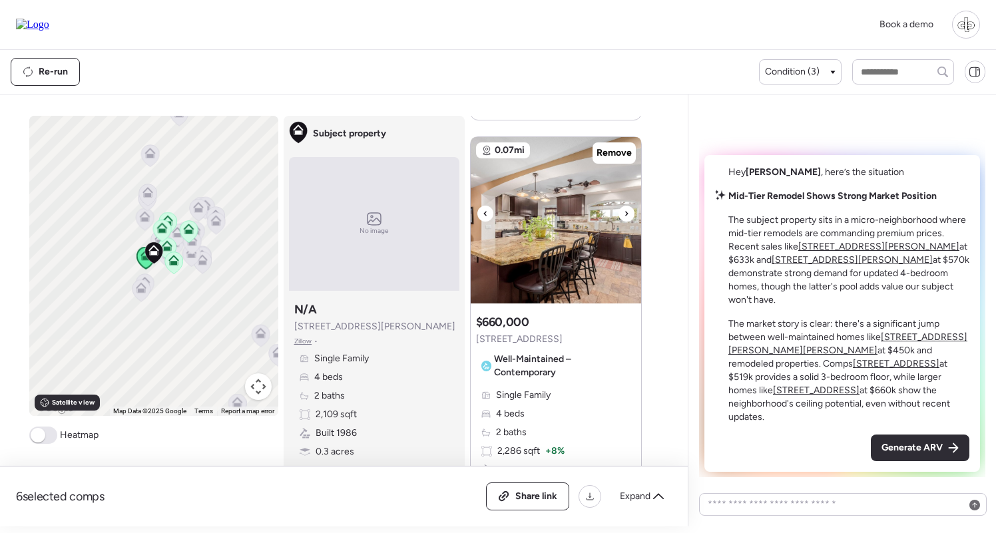
scroll to position [2491, 0]
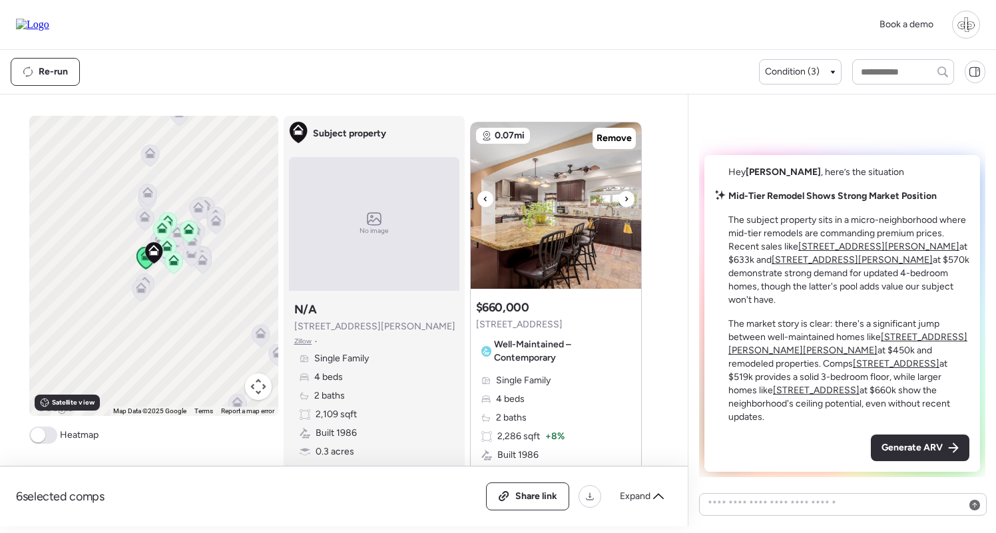
click at [550, 248] on img at bounding box center [555, 205] width 170 height 166
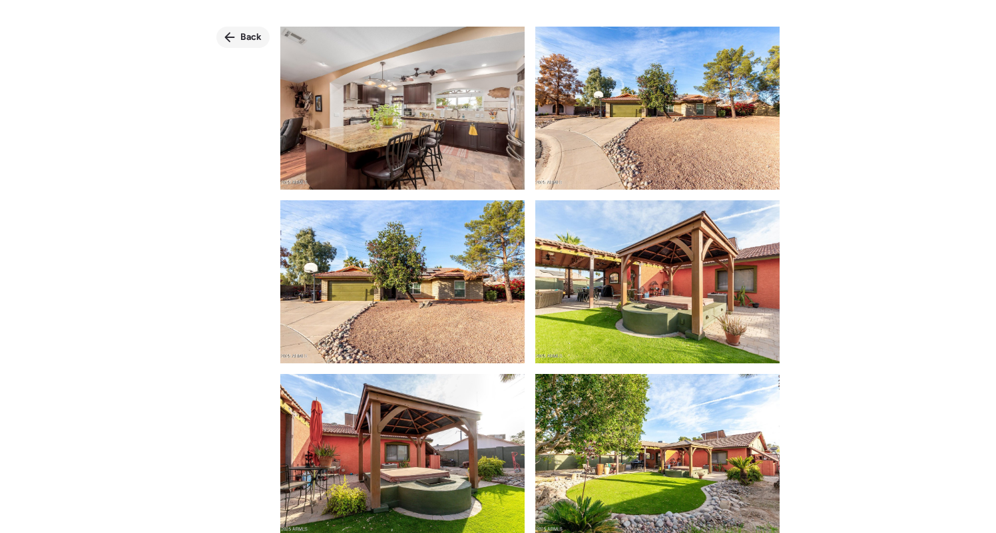
click at [254, 43] on span "Back" at bounding box center [250, 37] width 21 height 13
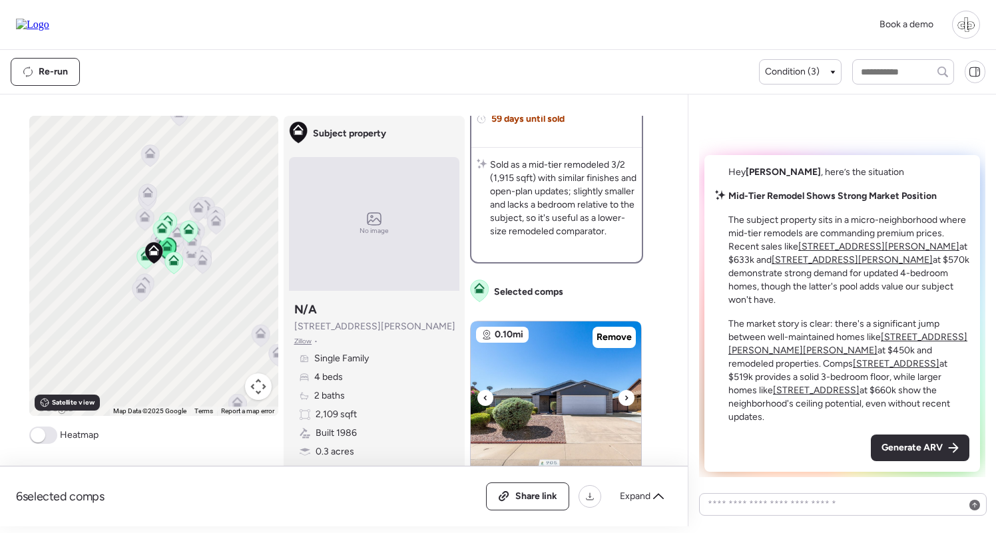
scroll to position [408, 0]
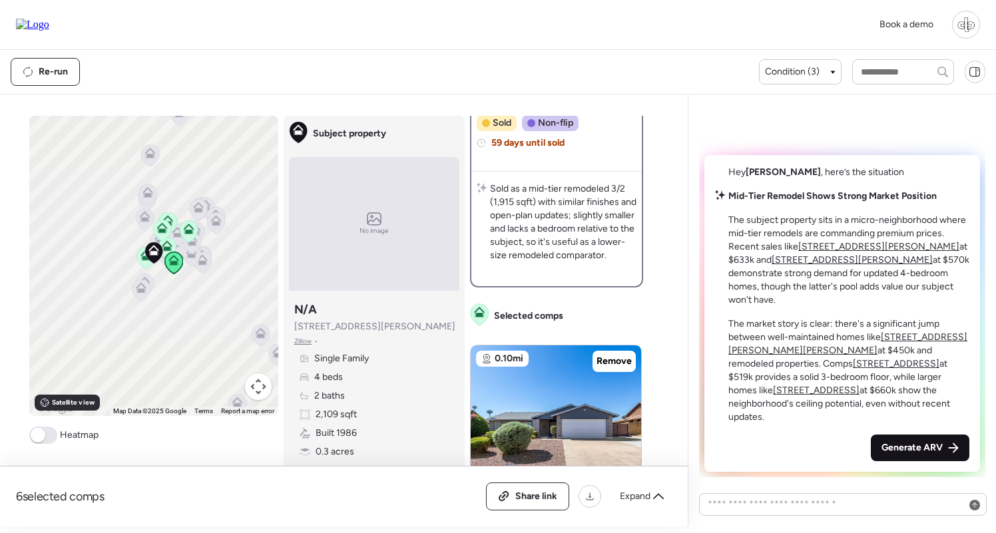
click at [920, 450] on span "Generate ARV" at bounding box center [911, 447] width 61 height 13
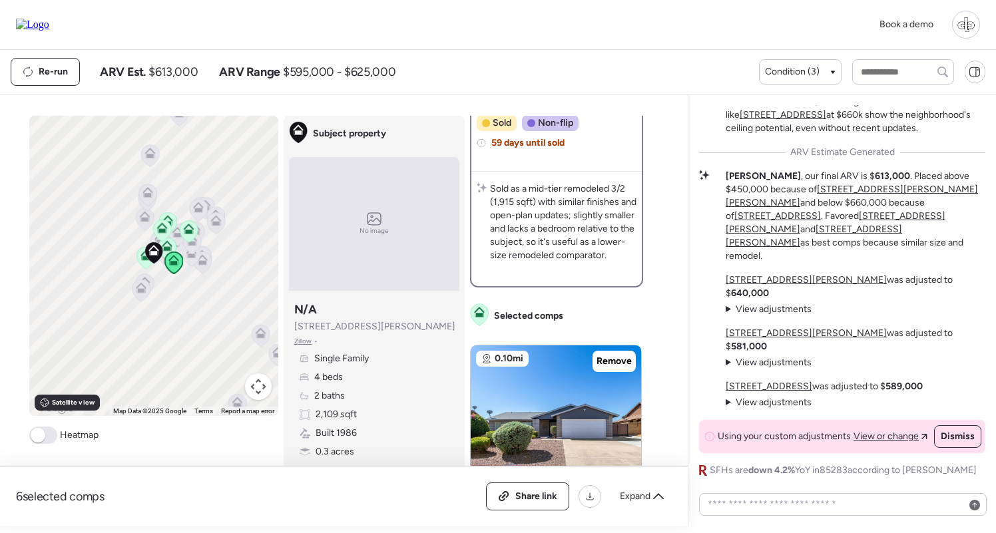
click at [910, 135] on p "The market story is clear: there's a significant jump between well-maintained h…" at bounding box center [855, 88] width 260 height 93
click at [736, 285] on u "918 W Carmen St" at bounding box center [805, 279] width 161 height 11
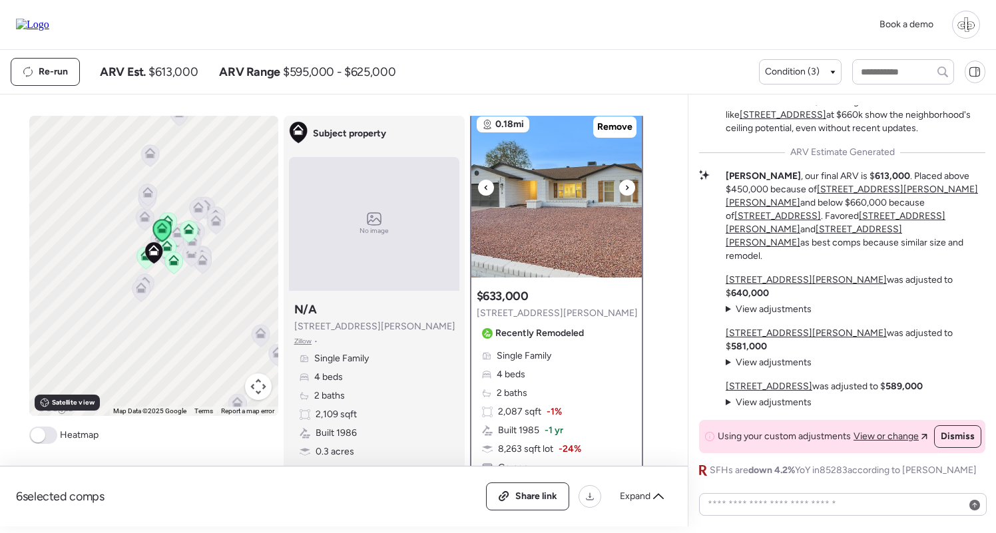
scroll to position [0, 0]
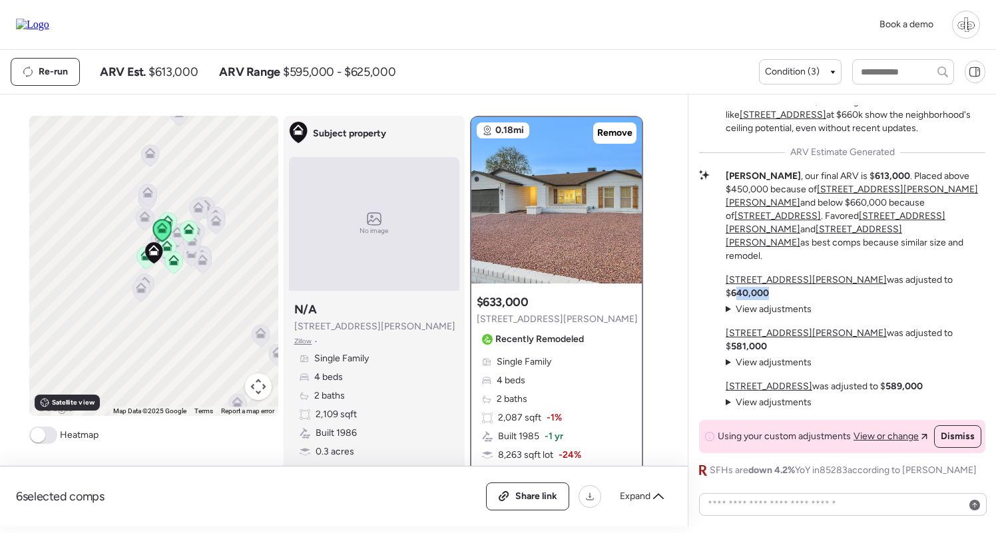
drag, startPoint x: 878, startPoint y: 307, endPoint x: 920, endPoint y: 307, distance: 41.9
click at [920, 307] on div "918 W Carmen St was adjusted to $ 640,000 View adjustments Hide adjustments +$6…" at bounding box center [855, 342] width 260 height 136
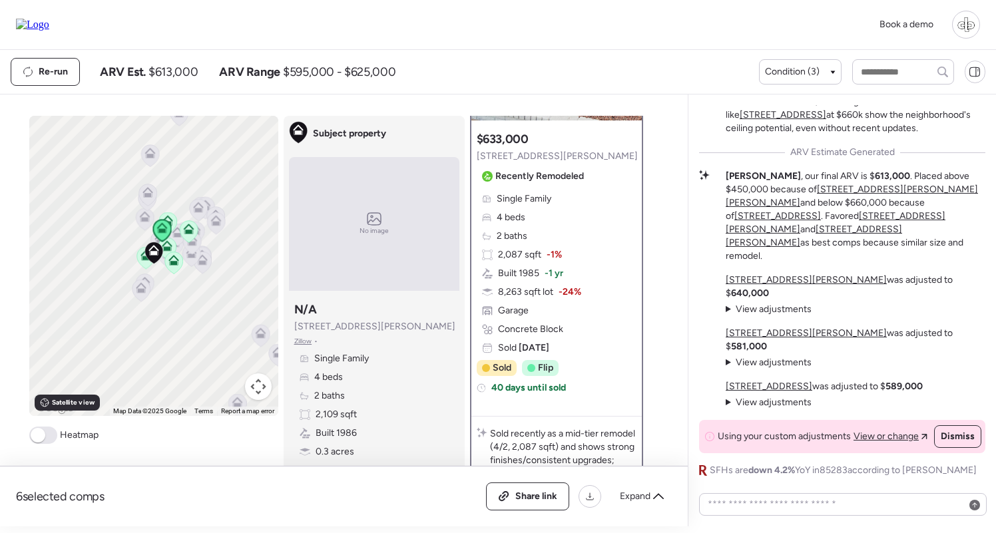
scroll to position [25, 0]
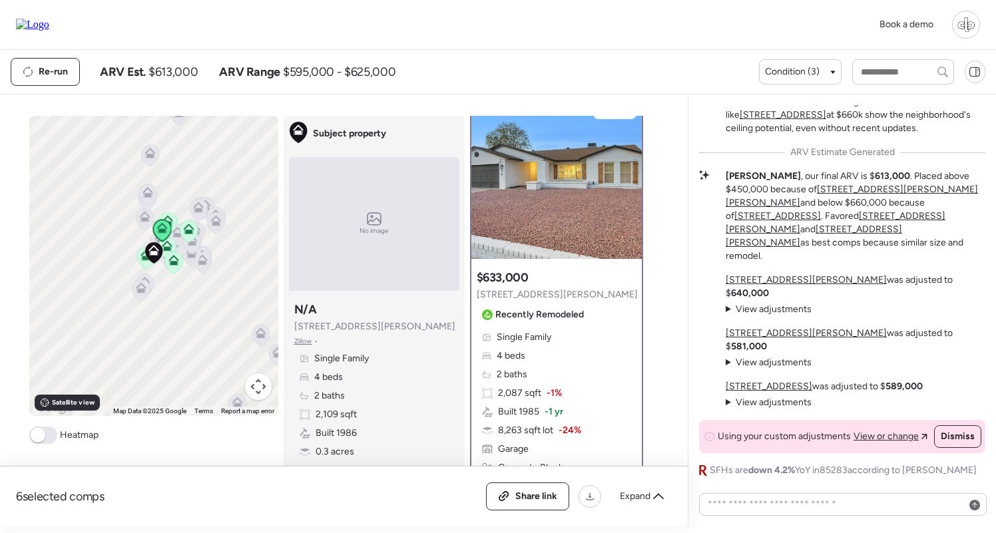
click at [928, 306] on div "918 W Carmen St was adjusted to $ 640,000 View adjustments Hide adjustments +$6…" at bounding box center [855, 342] width 260 height 136
drag, startPoint x: 874, startPoint y: 306, endPoint x: 910, endPoint y: 305, distance: 35.9
click at [769, 299] on strong "640,000" at bounding box center [750, 292] width 38 height 11
click at [769, 339] on u "6607 S Mitchell Dr" at bounding box center [805, 332] width 161 height 11
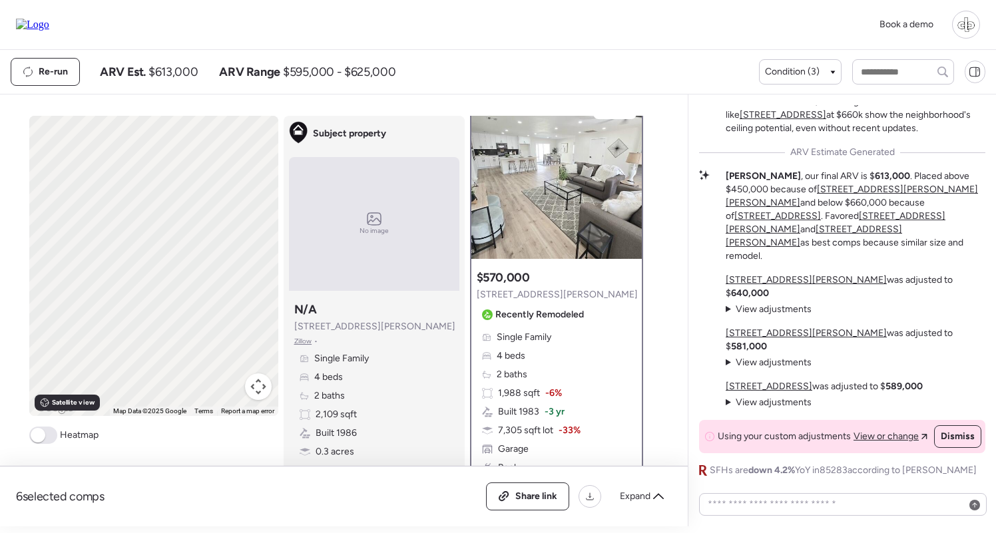
scroll to position [0, 0]
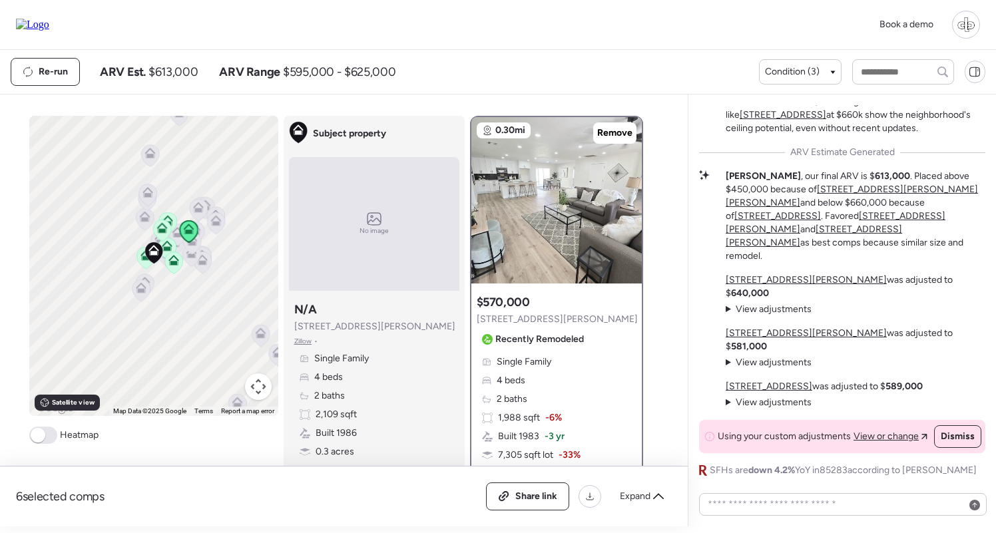
click at [888, 386] on strong "589,000" at bounding box center [903, 386] width 37 height 11
click at [898, 363] on div "6607 S Mitchell Dr was adjusted to $ 581,000 View adjustments Hide adjustments …" at bounding box center [855, 348] width 260 height 43
drag, startPoint x: 886, startPoint y: 303, endPoint x: 922, endPoint y: 303, distance: 35.9
click at [922, 303] on div "918 W Carmen St was adjusted to $ 640,000 View adjustments Hide adjustments +$6…" at bounding box center [855, 342] width 260 height 136
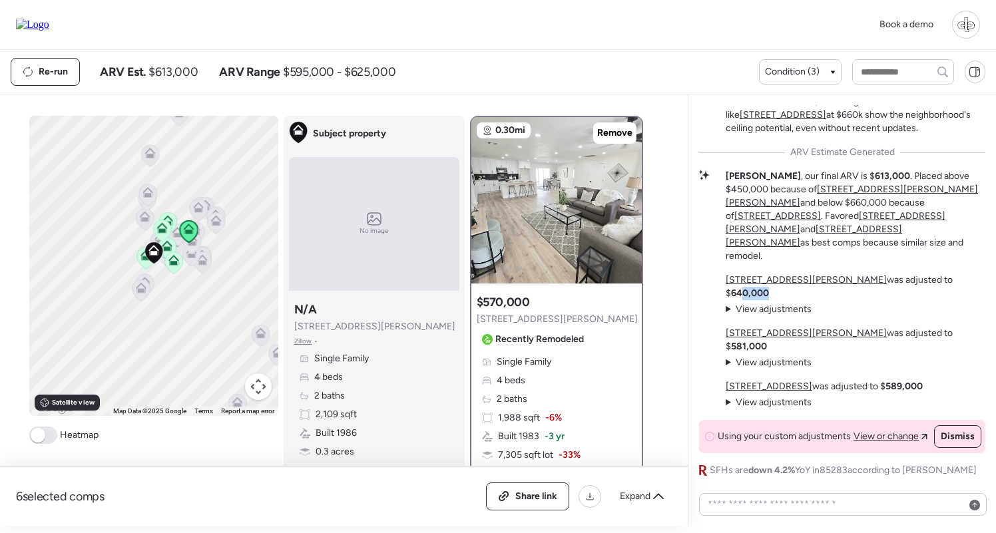
drag, startPoint x: 876, startPoint y: 344, endPoint x: 898, endPoint y: 344, distance: 21.3
click at [898, 344] on p "6607 S Mitchell Dr was adjusted to $ 581,000" at bounding box center [855, 340] width 260 height 27
drag, startPoint x: 872, startPoint y: 304, endPoint x: 897, endPoint y: 304, distance: 25.3
click at [897, 300] on p "918 W Carmen St was adjusted to $ 640,000" at bounding box center [855, 287] width 260 height 27
click at [769, 299] on strong "640,000" at bounding box center [750, 292] width 38 height 11
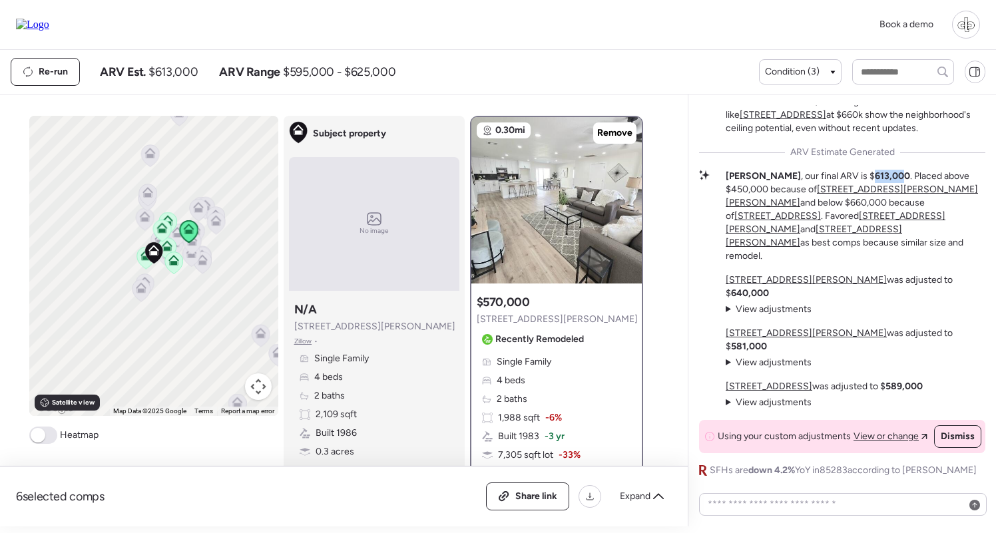
drag, startPoint x: 821, startPoint y: 228, endPoint x: 853, endPoint y: 227, distance: 32.6
click at [874, 182] on strong "613,000" at bounding box center [891, 175] width 35 height 11
click at [761, 315] on span "View adjustments" at bounding box center [773, 308] width 76 height 11
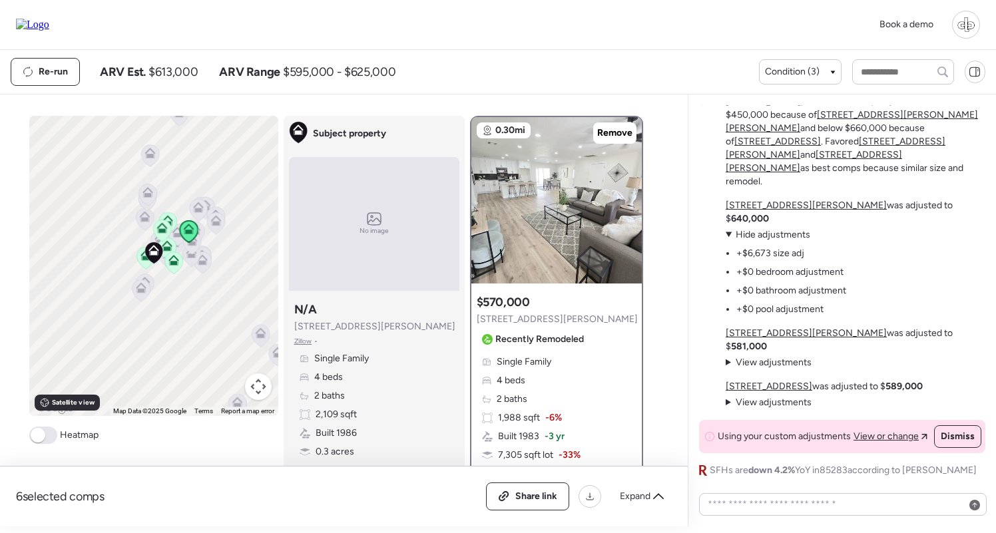
click at [767, 256] on ul "+$6,673 size adj +$0 bedroom adjustment +$0 bathroom adjustment +$0 pool adjust…" at bounding box center [785, 279] width 120 height 75
click at [767, 240] on span "Hide adjustments" at bounding box center [772, 234] width 75 height 11
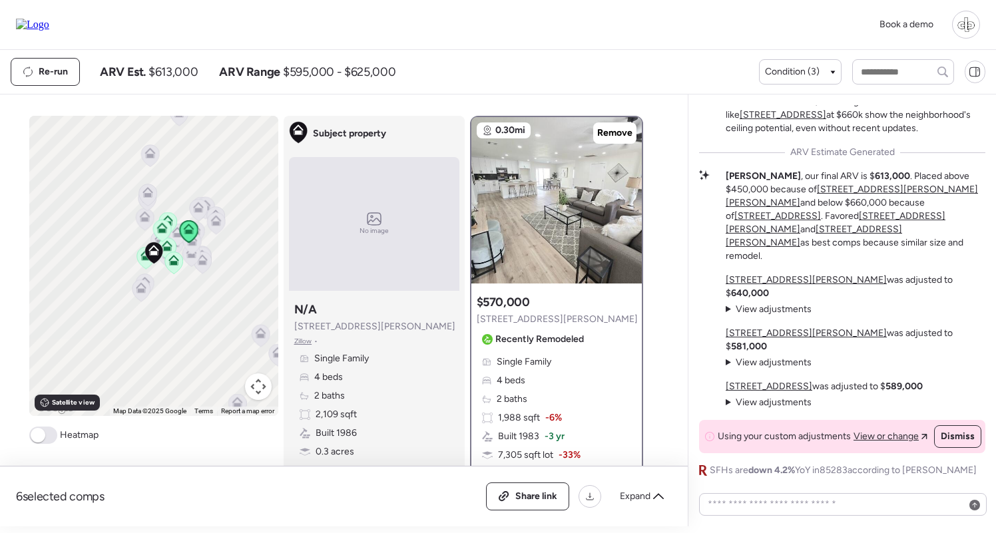
click at [762, 362] on span "View adjustments" at bounding box center [773, 362] width 76 height 11
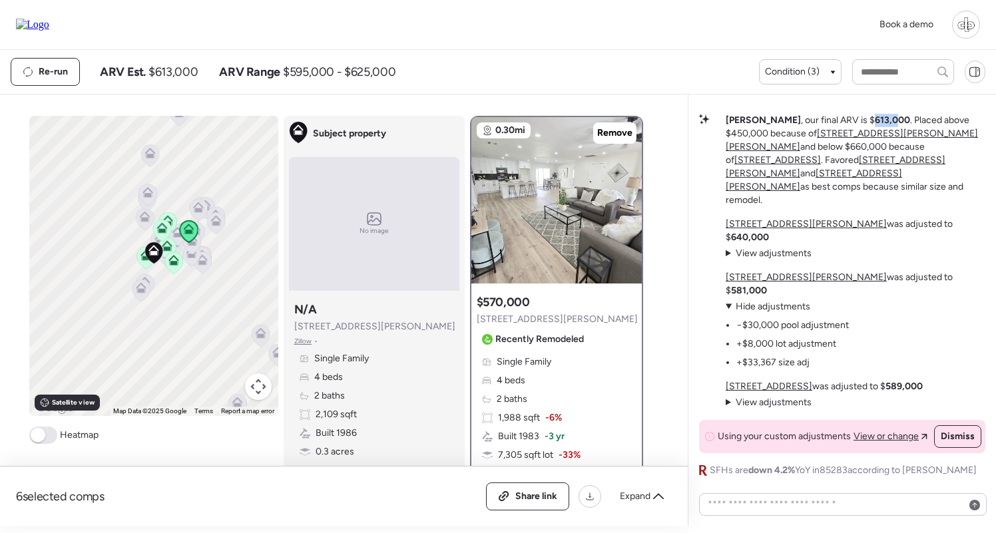
drag, startPoint x: 833, startPoint y: 175, endPoint x: 846, endPoint y: 176, distance: 13.4
click at [874, 126] on strong "613,000" at bounding box center [891, 119] width 35 height 11
drag, startPoint x: 874, startPoint y: 248, endPoint x: 908, endPoint y: 251, distance: 34.0
click at [769, 243] on strong "640,000" at bounding box center [750, 237] width 38 height 11
drag, startPoint x: 878, startPoint y: 287, endPoint x: 900, endPoint y: 285, distance: 21.4
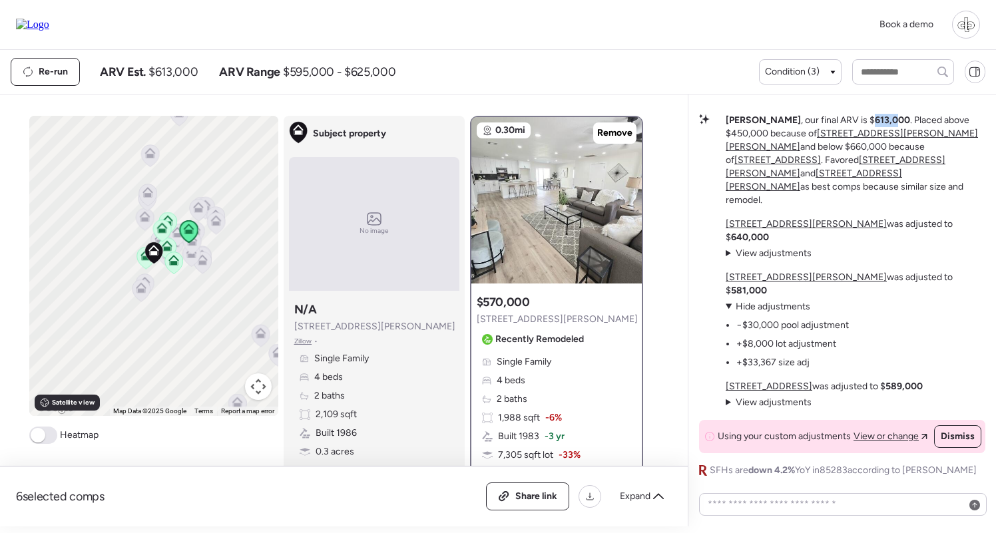
click at [767, 285] on strong "581,000" at bounding box center [749, 290] width 36 height 11
click at [817, 505] on textarea at bounding box center [843, 504] width 276 height 19
click at [767, 230] on u "918 W Carmen St" at bounding box center [805, 223] width 161 height 11
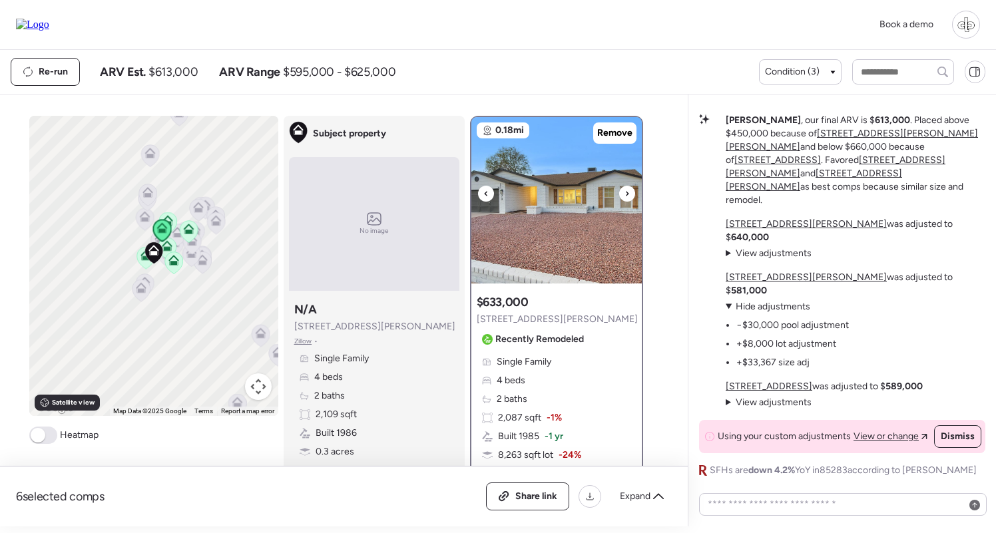
drag, startPoint x: 555, startPoint y: 214, endPoint x: 575, endPoint y: 88, distance: 127.3
click at [575, 88] on div "Re-run ARV Est. $613,000 ARV Range $595,000 - $625,000 Condition (3)" at bounding box center [498, 72] width 996 height 44
click at [538, 231] on img at bounding box center [556, 200] width 170 height 166
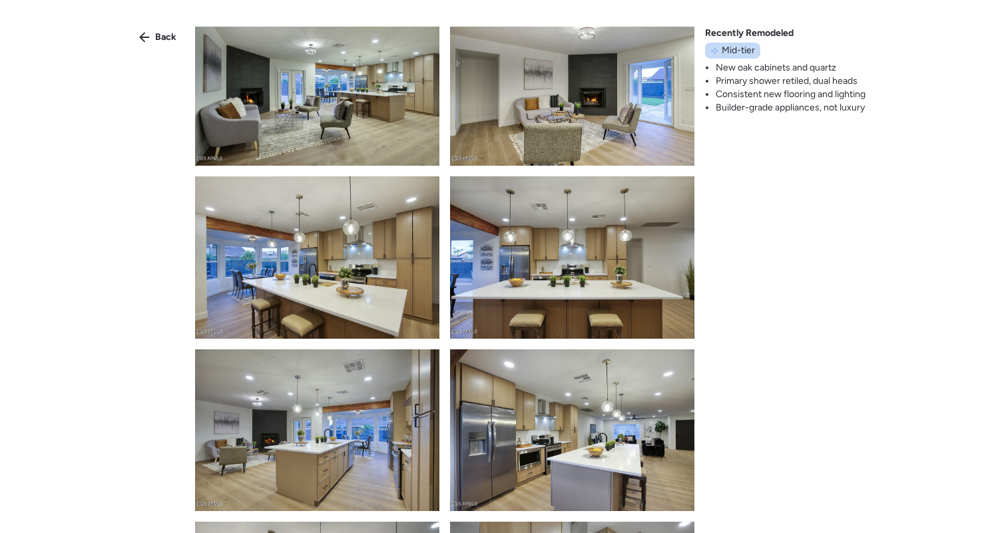
scroll to position [313, 0]
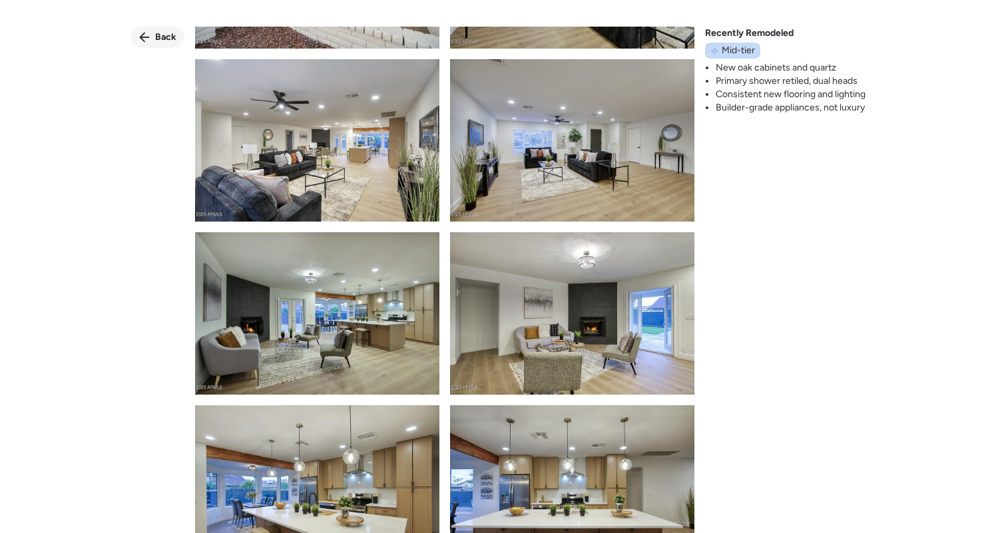
click at [152, 31] on div "Back" at bounding box center [157, 37] width 53 height 21
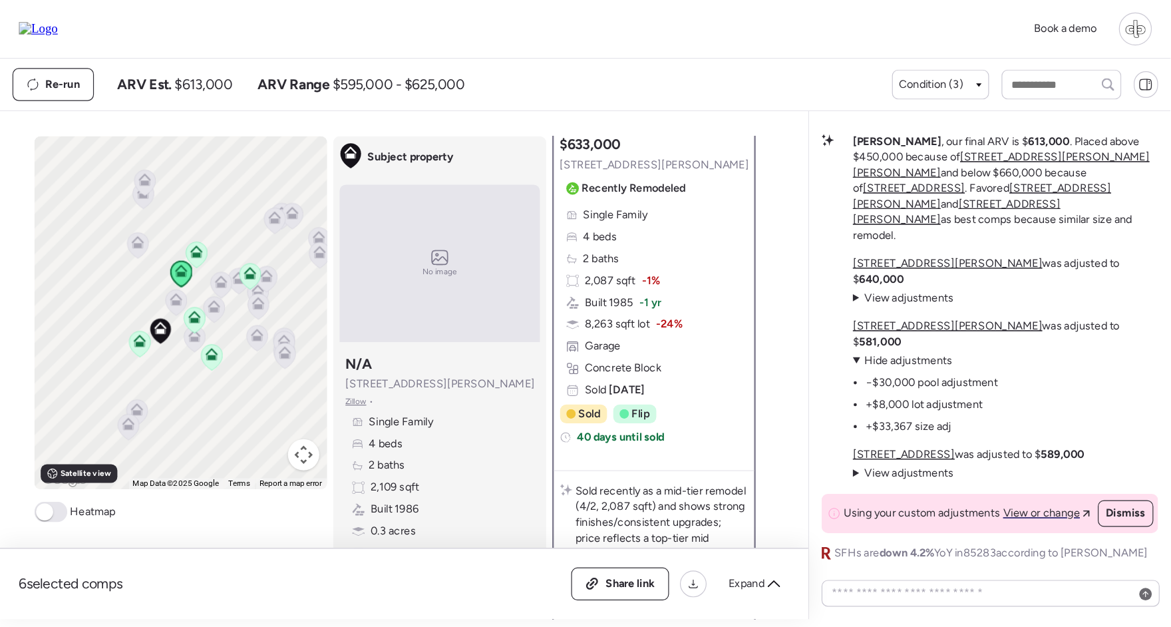
scroll to position [180, 0]
click at [599, 344] on div "Suggested comp $633,000 918 W Carmen St Recently Remodeled Single Family 4 beds…" at bounding box center [556, 251] width 170 height 285
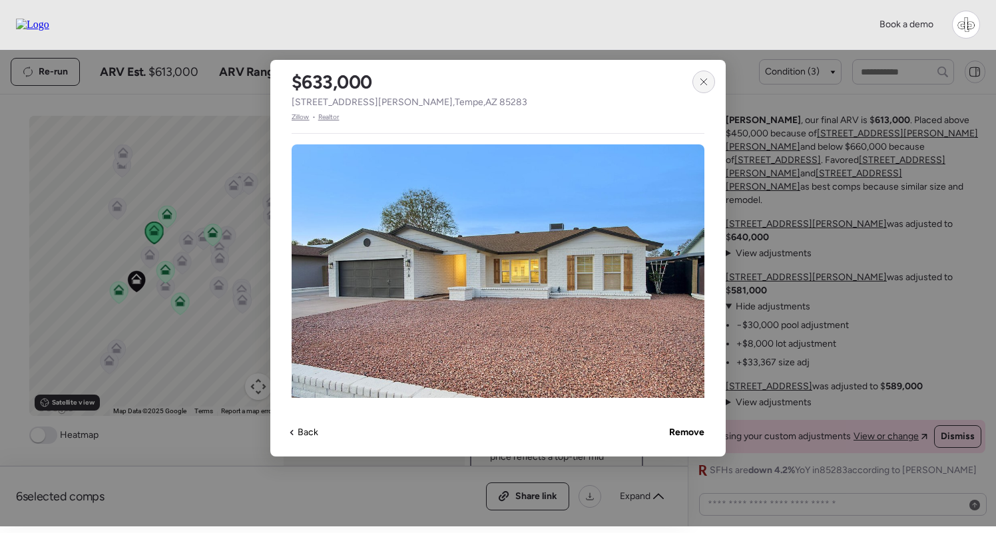
click at [708, 83] on icon at bounding box center [703, 82] width 11 height 11
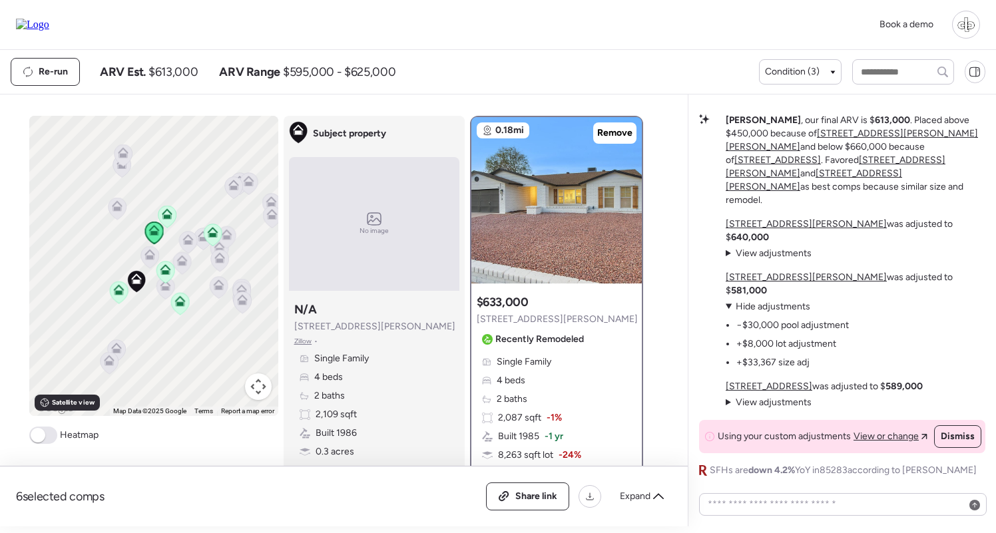
scroll to position [103, 0]
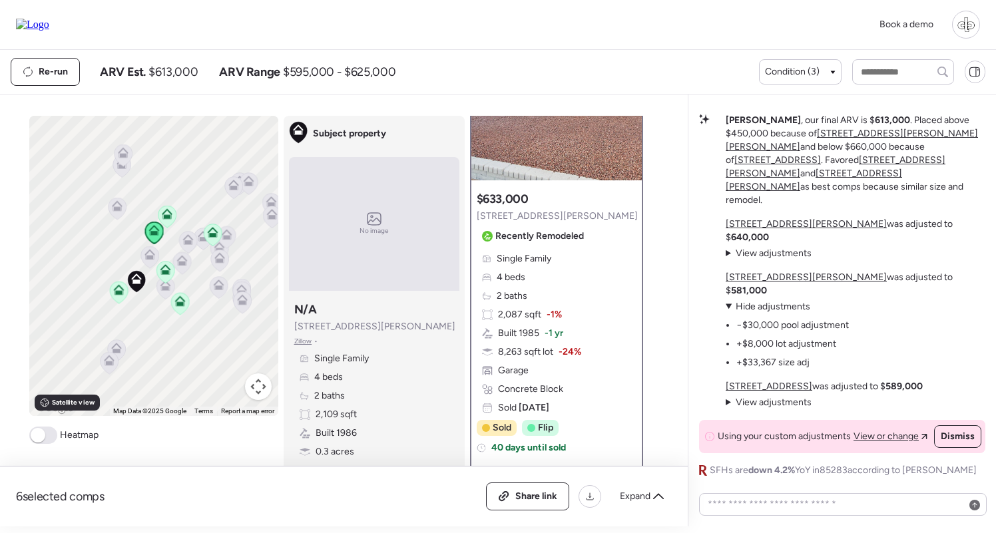
click at [761, 283] on u "6607 S Mitchell Dr" at bounding box center [805, 277] width 161 height 11
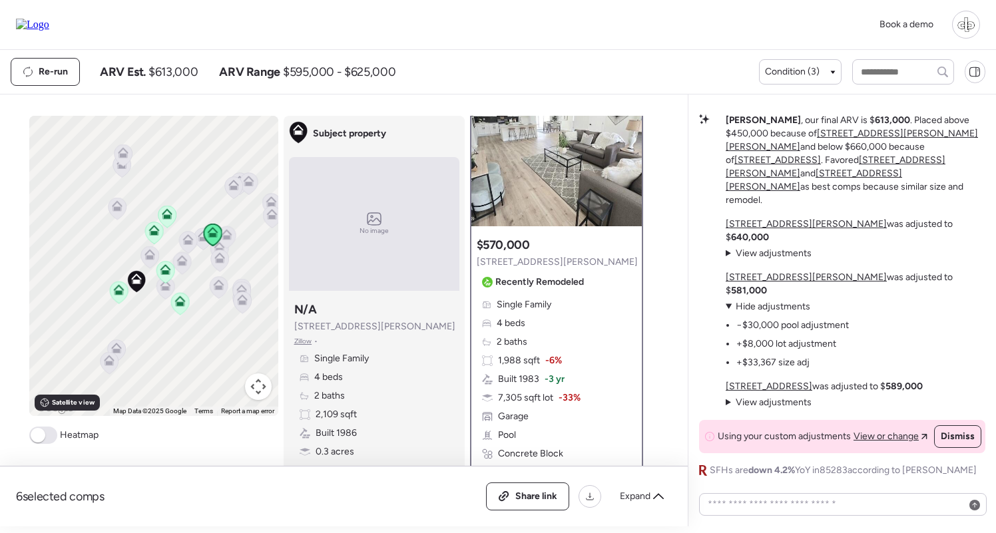
scroll to position [7, 0]
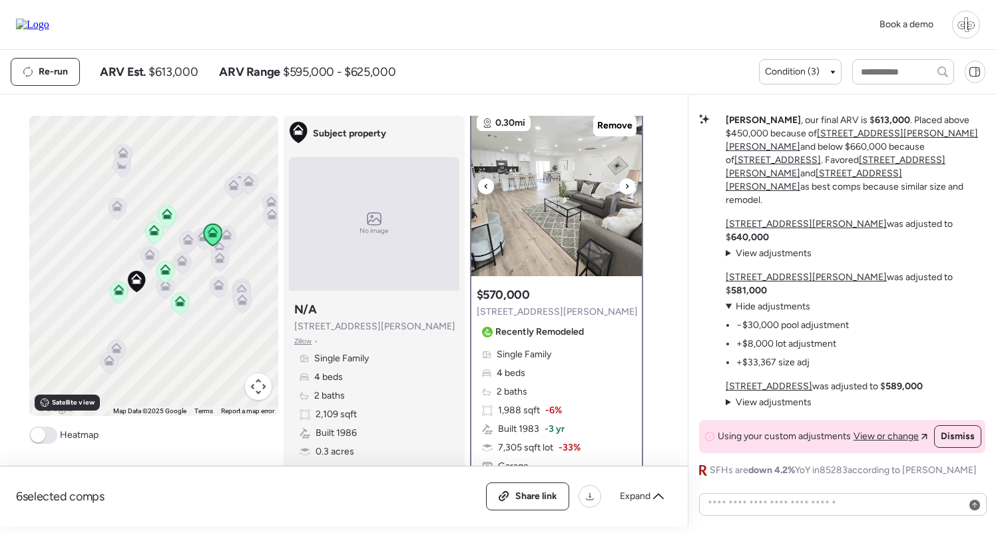
click at [547, 178] on img at bounding box center [556, 193] width 170 height 166
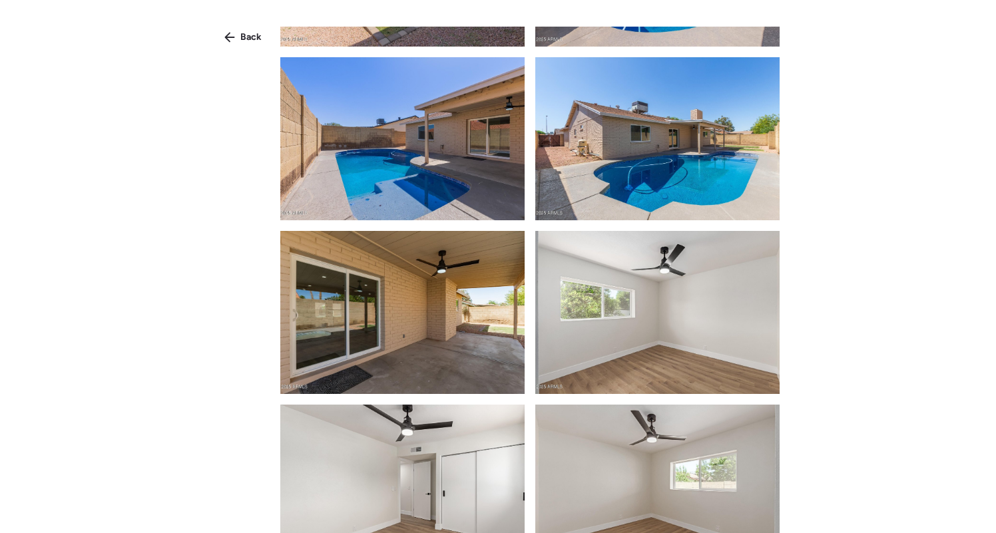
scroll to position [1356, 0]
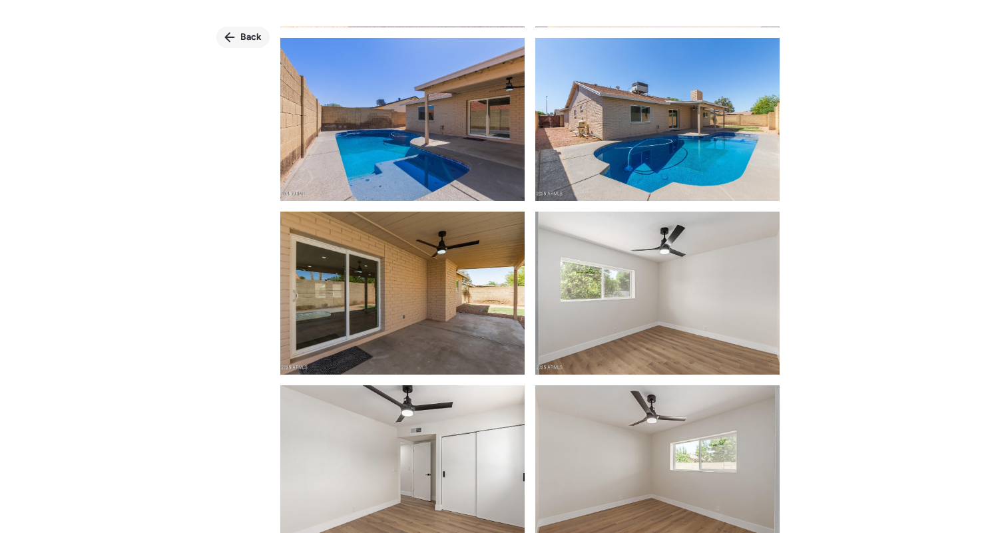
click at [244, 36] on span "Back" at bounding box center [250, 37] width 21 height 13
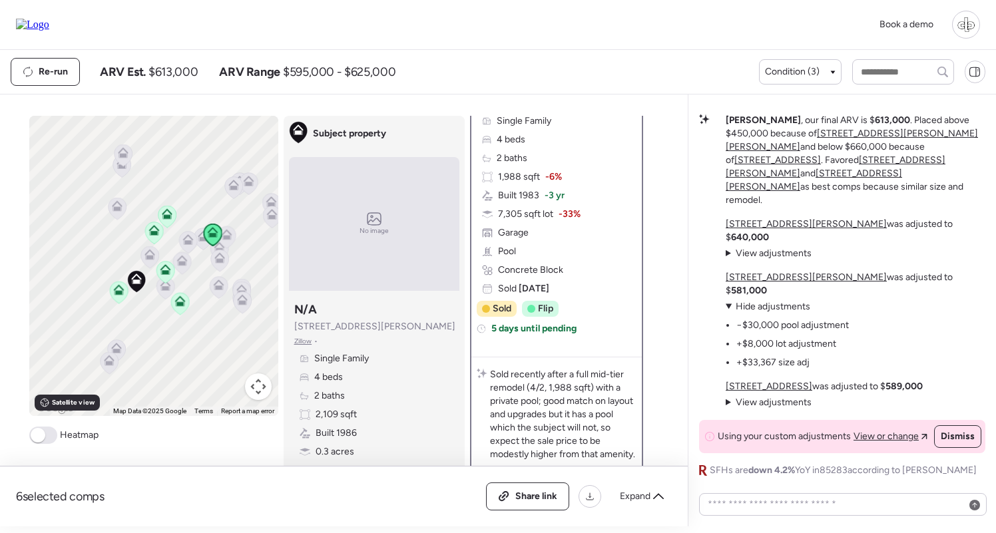
scroll to position [247, 0]
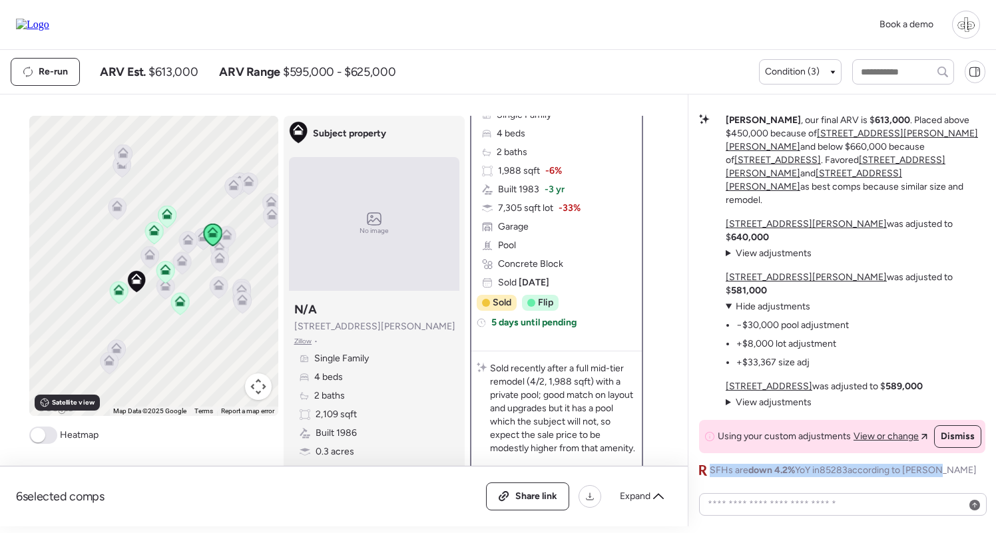
drag, startPoint x: 711, startPoint y: 468, endPoint x: 934, endPoint y: 479, distance: 223.2
click at [934, 479] on div "Mid-Tier Remodel Shows Strong Market Position The subject property sits in a mi…" at bounding box center [841, 310] width 308 height 432
click at [771, 230] on u "918 W Carmen St" at bounding box center [805, 223] width 161 height 11
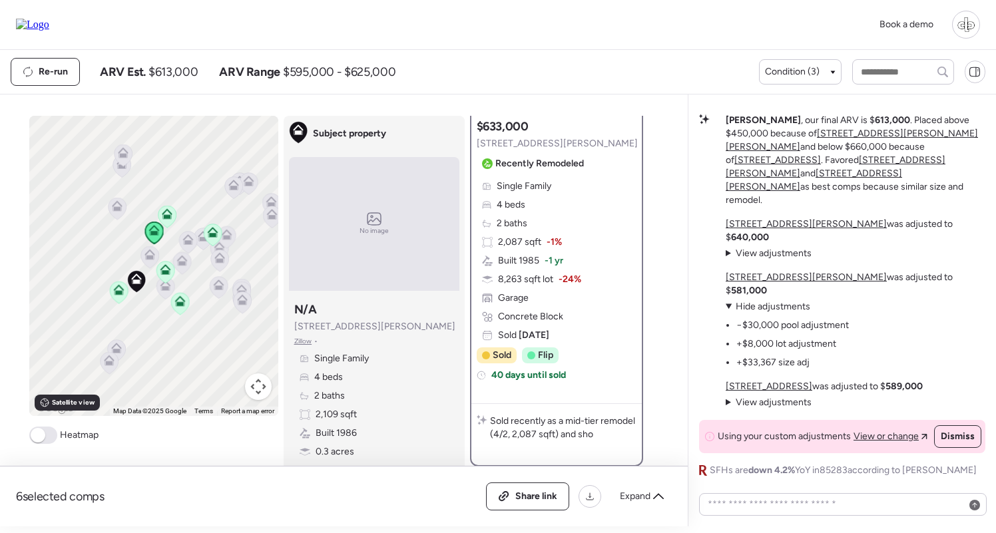
scroll to position [175, 0]
click at [775, 283] on u "6607 S Mitchell Dr" at bounding box center [805, 277] width 161 height 11
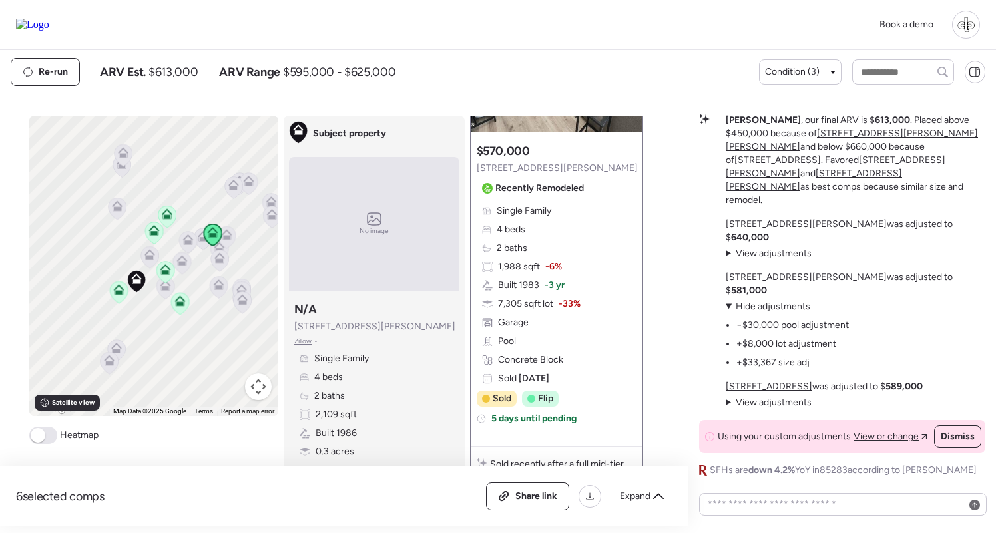
scroll to position [150, 0]
click at [751, 230] on u "918 W Carmen St" at bounding box center [805, 223] width 161 height 11
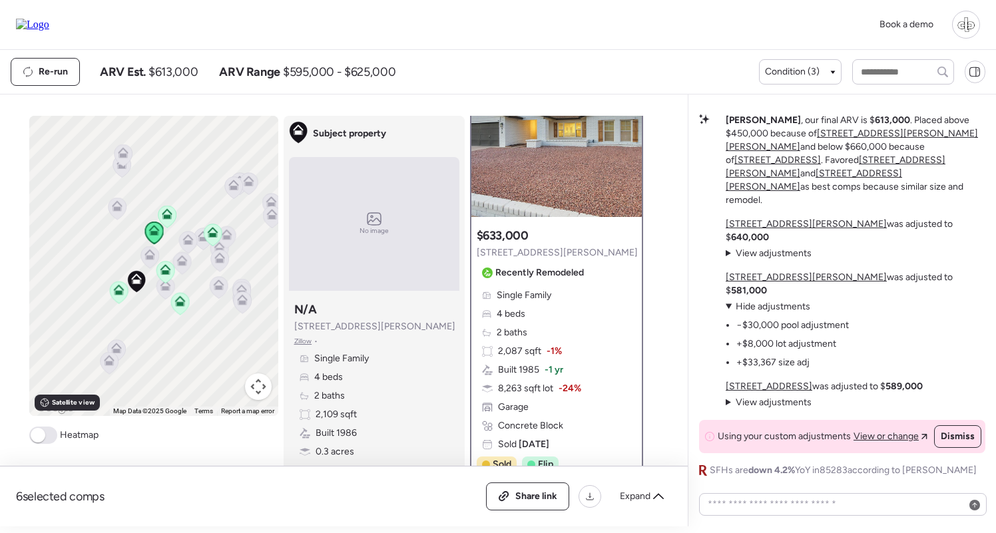
scroll to position [148, 0]
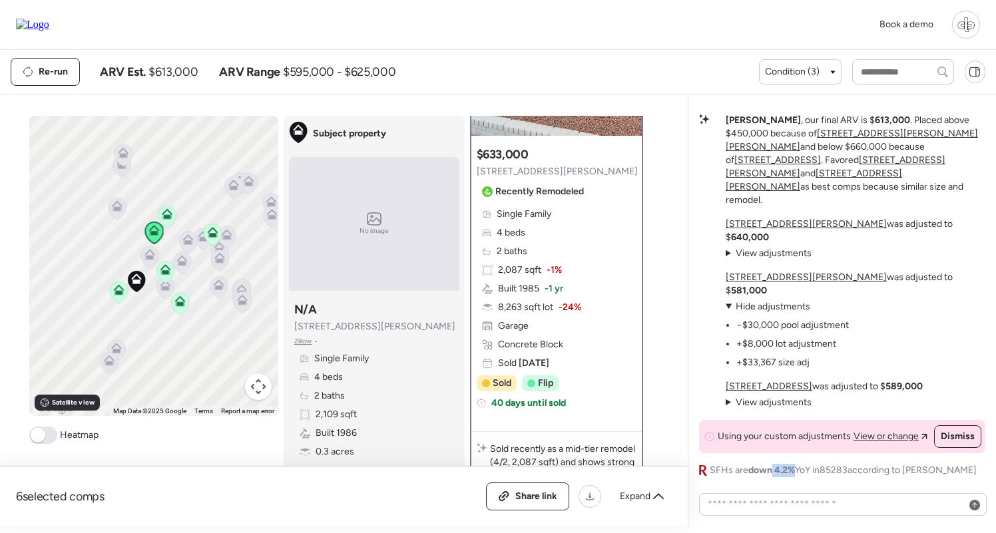
drag, startPoint x: 771, startPoint y: 471, endPoint x: 796, endPoint y: 471, distance: 25.3
click at [796, 471] on span "SFHs are down 4.2% YoY in 85283 according to Redfin" at bounding box center [842, 470] width 267 height 13
click at [780, 283] on u "6607 S Mitchell Dr" at bounding box center [805, 277] width 161 height 11
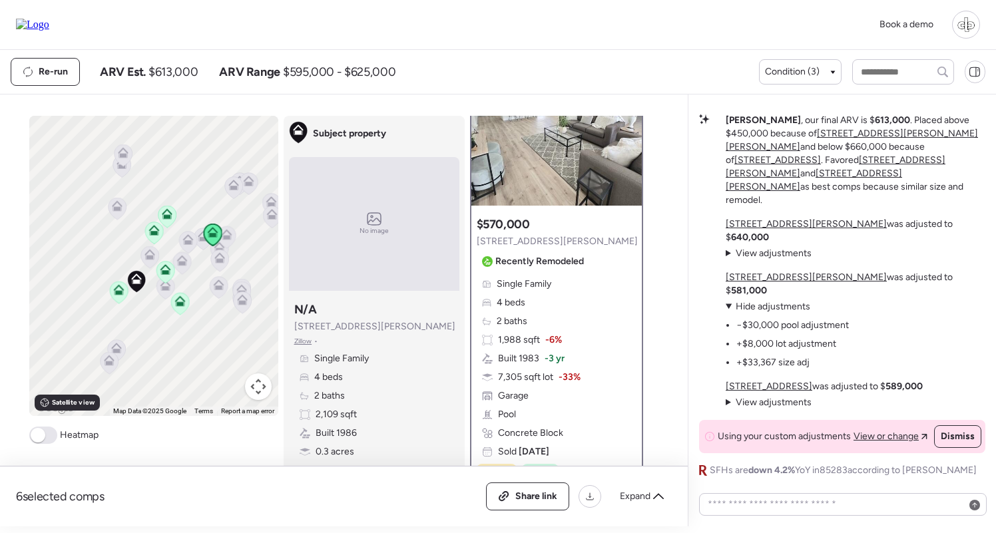
scroll to position [130, 0]
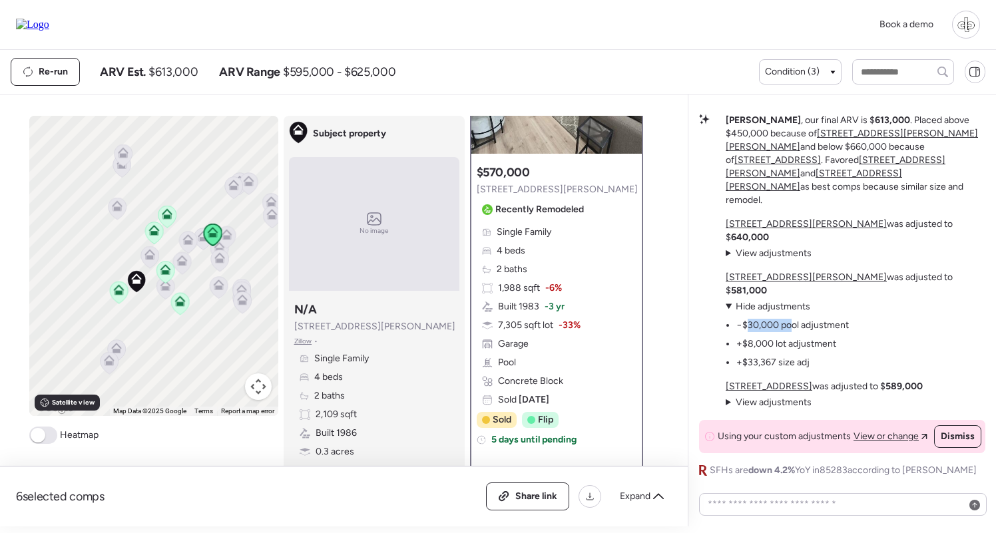
drag, startPoint x: 745, startPoint y: 326, endPoint x: 793, endPoint y: 326, distance: 47.9
click at [794, 327] on li "−$30,000 pool adjustment" at bounding box center [792, 325] width 112 height 13
click at [792, 325] on li "−$30,000 pool adjustment" at bounding box center [792, 325] width 112 height 13
drag, startPoint x: 743, startPoint y: 360, endPoint x: 791, endPoint y: 362, distance: 48.0
click at [791, 362] on li "+$33,367 size adj" at bounding box center [772, 362] width 73 height 13
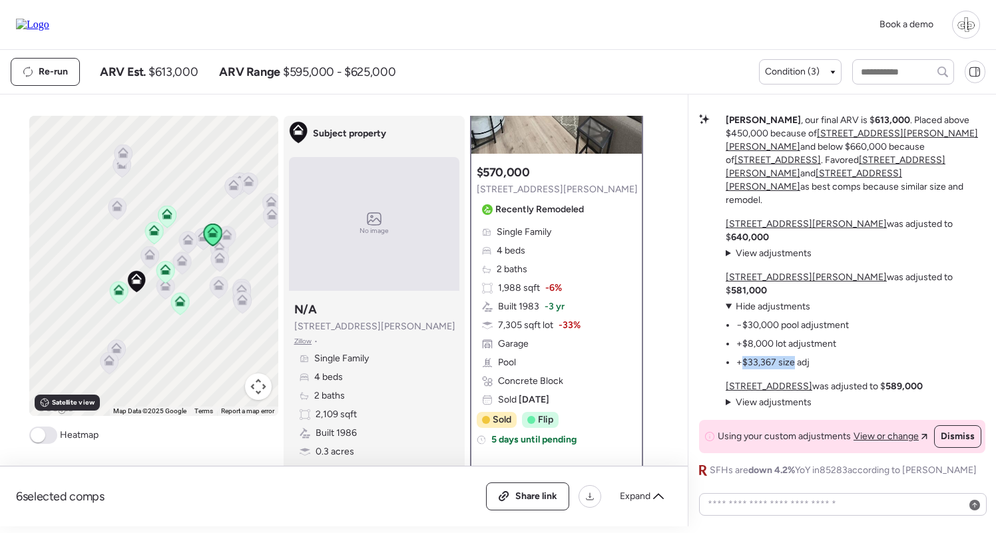
click at [791, 362] on li "+$33,367 size adj" at bounding box center [772, 362] width 73 height 13
drag, startPoint x: 744, startPoint y: 343, endPoint x: 779, endPoint y: 344, distance: 35.3
click at [779, 344] on li "+$8,000 lot adjustment" at bounding box center [786, 343] width 100 height 13
drag, startPoint x: 878, startPoint y: 292, endPoint x: 906, endPoint y: 292, distance: 28.0
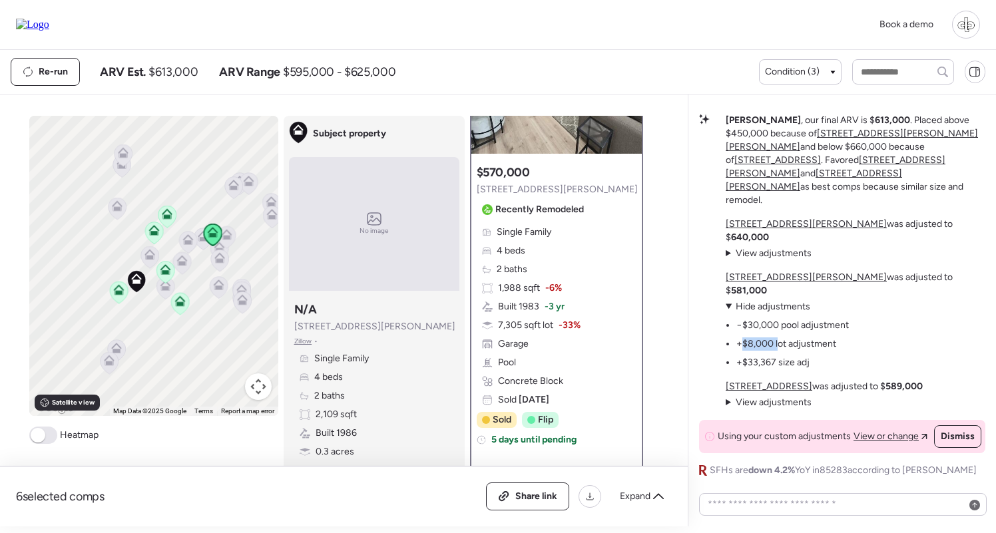
click at [767, 292] on strong "581,000" at bounding box center [749, 290] width 36 height 11
click at [787, 308] on span "Hide adjustments" at bounding box center [772, 306] width 75 height 11
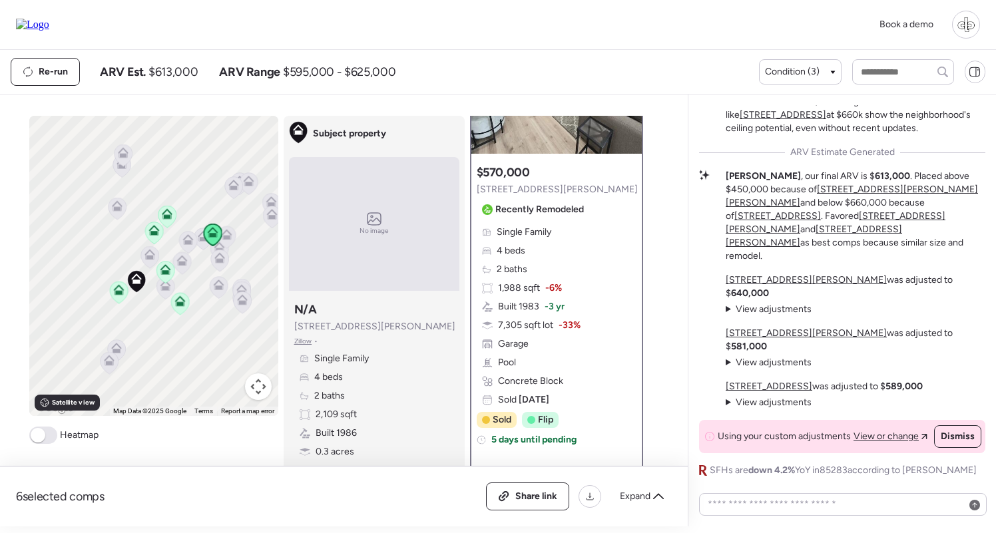
scroll to position [0, 0]
click at [772, 386] on u "813 W Diamond Dr" at bounding box center [768, 386] width 87 height 11
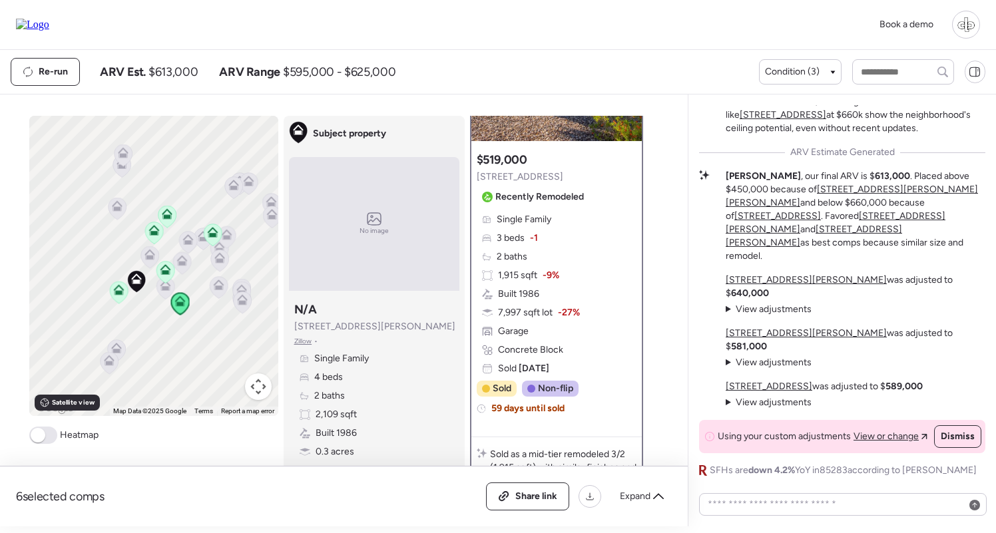
scroll to position [51, 0]
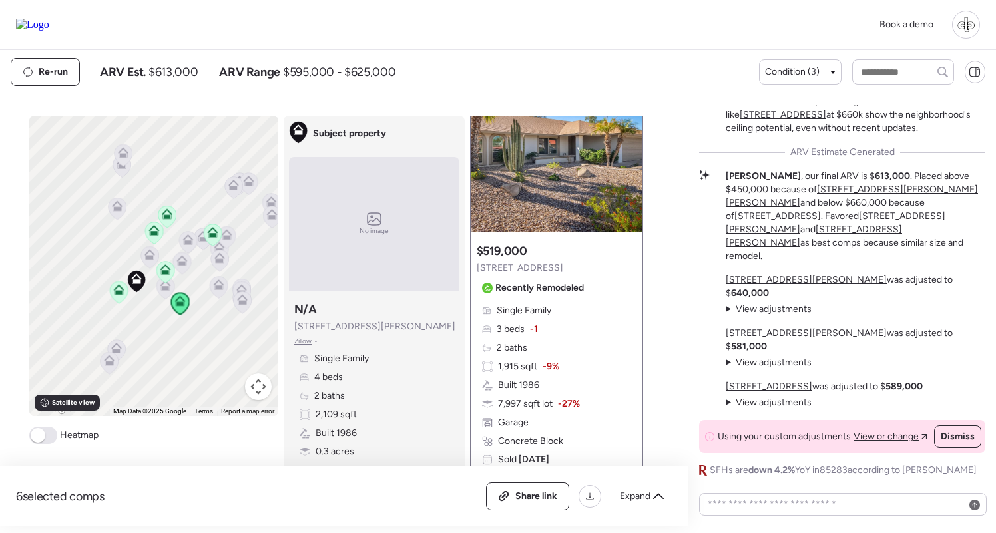
click at [752, 400] on span "View adjustments" at bounding box center [773, 402] width 76 height 11
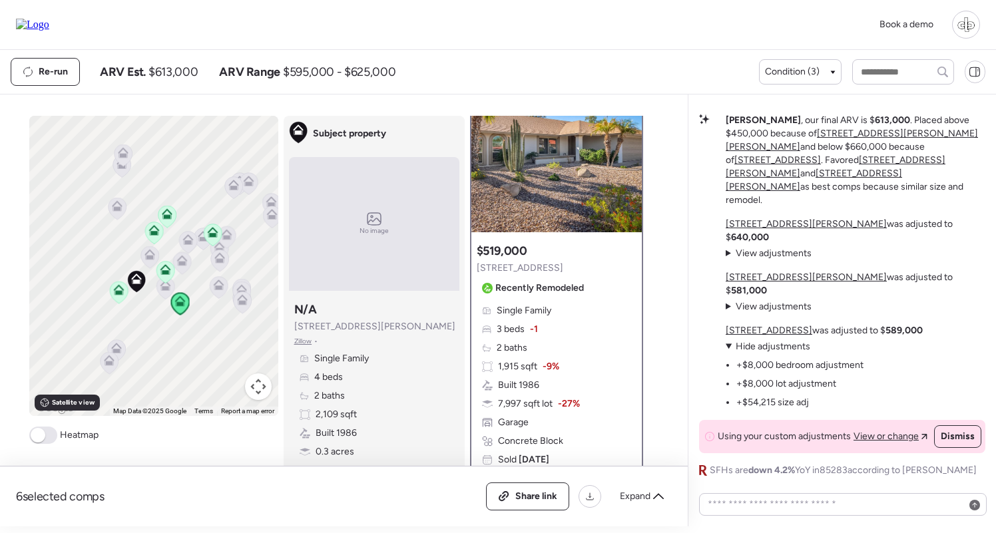
scroll to position [0, 0]
drag, startPoint x: 749, startPoint y: 363, endPoint x: 785, endPoint y: 364, distance: 35.3
click at [787, 363] on li "+$8,000 bedroom adjustment" at bounding box center [799, 365] width 127 height 13
drag, startPoint x: 743, startPoint y: 387, endPoint x: 785, endPoint y: 387, distance: 41.9
click at [783, 387] on li "+$8,000 lot adjustment" at bounding box center [786, 383] width 100 height 13
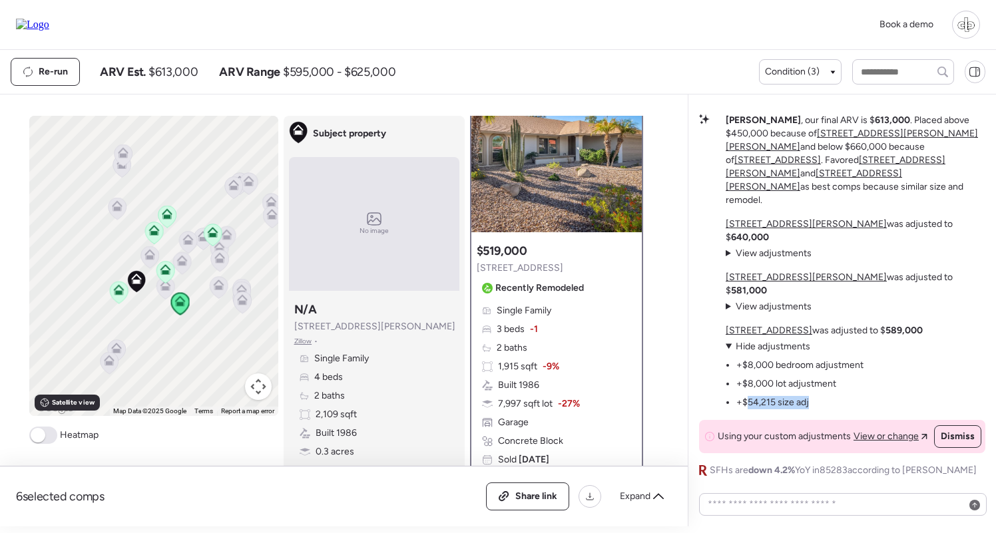
drag, startPoint x: 749, startPoint y: 407, endPoint x: 795, endPoint y: 409, distance: 46.7
click at [795, 409] on li "+$54,215 size adj" at bounding box center [772, 402] width 73 height 13
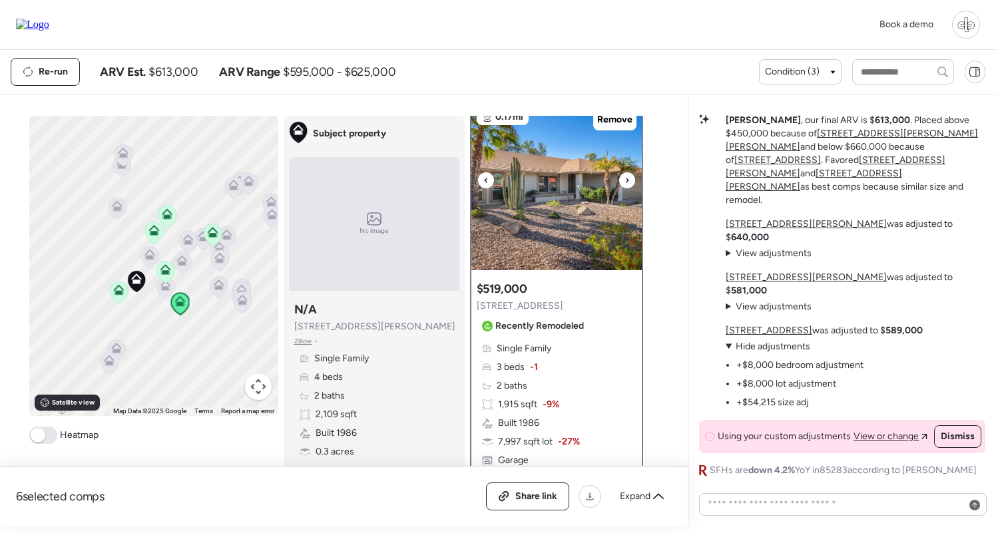
click at [557, 166] on img at bounding box center [556, 187] width 170 height 166
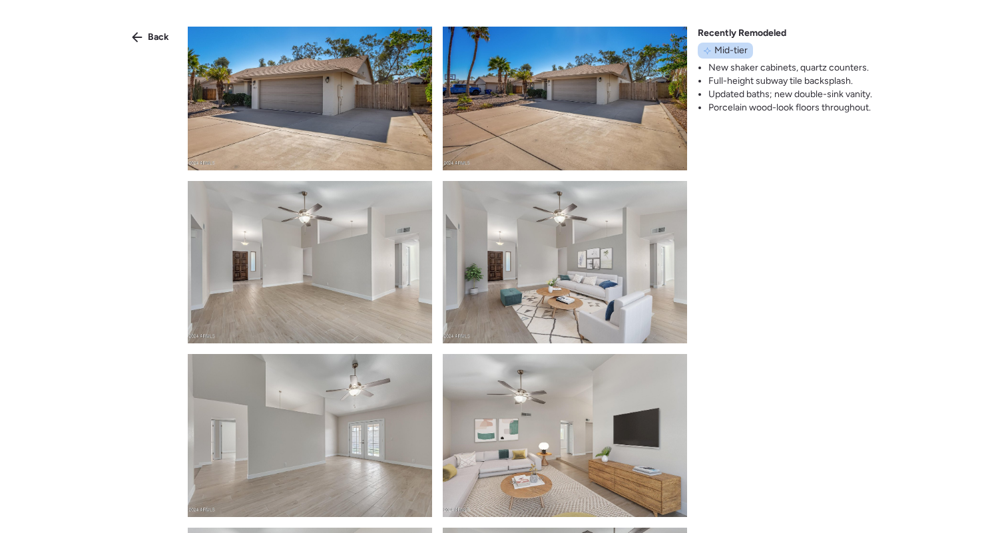
click at [757, 277] on div "Back Recently Remodeled Mid-tier New shaker cabinets, quartz counters. Full-hei…" at bounding box center [498, 290] width 996 height 581
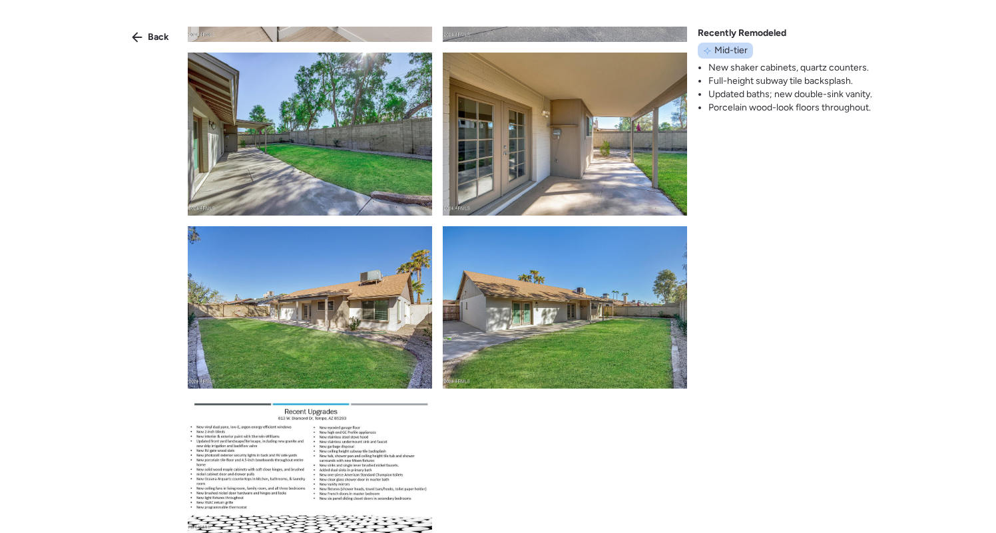
scroll to position [2577, 0]
click at [154, 46] on div "Back" at bounding box center [150, 37] width 53 height 21
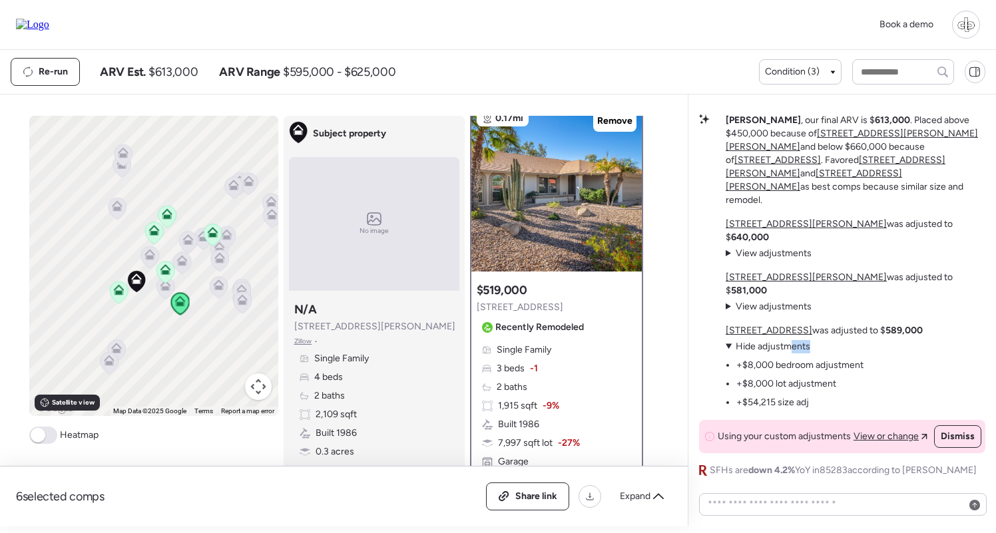
click at [790, 352] on summary "View adjustments Hide adjustments" at bounding box center [794, 346] width 138 height 13
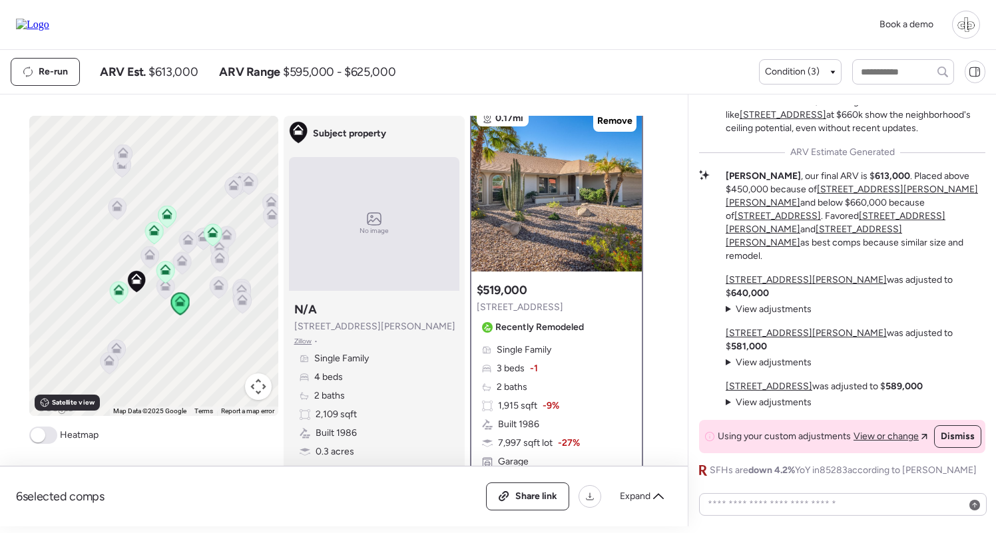
drag, startPoint x: 880, startPoint y: 345, endPoint x: 914, endPoint y: 345, distance: 33.9
click at [767, 345] on strong "581,000" at bounding box center [749, 346] width 36 height 11
drag, startPoint x: 877, startPoint y: 385, endPoint x: 912, endPoint y: 385, distance: 35.3
click at [912, 385] on p "813 W Diamond Dr was adjusted to $ 589,000" at bounding box center [823, 386] width 197 height 13
drag, startPoint x: 882, startPoint y: 346, endPoint x: 906, endPoint y: 346, distance: 23.3
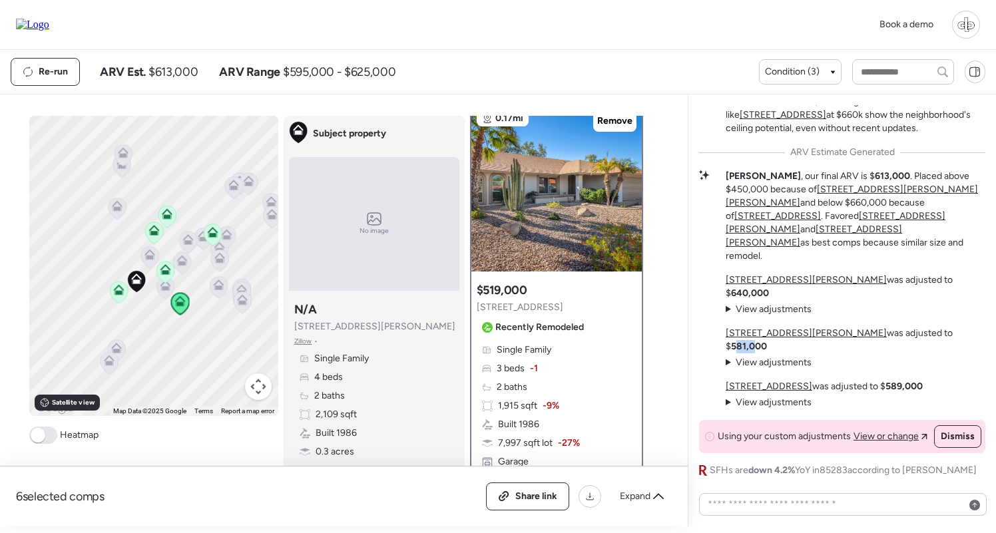
click at [767, 346] on strong "581,000" at bounding box center [749, 346] width 36 height 11
drag, startPoint x: 878, startPoint y: 306, endPoint x: 910, endPoint y: 308, distance: 32.7
click at [769, 299] on strong "640,000" at bounding box center [750, 292] width 38 height 11
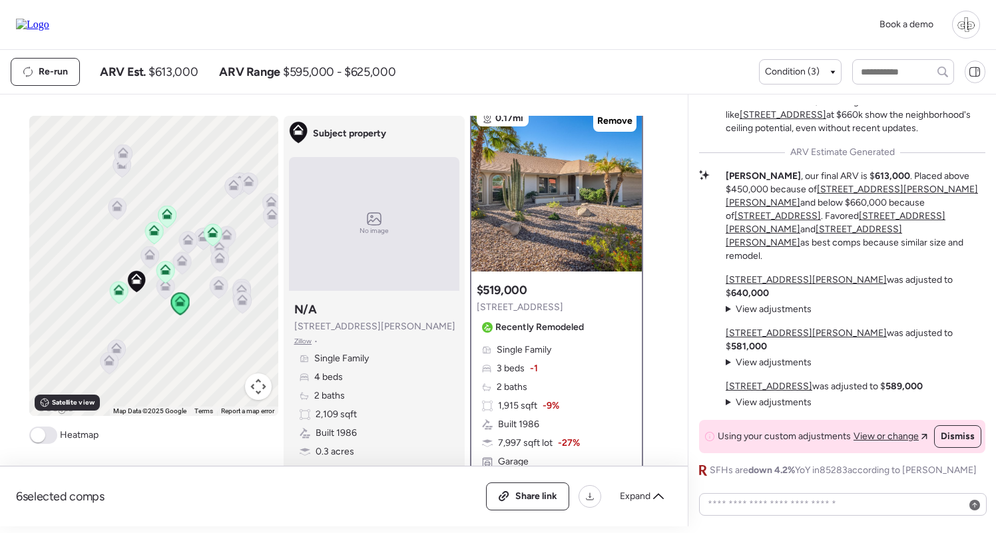
click at [874, 182] on strong "613,000" at bounding box center [891, 175] width 35 height 11
click at [906, 362] on div "6607 S Mitchell Dr was adjusted to $ 581,000 View adjustments Hide adjustments …" at bounding box center [855, 348] width 260 height 43
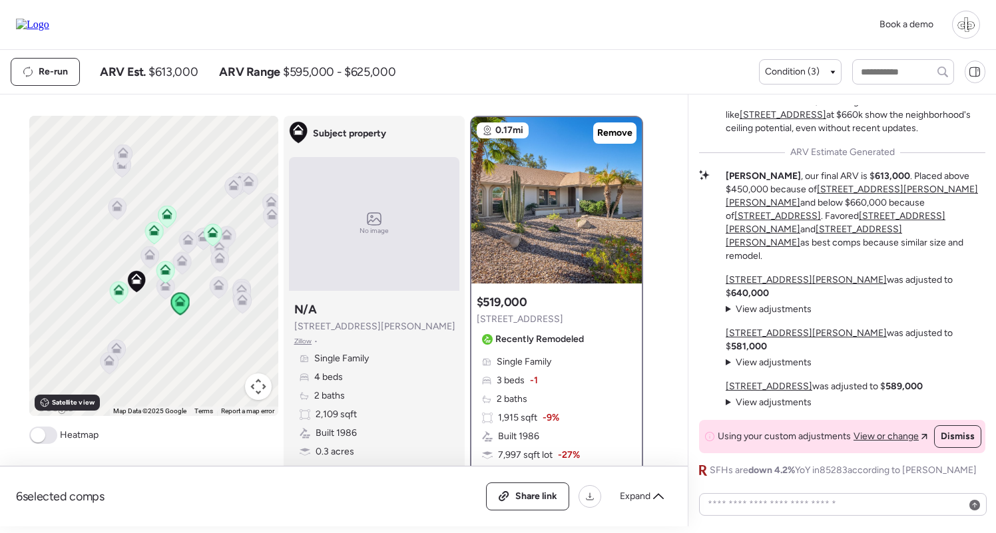
scroll to position [0, 0]
click at [152, 261] on icon at bounding box center [149, 257] width 18 height 22
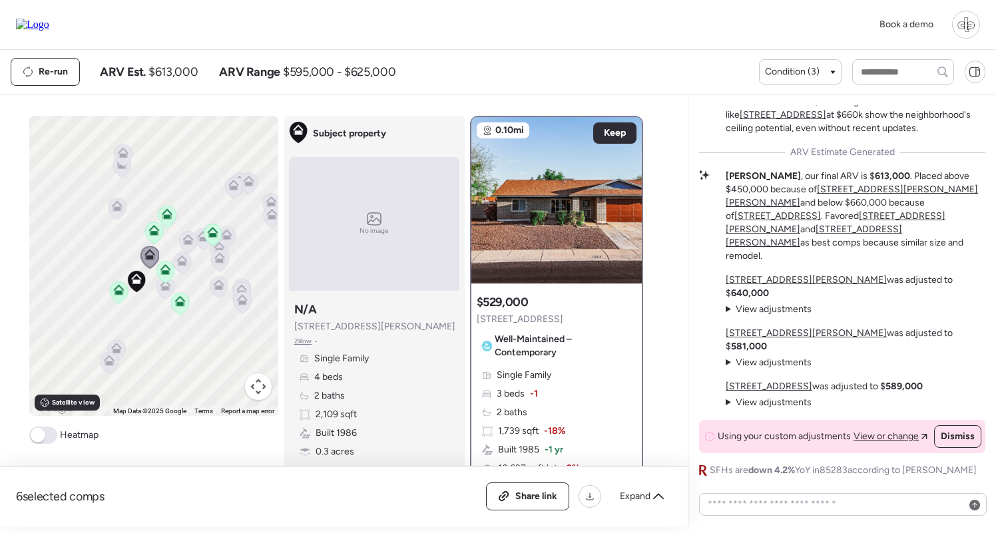
click at [189, 262] on icon at bounding box center [182, 263] width 18 height 22
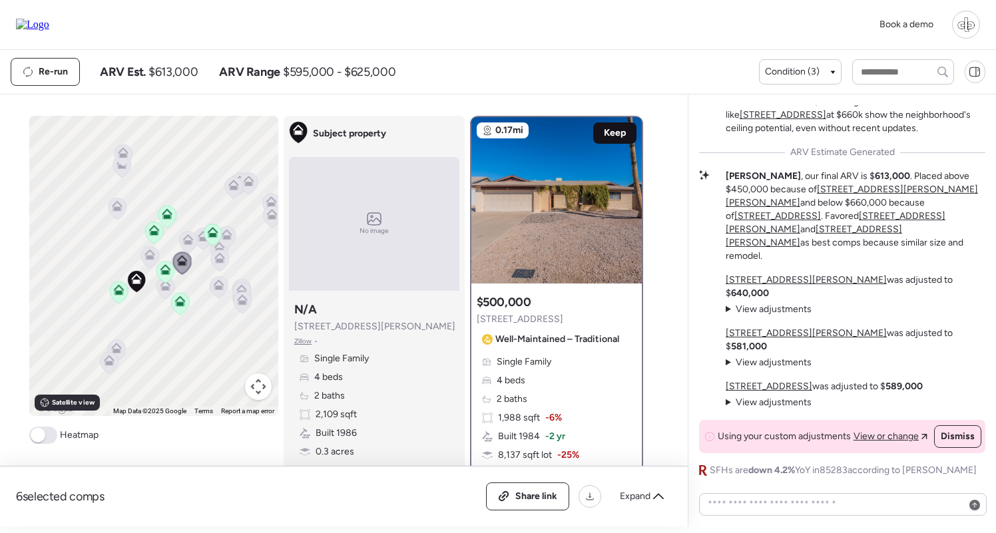
click at [610, 133] on span "Keep" at bounding box center [615, 132] width 22 height 13
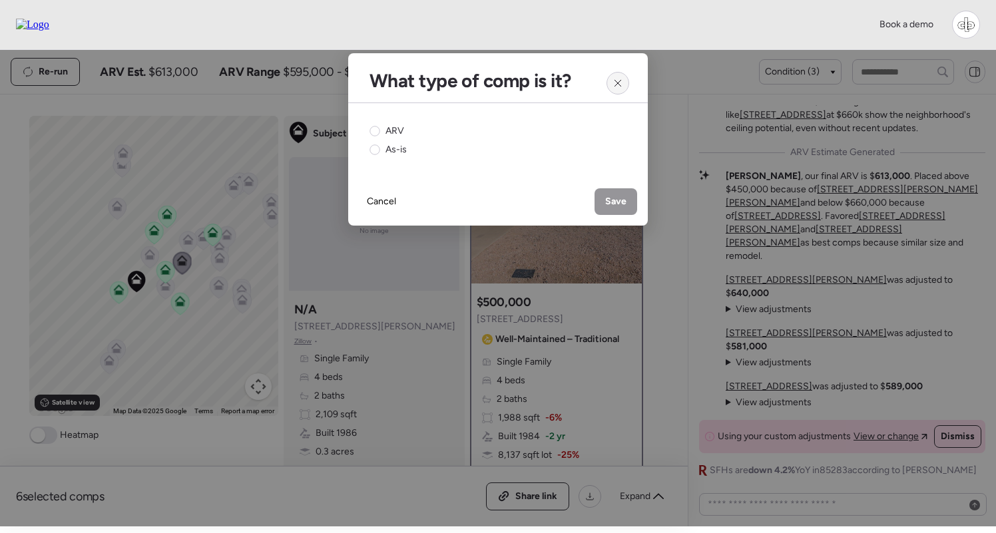
click at [616, 82] on icon at bounding box center [617, 83] width 6 height 6
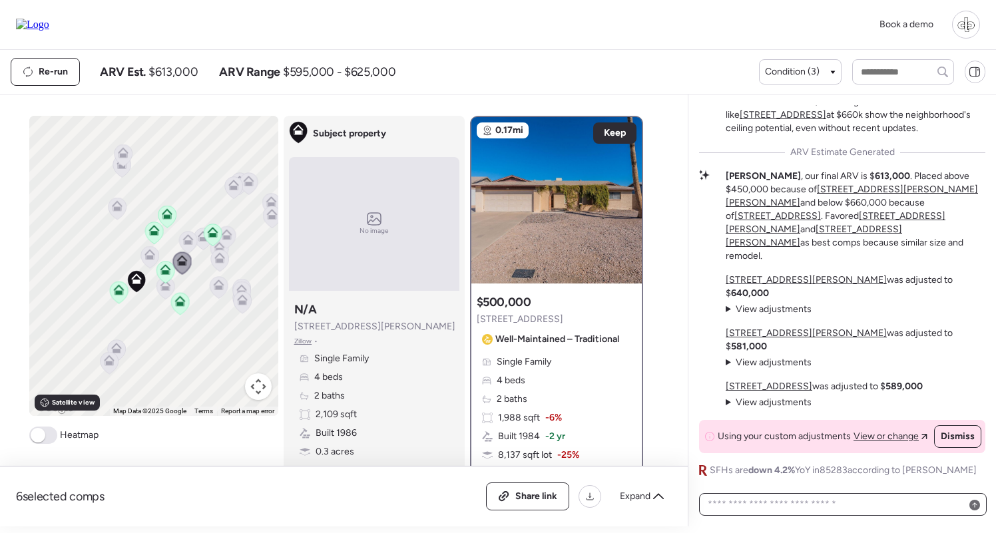
click at [809, 512] on textarea at bounding box center [843, 504] width 276 height 19
click at [607, 132] on span "Keep" at bounding box center [615, 132] width 22 height 13
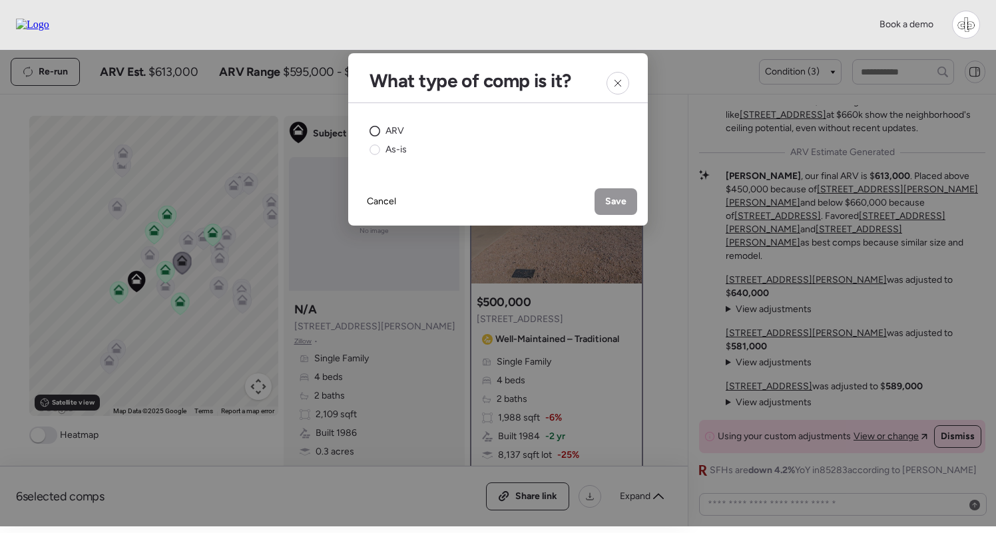
click at [385, 131] on span "ARV" at bounding box center [394, 130] width 19 height 13
click at [613, 206] on span "Save" at bounding box center [615, 201] width 21 height 13
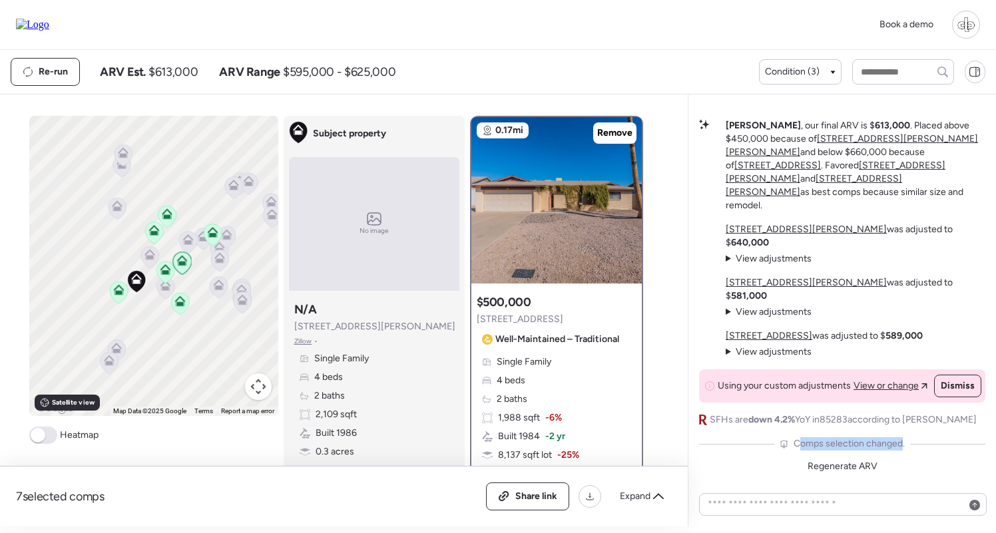
drag, startPoint x: 797, startPoint y: 440, endPoint x: 902, endPoint y: 445, distance: 104.6
click at [902, 445] on span "Comps selection changed." at bounding box center [848, 443] width 111 height 13
click at [797, 495] on div at bounding box center [842, 504] width 287 height 23
click at [883, 502] on textarea at bounding box center [843, 504] width 276 height 19
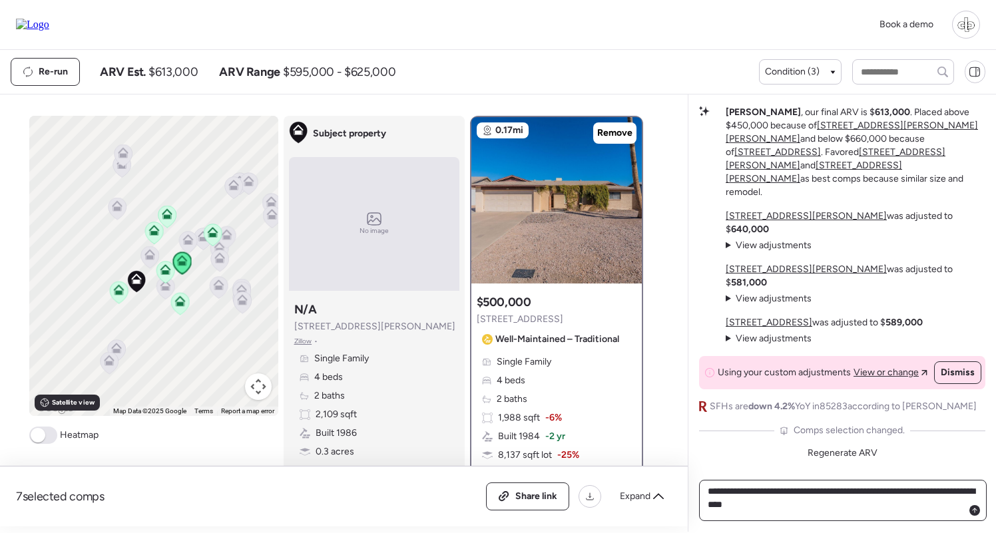
type textarea "**********"
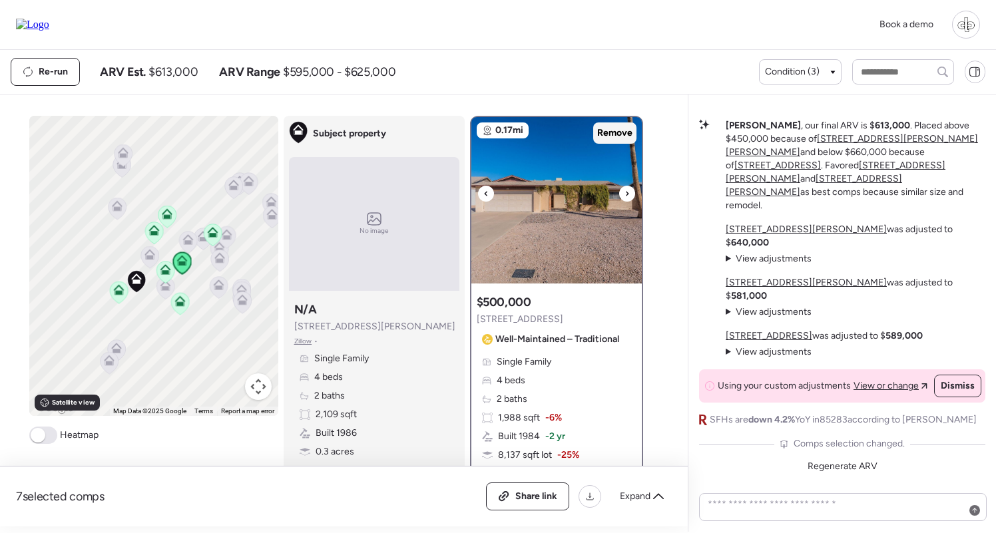
click at [624, 142] on div "Remove" at bounding box center [614, 132] width 43 height 21
click at [182, 241] on icon at bounding box center [187, 239] width 11 height 11
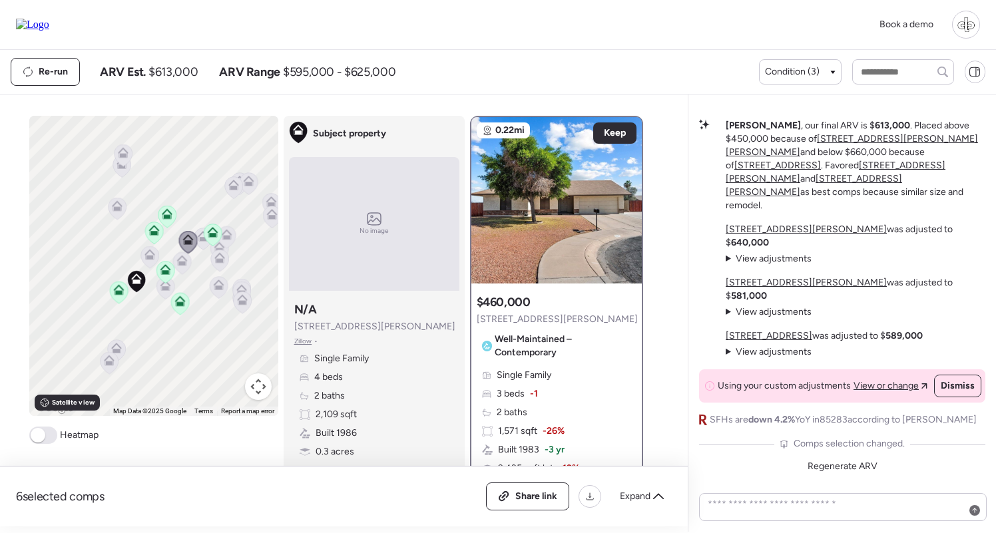
click at [151, 258] on icon at bounding box center [149, 257] width 9 height 4
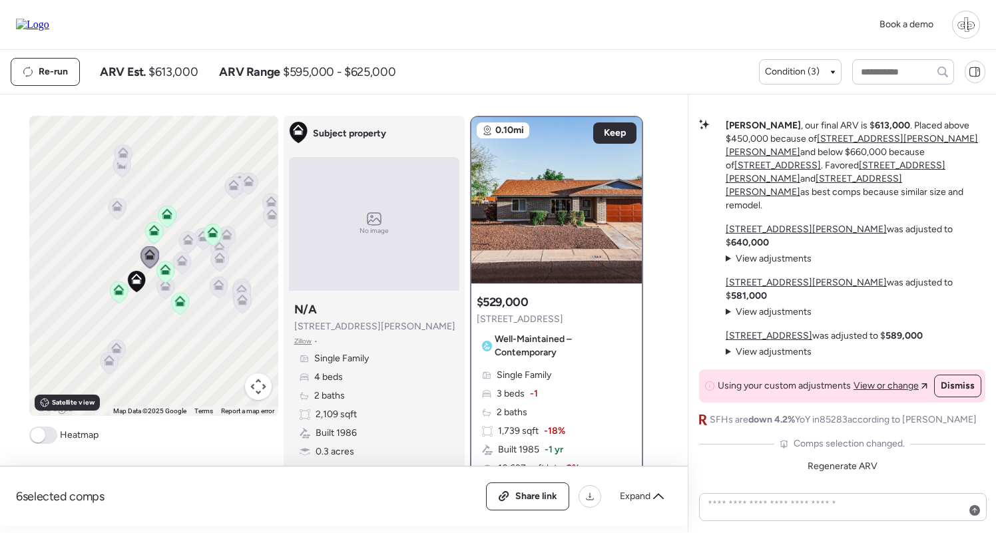
click at [166, 293] on icon at bounding box center [165, 288] width 18 height 22
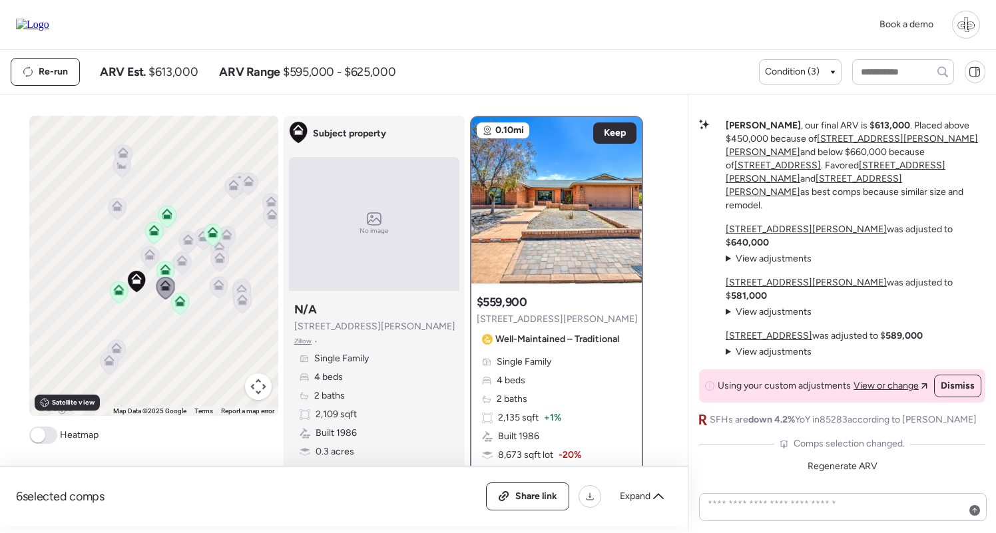
click at [123, 345] on icon at bounding box center [116, 350] width 18 height 22
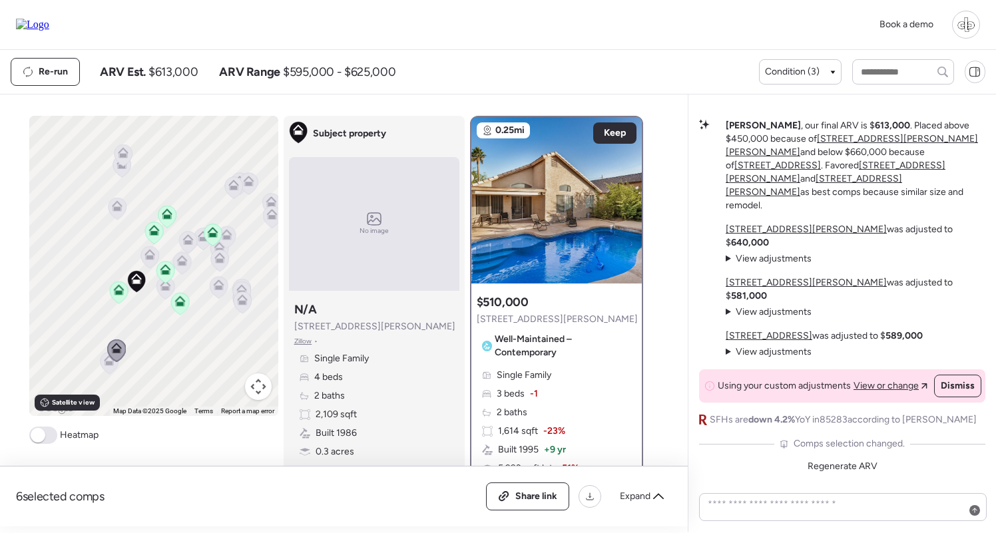
click at [107, 369] on icon at bounding box center [109, 363] width 18 height 22
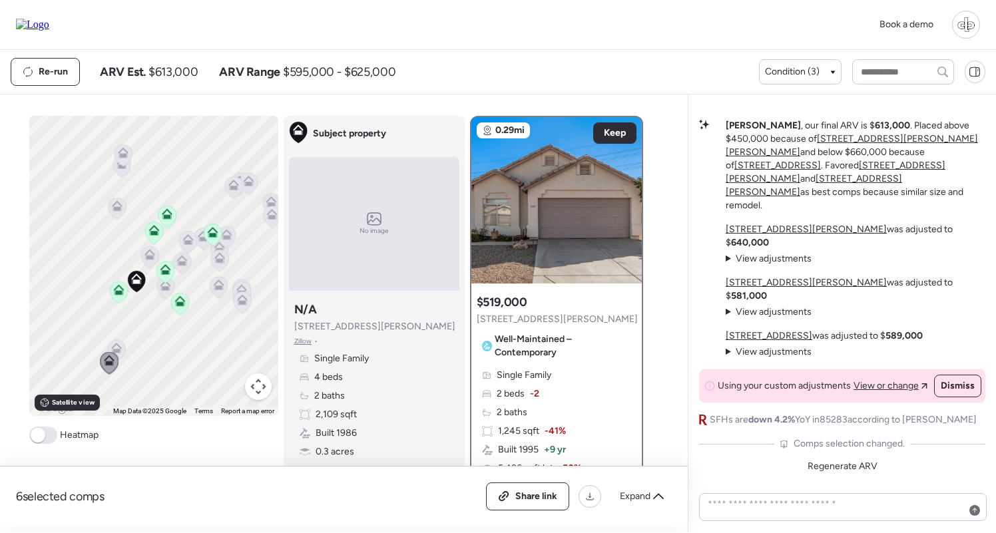
click at [220, 280] on icon at bounding box center [218, 285] width 11 height 11
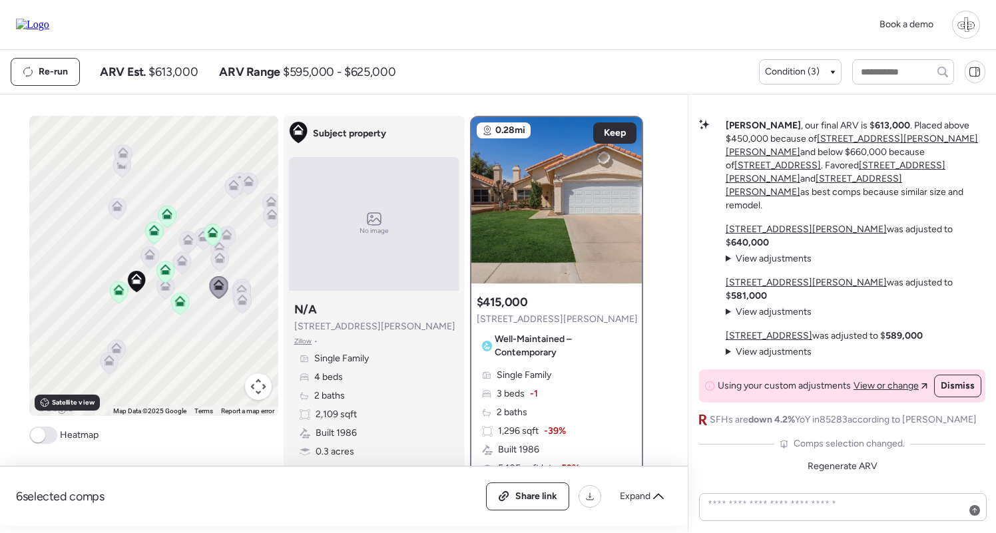
click at [225, 258] on icon at bounding box center [219, 261] width 18 height 22
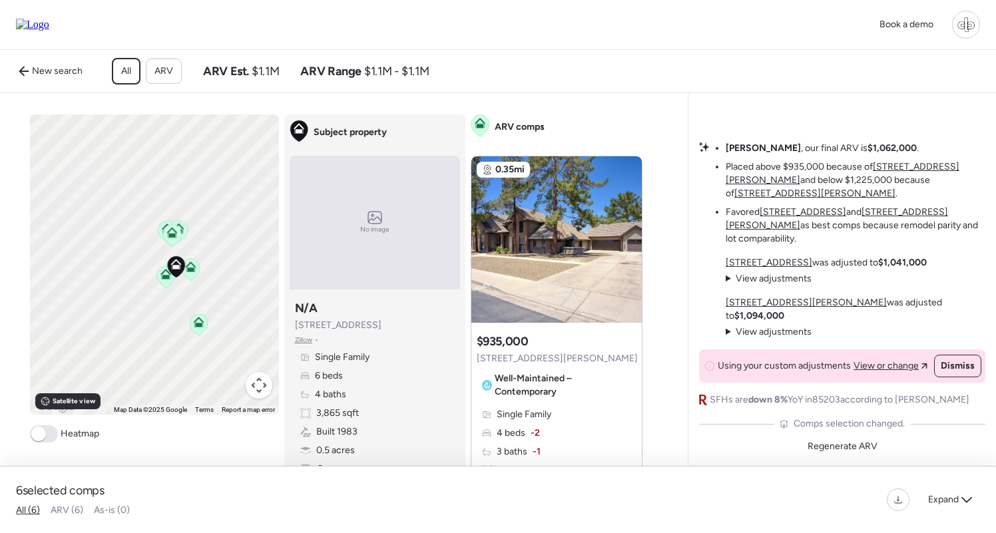
click at [347, 15] on div "Book a demo" at bounding box center [498, 25] width 964 height 28
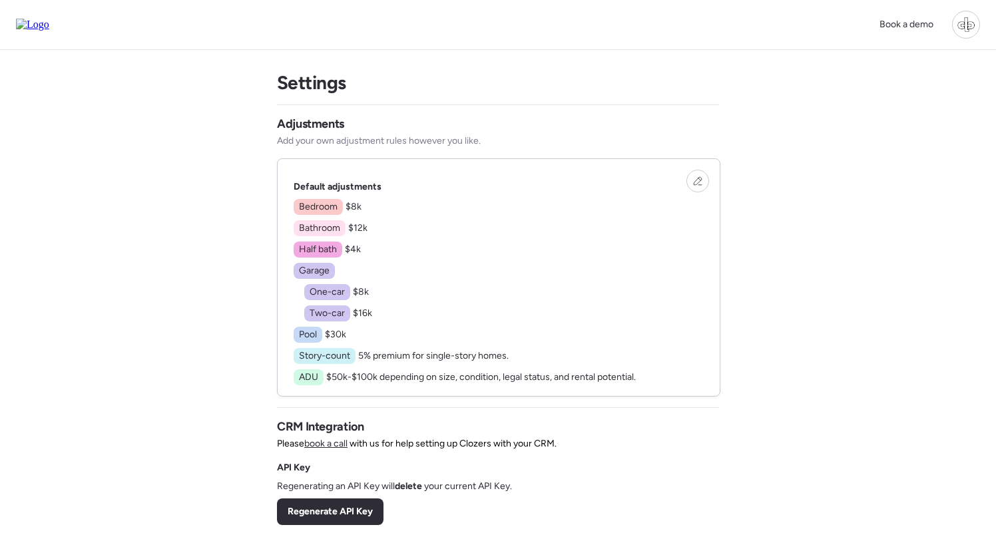
click at [870, 113] on div "Book a demo Settings Adjustments Add your own adjustment rules however you like…" at bounding box center [498, 443] width 996 height 886
drag, startPoint x: 335, startPoint y: 198, endPoint x: 403, endPoint y: 300, distance: 122.0
click at [403, 300] on div "Default adjustments Bedroom $8k Bathroom $12k Half bath $4k Garage One-car $8k …" at bounding box center [464, 282] width 342 height 205
click at [694, 182] on icon at bounding box center [697, 180] width 9 height 9
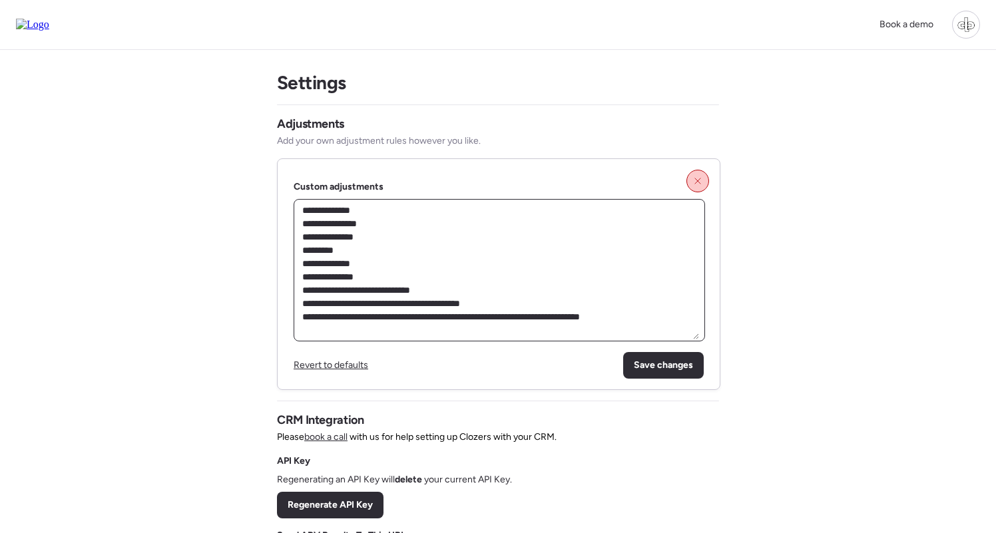
click at [516, 224] on textarea "**********" at bounding box center [498, 270] width 399 height 138
drag, startPoint x: 373, startPoint y: 221, endPoint x: 462, endPoint y: 221, distance: 88.5
click at [373, 221] on textarea "**********" at bounding box center [498, 270] width 399 height 138
type textarea "**********"
click at [696, 181] on icon at bounding box center [697, 180] width 9 height 9
